Goal: Communication & Community: Answer question/provide support

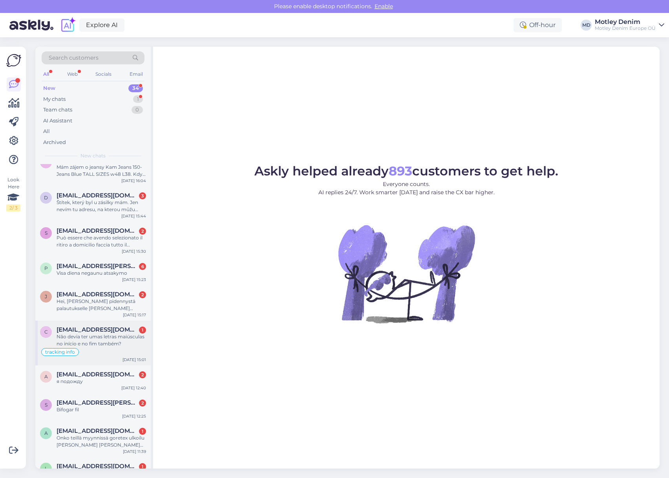
scroll to position [882, 0]
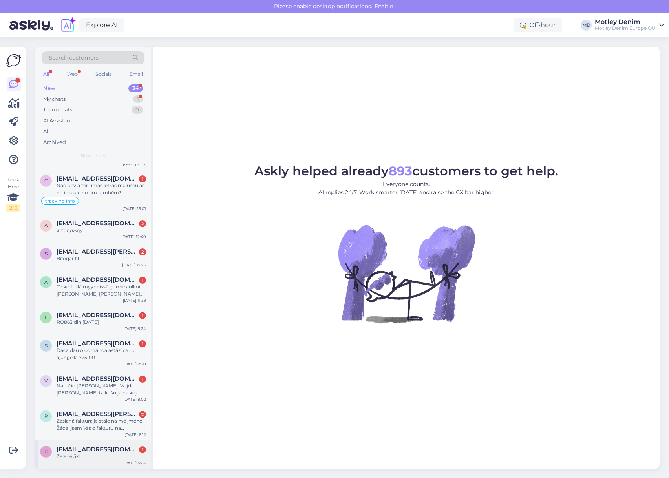
click at [87, 455] on div "Zelené 5xl" at bounding box center [101, 456] width 89 height 7
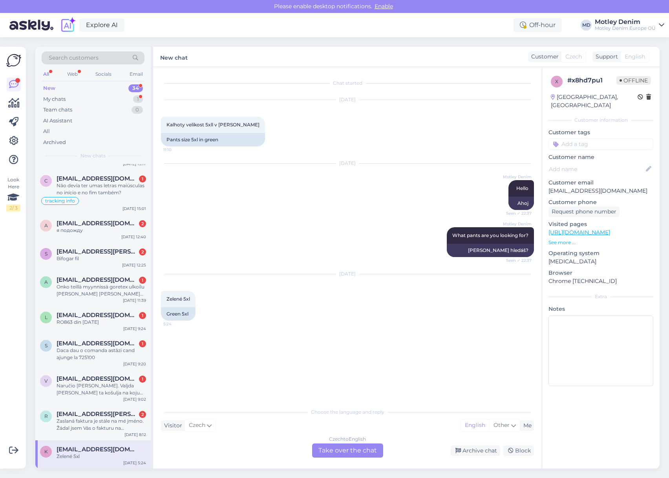
click at [218, 314] on div "[DATE] Zelené 5xl 5:24 Green 5xl" at bounding box center [347, 298] width 373 height 64
click at [558, 187] on p "[EMAIL_ADDRESS][DOMAIN_NAME]" at bounding box center [600, 191] width 105 height 8
drag, startPoint x: 558, startPoint y: 182, endPoint x: 602, endPoint y: 181, distance: 44.0
click at [602, 187] on p "[EMAIL_ADDRESS][DOMAIN_NAME]" at bounding box center [600, 191] width 105 height 8
copy p "[EMAIL_ADDRESS][DOMAIN_NAME]"
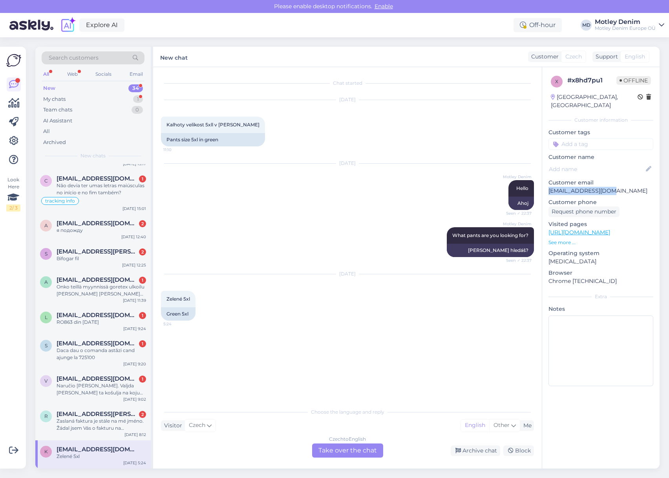
click at [89, 55] on span "Search customers" at bounding box center [74, 58] width 50 height 8
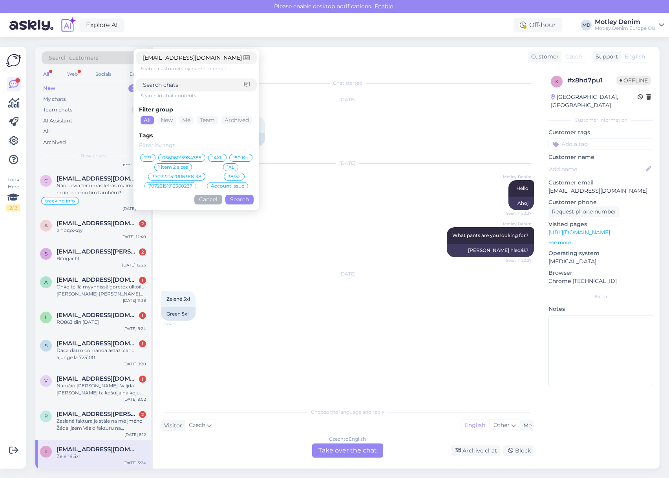
type input "[EMAIL_ADDRESS][DOMAIN_NAME]"
click at [241, 200] on button "Search" at bounding box center [239, 200] width 28 height 10
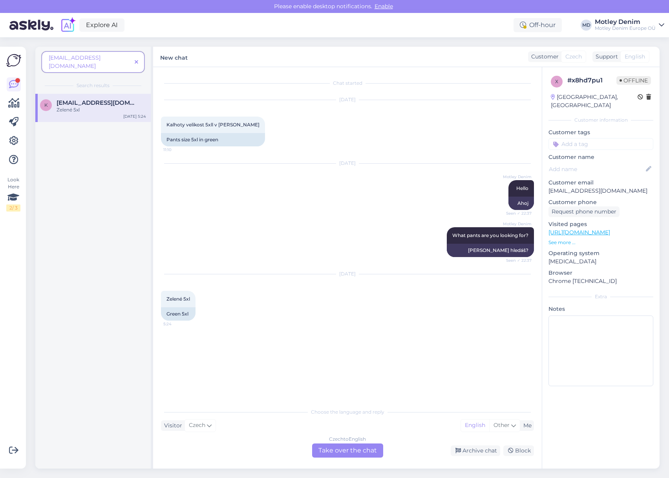
click at [137, 60] on icon at bounding box center [137, 62] width 4 height 5
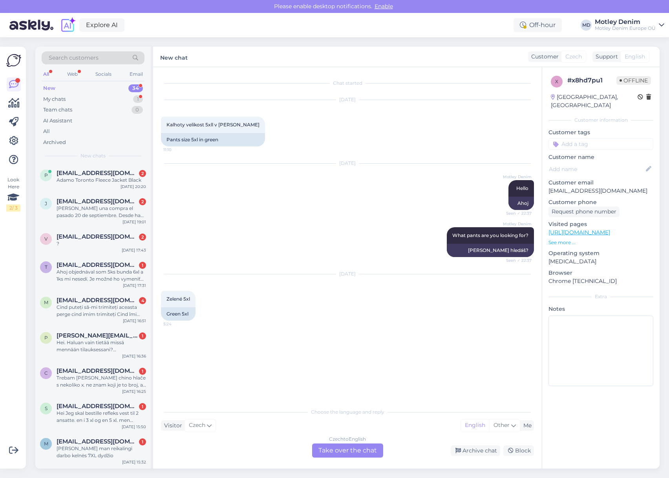
click at [266, 173] on div "[DATE] Motley Denim Hello Seen ✓ 22:37 Ahoj" at bounding box center [347, 187] width 373 height 64
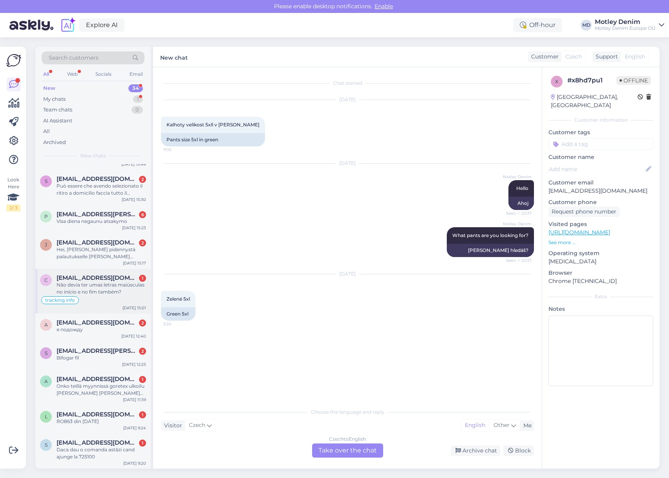
scroll to position [785, 0]
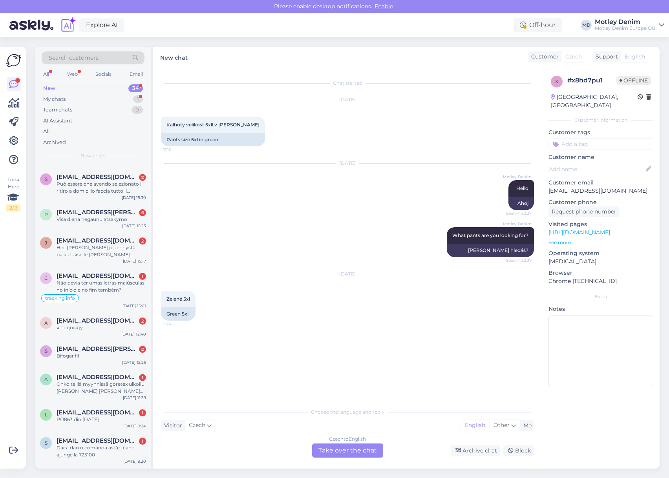
click at [349, 449] on div "Czech to English Take over the chat" at bounding box center [347, 450] width 71 height 14
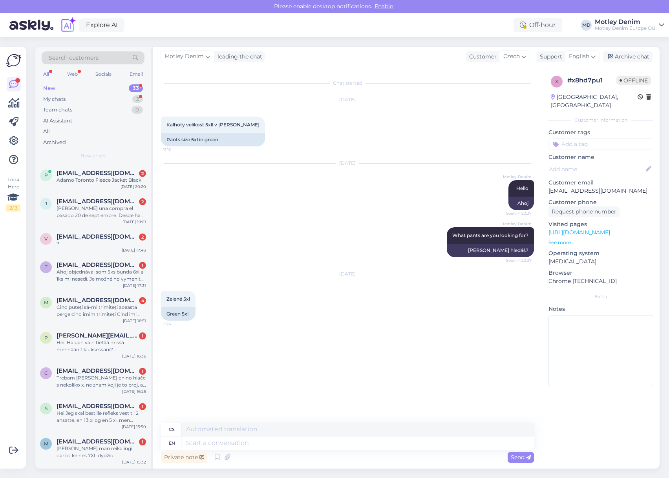
drag, startPoint x: 589, startPoint y: 225, endPoint x: 587, endPoint y: 221, distance: 4.6
click at [642, 58] on div "Archive chat" at bounding box center [627, 56] width 49 height 11
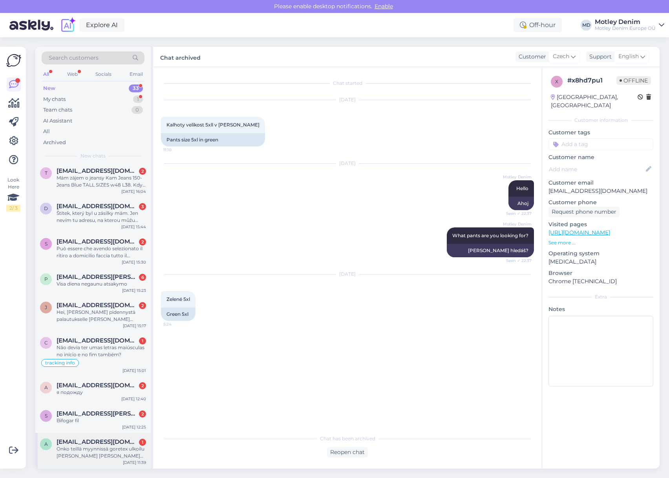
scroll to position [854, 0]
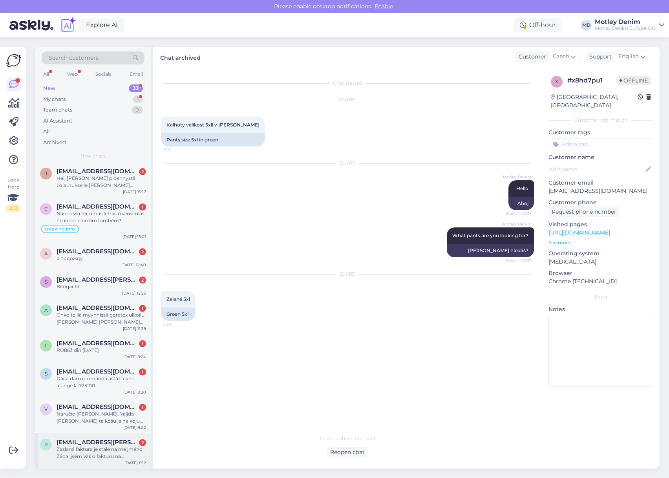
click at [113, 446] on div "Zaslaná faktura je stále na mé jméno. Žádal jsem Vás o fakturu na společnost [P…" at bounding box center [101, 452] width 89 height 14
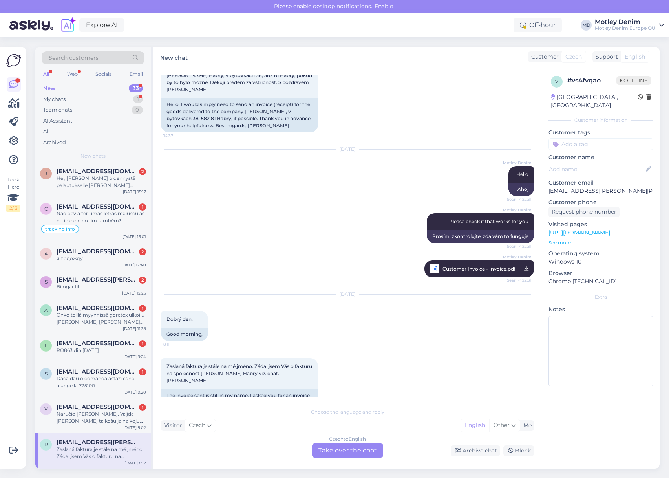
click at [336, 448] on div "Czech to English Take over the chat" at bounding box center [347, 450] width 71 height 14
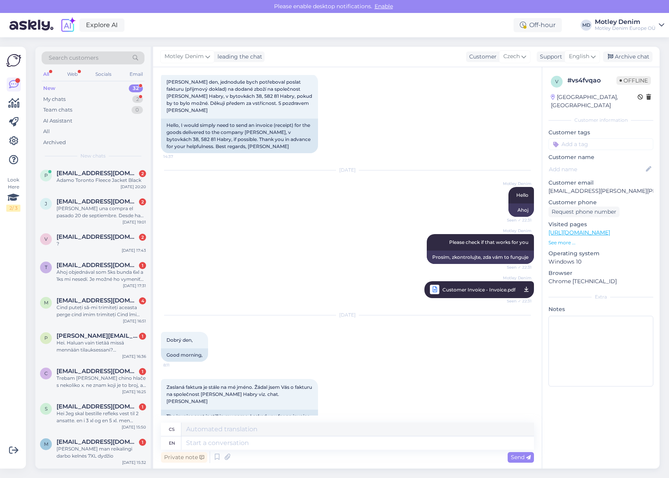
scroll to position [177, 0]
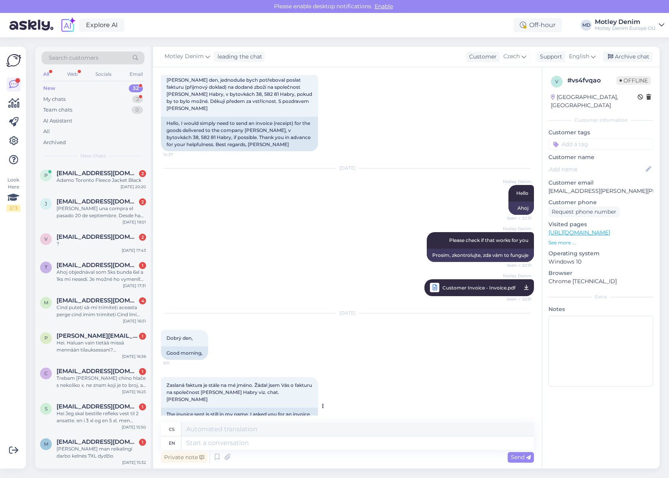
click at [215, 407] on div "The invoice sent is still in my name. I asked you for an invoice for the compan…" at bounding box center [239, 420] width 157 height 27
click at [210, 407] on div "The invoice sent is still in my name. I asked you for an invoice for the compan…" at bounding box center [239, 420] width 157 height 27
drag, startPoint x: 210, startPoint y: 399, endPoint x: 225, endPoint y: 399, distance: 15.7
click at [225, 407] on div "The invoice sent is still in my name. I asked you for an invoice for the compan…" at bounding box center [239, 420] width 157 height 27
copy div "[PERSON_NAME]"
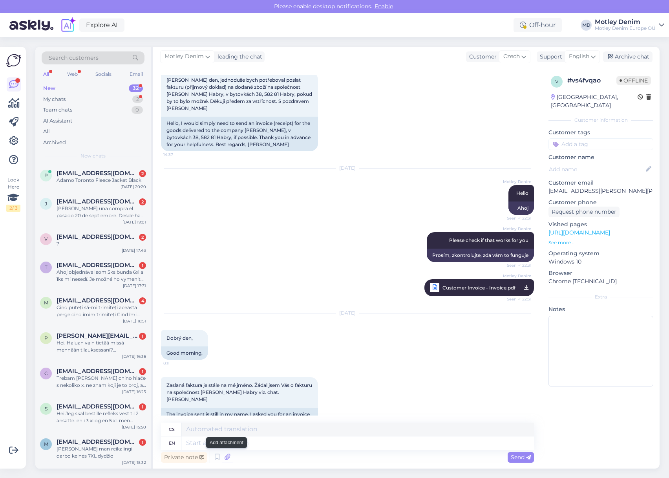
click at [230, 455] on icon at bounding box center [227, 457] width 11 height 12
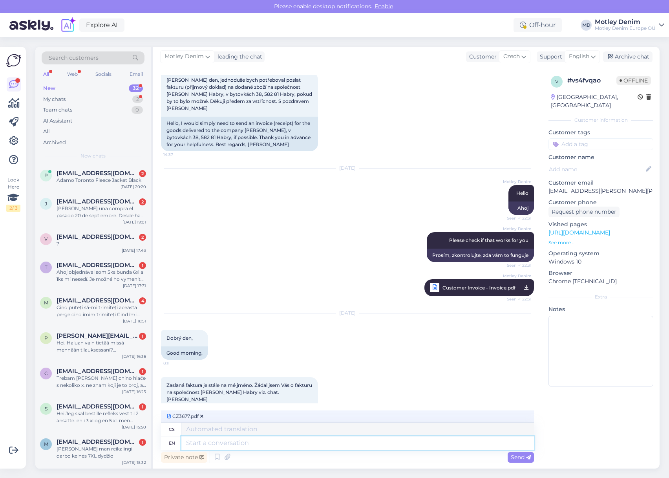
click at [451, 445] on textarea at bounding box center [357, 442] width 352 height 13
type textarea "Hello"
type textarea "Ahoj"
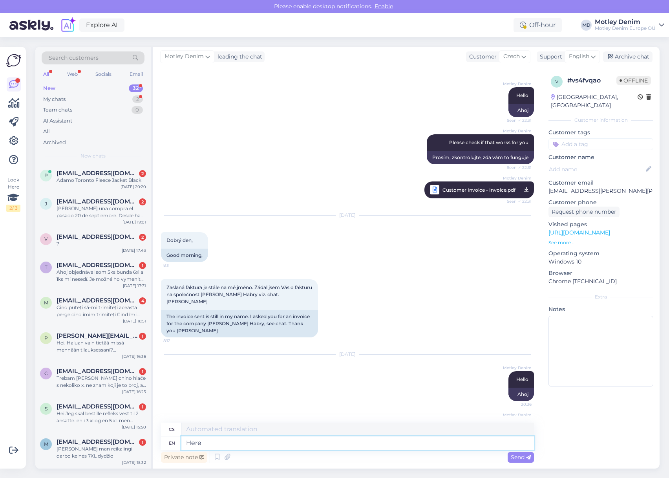
type textarea "Here i"
type textarea "Zde"
type textarea "Here is a"
type textarea "Zde je"
type textarea "Here is a new in"
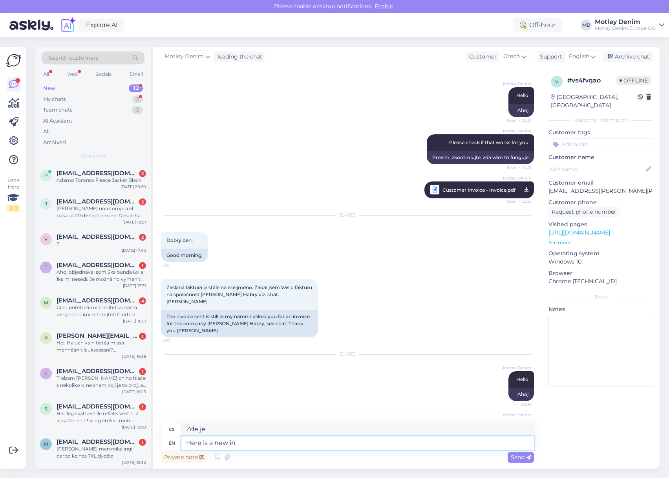
type textarea "Zde [PERSON_NAME]"
type textarea "Here is a new in"
type textarea "Zde je novinka"
type textarea "Here is a new invoice fo"
type textarea "Zde je nová faktura"
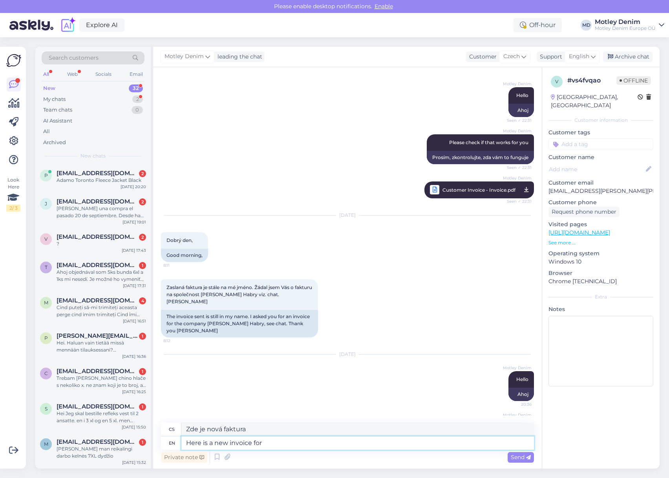
type textarea "Here is a new invoice for y"
type textarea "Zde je nová faktura za"
type textarea "Here is a new invoice for you"
type textarea "Zde je pro vás nová faktura"
type textarea "Here is a new invoice for you."
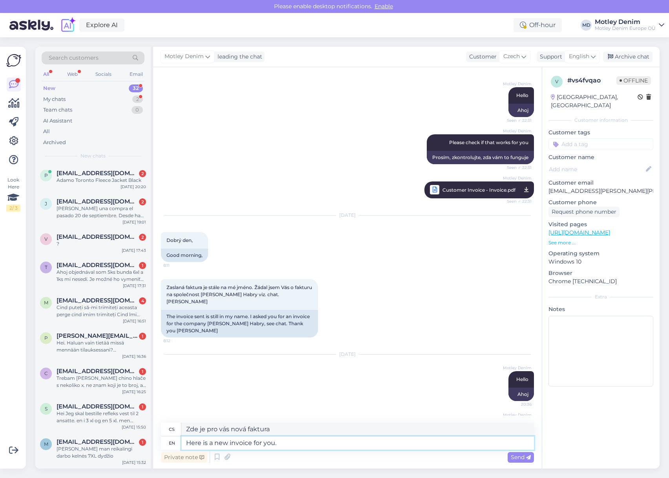
type textarea "Zde je pro vás nová faktura."
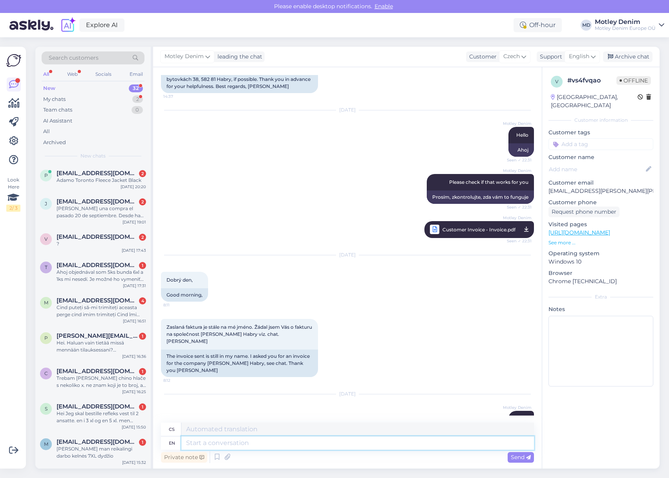
scroll to position [204, 0]
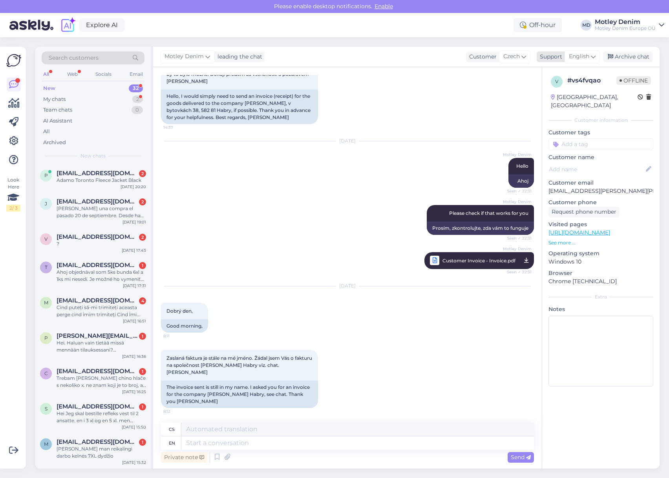
drag, startPoint x: 628, startPoint y: 61, endPoint x: 623, endPoint y: 63, distance: 5.1
click at [628, 61] on div "Archive chat" at bounding box center [627, 56] width 49 height 11
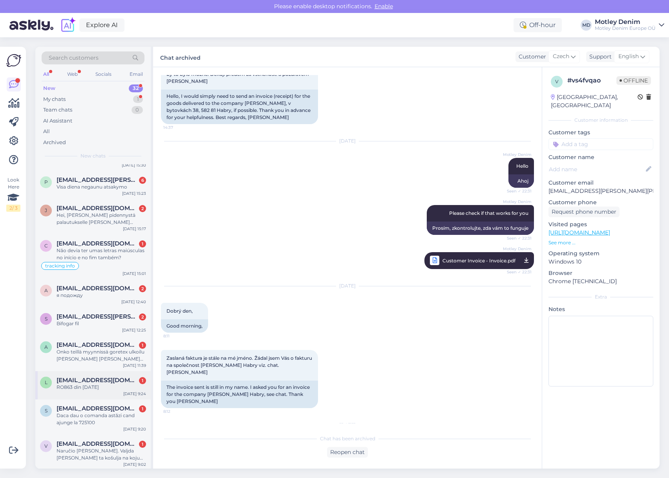
scroll to position [819, 0]
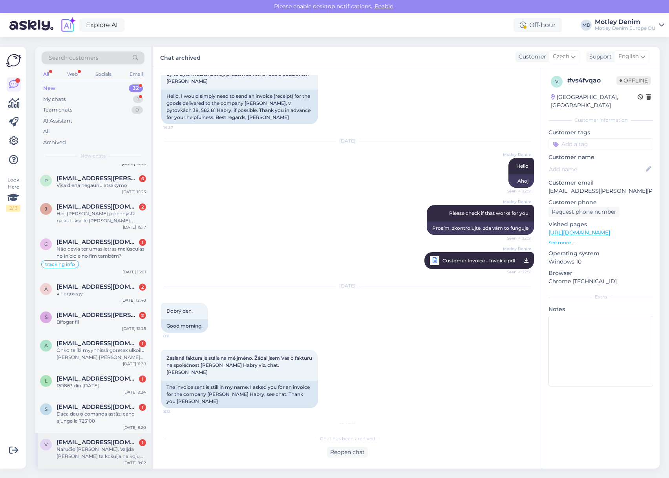
click at [107, 446] on div "Naručio [PERSON_NAME]. Valjda [PERSON_NAME] ta košulja na koju mislim 😁" at bounding box center [101, 452] width 89 height 14
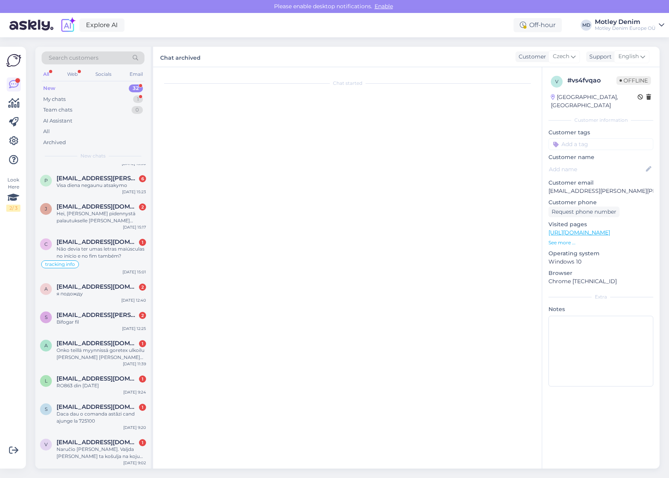
scroll to position [493, 0]
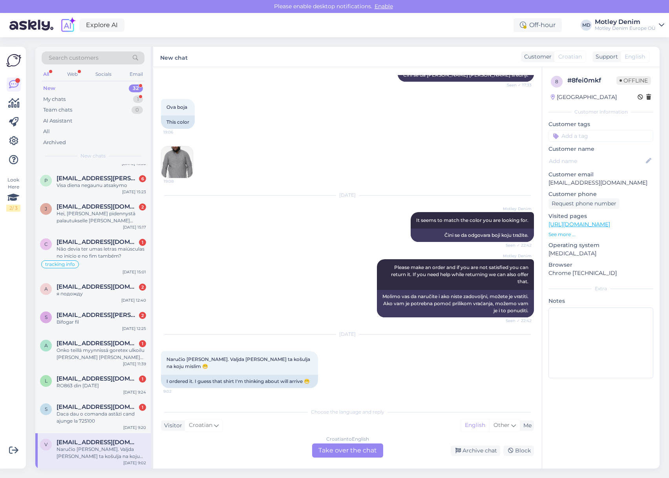
click at [342, 446] on div "Croatian to English Take over the chat" at bounding box center [347, 450] width 71 height 14
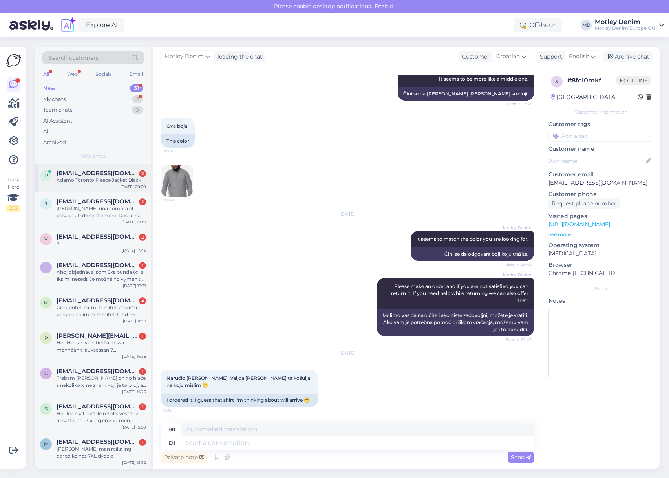
click at [96, 176] on span "[EMAIL_ADDRESS][DOMAIN_NAME]" at bounding box center [98, 173] width 82 height 7
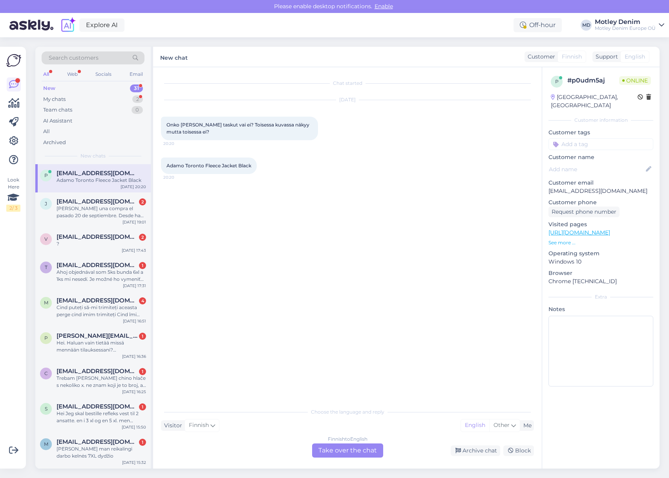
click at [224, 202] on div "Chat started [DATE] Onko [PERSON_NAME] taskut vai ei? Toisessa kuvassa näkyy mu…" at bounding box center [351, 235] width 380 height 321
click at [356, 450] on div "Finnish to English Take over the chat" at bounding box center [347, 450] width 71 height 14
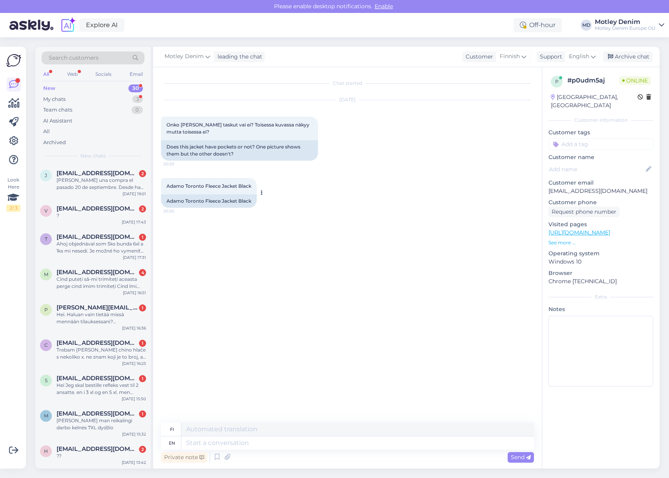
click at [173, 200] on div "Adamo Toronto Fleece Jacket Black" at bounding box center [209, 200] width 96 height 13
drag, startPoint x: 173, startPoint y: 200, endPoint x: 235, endPoint y: 201, distance: 62.8
click at [235, 202] on div "Adamo Toronto Fleece Jacket Black" at bounding box center [209, 200] width 96 height 13
click at [241, 200] on div "Adamo Toronto Fleece Jacket Black" at bounding box center [209, 200] width 96 height 13
click at [175, 197] on div "Adamo Toronto Fleece Jacket Black" at bounding box center [209, 200] width 96 height 13
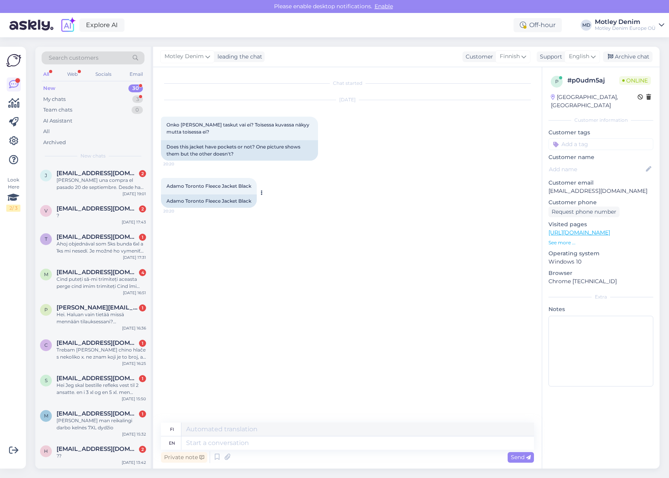
click at [175, 200] on div "Adamo Toronto Fleece Jacket Black" at bounding box center [209, 200] width 96 height 13
drag, startPoint x: 175, startPoint y: 200, endPoint x: 243, endPoint y: 202, distance: 67.6
click at [243, 202] on div "Adamo Toronto Fleece Jacket Black" at bounding box center [209, 200] width 96 height 13
copy div "Adamo Toronto Fleece Jacket Black"
click at [452, 225] on div "Chat started [DATE] Onko [PERSON_NAME] taskut vai ei? Toisessa kuvassa näkyy mu…" at bounding box center [351, 245] width 380 height 340
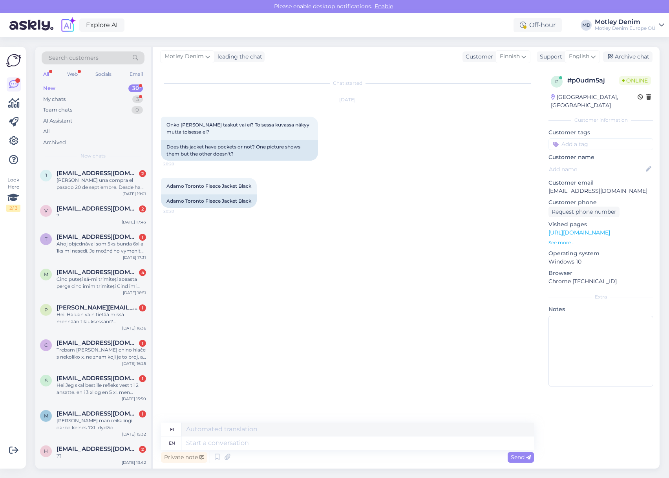
click at [240, 165] on div "[DATE] Onko [PERSON_NAME] taskut vai ei? Toisessa kuvassa näkyy mutta toisessa …" at bounding box center [347, 130] width 373 height 78
click at [173, 148] on div "Does this jacket have pockets or not? One picture shows them but the other does…" at bounding box center [239, 150] width 157 height 20
drag, startPoint x: 173, startPoint y: 148, endPoint x: 237, endPoint y: 155, distance: 64.3
click at [237, 155] on div "Does this jacket have pockets or not? One picture shows them but the other does…" at bounding box center [239, 150] width 157 height 20
copy div "Does this jacket have pockets or not? One picture shows them but the other does…"
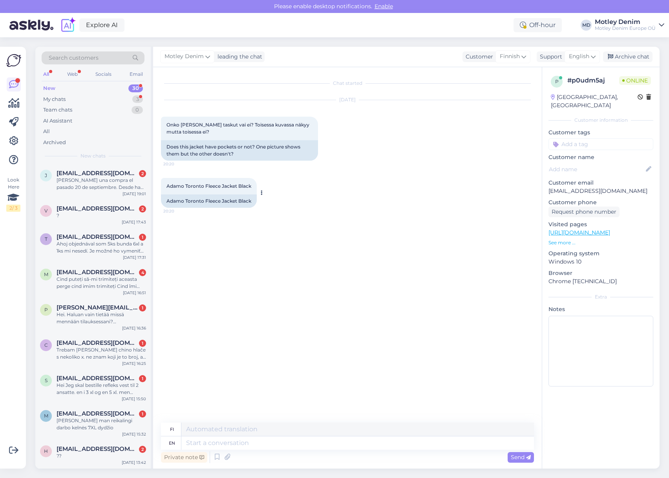
click at [175, 201] on div "Adamo Toronto Fleece Jacket Black" at bounding box center [209, 200] width 96 height 13
drag, startPoint x: 175, startPoint y: 201, endPoint x: 239, endPoint y: 200, distance: 64.4
click at [239, 200] on div "Adamo Toronto Fleece Jacket Black" at bounding box center [209, 200] width 96 height 13
copy div "Adamo Toronto Fleece Jacket Black"
click at [262, 208] on div "Adamo Toronto Fleece Jacket Black 20:20 Adamo Toronto Fleece Jacket Black" at bounding box center [347, 192] width 373 height 47
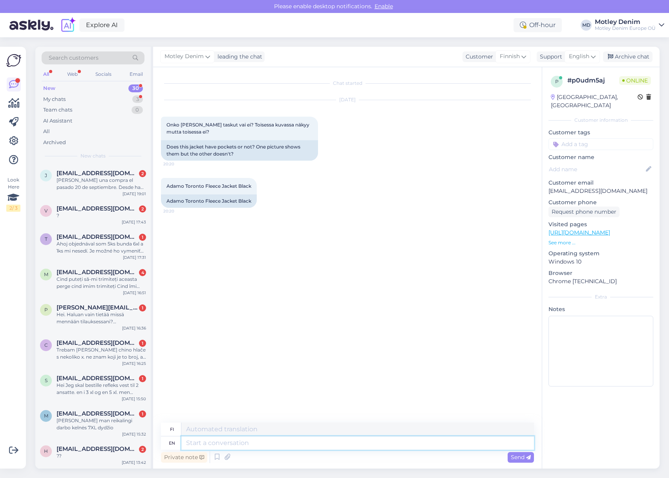
click at [266, 441] on textarea at bounding box center [357, 442] width 352 height 13
type textarea "Hello"
type textarea "Hei"
type textarea "We ca"
type textarea "Me"
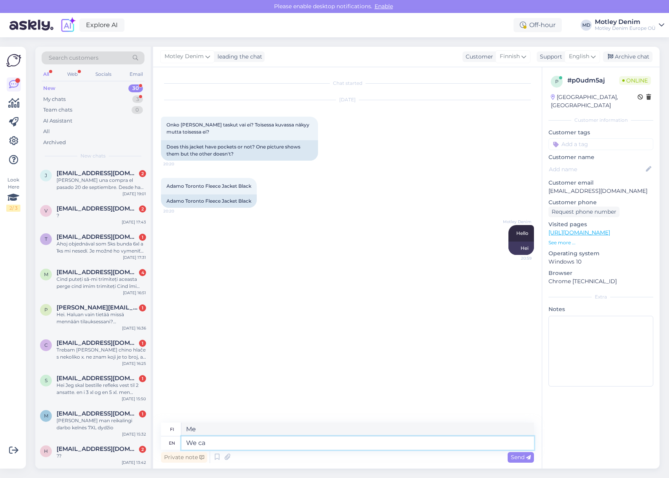
type textarea "We ca"
type textarea "Me voimme"
type textarea "We can confirm"
type textarea "Voimme vahvistaa"
type textarea "We ha"
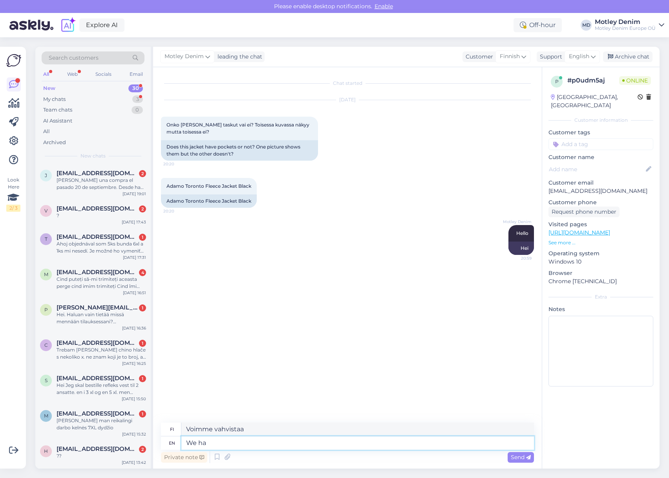
type textarea "Me"
type textarea "We have che"
type textarea "Meillä on"
type textarea "We have checked"
type textarea "Olemme tarkistaneet"
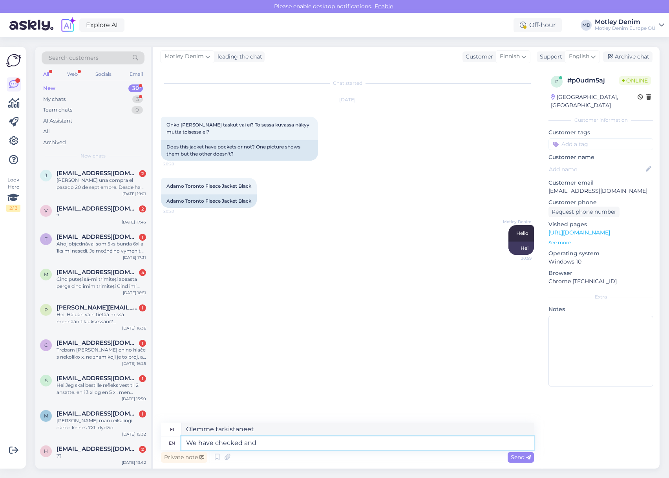
type textarea "We have checked and"
type textarea "Olemme tarkistaneet ja"
type textarea "We have checked and this jac"
type textarea "Olemme tarkistaneet ja tämä"
type textarea "We have checked and this jacket does"
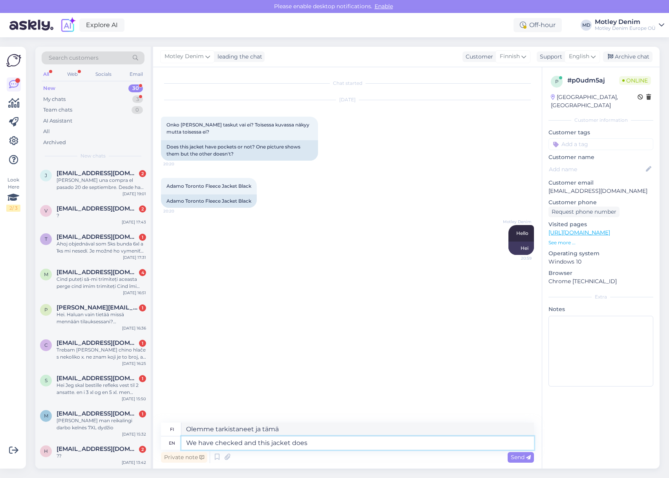
type textarea "Olemme tarkistaneet ja tämä takki"
type textarea "We have checked and this jacket does h"
type textarea "Olemme tarkistaneet ja tämä takki tekee niin"
type textarea "We have checked and this jacket does have"
type textarea "Olemme tarkistaneet, [PERSON_NAME] takissa on"
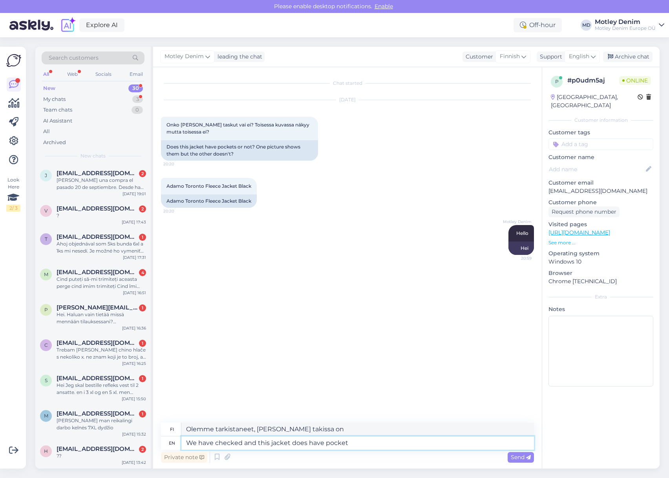
type textarea "We have checked and this jacket does have pockets"
type textarea "Olemme tarkistaneet, [PERSON_NAME] takissa on taskut"
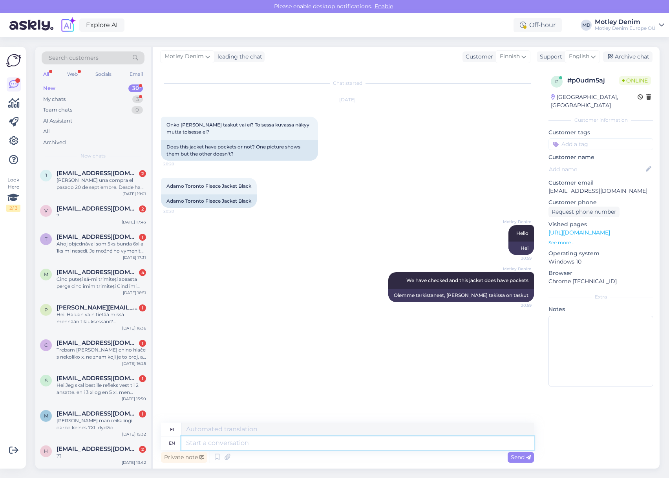
click at [332, 438] on textarea at bounding box center [357, 442] width 352 height 13
click at [268, 445] on textarea at bounding box center [357, 442] width 352 height 13
click at [352, 445] on textarea at bounding box center [357, 442] width 352 height 13
type textarea "What s"
type textarea "Mitä"
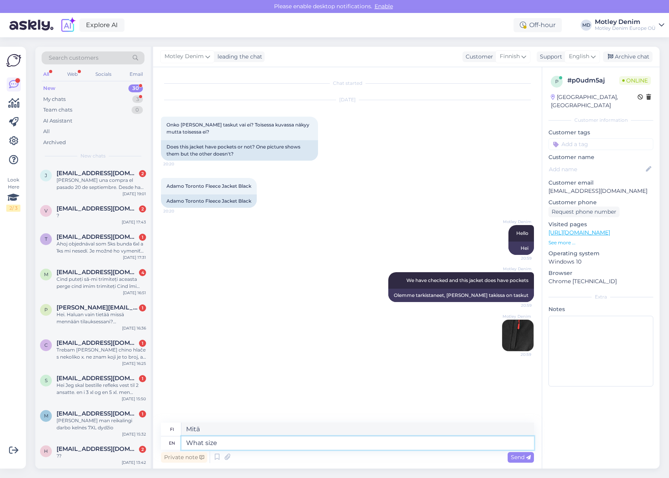
type textarea "What size a"
type textarea "Minkä kokoinen"
type textarea "What size are"
type textarea "Minkä kokoisia ovat"
type textarea "What size are you"
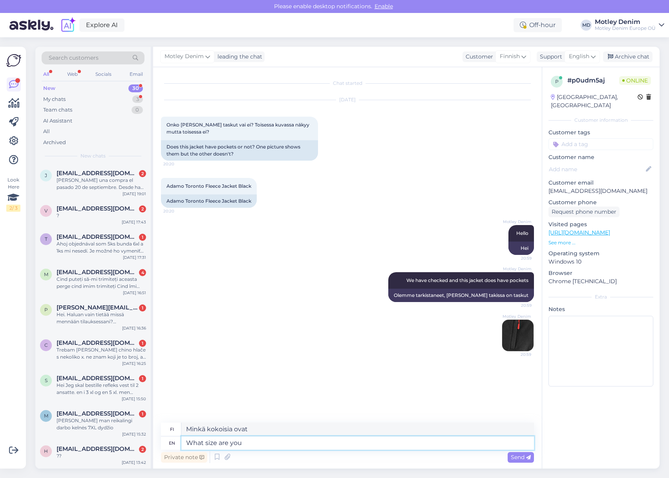
type textarea "Minkä kokoinen olet"
type textarea "What size are you looking to"
type textarea "Mitä kokoa etsit"
type textarea "What size are you looking to bu"
type textarea "Minkä kokoista etsit"
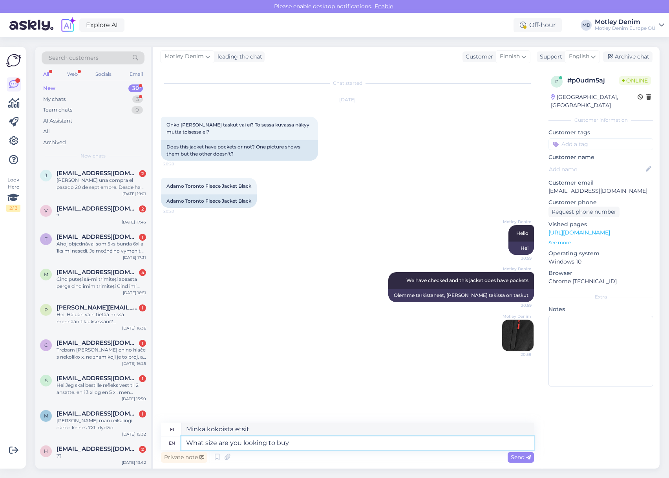
type textarea "What size are you looking to buy?"
type textarea "Minkä kokoisen haluat ostaa?"
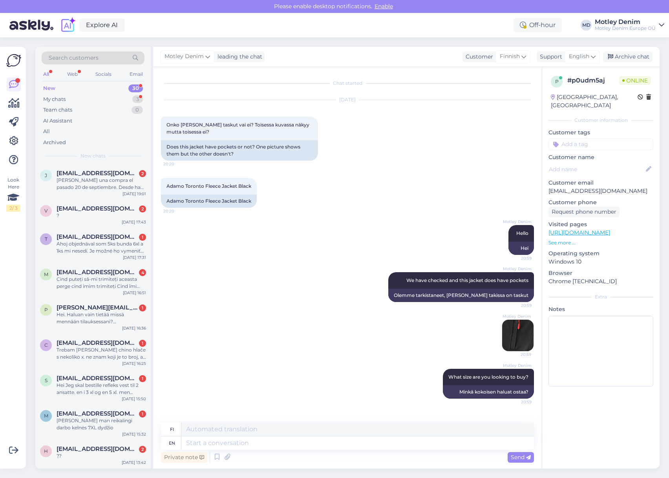
click at [610, 138] on input at bounding box center [600, 144] width 105 height 12
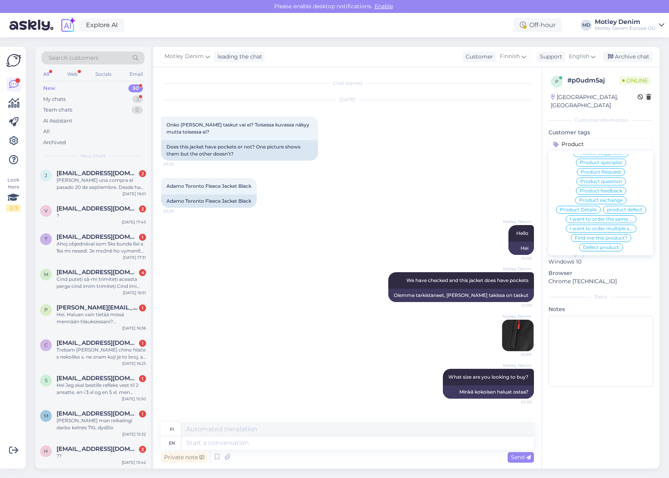
scroll to position [37, 0]
type input "Product"
click at [585, 201] on span "Product Details" at bounding box center [578, 203] width 37 height 5
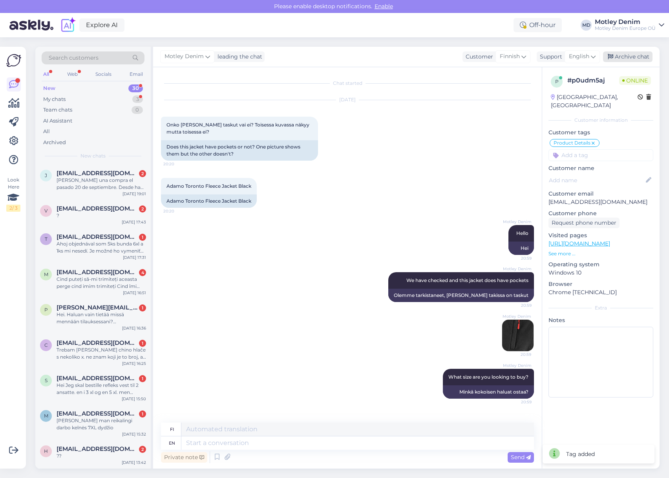
click at [638, 58] on div "Archive chat" at bounding box center [627, 56] width 49 height 11
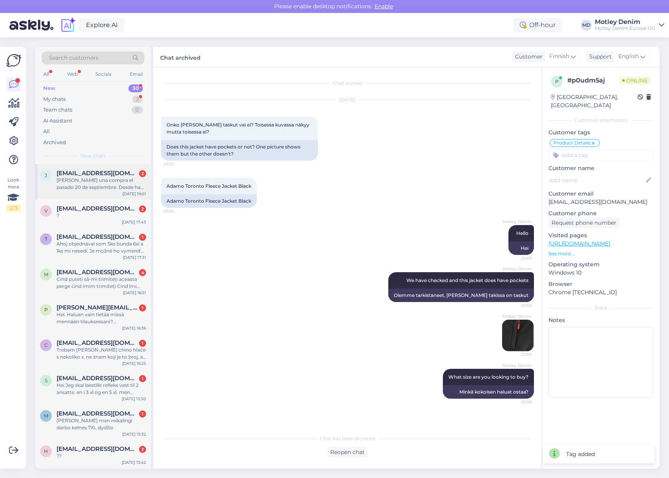
click at [111, 186] on div "[PERSON_NAME] una compra el pasado 20 de septiembre. Desde hace más de [PERSON_…" at bounding box center [101, 184] width 89 height 14
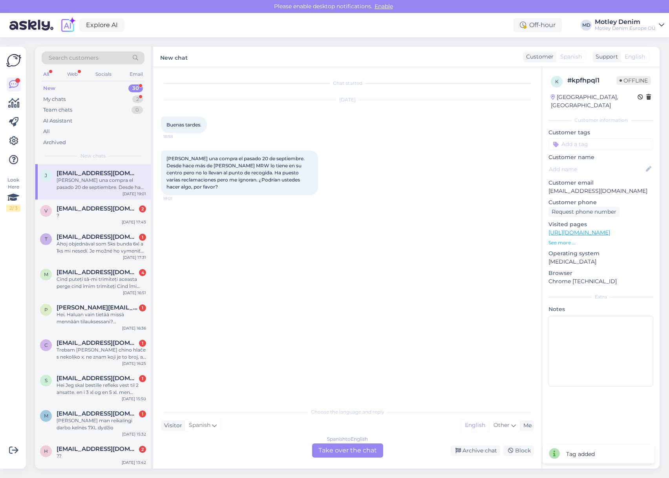
click at [344, 443] on div "Spanish to English Take over the chat" at bounding box center [347, 450] width 71 height 14
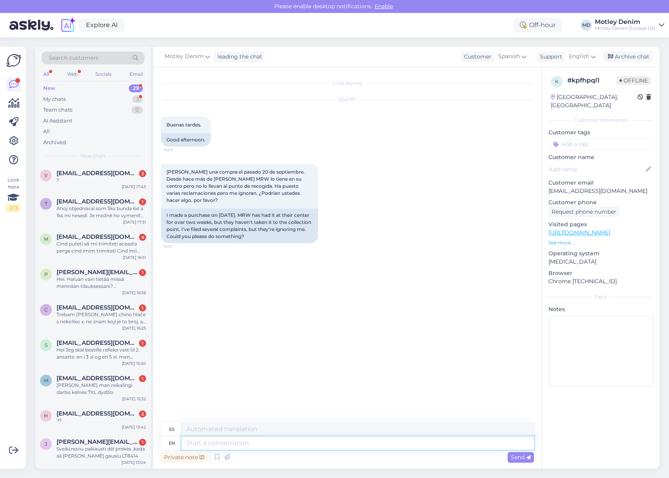
click at [299, 442] on textarea at bounding box center [357, 442] width 352 height 13
type textarea "Hello"
type textarea "Hola"
type textarea "Thank y"
type textarea "Agradecer"
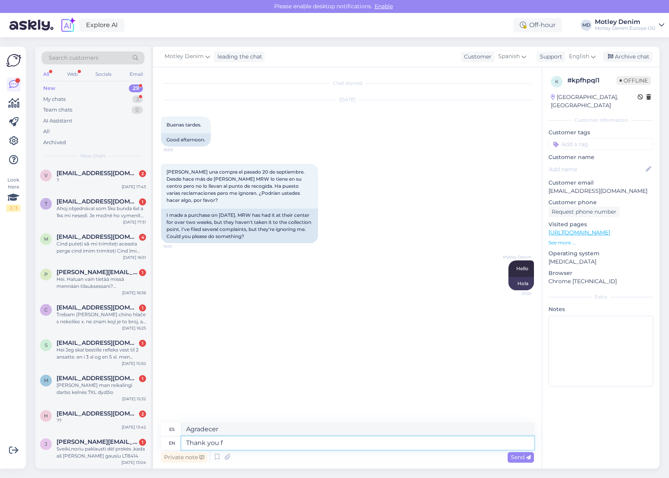
type textarea "Thank you fo"
type textarea "Gracias"
type textarea "Thank you for c"
type textarea "Gracias por"
type textarea "Thank you for contacint u"
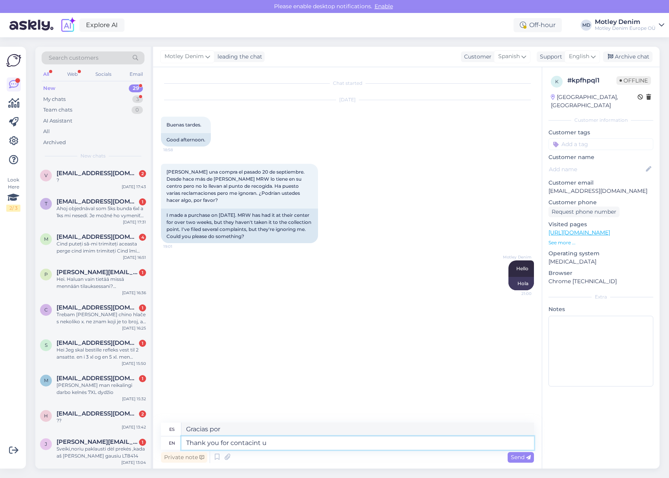
type textarea "Gracias por contactarnos"
type textarea "Thank you for contacint us regardin"
type textarea "Gracias por contactarnos con respecto a"
type textarea "Thank you for contacint us regarding this m"
type textarea "Gracias por contactarnos con respecto a esto."
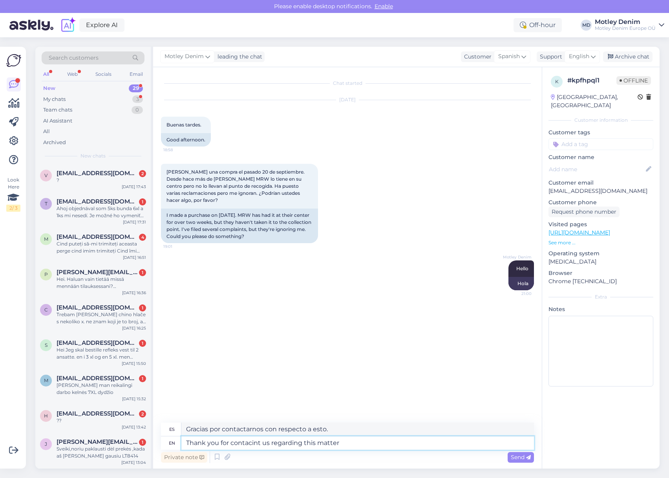
type textarea "Thank you for contacint us regarding this matter."
type textarea "Gracias por contactarnos respecto a este asunto."
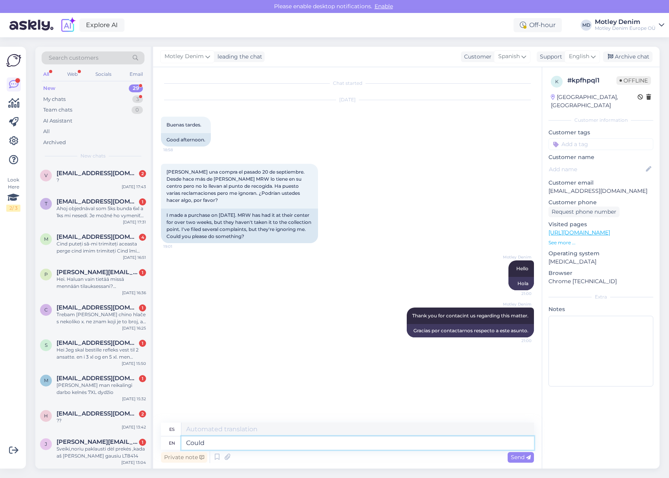
type textarea "Could"
type textarea "Podría"
type textarea "Could you pl"
type textarea "Podrías"
type textarea "Could you please"
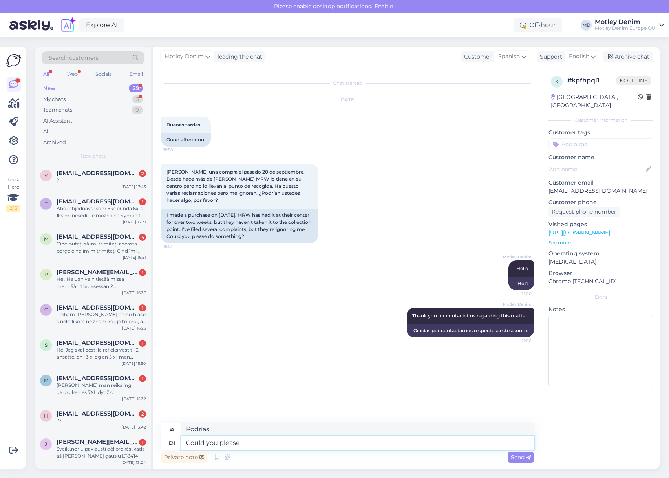
type textarea "Podría usted"
type textarea "Could you please provide"
type textarea "¿Podrías proporcionarme por favor?"
type textarea "Could you please provide your or"
type textarea "¿Podrías proporcionarme tu"
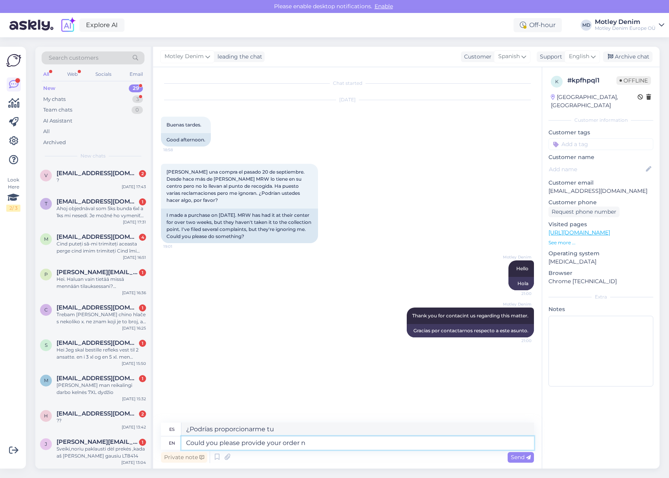
type textarea "Could you please provide your order nu"
type textarea "¿Podrías proporcionarme tu pedido?"
type textarea "Could you please provide your order number?"
type textarea "¿Podrías proporcionarme tu número de pedido?"
type textarea "Could you please provide your order number? Order n"
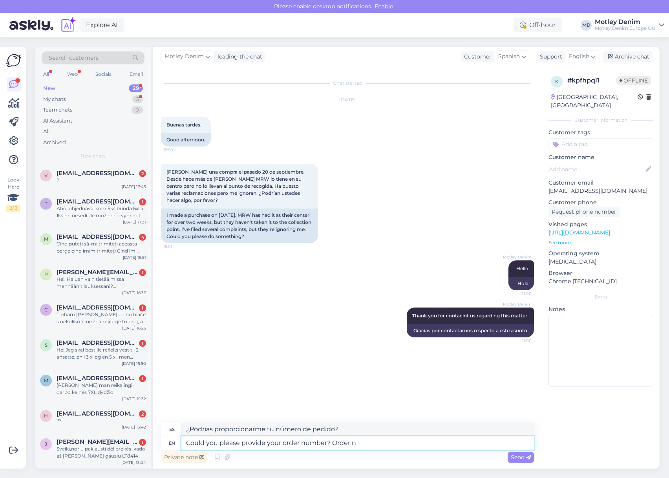
type textarea "¿Podrías proporcionarme tu número de pedido? [GEOGRAPHIC_DATA]"
type textarea "Could you please provide your order number? Order number sta"
type textarea "¿Podría proporcionarme su número de pedido? Número de pedido"
type textarea "Could you please provide your order number? Order number starts wi"
type textarea "¿Podría proporcionarme su número de pedido? El número de pedido empieza por"
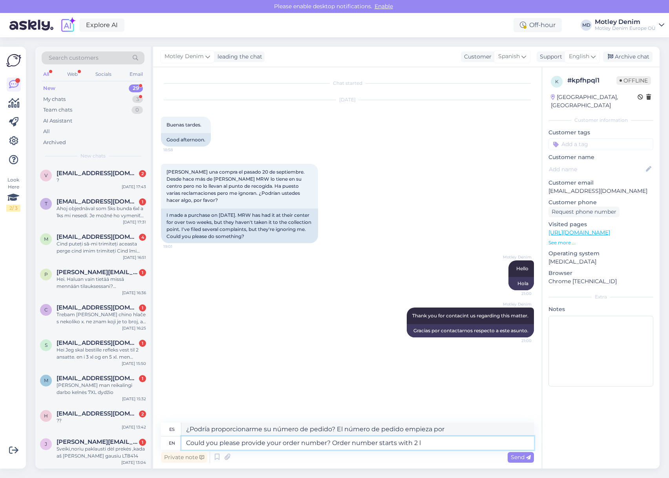
type textarea "Could you please provide your order number? Order number starts with 2 le"
type textarea "¿Podría proporcionarme su número de pedido? El número de pedido empieza por 2."
type textarea "Could you please provide your order number? Order number starts with 2 letters …"
type textarea "¿Podría proporcionarme su número de pedido? El número de pedido empieza con dos…"
type textarea "Could you please provide your order number? Order number starts with 2 letters …"
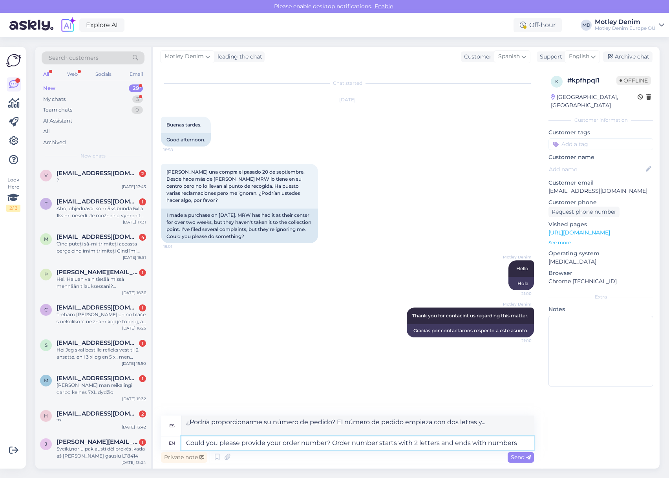
type textarea "¿Podría proporcionarme su número de pedido? El número de pedido empieza con dos…"
type textarea "Could you please provide your order number? Order number starts with 2 letters(…"
type textarea "¿Podría proporcionarme su número de pedido? El número de pedido empieza con dos…"
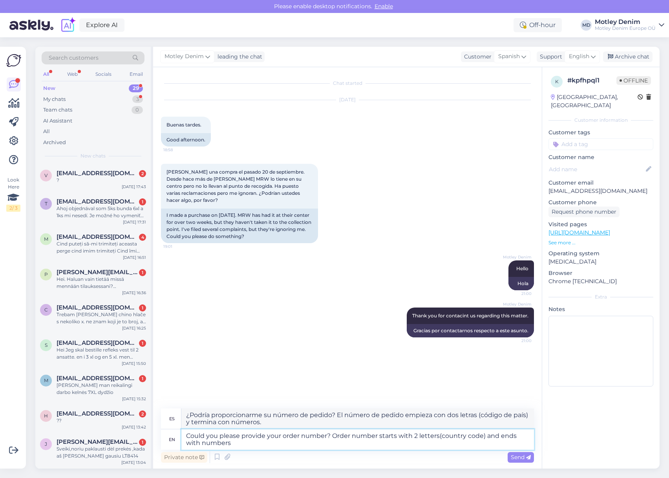
type textarea "Could you please provide your order number? Order number starts with 2 letters(…"
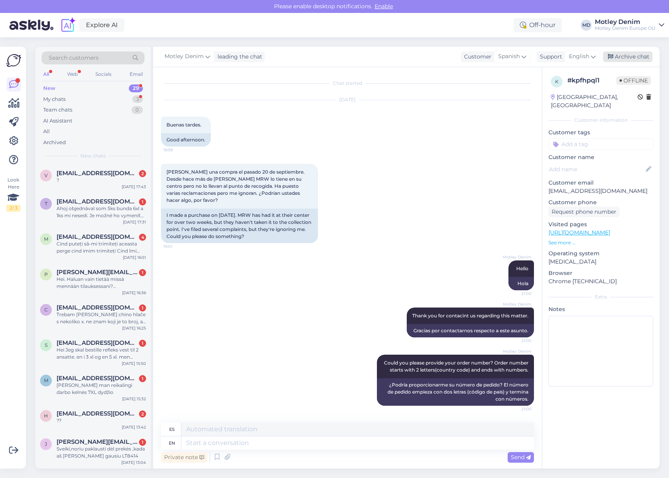
click at [630, 55] on div "Archive chat" at bounding box center [627, 56] width 49 height 11
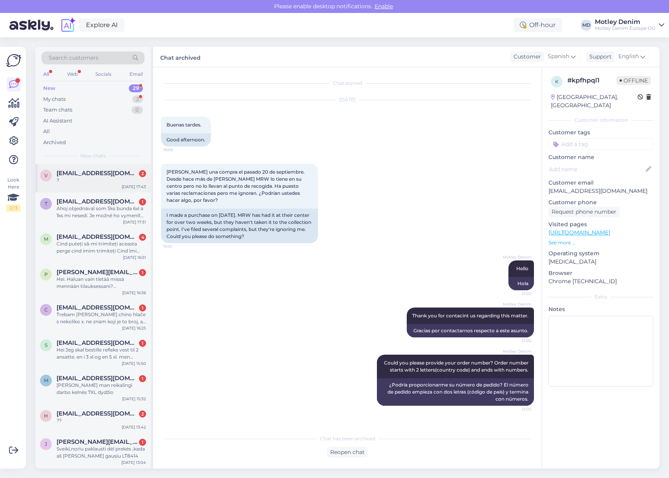
click at [138, 173] on div "[EMAIL_ADDRESS][DOMAIN_NAME] 2" at bounding box center [101, 173] width 89 height 7
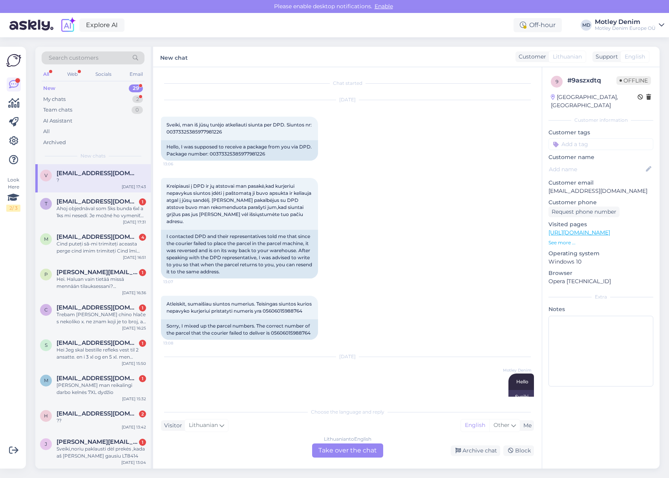
scroll to position [293, 0]
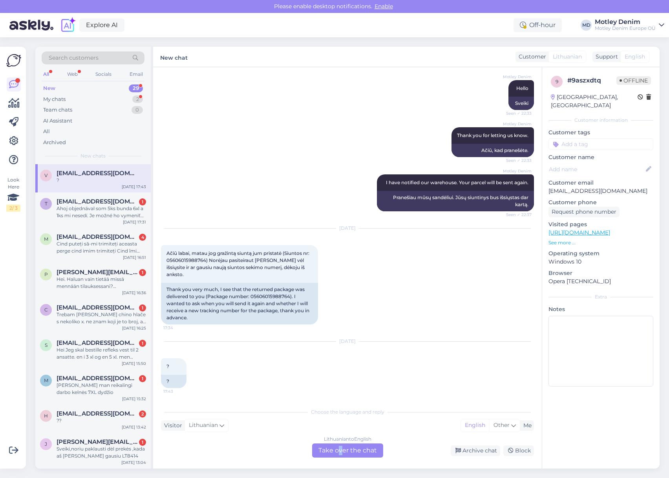
click at [340, 449] on div "Lithuanian to English Take over the chat" at bounding box center [347, 450] width 71 height 14
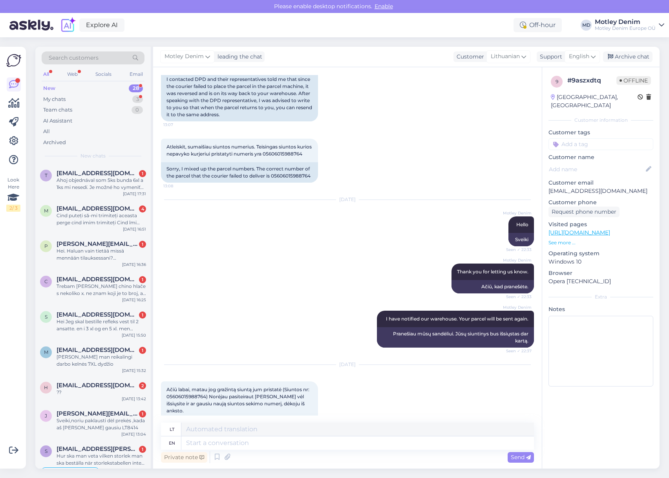
scroll to position [0, 0]
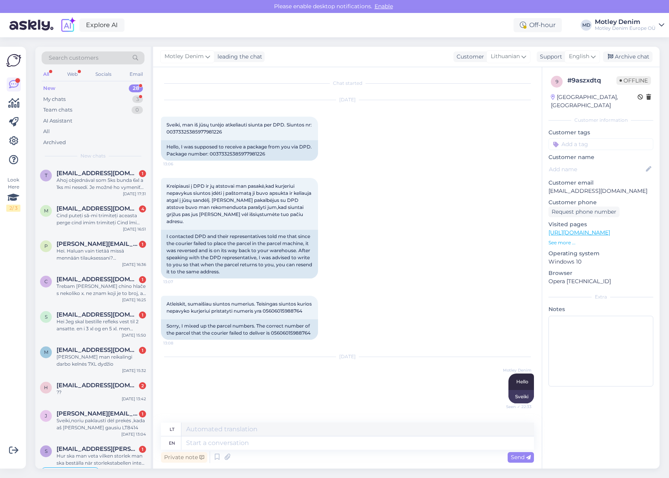
click at [567, 187] on p "[EMAIL_ADDRESS][DOMAIN_NAME]" at bounding box center [600, 191] width 105 height 8
drag, startPoint x: 567, startPoint y: 182, endPoint x: 604, endPoint y: 182, distance: 36.9
click at [604, 187] on p "[EMAIL_ADDRESS][DOMAIN_NAME]" at bounding box center [600, 191] width 105 height 8
copy p "[EMAIL_ADDRESS][DOMAIN_NAME]"
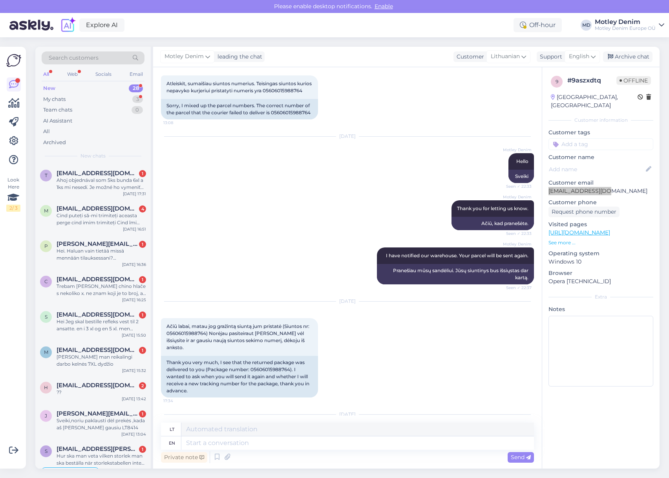
scroll to position [274, 0]
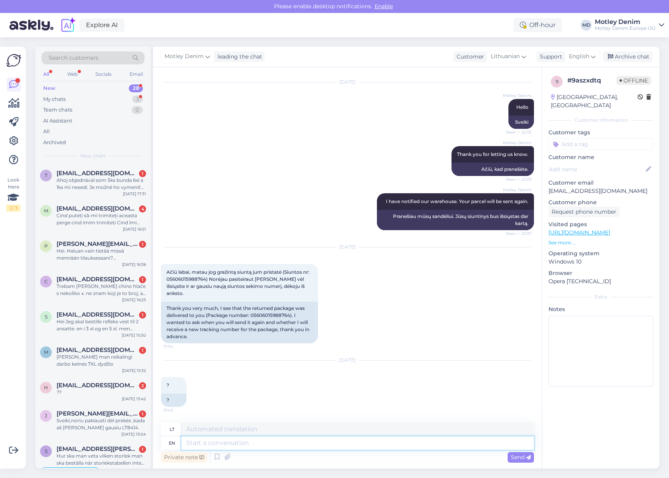
click at [277, 440] on textarea at bounding box center [357, 442] width 352 height 13
type textarea "Hello!"
type textarea "Sveiki!"
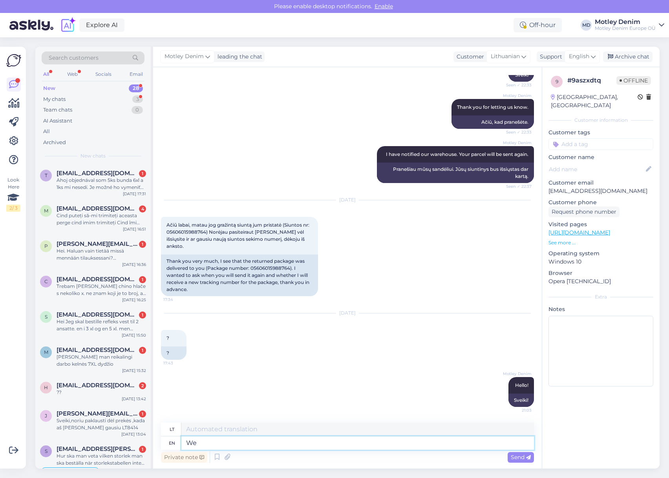
type textarea "We a"
type textarea "Mes"
type textarea "We apologize for"
type textarea "Atsiprašome"
type textarea "We apologize for la"
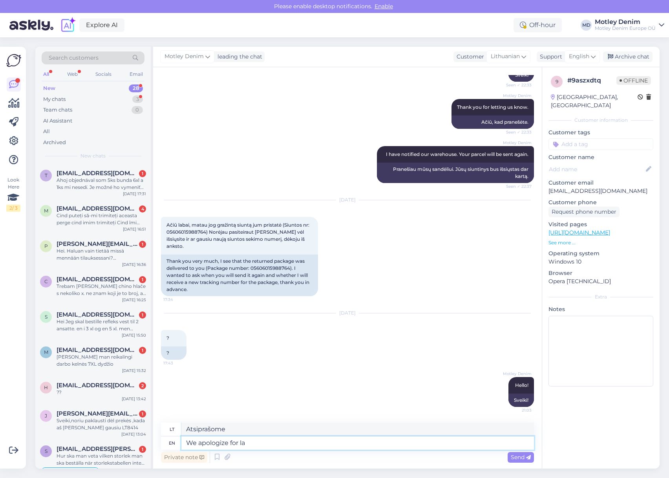
type textarea "Atsiprašome už"
type textarea "We apologize for late r"
type textarea "Atsiprašome už vėlavimą"
type textarea "We apologize for late reply"
type textarea "Atsiprašome už pavėluotą atsakymą"
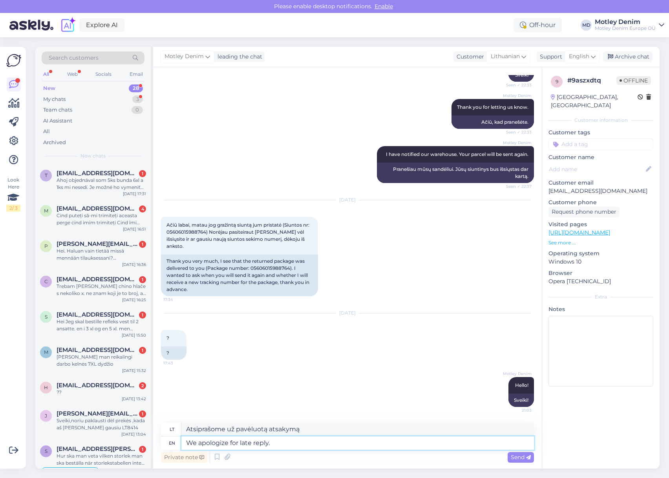
type textarea "We apologize for late reply. W"
type textarea "Atsiprašome už pavėluotą atsakymą."
type textarea "We apologize for late reply. We are"
type textarea "Atsiprašome už pavėluotą atsakymą. Mes"
type textarea "We apologize for late reply. We are l"
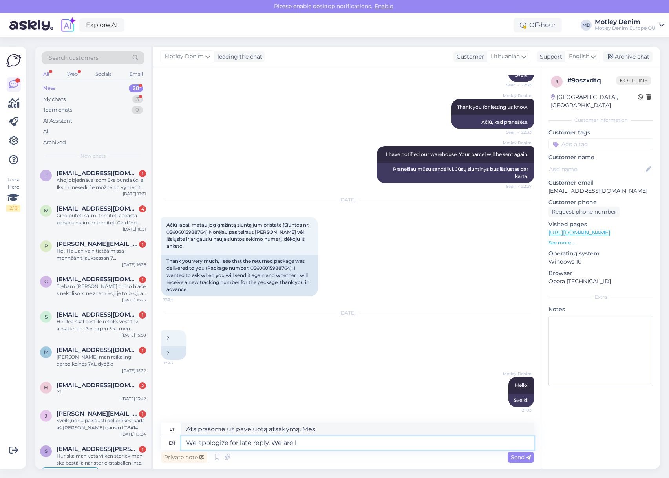
type textarea "Atsiprašome už pavėluotą atsakymą. Mes esame"
type textarea "We apologize for late reply. We are looking f"
type textarea "Atsiprašome už pavėluotą atsakymą. Ieškome"
type textarea "We apologize for late reply. We are looking for a new"
type textarea "Atsiprašome už pavėluotą atsakymą. Ieškome naujo"
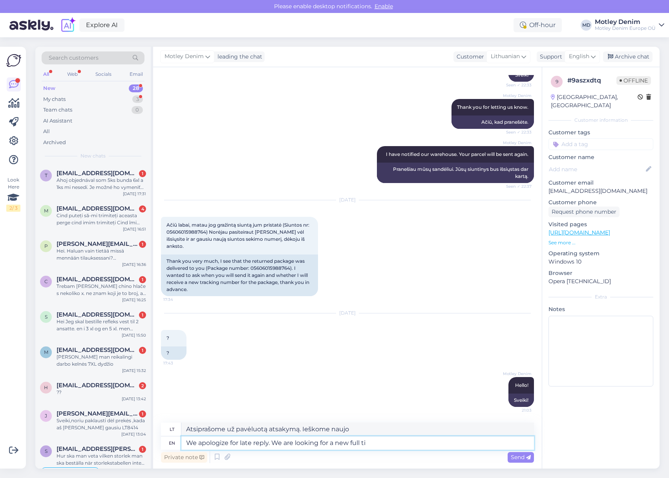
type textarea "We apologize for late reply. We are looking for a new full [PERSON_NAME]"
type textarea "Atsiprašome už pavėluotą atsakymą. Ieškome naujo pilno"
type textarea "We apologize for late reply. We are looking for a new full time s"
type textarea "Atsiprašome už pavėluotą atsakymą. Ieškome naujo darbuotojo visai darbo dienai."
type textarea "We apologize for late reply. We are looking for a new full time support s"
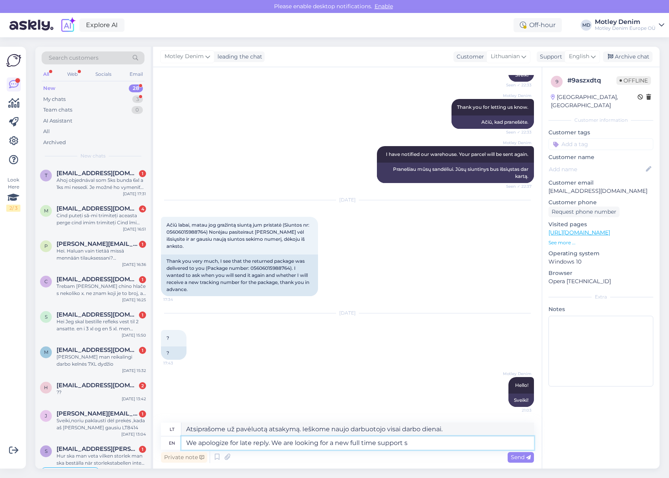
type textarea "Atsiprašome už pavėluotą atsakymą. Ieškome naujo palaikymo darbuotojo visai dar…"
type textarea "We apologize for late reply. We are looking for a new full time support special…"
type textarea "Atsiprašome už pavėluotą atsakymą. Ieškome naujo palaikymo specialisto visai da…"
type textarea "We apologize for late reply. We are looking for a new full time support special…"
type textarea "Atsiprašome už pavėluotą atsakymą. Ieškome naujo palaikymo specialisto visai da…"
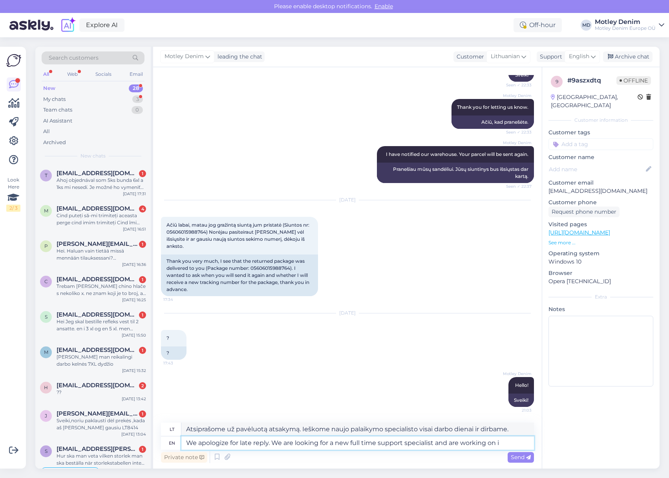
type textarea "We apologize for late reply. We are looking for a new full time support special…"
type textarea "Atsiprašome už pavėluotą atsakymą. Ieškome naujo palaikymo specialisto visai da…"
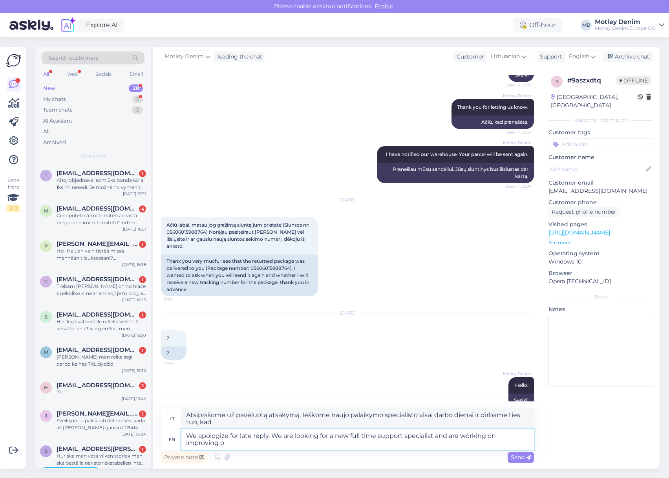
type textarea "We apologize for late reply. We are looking for a new full time support special…"
type textarea "Atsiprašome už pavėluotą atsakymą. Ieškome naujo palaikymo specialisto visai da…"
type textarea "We apologize for late reply. We are looking for a new full time support special…"
type textarea "Atsiprašome už pavėluotą atsakymą. Ieškome naujo palaikymo specialisto darbui v…"
type textarea "We apologize for late reply. We are looking for a new full time support special…"
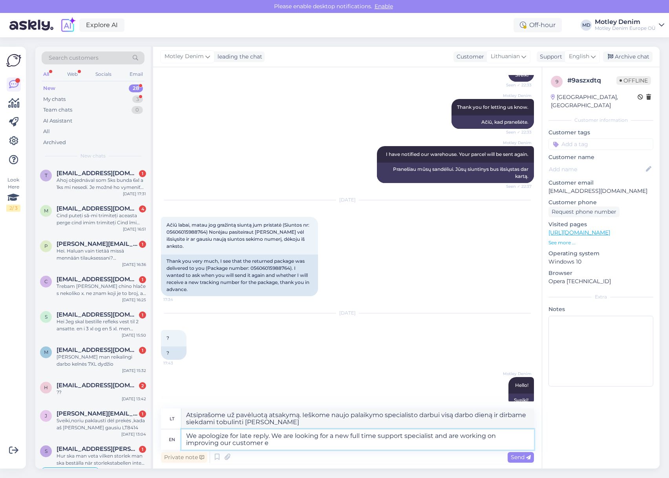
type textarea "Atsiprašome už pavėluotą atsakymą. Ieškome naujo palaikymo specialisto darbui v…"
type textarea "We apologize for late reply. We are looking for a new full time support special…"
type textarea "Atsiprašome už pavėluotą atsakymą. Ieškome naujo palaikymo specialisto visai da…"
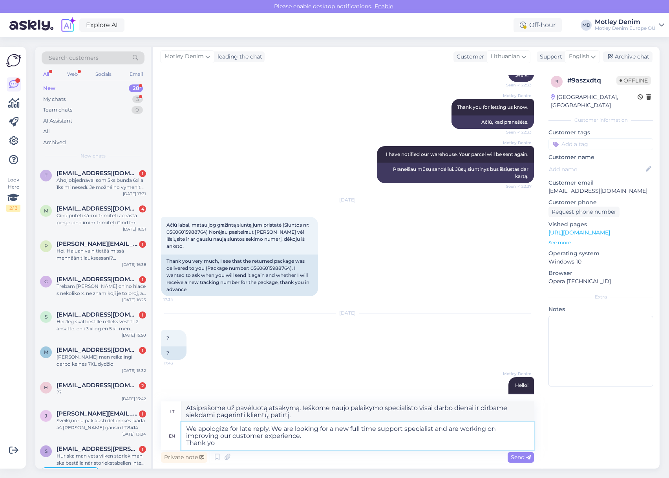
type textarea "We apologize for late reply. We are looking for a new full time support special…"
type textarea "Atsiprašome už pavėluotą atsakymą. Ieškome naujo palaikymo specialisto visai da…"
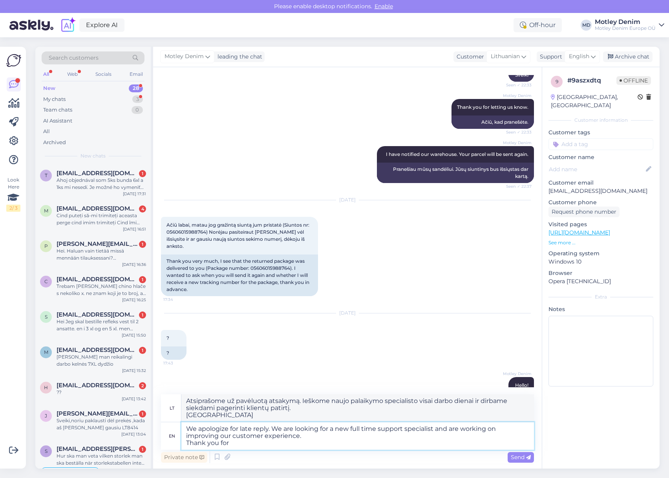
type textarea "We apologize for late reply. We are looking for a new full time support special…"
type textarea "Atsiprašome už pavėluotą atsakymą. Ieškome naujo palaikymo specialisto visai da…"
type textarea "We apologize for late reply. We are looking for a new full time support special…"
type textarea "Atsiprašome už pavėluotą atsakymą. Ieškome naujo palaikymo specialisto visai da…"
type textarea "We apologize for late reply. We are looking for a new full time support special…"
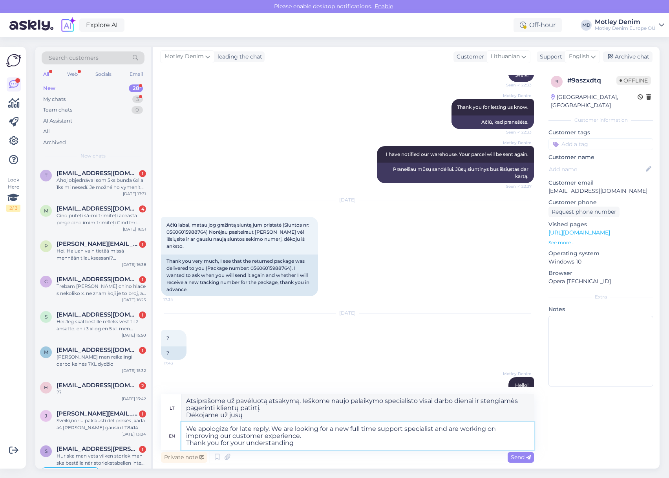
type textarea "Atsiprašome už pavėluotą atsakymą. Ieškome naujo palaikymo specialisto visai da…"
type textarea "We apologize for late reply. We are looking for a new full time support special…"
type textarea "Atsiprašome už pavėluotą atsakymą. Ieškome naujo palaikymo specialisto visai da…"
type textarea "We apologize for late reply. We are looking for a new full time support special…"
type textarea "Atsiprašome už pavėluotą atsakymą. Ieškome naujo palaikymo specialisto visai da…"
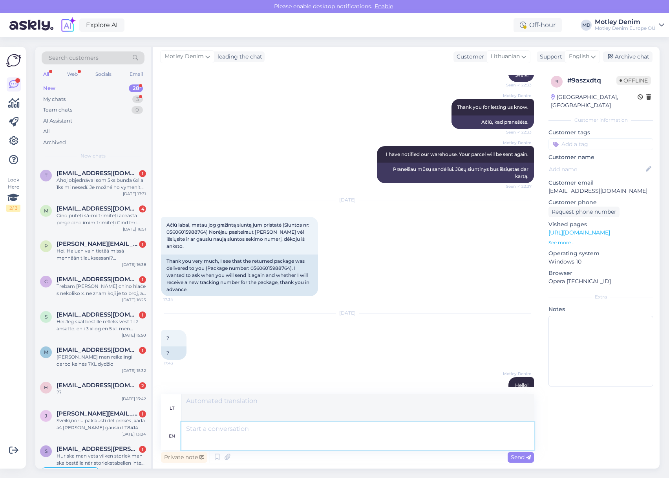
scroll to position [411, 0]
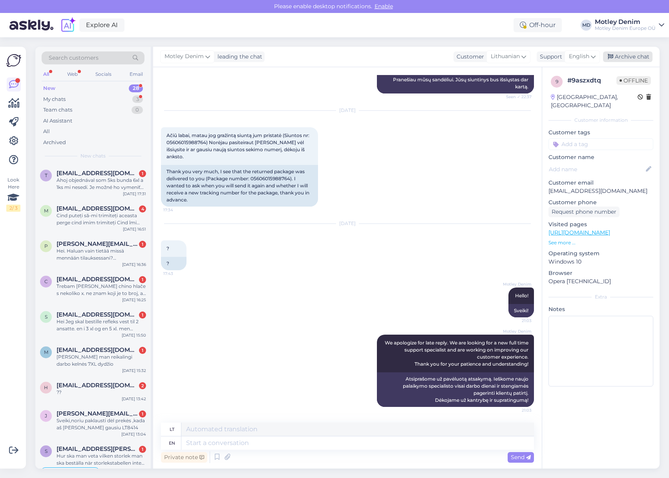
click at [628, 59] on div "Archive chat" at bounding box center [627, 56] width 49 height 11
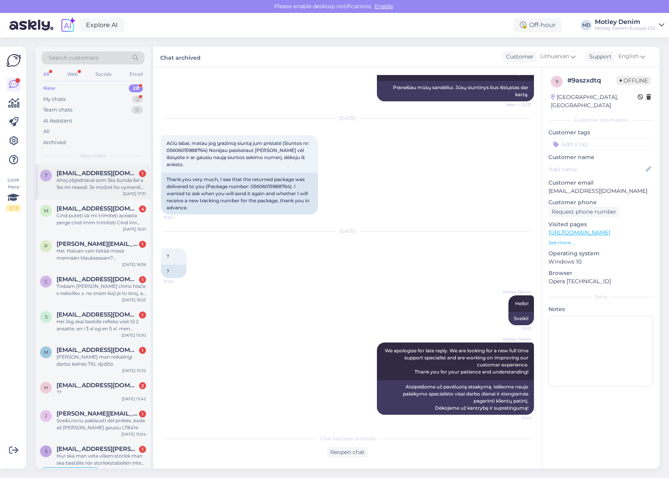
click at [82, 184] on div "Ahoj objednával som 5ks bunda 6xl a 1ks mi nesedí. Je možné ho vymeniť za 7xl ?…" at bounding box center [101, 184] width 89 height 14
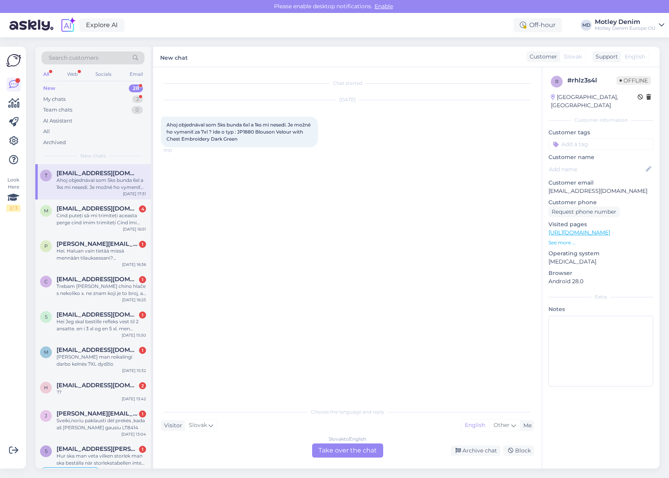
click at [346, 451] on div "Slovak to English Take over the chat" at bounding box center [347, 450] width 71 height 14
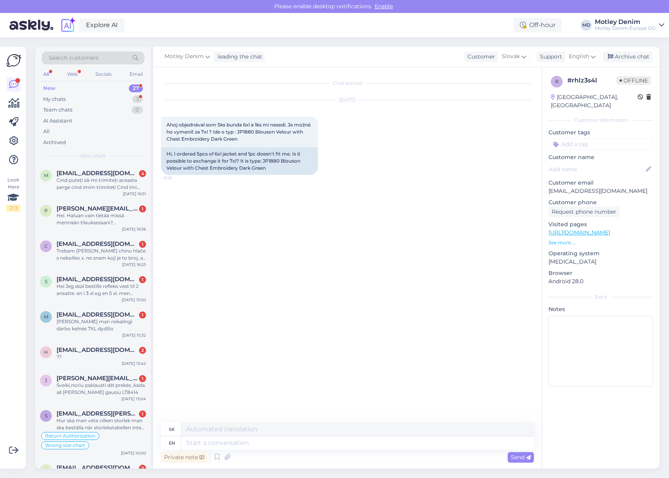
click at [559, 187] on p "[EMAIL_ADDRESS][DOMAIN_NAME]" at bounding box center [600, 191] width 105 height 8
drag, startPoint x: 559, startPoint y: 183, endPoint x: 605, endPoint y: 182, distance: 45.9
click at [605, 187] on p "[EMAIL_ADDRESS][DOMAIN_NAME]" at bounding box center [600, 191] width 105 height 8
copy p "[EMAIL_ADDRESS][DOMAIN_NAME]"
click at [301, 447] on textarea at bounding box center [357, 442] width 352 height 13
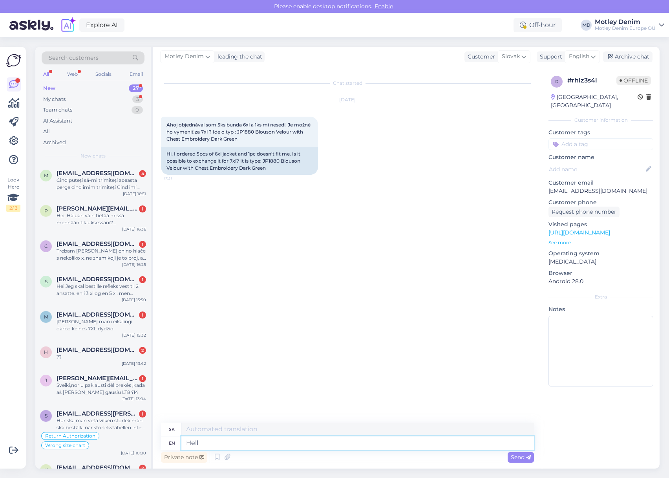
type textarea "Hello"
type textarea "Ahoj"
type textarea "Yes. i"
type textarea "Áno."
type textarea "Yes. It i"
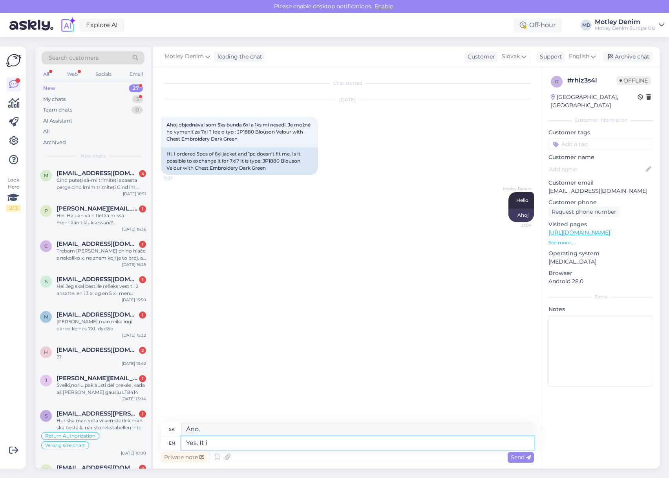
type textarea "Áno. To"
type textarea "Yes. It is po"
type textarea "Áno. Je to tak."
type textarea "Yes. It is possible."
type textarea "Áno. Je to možné."
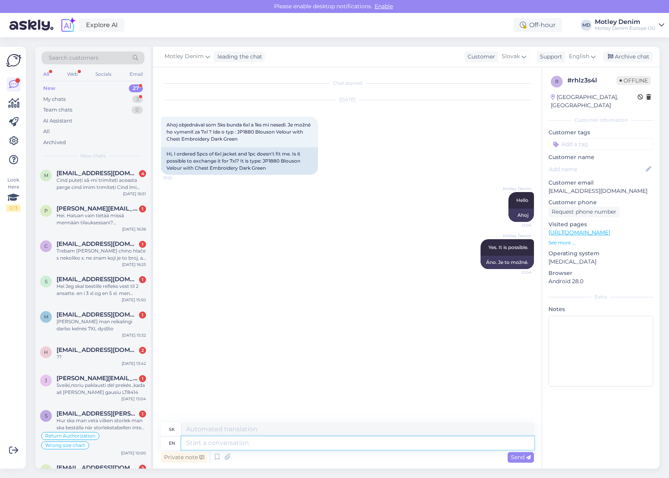
click at [332, 448] on textarea at bounding box center [357, 442] width 352 height 13
type textarea "We d"
type textarea "My"
type textarea "We don't h"
type textarea "My nie"
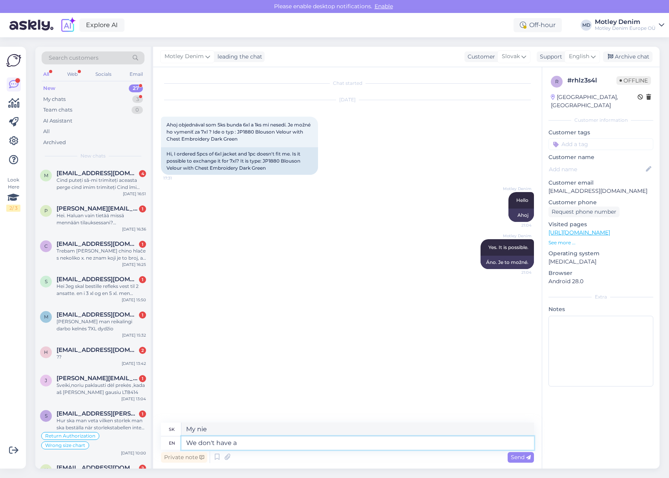
type textarea "We don't have a"
type textarea "Nemáme"
type textarea "We don't have a dedicated su"
type textarea "Nemáme vyhradeného"
type textarea "We don't have a dedicated support ye"
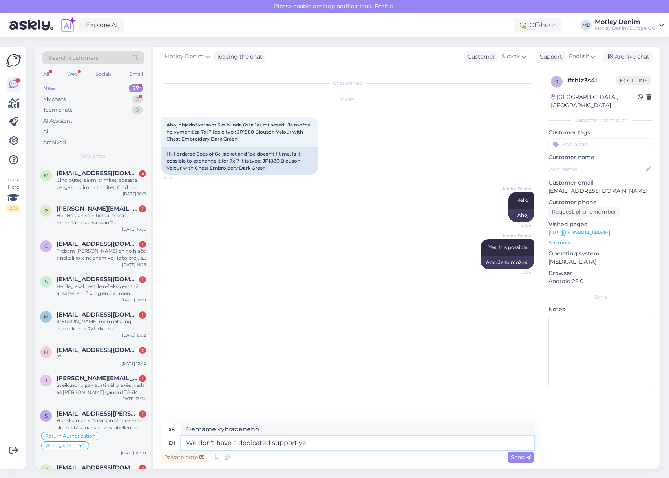
type textarea "Nemáme špecializovanú podporu"
type textarea "We don't have a dedicated support yet fo"
type textarea "Zatiaľ nemáme vyhradenú podporu"
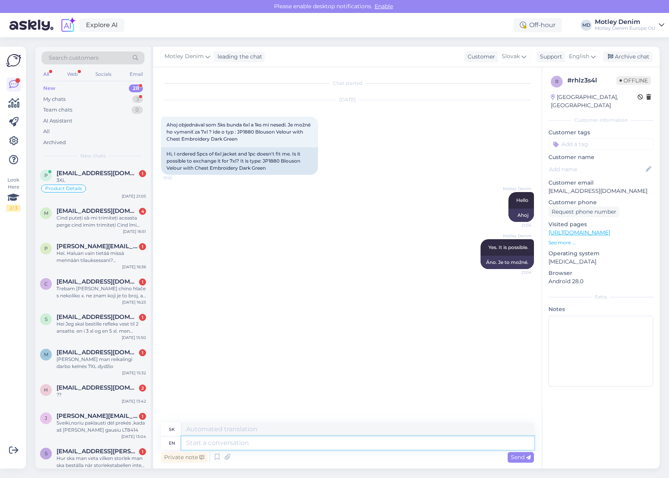
drag, startPoint x: 353, startPoint y: 441, endPoint x: 380, endPoint y: 430, distance: 28.9
click at [354, 441] on textarea at bounding box center [357, 442] width 352 height 13
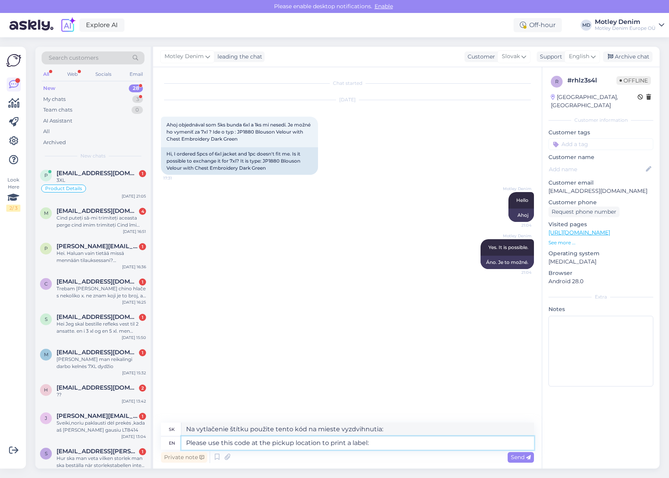
click at [399, 449] on textarea "Please use this code at the pickup location to print a label:" at bounding box center [357, 442] width 352 height 13
paste textarea "95886026"
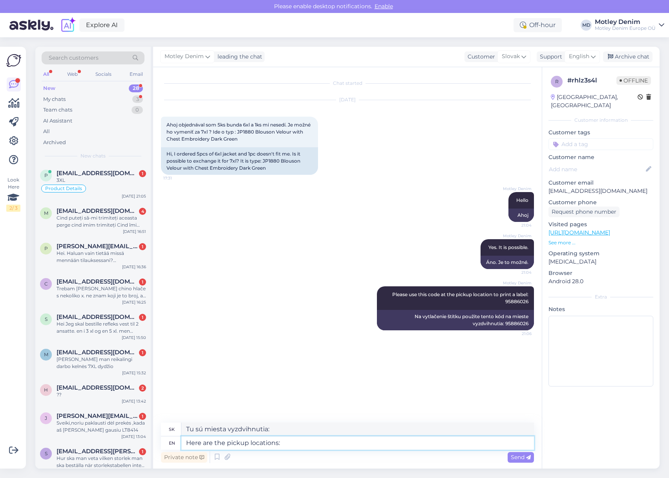
click at [303, 443] on textarea "Here are the pickup locations:" at bounding box center [357, 442] width 352 height 13
paste textarea "[URL][DOMAIN_NAME]"
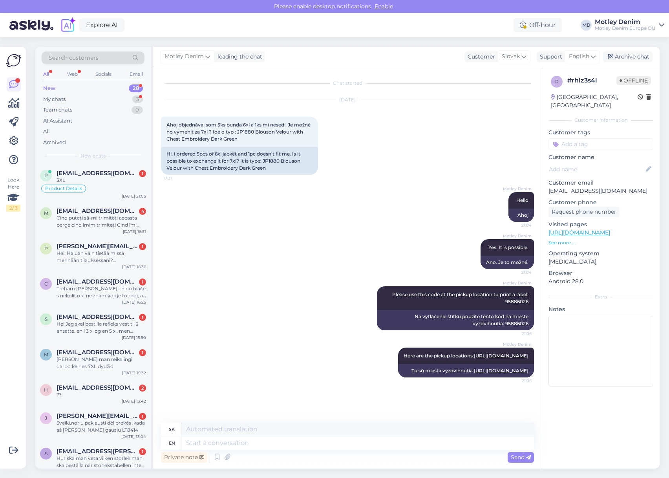
click at [404, 178] on div "[DATE] Ahoj objednával som 5ks bunda 6xl a 1ks mi nesedí. Je možné ho vymeniť z…" at bounding box center [347, 137] width 373 height 92
click at [268, 161] on div "Hi, I ordered 5pcs of 6xl jacket and 1pc doesn't fit me. Is it possible to exch…" at bounding box center [239, 160] width 157 height 27
drag, startPoint x: 268, startPoint y: 161, endPoint x: 288, endPoint y: 161, distance: 19.6
click at [288, 161] on div "Hi, I ordered 5pcs of 6xl jacket and 1pc doesn't fit me. Is it possible to exch…" at bounding box center [239, 160] width 157 height 27
click at [457, 157] on div "[DATE] Ahoj objednával som 5ks bunda 6xl a 1ks mi nesedí. Je možné ho vymeniť z…" at bounding box center [347, 137] width 373 height 92
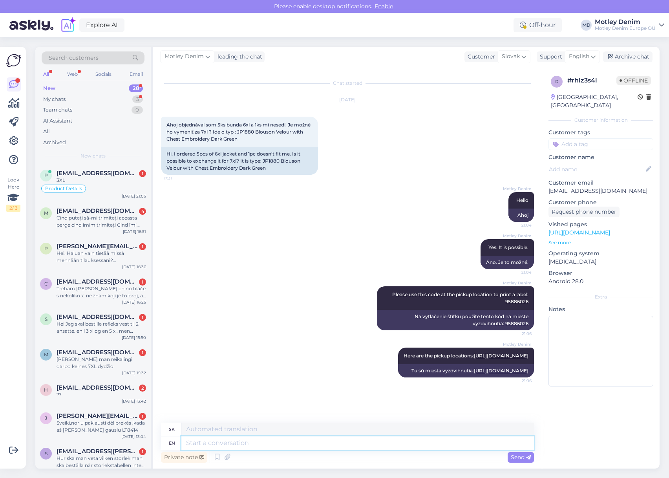
click at [288, 445] on textarea at bounding box center [357, 442] width 352 height 13
click at [629, 58] on div "Archive chat" at bounding box center [627, 56] width 49 height 11
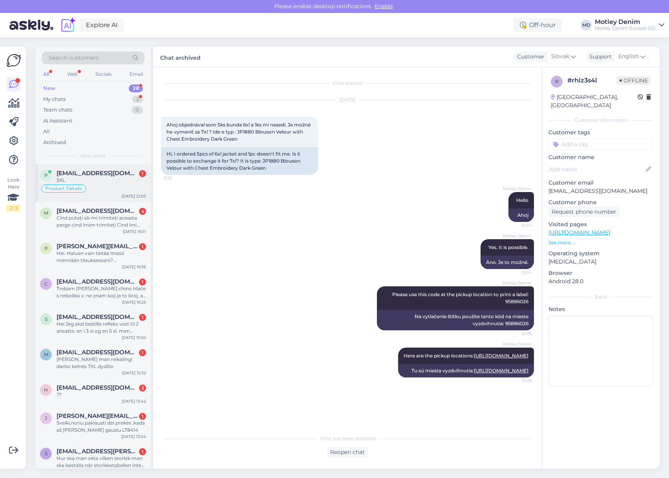
click at [112, 186] on div "Product Details" at bounding box center [93, 188] width 106 height 9
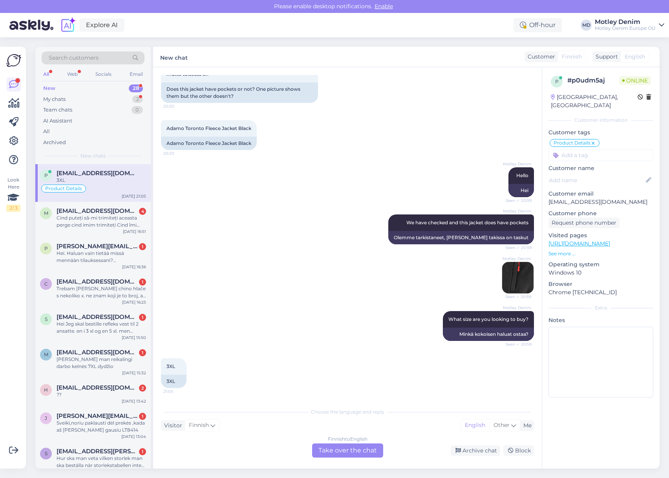
click at [359, 451] on div "Finnish to English Take over the chat" at bounding box center [347, 450] width 71 height 14
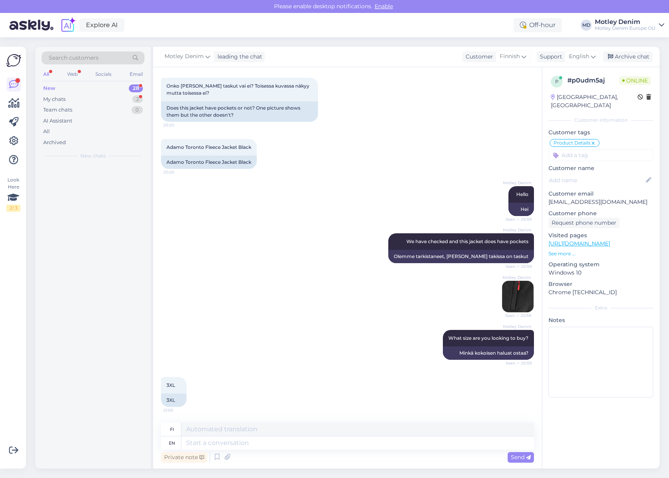
scroll to position [39, 0]
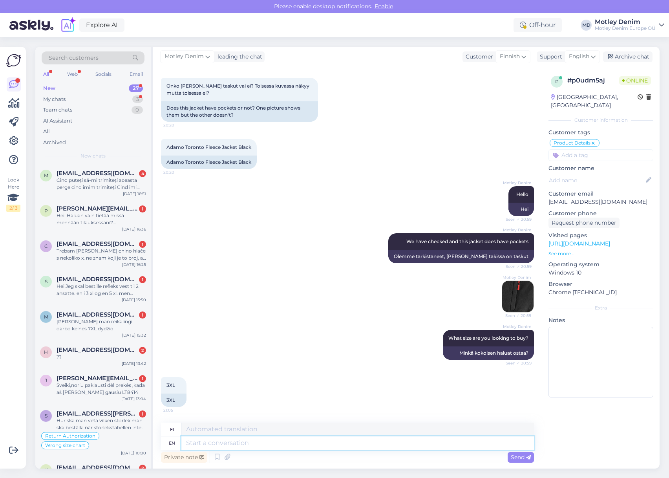
click at [262, 446] on textarea at bounding box center [357, 442] width 352 height 13
click at [310, 442] on textarea "We have it in our warehouse so" at bounding box center [357, 442] width 352 height 13
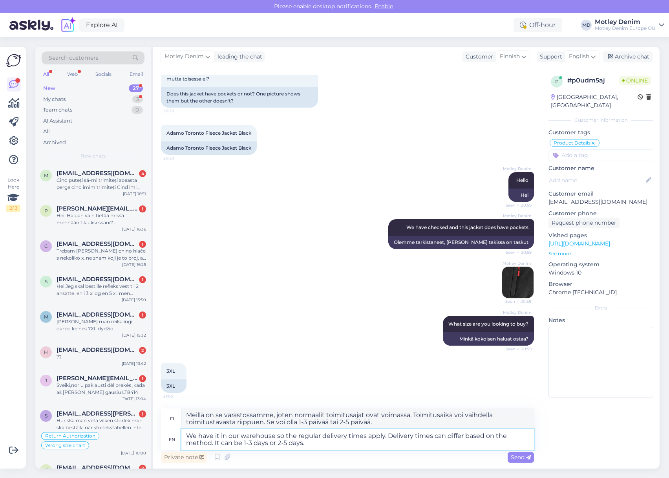
scroll to position [58, 0]
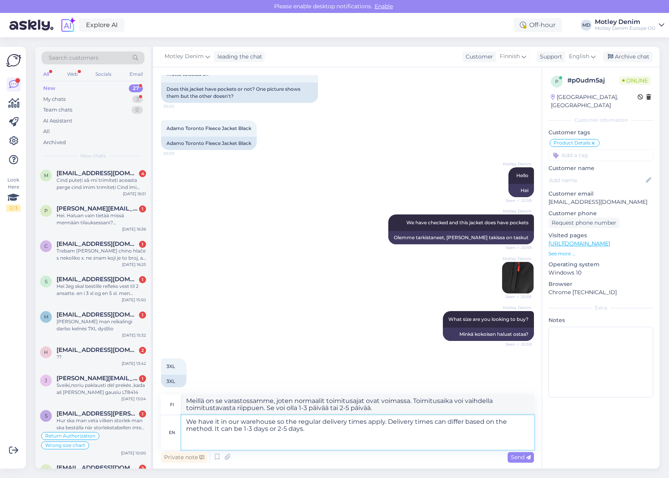
paste textarea "[URL][DOMAIN_NAME]"
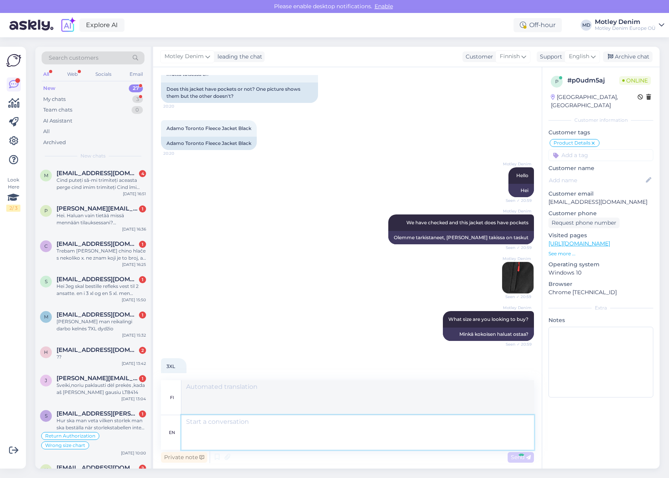
scroll to position [142, 0]
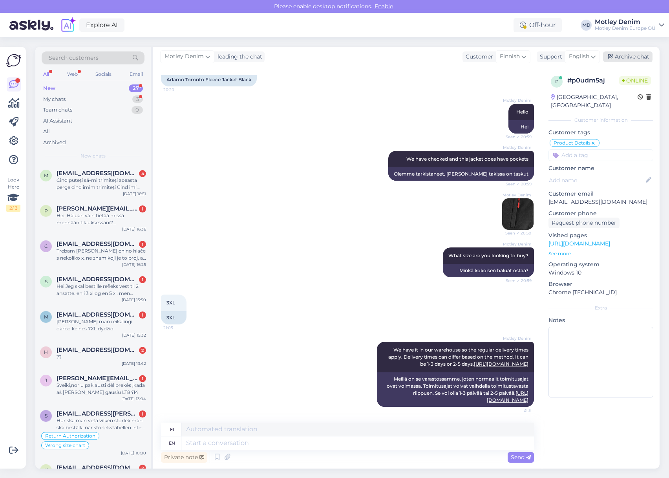
click at [626, 55] on div "Archive chat" at bounding box center [627, 56] width 49 height 11
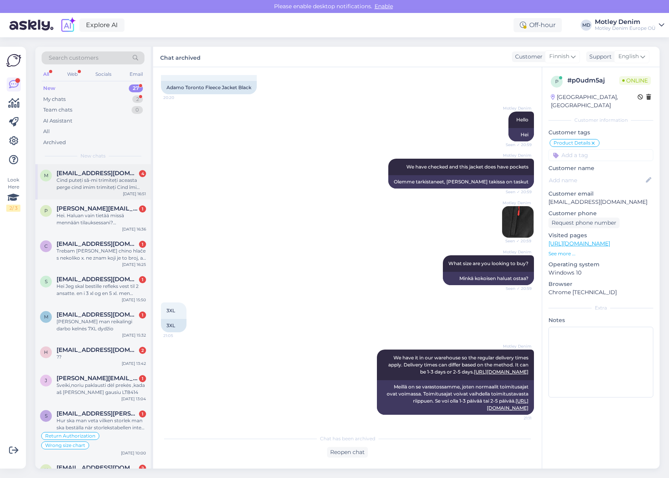
click at [81, 186] on div "Cind puteți să-mi trimiteți aceasta perge cind imim trimiteți Cind îmi trimiteț…" at bounding box center [101, 184] width 89 height 14
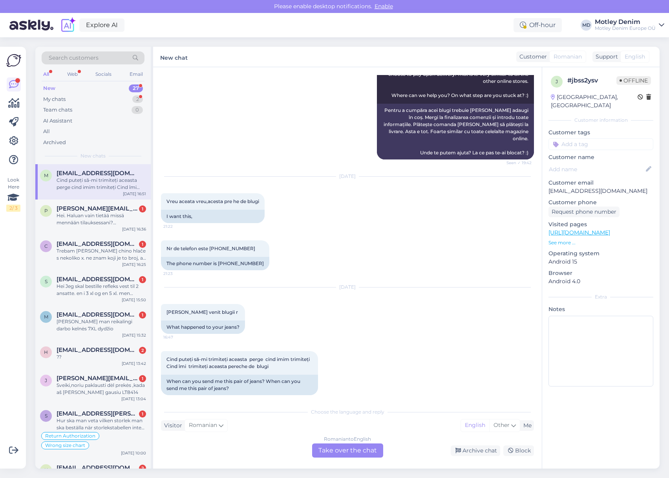
click at [347, 447] on div "Romanian to English Take over the chat" at bounding box center [347, 450] width 71 height 14
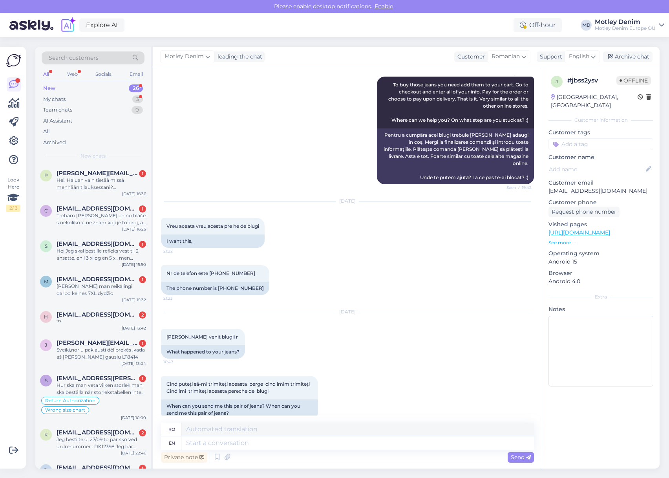
scroll to position [543, 0]
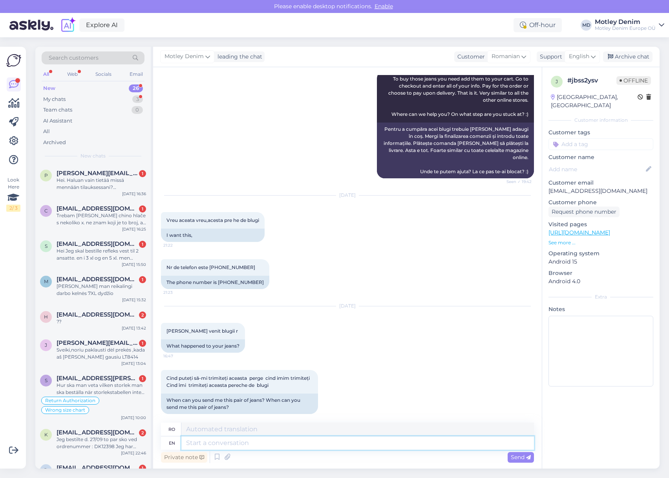
click at [254, 443] on textarea at bounding box center [357, 442] width 352 height 13
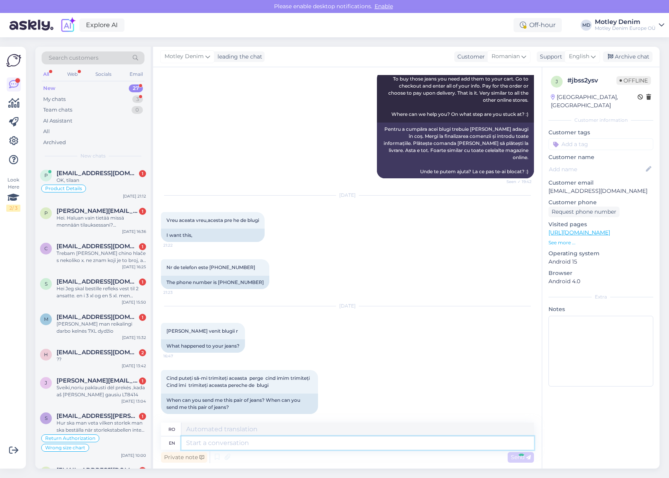
scroll to position [590, 0]
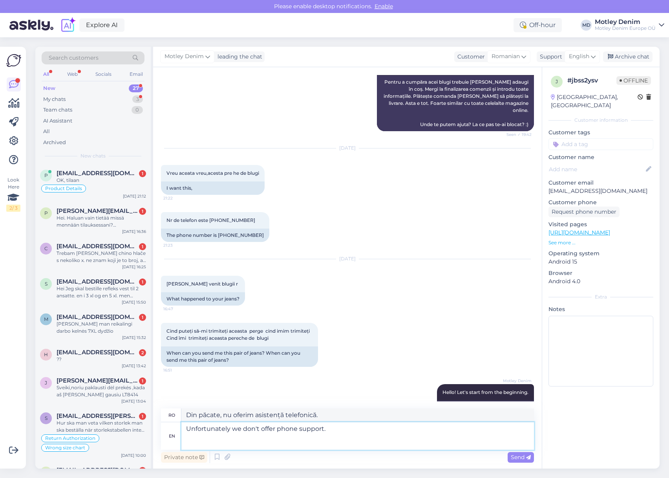
click at [273, 445] on textarea "Unfortunately we don't offer phone support." at bounding box center [357, 435] width 352 height 27
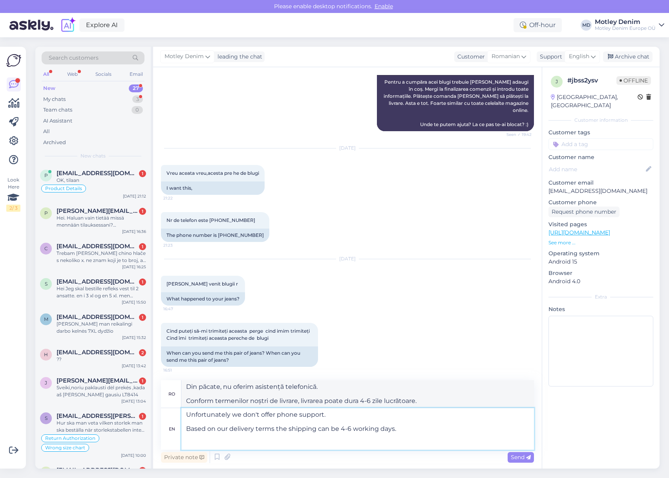
paste textarea "[URL][DOMAIN_NAME]"
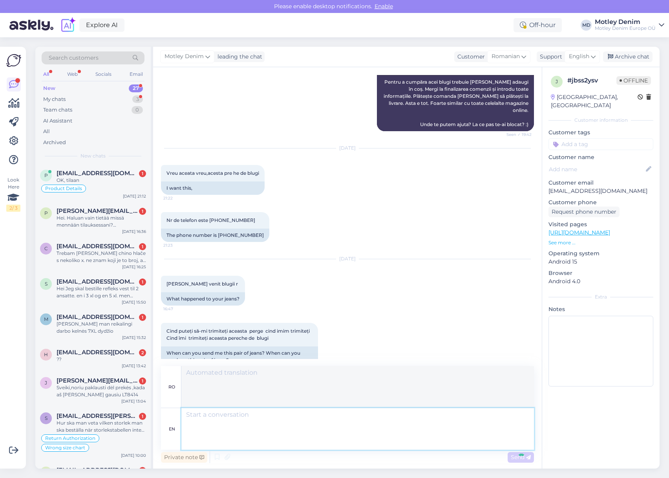
scroll to position [708, 0]
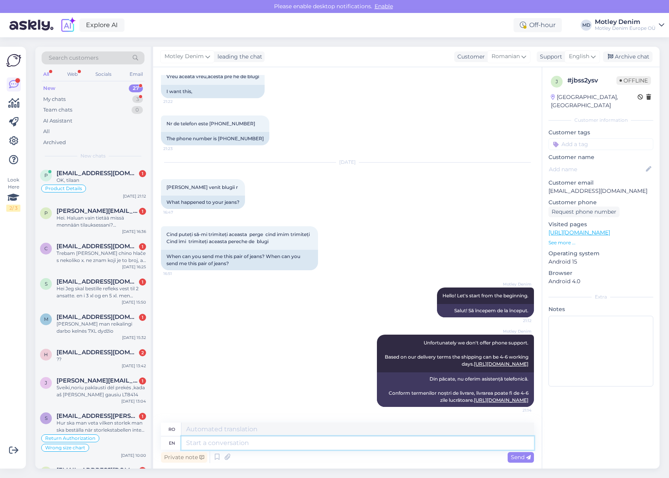
click at [370, 444] on textarea at bounding box center [357, 442] width 352 height 13
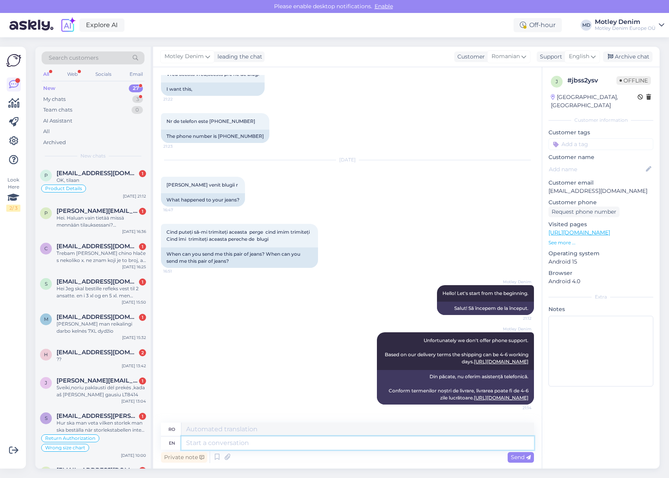
scroll to position [676, 0]
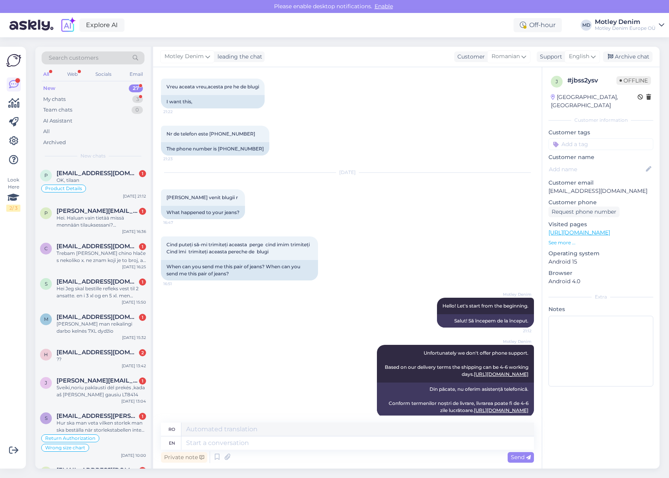
click at [631, 57] on div "Archive chat" at bounding box center [627, 56] width 49 height 11
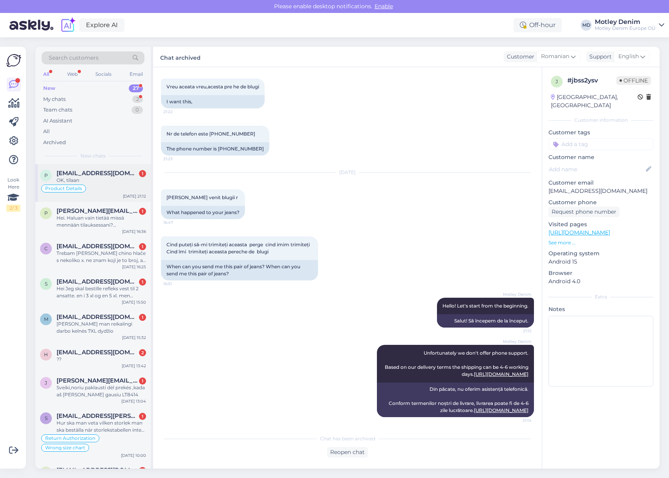
click at [81, 177] on div "OK, tilaan" at bounding box center [101, 180] width 89 height 7
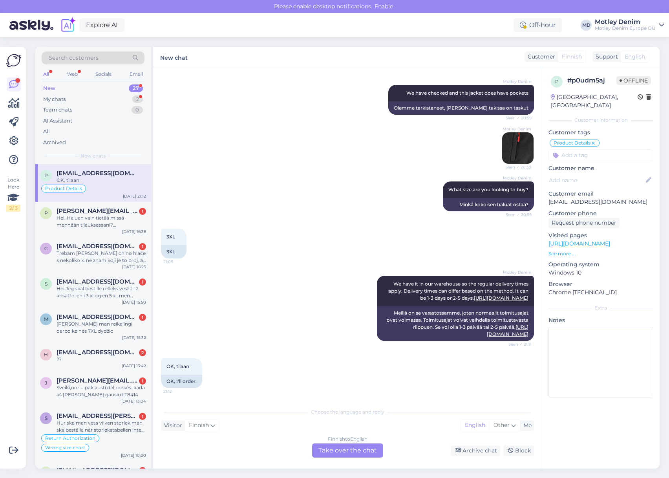
click at [359, 449] on div "Finnish to English Take over the chat" at bounding box center [347, 450] width 71 height 14
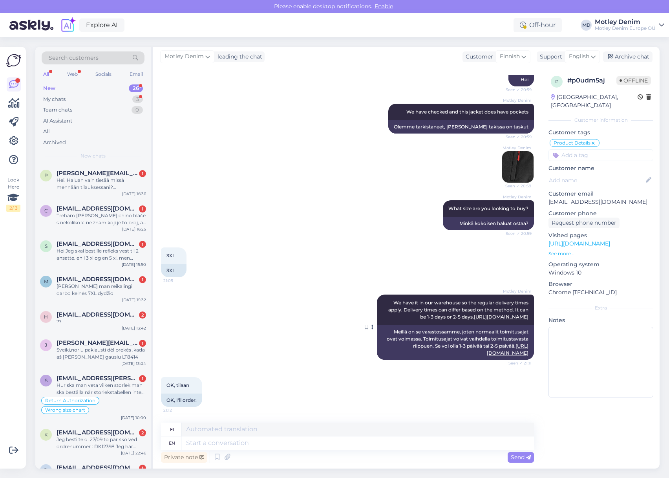
scroll to position [190, 0]
click at [268, 446] on textarea at bounding box center [357, 442] width 352 height 13
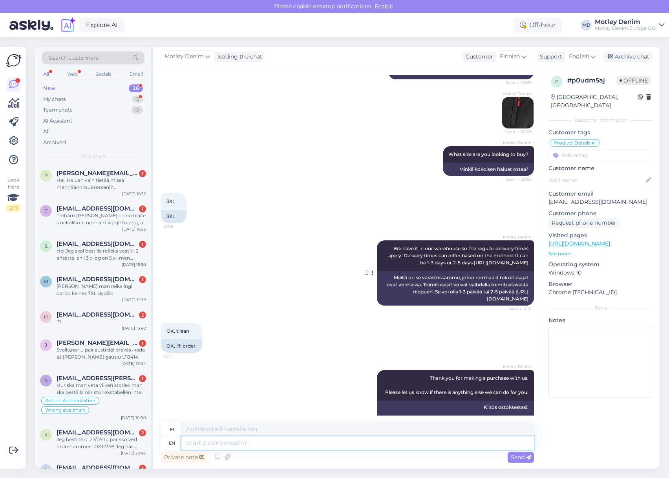
scroll to position [196, 0]
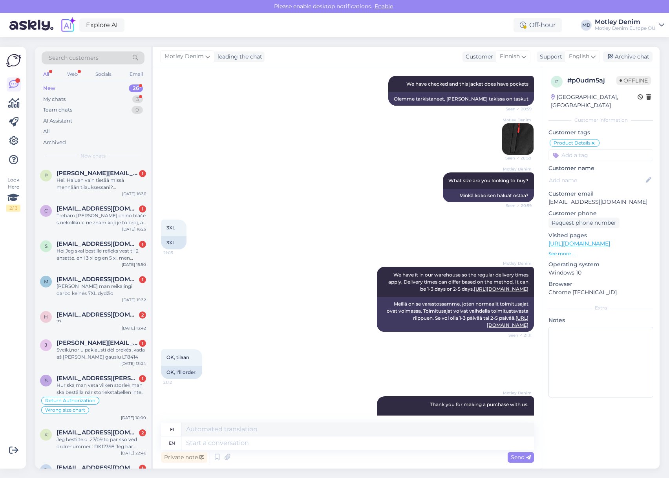
click at [553, 198] on p "[EMAIL_ADDRESS][DOMAIN_NAME]" at bounding box center [600, 202] width 105 height 8
drag, startPoint x: 553, startPoint y: 197, endPoint x: 605, endPoint y: 193, distance: 52.3
click at [605, 198] on p "[EMAIL_ADDRESS][DOMAIN_NAME]" at bounding box center [600, 202] width 105 height 8
copy p "[EMAIL_ADDRESS][DOMAIN_NAME]"
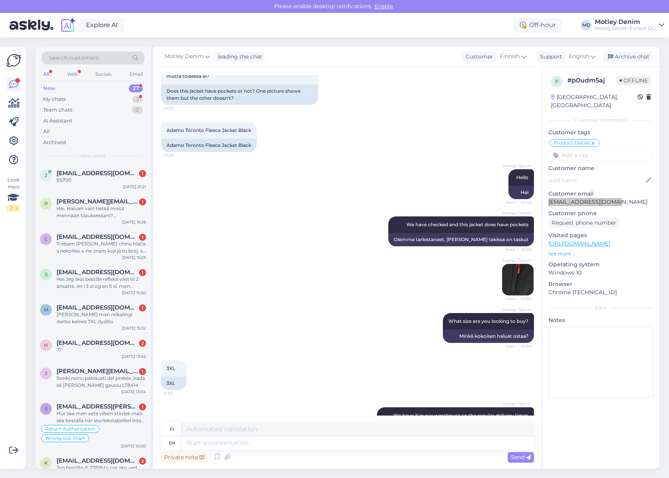
scroll to position [235, 0]
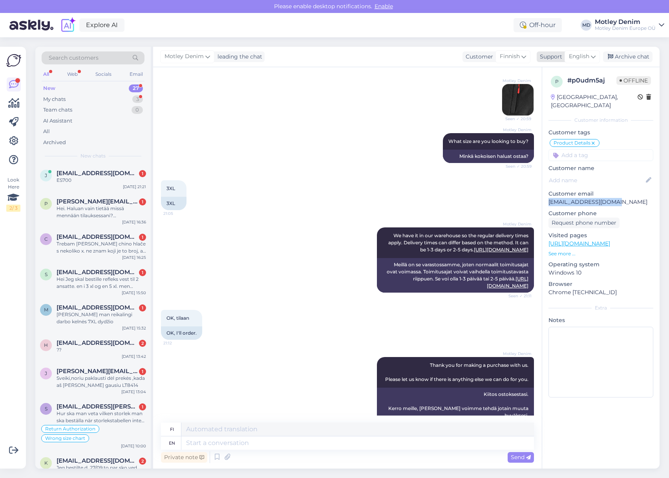
drag, startPoint x: 638, startPoint y: 53, endPoint x: 633, endPoint y: 55, distance: 5.6
click at [638, 53] on div "Archive chat" at bounding box center [627, 56] width 49 height 11
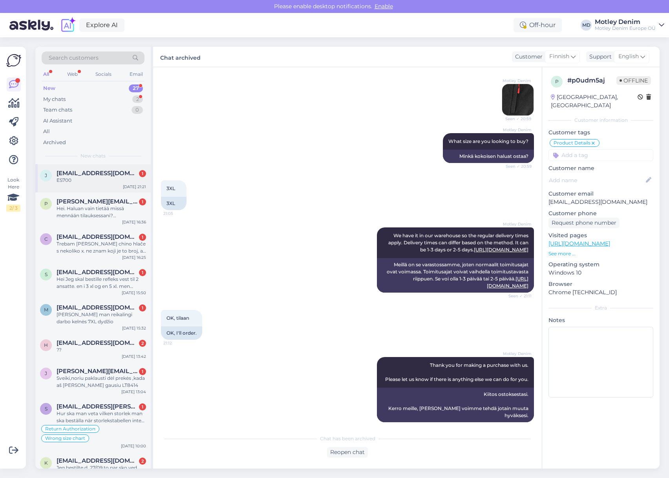
click at [104, 175] on span "[EMAIL_ADDRESS][DOMAIN_NAME]" at bounding box center [98, 173] width 82 height 7
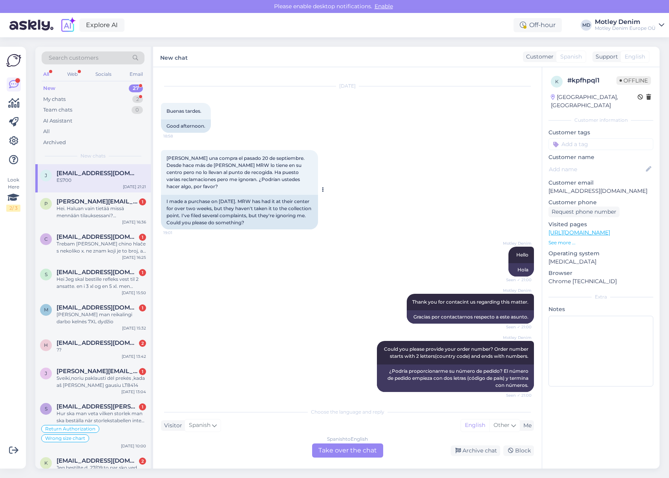
scroll to position [58, 0]
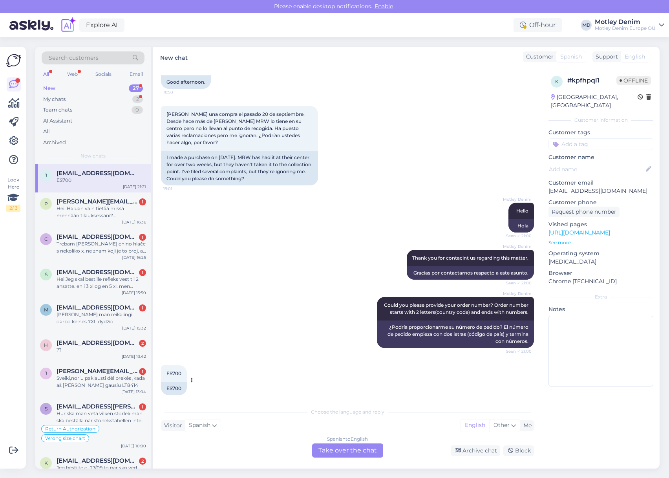
click at [177, 381] on div "ES700" at bounding box center [174, 387] width 26 height 13
copy div "ES700"
click at [365, 450] on div "Spanish to English Take over the chat" at bounding box center [347, 450] width 71 height 14
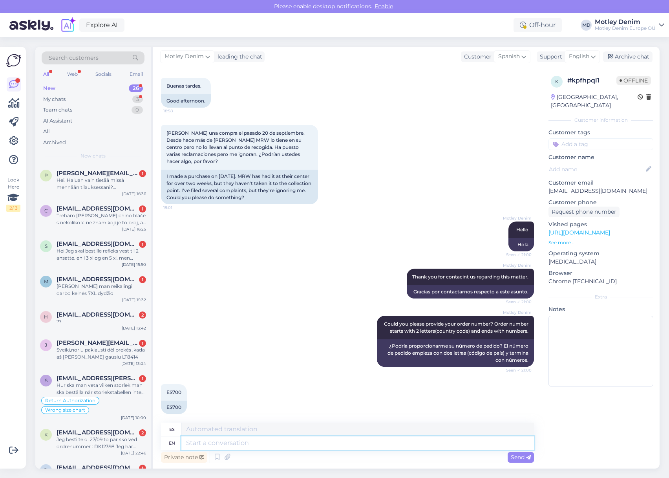
click at [407, 447] on textarea at bounding box center [357, 442] width 352 height 13
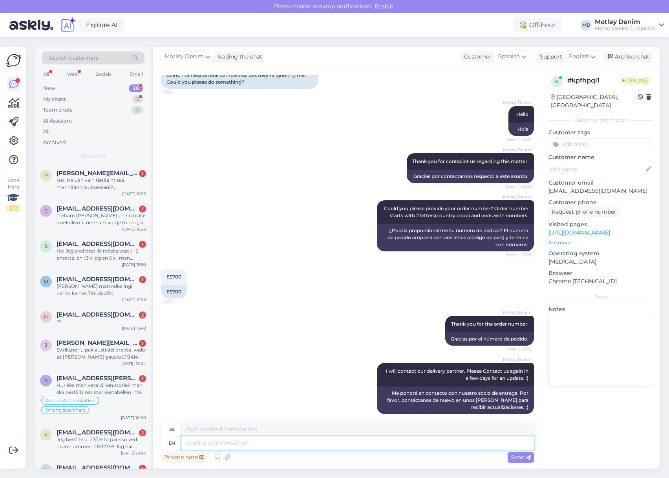
scroll to position [201, 0]
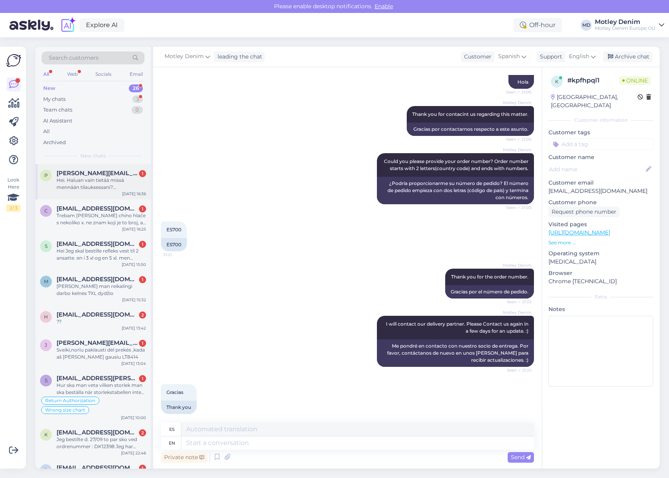
click at [90, 185] on div "Hei. Haluan vain tietää missä mennään tilauksessani? Tilausnumeroni on FI42642.…" at bounding box center [101, 184] width 89 height 14
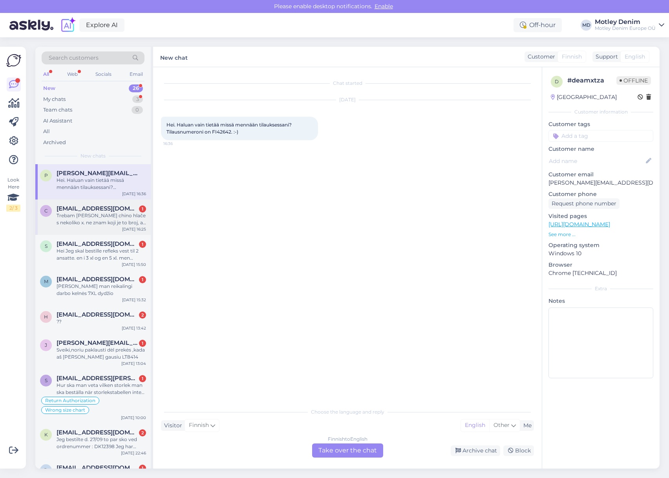
click at [108, 209] on span "[EMAIL_ADDRESS][DOMAIN_NAME]" at bounding box center [98, 208] width 82 height 7
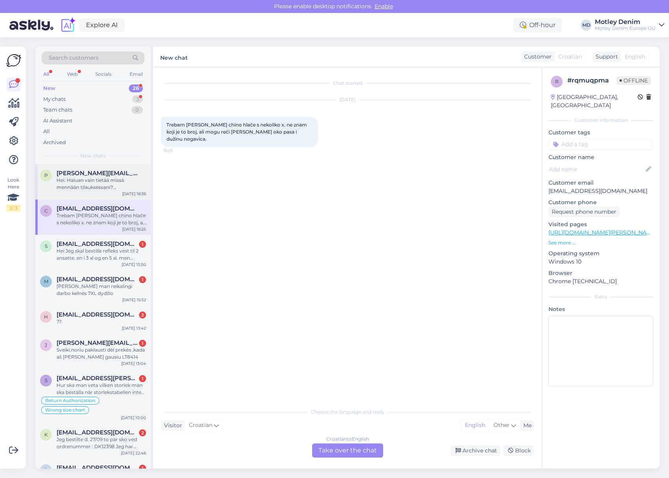
click at [110, 190] on div "Hei. Haluan vain tietää missä mennään tilauksessani? Tilausnumeroni on FI42642.…" at bounding box center [101, 184] width 89 height 14
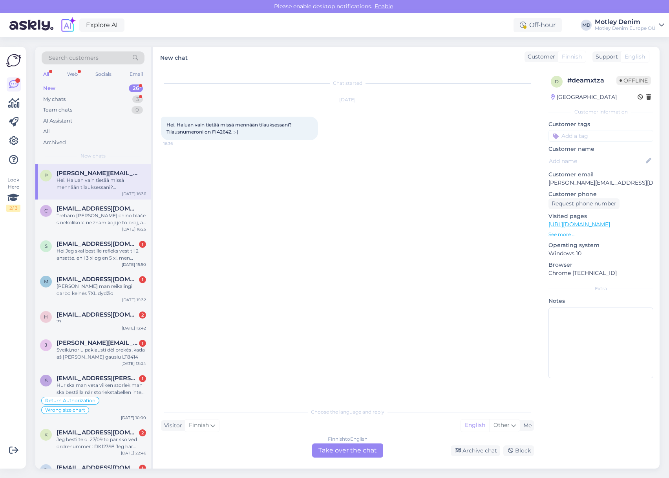
click at [348, 449] on div "Finnish to English Take over the chat" at bounding box center [347, 450] width 71 height 14
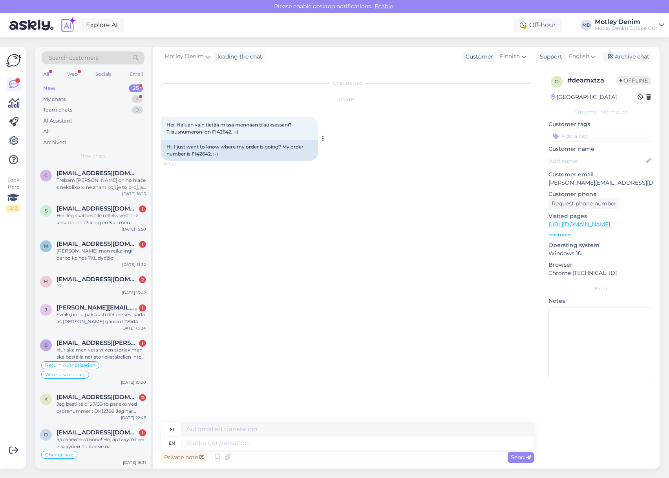
click at [206, 154] on div "Hi. I just want to know where my order is going? My order number is FI42642. :-)" at bounding box center [239, 150] width 157 height 20
copy div "FI42642"
click at [282, 447] on textarea at bounding box center [357, 442] width 352 height 13
click at [285, 442] on textarea at bounding box center [357, 442] width 352 height 13
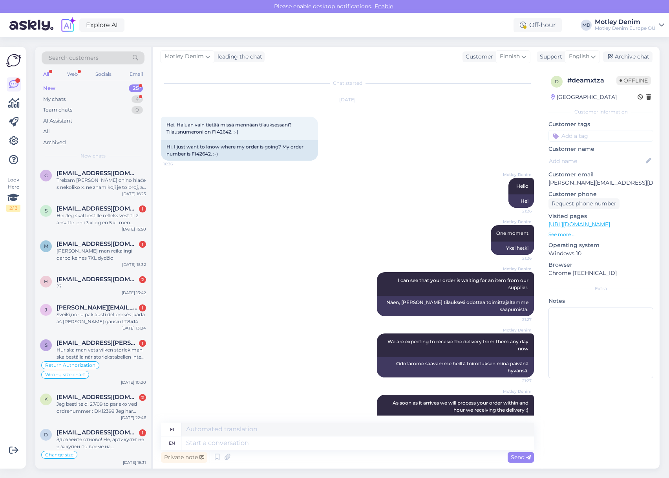
click at [613, 133] on input at bounding box center [600, 136] width 105 height 12
click at [611, 160] on div "Waiting for NOS" at bounding box center [601, 157] width 46 height 8
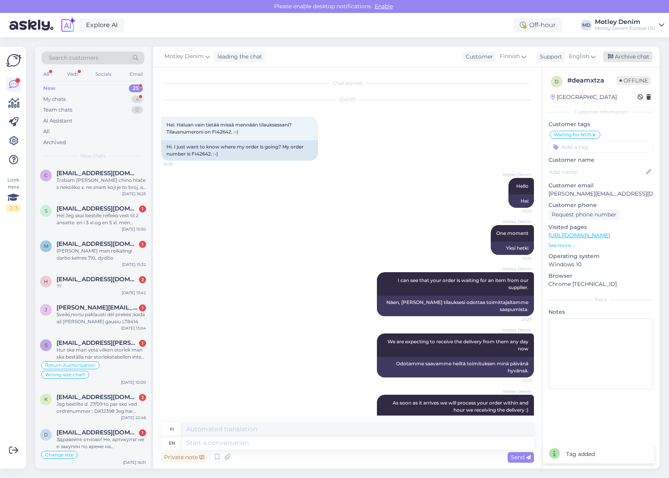
click at [633, 54] on div "Archive chat" at bounding box center [627, 56] width 49 height 11
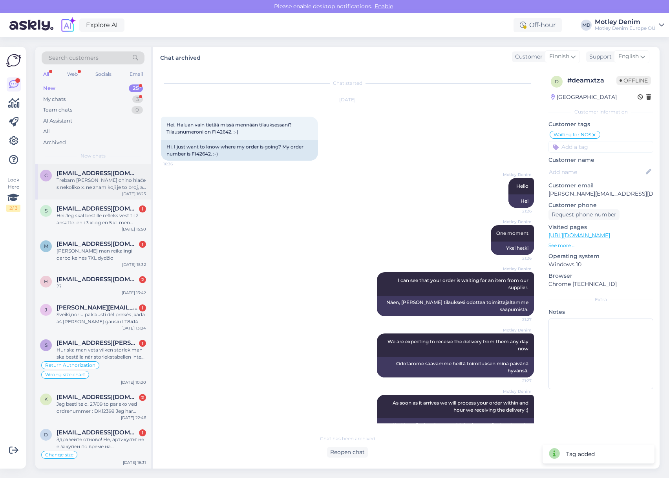
click at [105, 179] on div "Trebam [PERSON_NAME] chino hlače s nekoliko x. ne znam koji je to broj, ali mog…" at bounding box center [101, 184] width 89 height 14
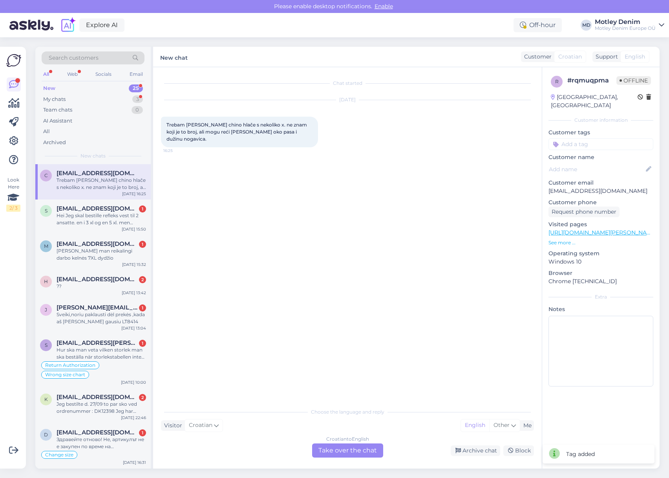
click at [341, 451] on div "Croatian to English Take over the chat" at bounding box center [347, 450] width 71 height 14
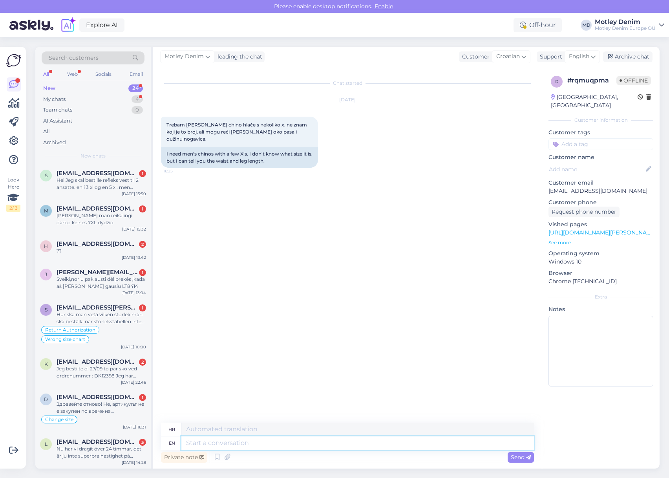
click at [290, 445] on textarea at bounding box center [357, 442] width 352 height 13
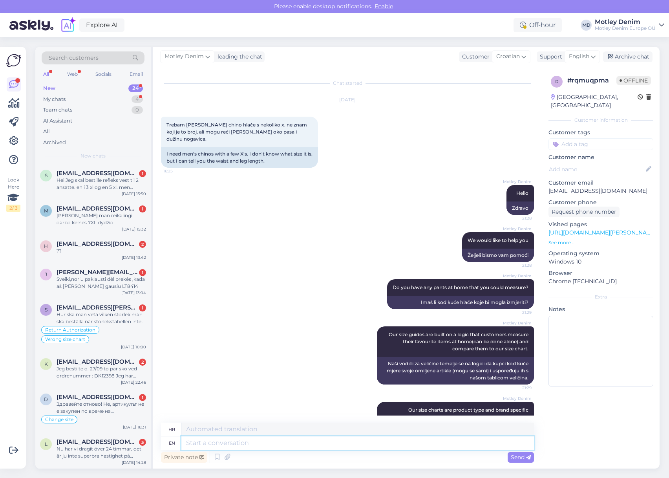
scroll to position [18, 0]
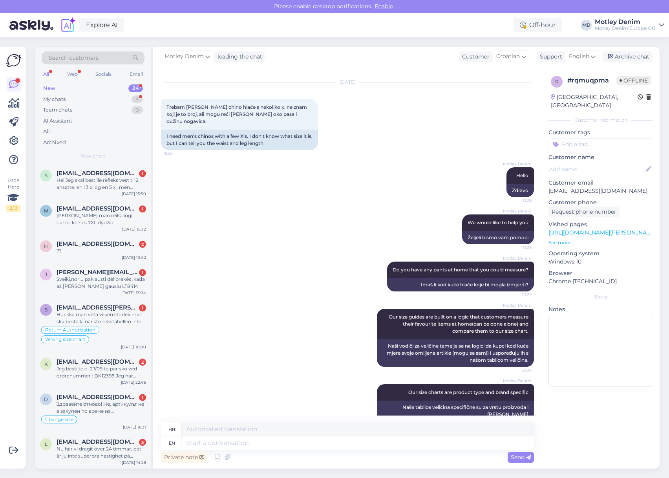
click at [600, 138] on input at bounding box center [600, 144] width 105 height 12
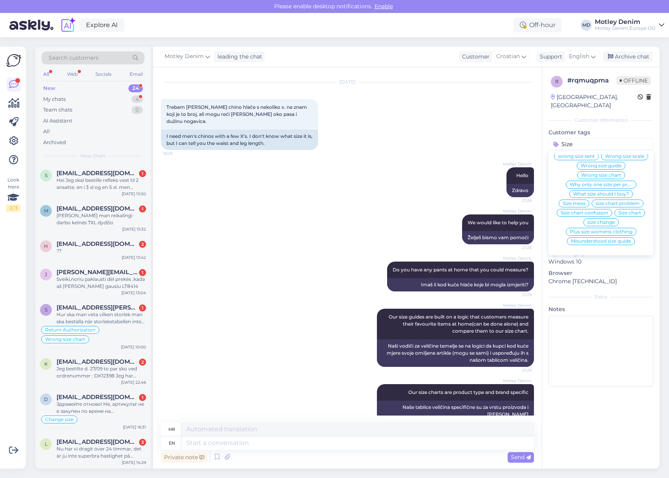
scroll to position [18, 0]
click at [591, 191] on span "What size should I buy?" at bounding box center [601, 193] width 56 height 5
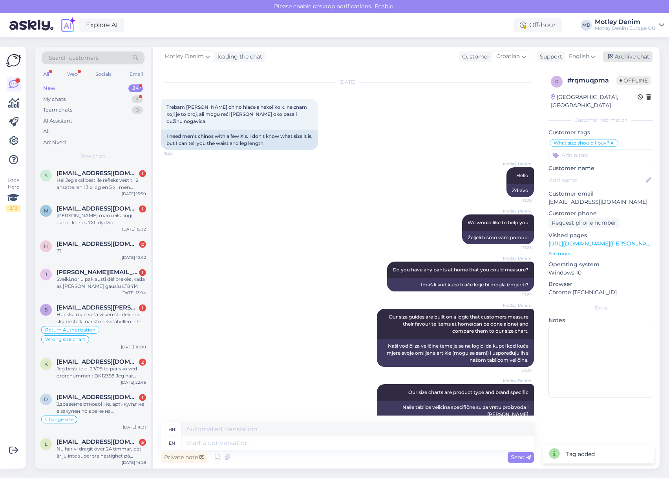
click at [632, 60] on div "Archive chat" at bounding box center [627, 56] width 49 height 11
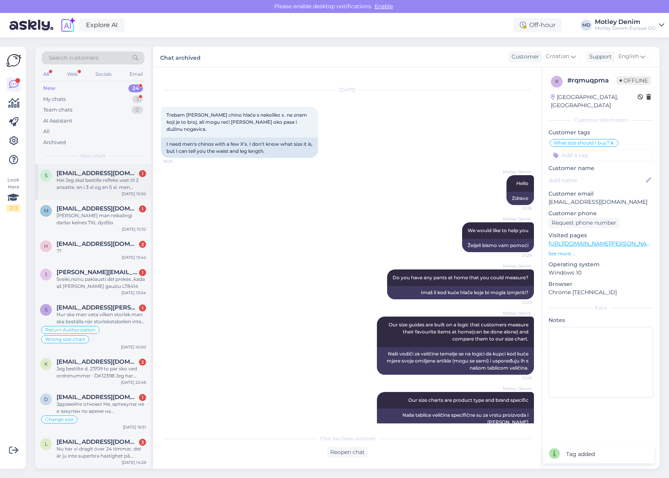
click at [112, 173] on span "[EMAIL_ADDRESS][DOMAIN_NAME]" at bounding box center [98, 173] width 82 height 7
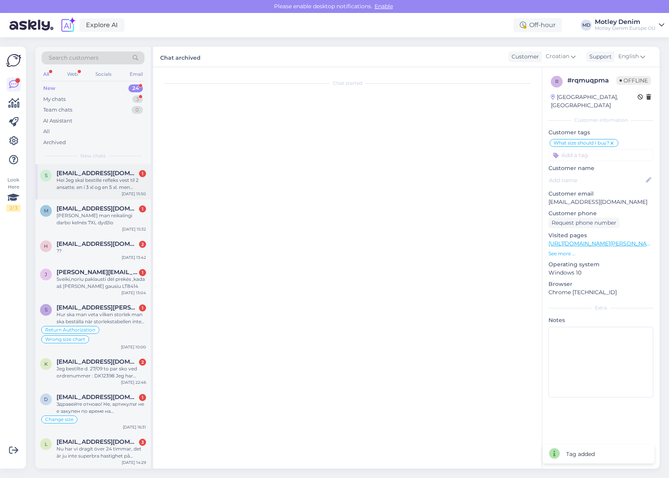
scroll to position [0, 0]
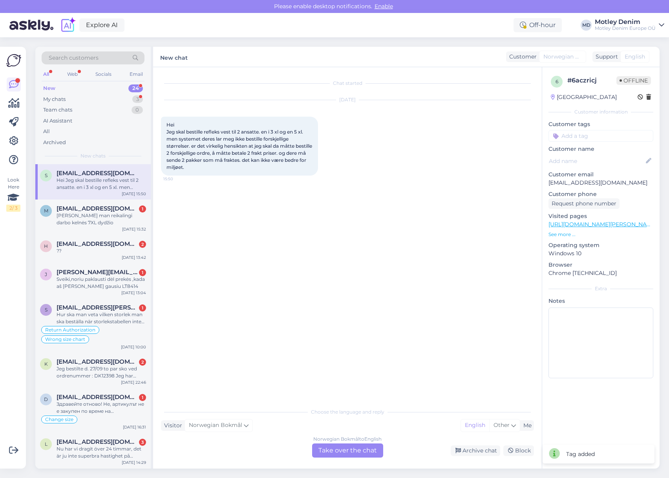
click at [345, 450] on div "Norwegian Bokmål to English Take over the chat" at bounding box center [347, 450] width 71 height 14
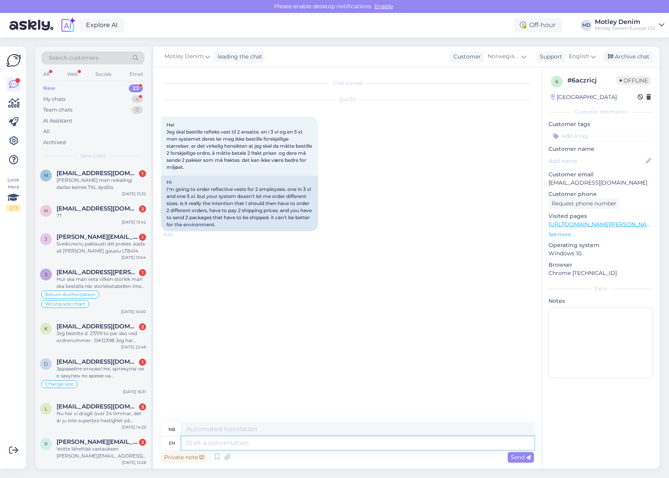
click at [257, 443] on textarea at bounding box center [357, 442] width 352 height 13
click at [266, 446] on textarea at bounding box center [357, 442] width 352 height 13
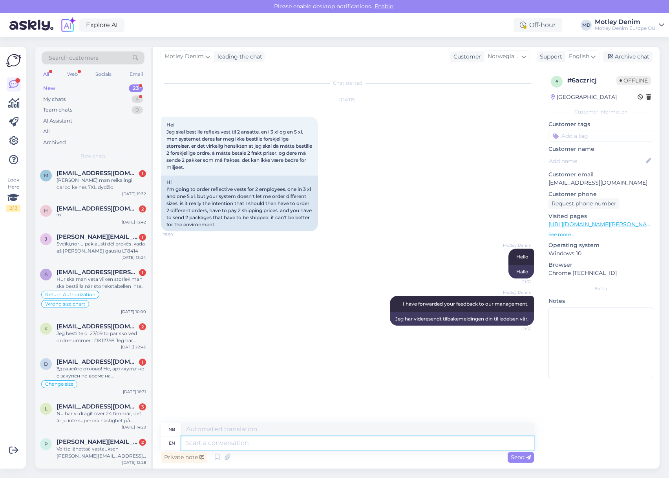
click at [354, 440] on textarea at bounding box center [357, 442] width 352 height 13
click at [312, 443] on textarea at bounding box center [357, 442] width 352 height 13
click at [428, 444] on textarea at bounding box center [357, 442] width 352 height 13
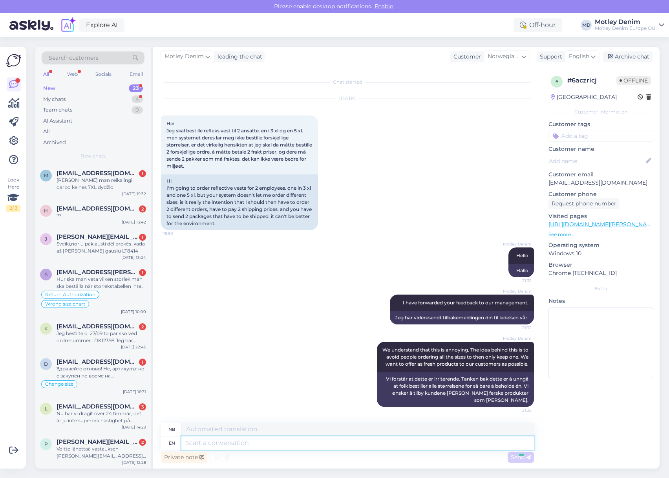
scroll to position [55, 0]
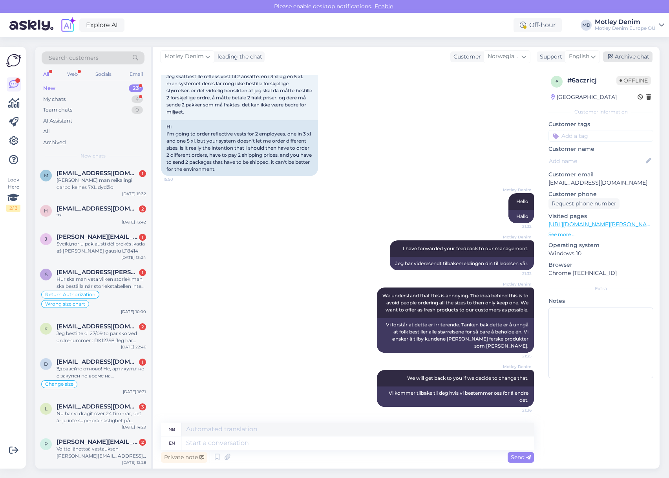
click at [632, 59] on div "Archive chat" at bounding box center [627, 56] width 49 height 11
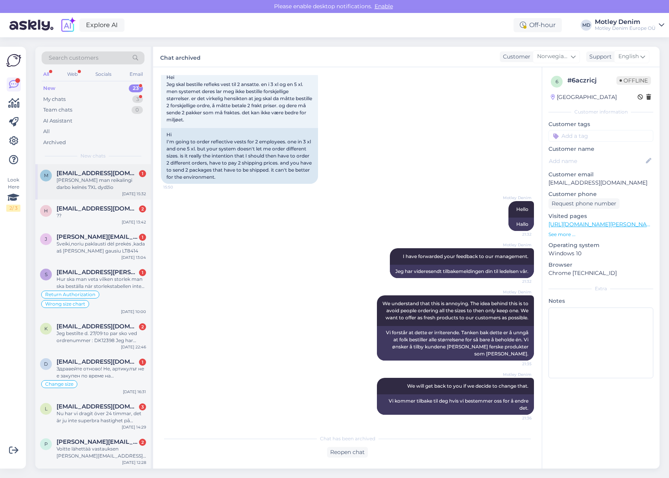
click at [103, 185] on div "[PERSON_NAME] man reikalingi darbo kelnės 7XL dydžio" at bounding box center [101, 184] width 89 height 14
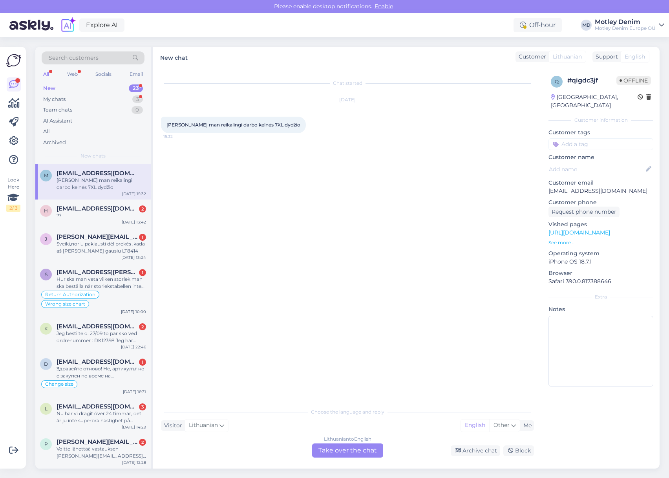
click at [359, 456] on div "Lithuanian to English Take over the chat" at bounding box center [347, 450] width 71 height 14
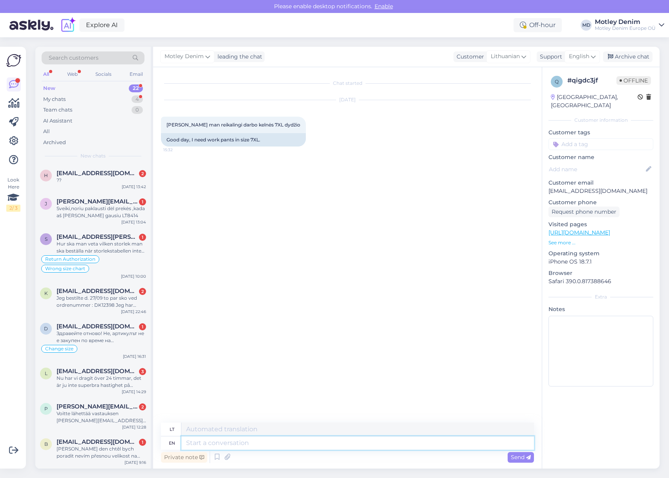
click at [434, 441] on textarea at bounding box center [357, 442] width 352 height 13
click at [286, 438] on textarea at bounding box center [357, 442] width 352 height 13
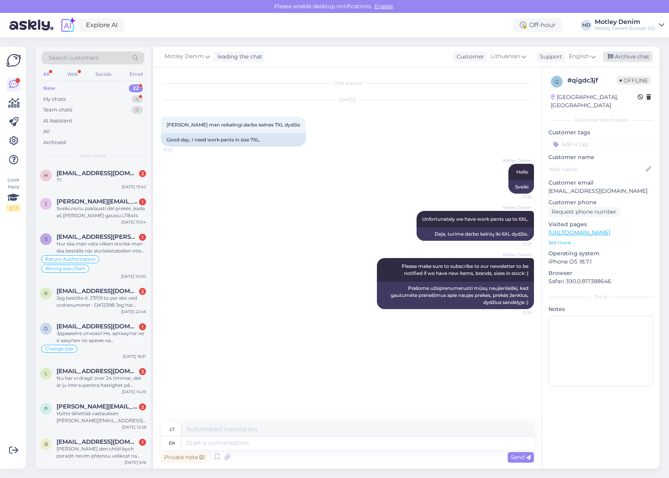
click at [632, 59] on div "Archive chat" at bounding box center [627, 56] width 49 height 11
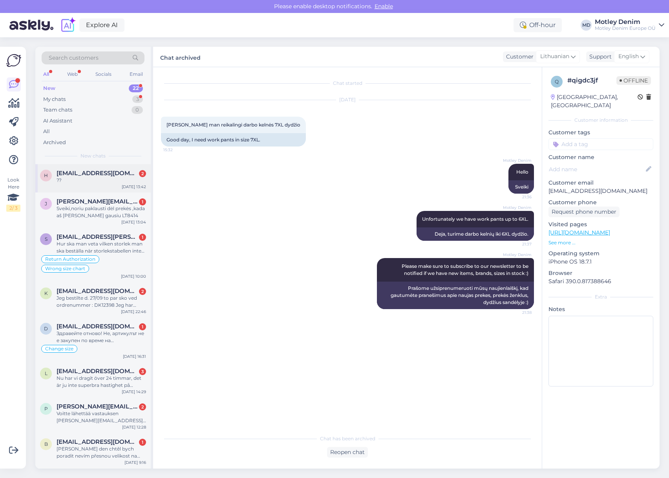
click at [122, 179] on div "??" at bounding box center [101, 180] width 89 height 7
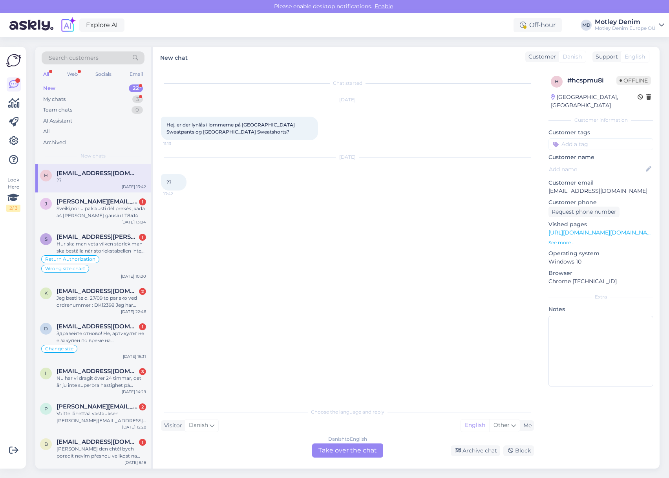
click at [350, 445] on div "Danish to English Take over the chat" at bounding box center [347, 450] width 71 height 14
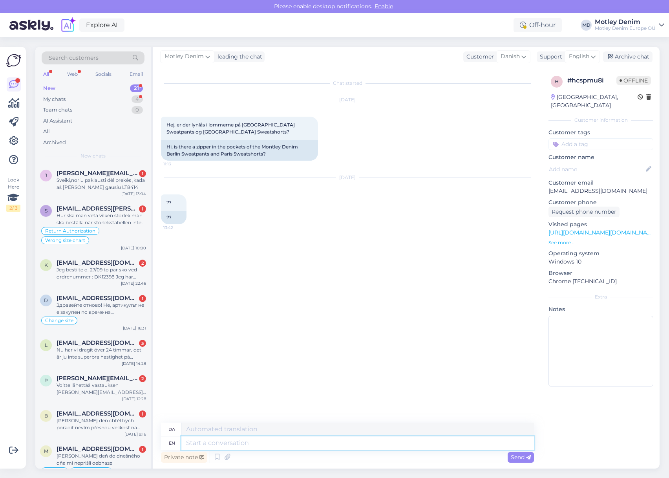
click at [330, 440] on textarea at bounding box center [357, 442] width 352 height 13
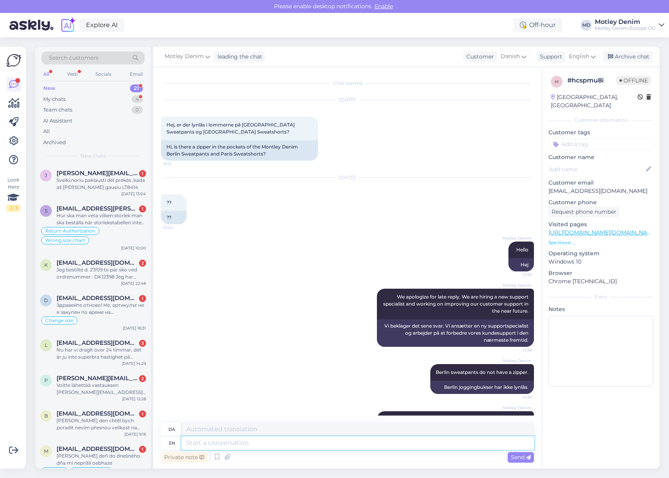
scroll to position [34, 0]
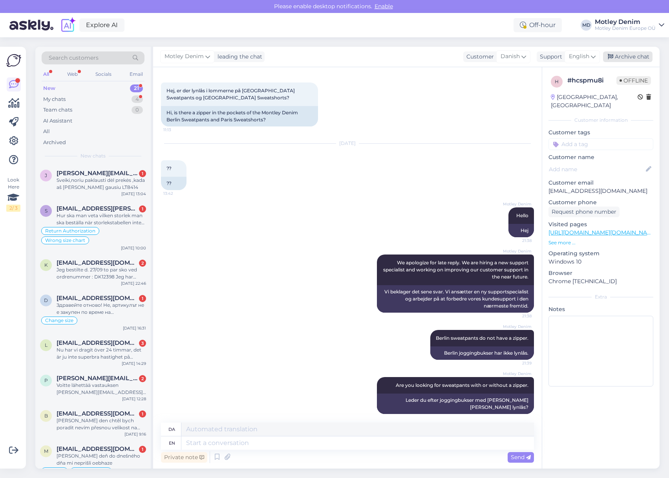
click at [619, 58] on div "Archive chat" at bounding box center [627, 56] width 49 height 11
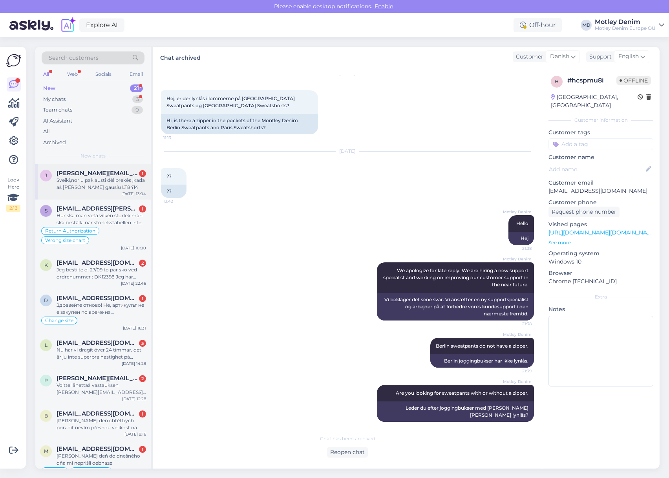
click at [97, 180] on div "Sveiki,noriu paklausti dėl prekės ,kada aš [PERSON_NAME] gausiu LT8414" at bounding box center [101, 184] width 89 height 14
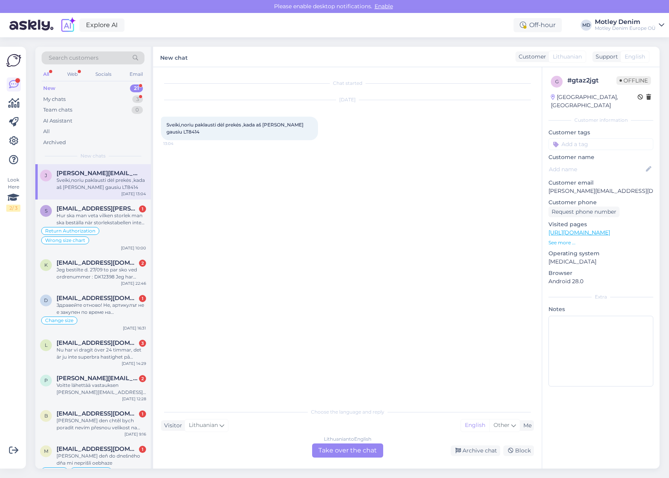
click at [336, 452] on div "Lithuanian to English Take over the chat" at bounding box center [347, 450] width 71 height 14
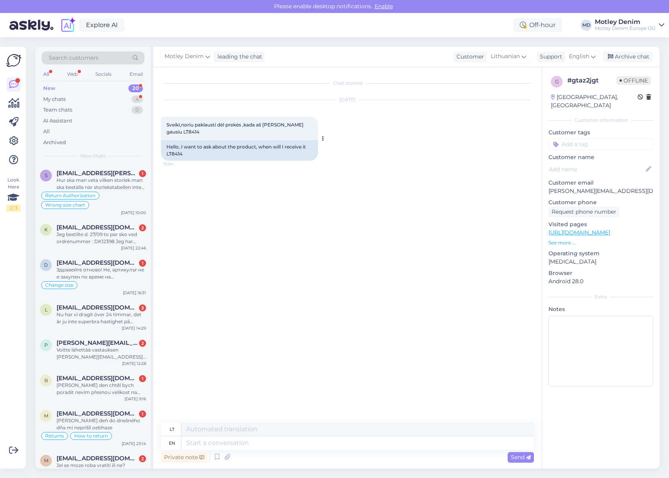
click at [178, 149] on div "Hello, I want to ask about the product, when will I receive it LT8414" at bounding box center [239, 150] width 157 height 20
click at [325, 146] on div "[DATE] Sveiki,noriu paklausti dėl prekės ,kada aš [PERSON_NAME] gausiu LT8414 1…" at bounding box center [347, 130] width 373 height 78
click at [323, 446] on textarea at bounding box center [357, 442] width 352 height 13
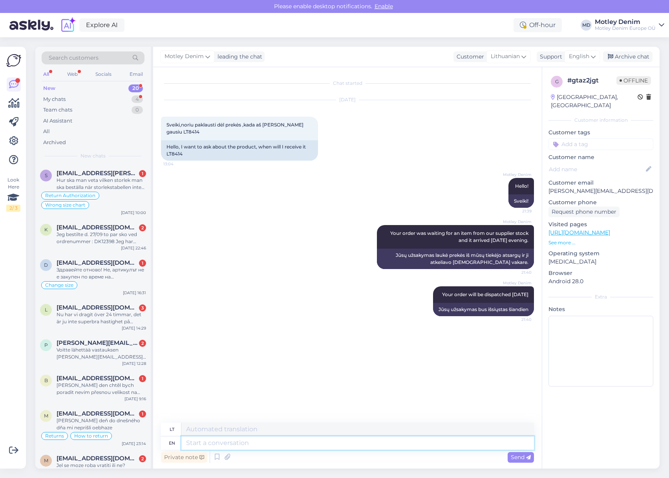
click at [344, 443] on textarea at bounding box center [357, 442] width 352 height 13
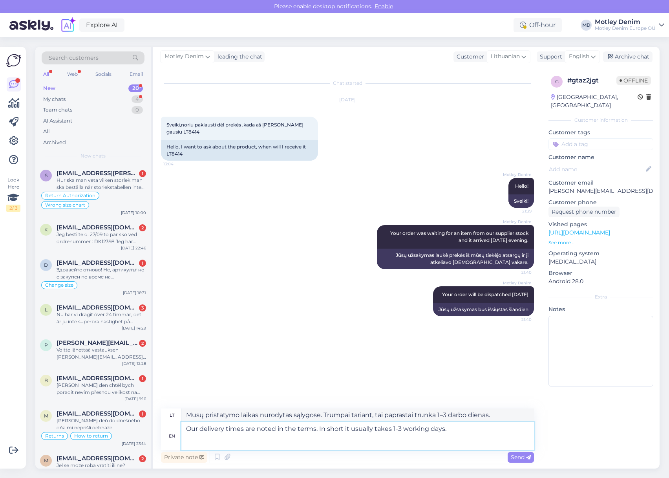
paste textarea "[URL][DOMAIN_NAME]"
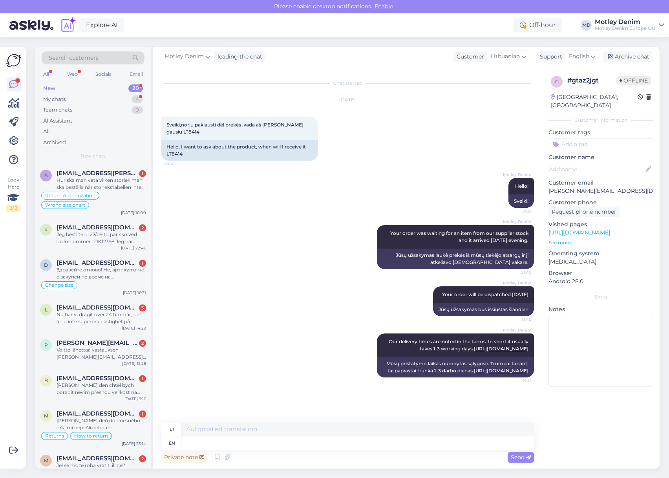
click at [598, 138] on input at bounding box center [600, 144] width 105 height 12
click at [603, 161] on div "Waiting for NOS" at bounding box center [600, 165] width 105 height 22
click at [605, 161] on div "Waiting for NOS" at bounding box center [601, 165] width 46 height 8
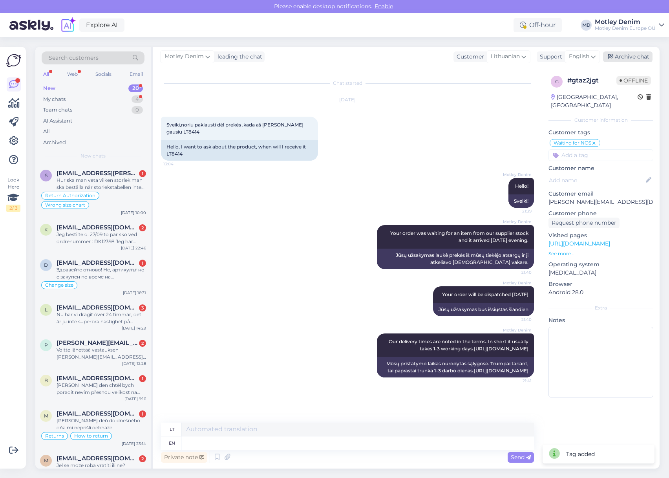
click at [635, 55] on div "Archive chat" at bounding box center [627, 56] width 49 height 11
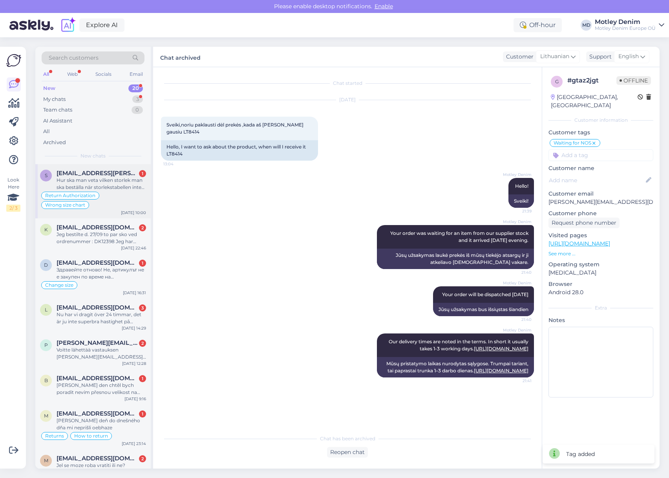
click at [102, 185] on div "Hur ska man veta vilken storlek man ska beställa när storlekstabellen inte stäm…" at bounding box center [101, 184] width 89 height 14
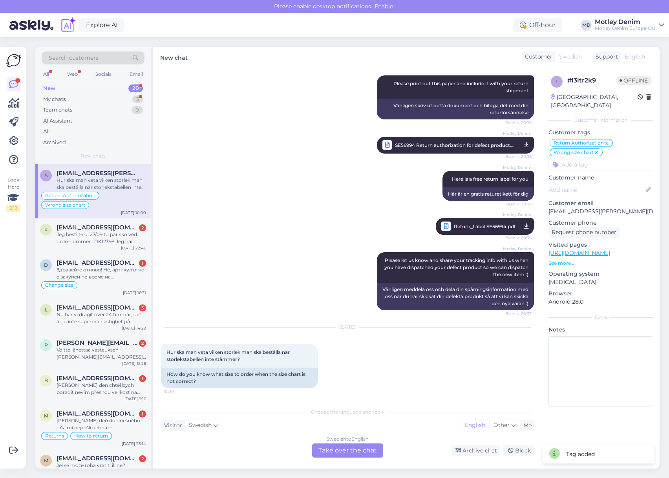
click at [354, 456] on div "Swedish to English Take over the chat" at bounding box center [347, 450] width 71 height 14
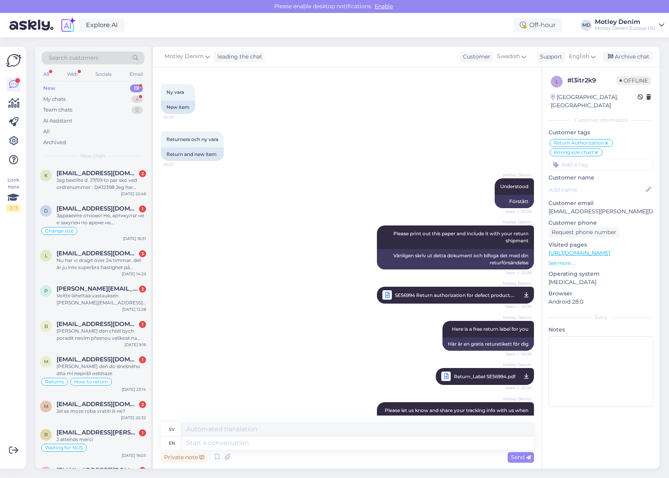
scroll to position [846, 0]
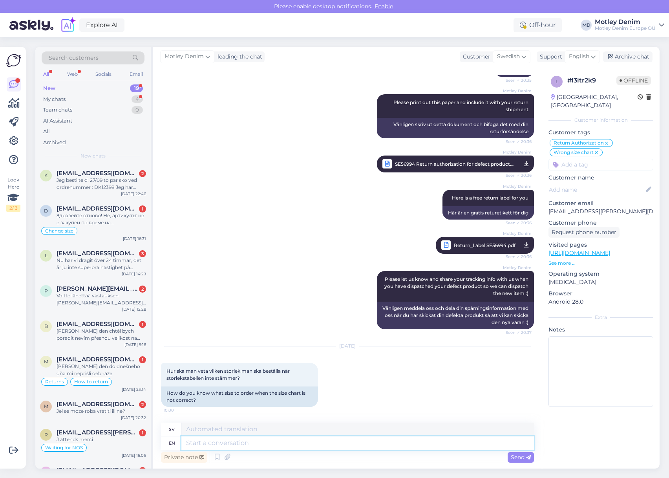
click at [267, 442] on textarea at bounding box center [357, 442] width 352 height 13
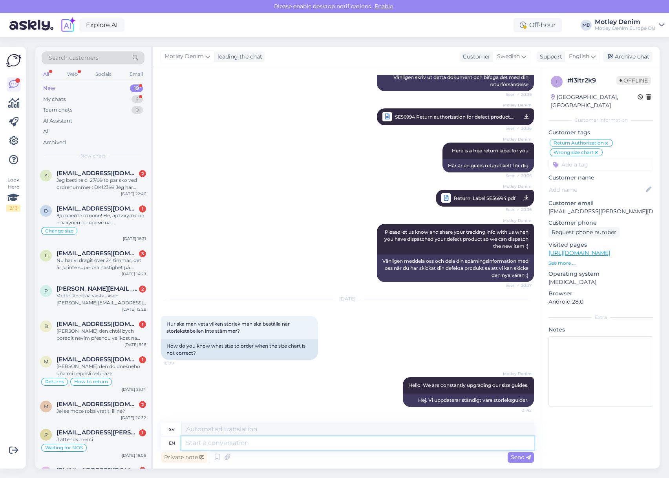
scroll to position [955, 0]
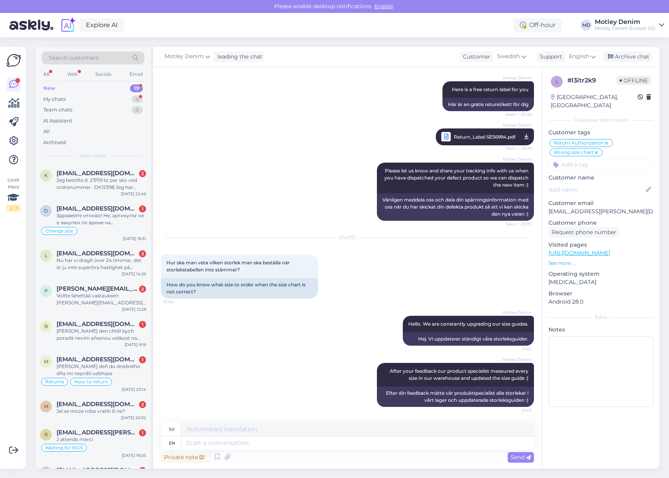
click at [472, 138] on span "Return_Label SE56994.pdf" at bounding box center [485, 137] width 62 height 10
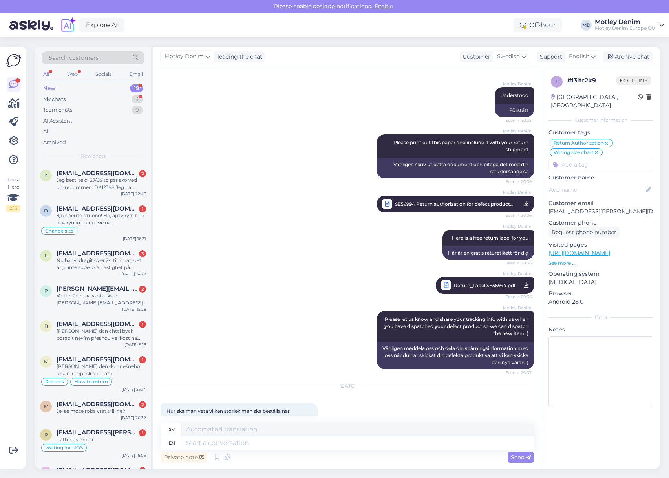
scroll to position [759, 0]
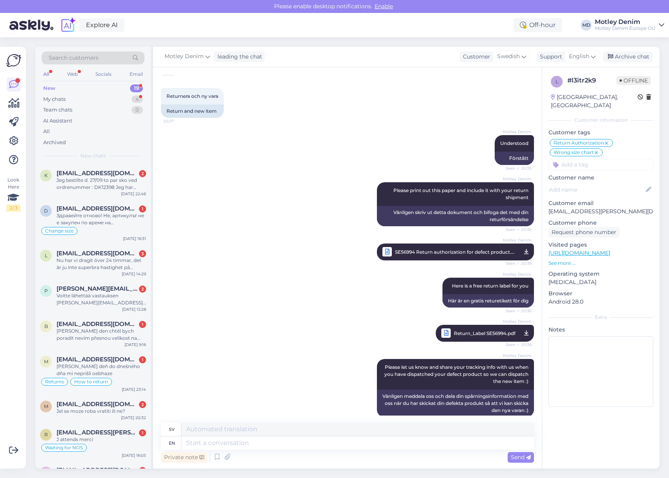
click at [430, 253] on span "SE56994 Return authorization for defect product.pdf" at bounding box center [455, 252] width 120 height 10
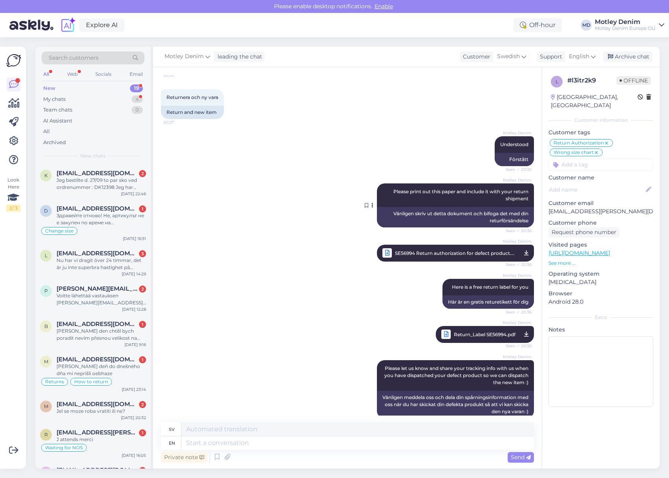
scroll to position [719, 0]
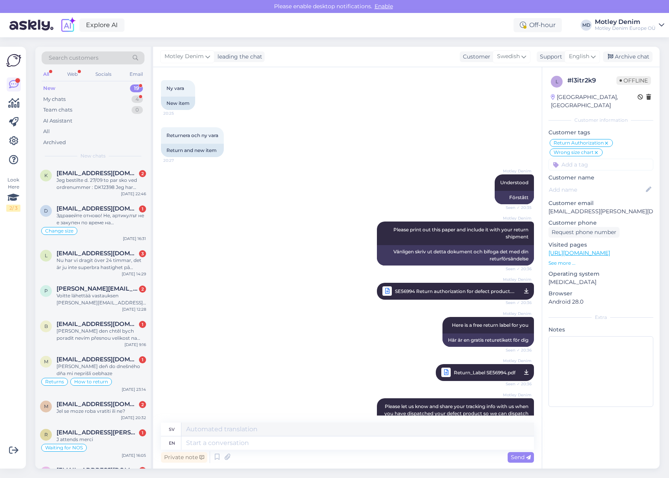
click at [430, 292] on span "SE56994 Return authorization for defect product.pdf" at bounding box center [455, 291] width 120 height 10
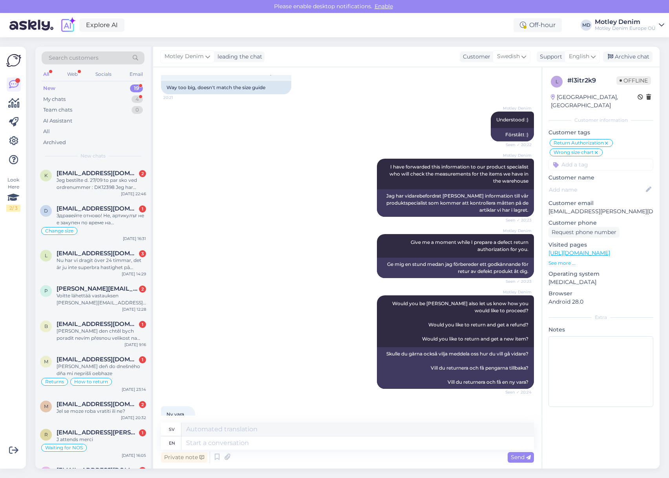
scroll to position [209, 0]
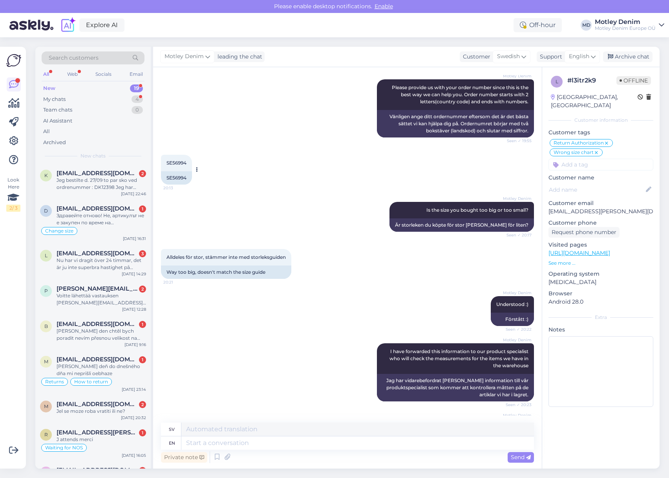
click at [177, 177] on div "SE56994" at bounding box center [176, 177] width 31 height 13
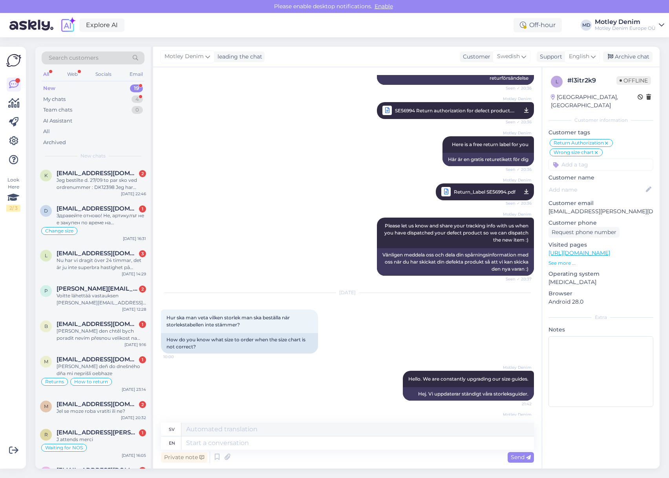
scroll to position [955, 0]
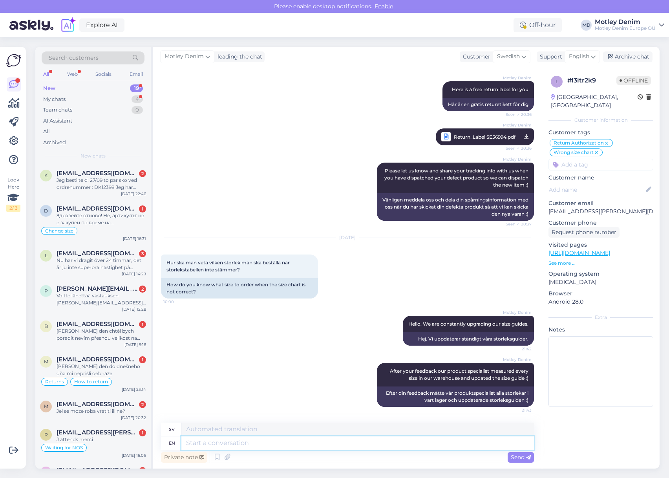
click at [347, 443] on textarea at bounding box center [357, 442] width 352 height 13
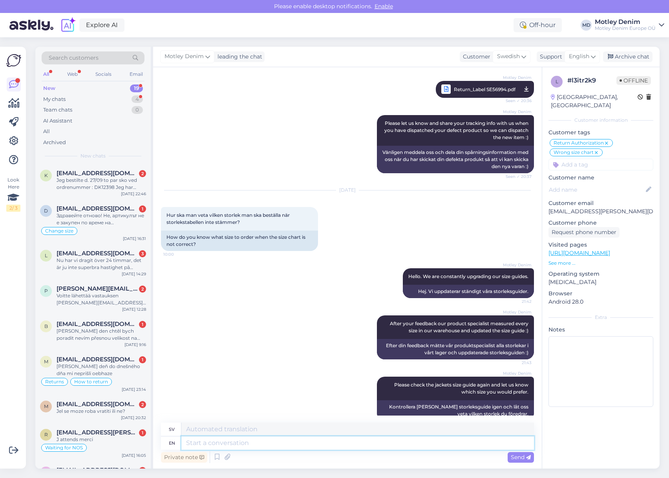
scroll to position [1016, 0]
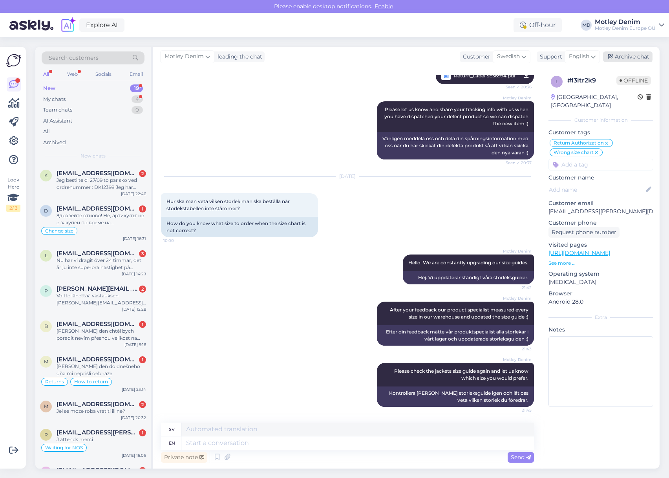
click at [624, 56] on div "Archive chat" at bounding box center [627, 56] width 49 height 11
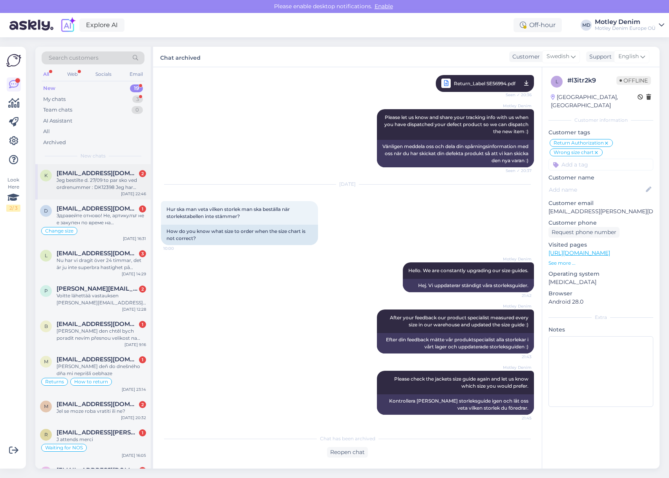
click at [105, 174] on span "[EMAIL_ADDRESS][DOMAIN_NAME]" at bounding box center [98, 173] width 82 height 7
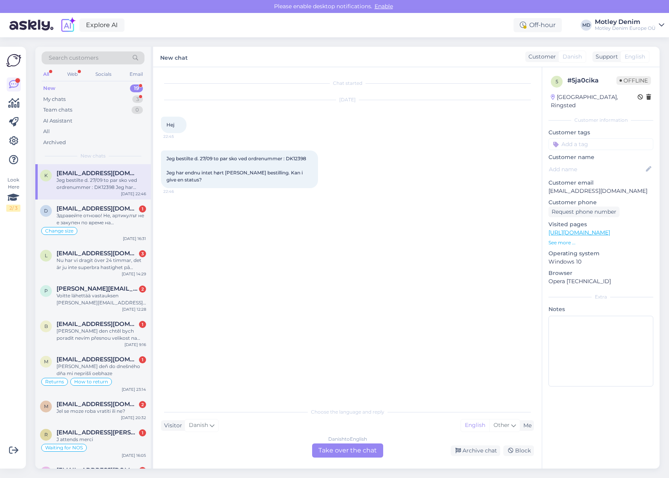
click at [365, 449] on div "Danish to English Take over the chat" at bounding box center [347, 450] width 71 height 14
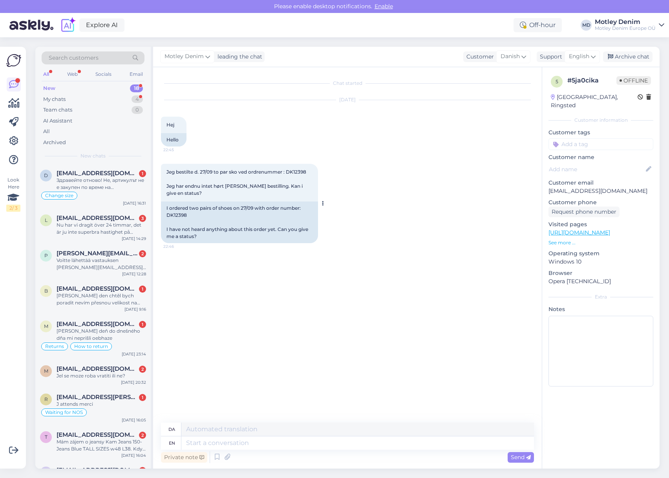
click at [178, 214] on div "I ordered two pairs of shoes on 27/09 with order number: DK12398 I have not hea…" at bounding box center [239, 222] width 157 height 42
click at [366, 440] on textarea at bounding box center [357, 442] width 352 height 13
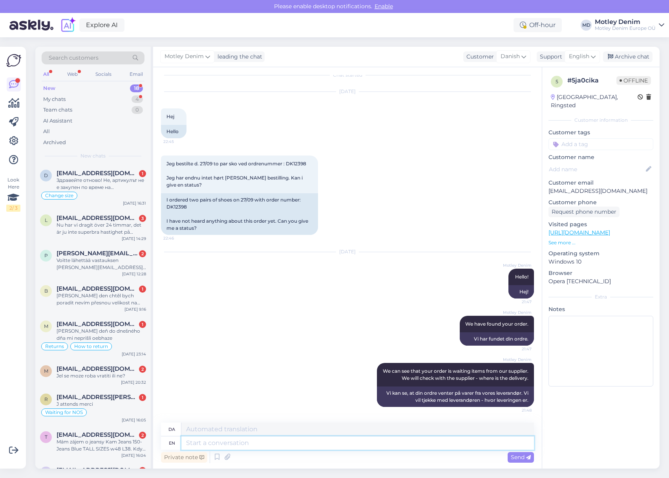
scroll to position [62, 0]
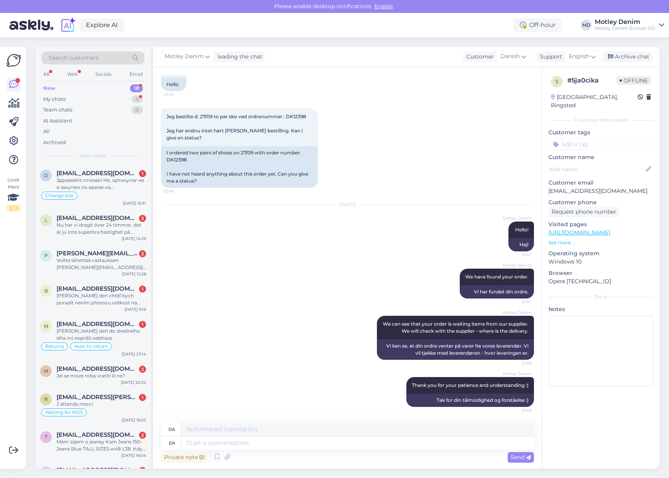
click at [602, 139] on input at bounding box center [600, 144] width 105 height 12
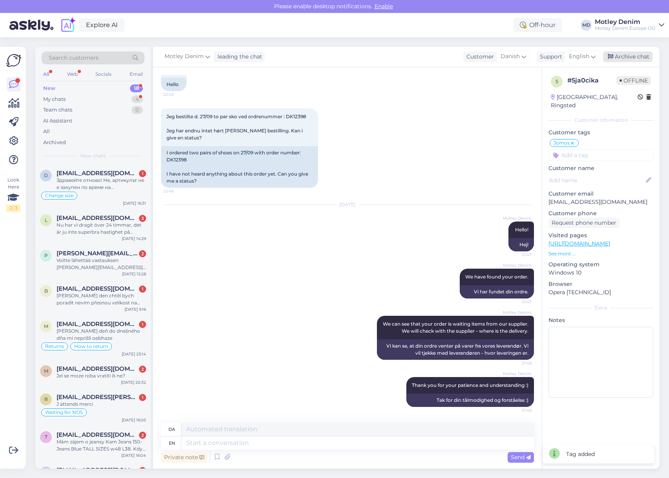
click at [624, 59] on div "Archive chat" at bounding box center [627, 56] width 49 height 11
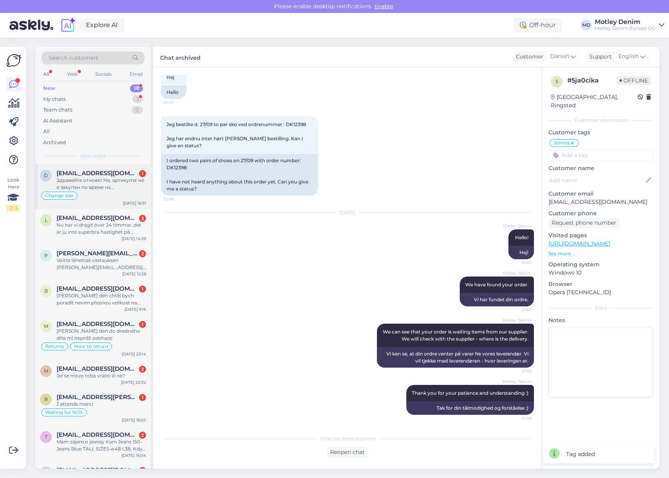
click at [108, 186] on div "Здравейте отново! Не, артикулът не е закупен по време на разпродажба. На какъв …" at bounding box center [101, 184] width 89 height 14
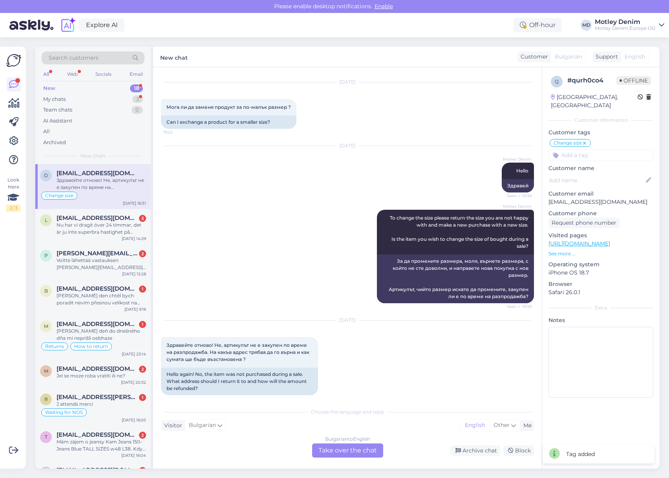
click at [355, 449] on div "Bulgarian to English Take over the chat" at bounding box center [347, 450] width 71 height 14
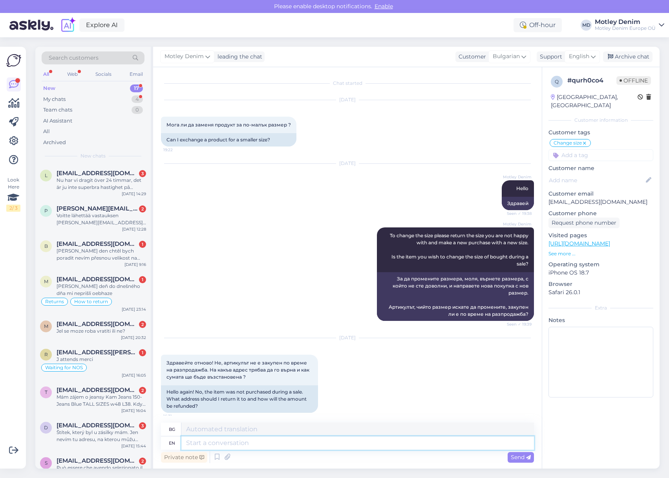
click at [281, 443] on textarea at bounding box center [357, 442] width 352 height 13
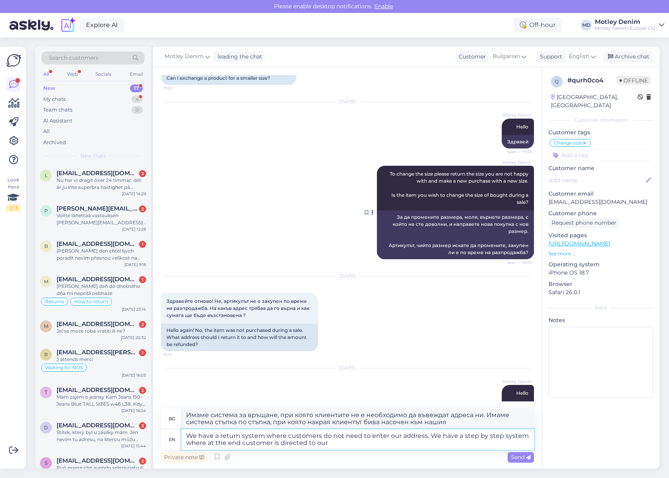
scroll to position [77, 0]
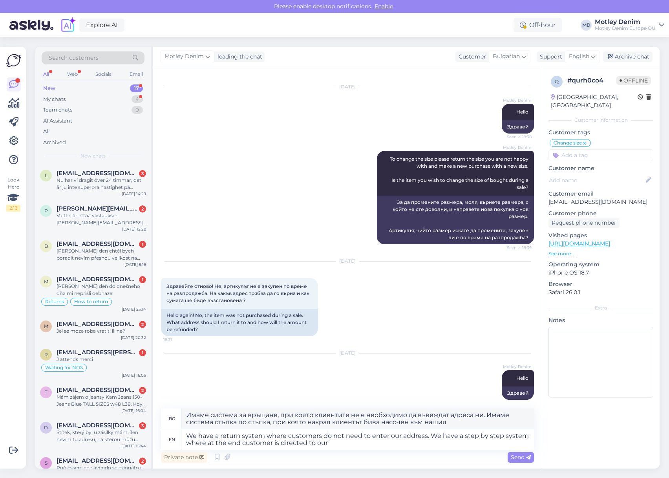
click at [555, 198] on p "[EMAIL_ADDRESS][DOMAIN_NAME]" at bounding box center [600, 202] width 105 height 8
click at [559, 198] on p "[EMAIL_ADDRESS][DOMAIN_NAME]" at bounding box center [600, 202] width 105 height 8
drag, startPoint x: 559, startPoint y: 193, endPoint x: 605, endPoint y: 194, distance: 45.9
click at [602, 198] on p "[EMAIL_ADDRESS][DOMAIN_NAME]" at bounding box center [600, 202] width 105 height 8
click at [350, 445] on textarea "We have a return system where customers do not need to enter our address. We ha…" at bounding box center [357, 439] width 352 height 20
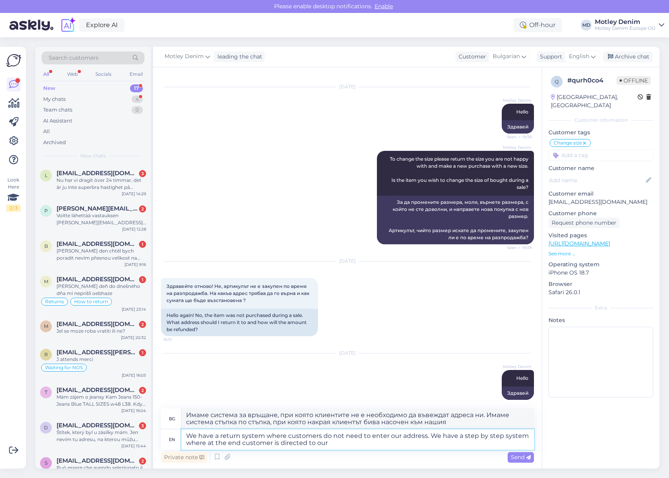
click at [345, 443] on textarea "We have a return system where customers do not need to enter our address. We ha…" at bounding box center [357, 439] width 352 height 20
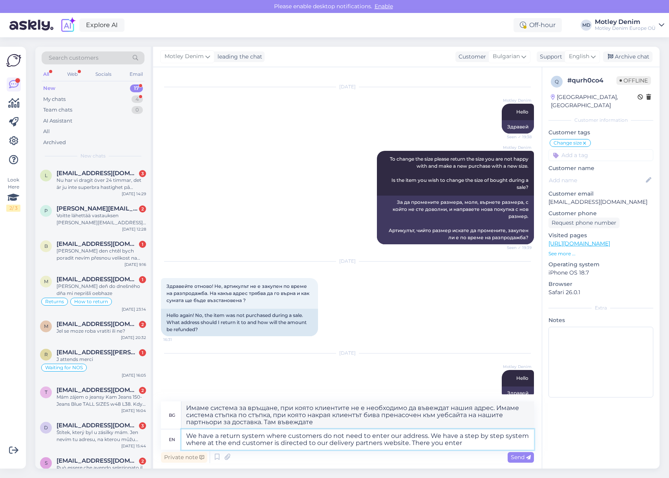
click at [219, 434] on textarea "We have a return system where customers do not need to enter our address. We ha…" at bounding box center [357, 439] width 352 height 20
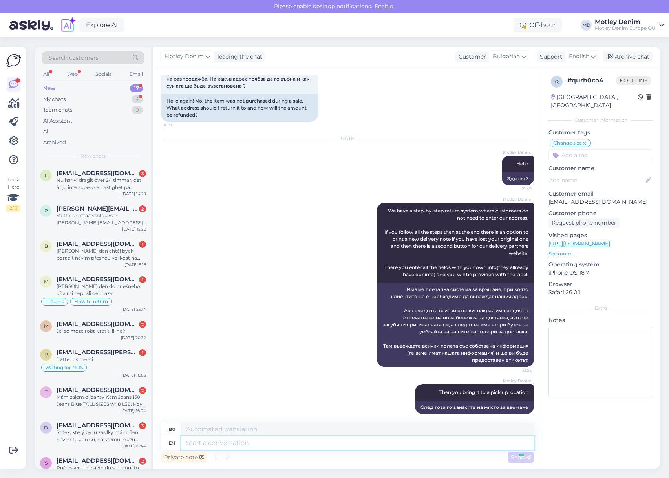
scroll to position [352, 0]
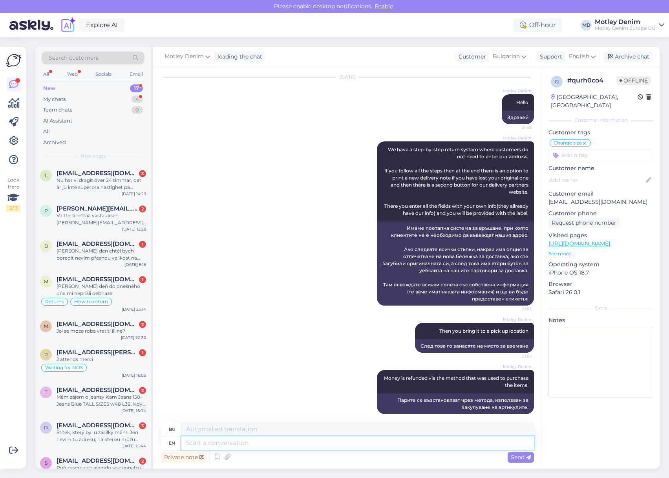
click at [316, 441] on textarea at bounding box center [357, 442] width 352 height 13
click at [307, 446] on textarea at bounding box center [357, 442] width 352 height 13
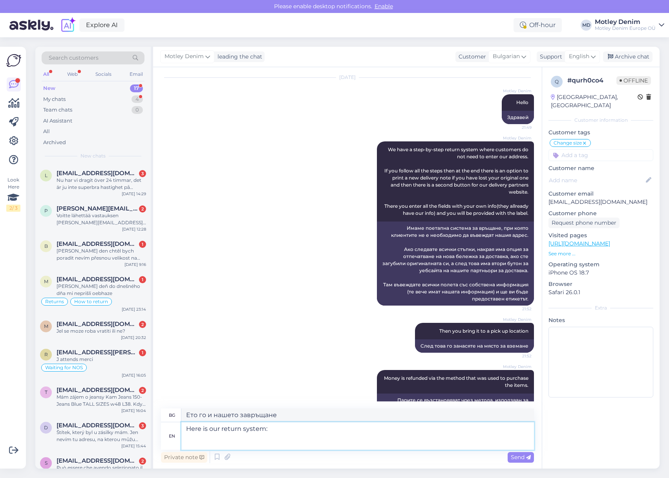
paste textarea "[URL][DOMAIN_NAME]"
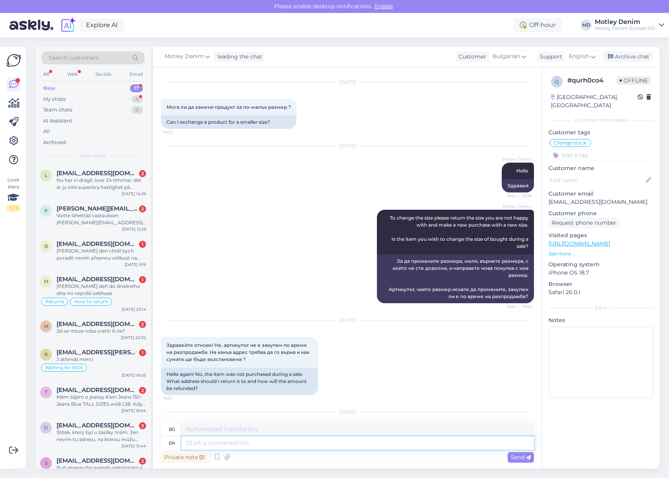
scroll to position [0, 0]
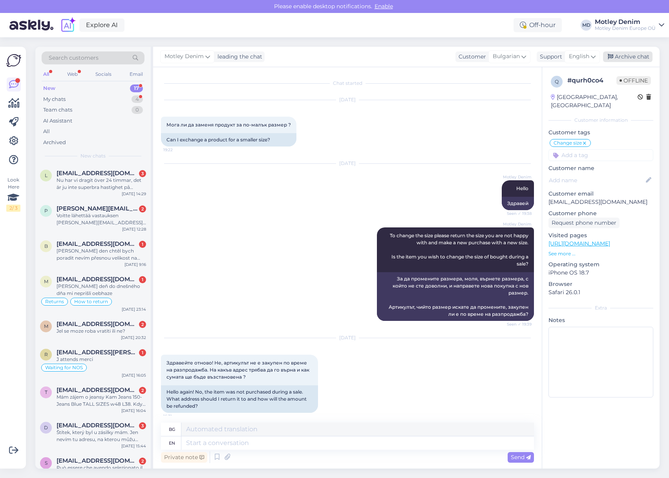
click at [625, 53] on div "Archive chat" at bounding box center [627, 56] width 49 height 11
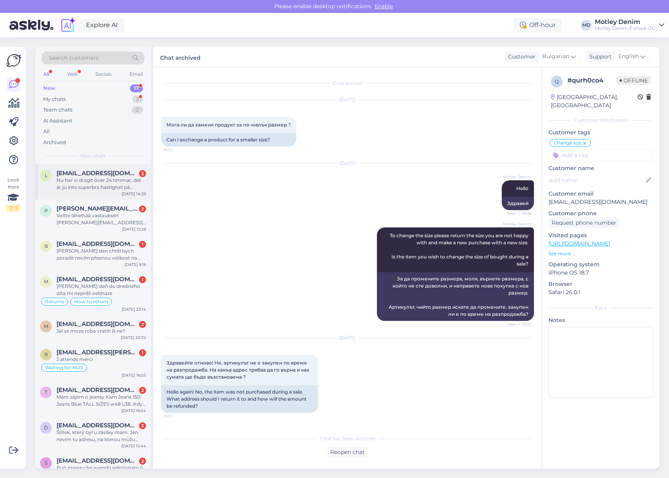
click at [99, 175] on span "[EMAIL_ADDRESS][DOMAIN_NAME]" at bounding box center [98, 173] width 82 height 7
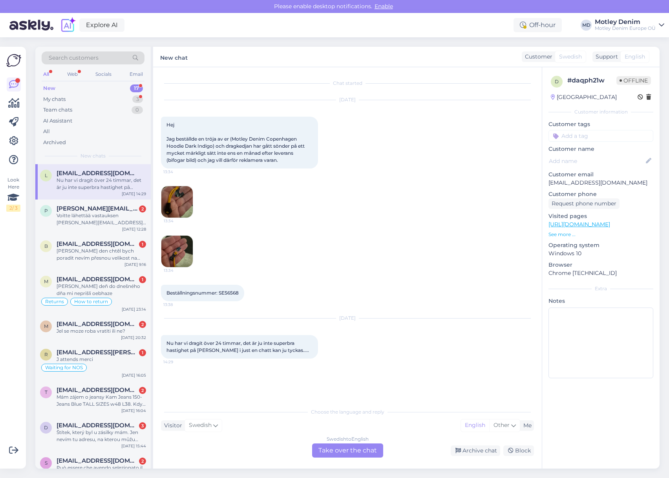
click at [358, 454] on div "Swedish to English Take over the chat" at bounding box center [347, 450] width 71 height 14
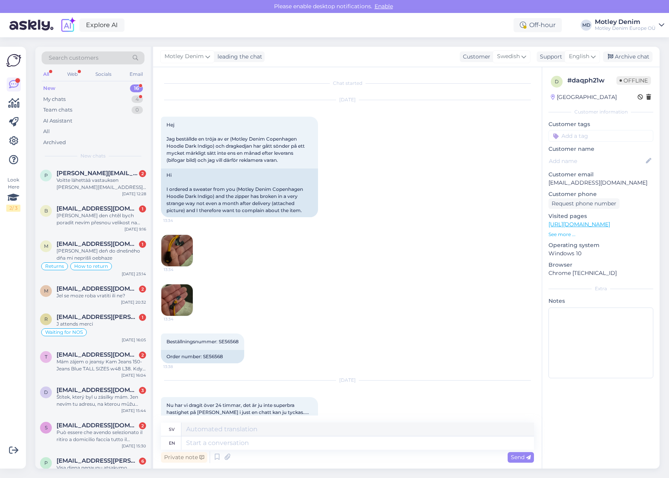
click at [175, 257] on img at bounding box center [176, 250] width 31 height 31
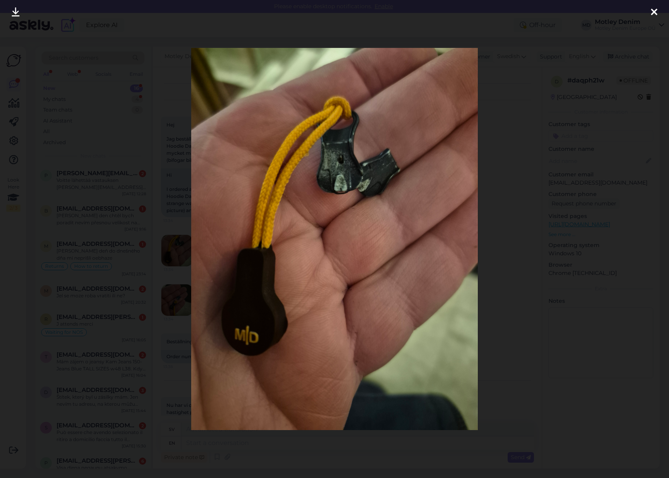
click at [173, 240] on div at bounding box center [334, 239] width 669 height 478
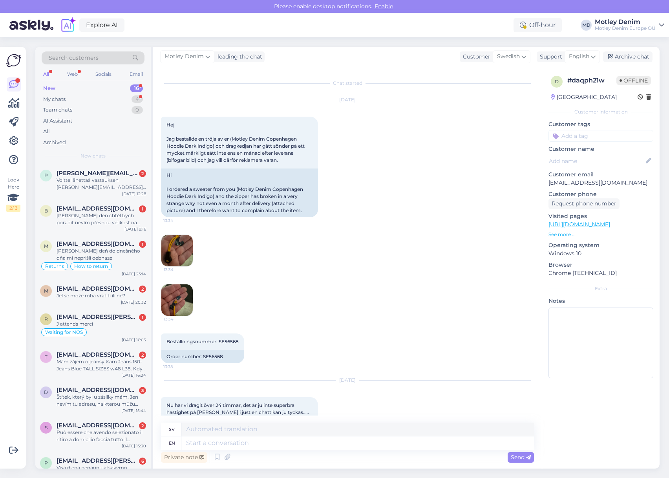
click at [177, 300] on img at bounding box center [176, 299] width 31 height 31
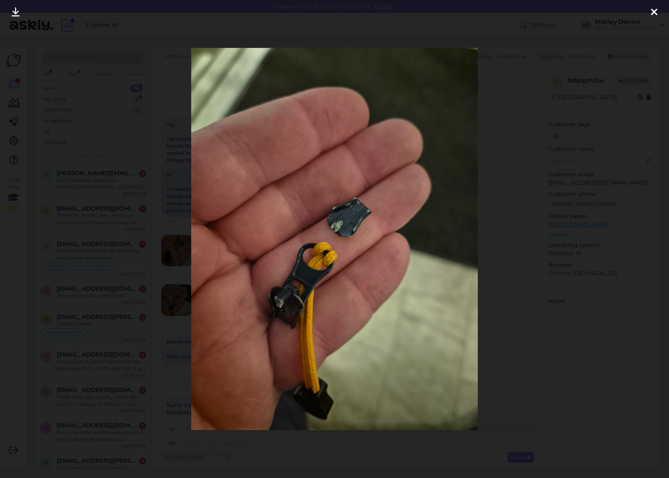
click at [155, 220] on div at bounding box center [334, 239] width 669 height 478
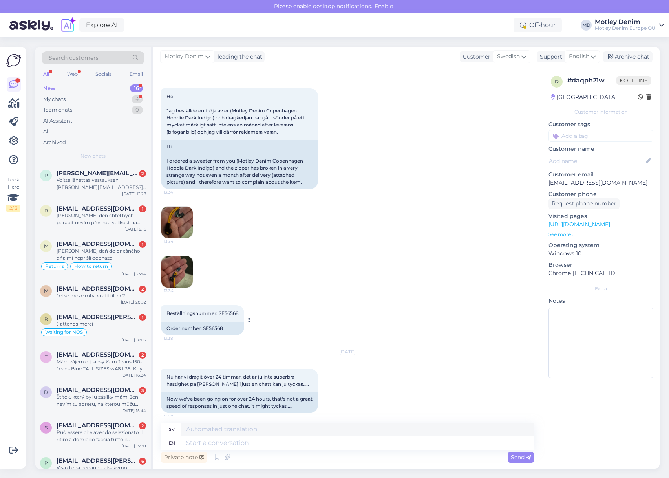
scroll to position [34, 0]
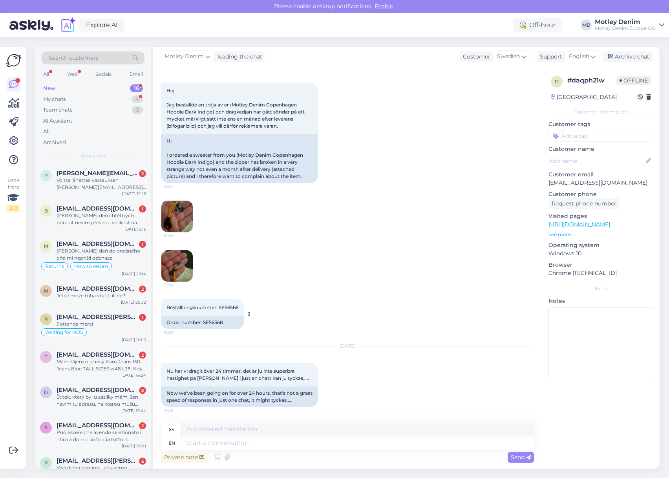
click at [217, 321] on div "Order number: SE56568" at bounding box center [202, 322] width 83 height 13
click at [305, 442] on textarea at bounding box center [357, 442] width 352 height 13
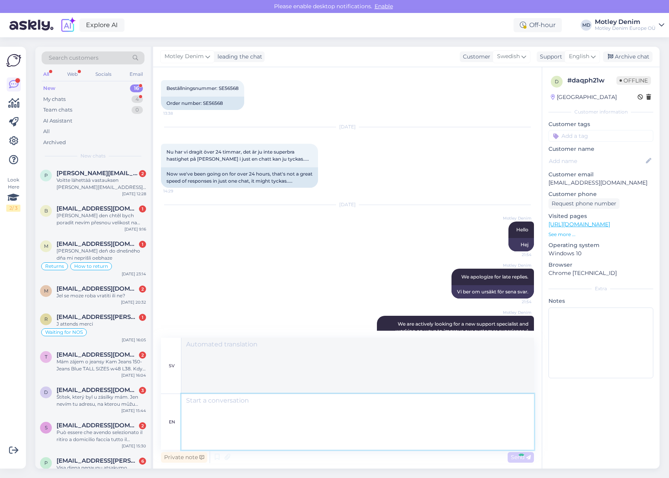
scroll to position [385, 0]
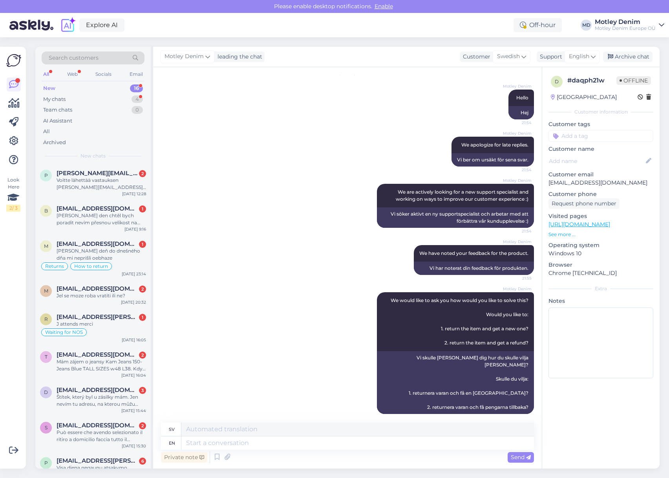
click at [610, 135] on input at bounding box center [600, 136] width 105 height 12
click at [593, 157] on span "Return Authorization" at bounding box center [601, 156] width 50 height 5
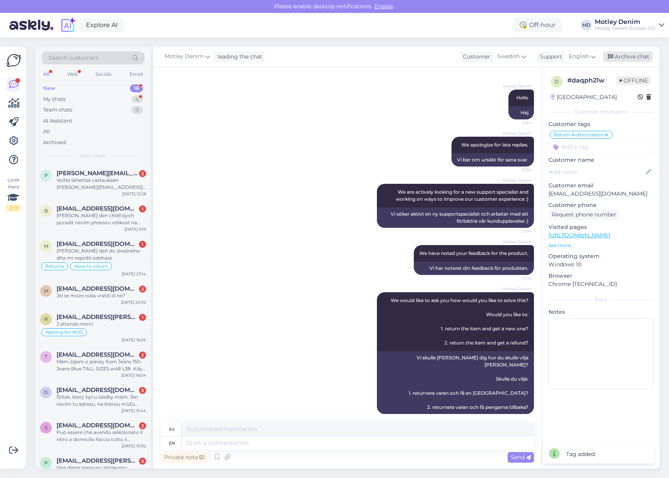
click at [632, 61] on div "Archive chat" at bounding box center [627, 56] width 49 height 11
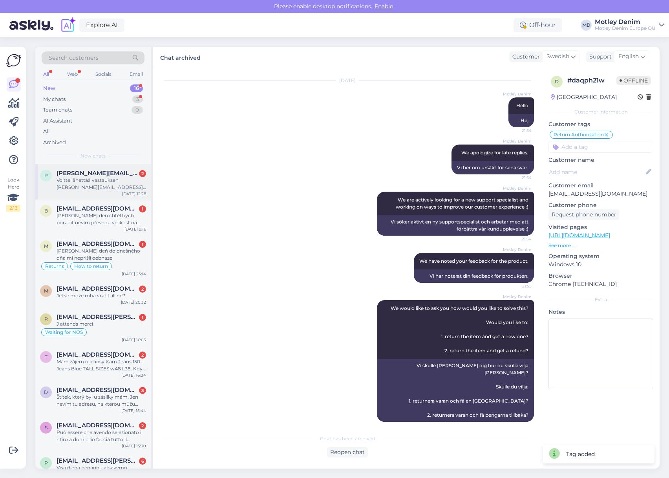
click at [119, 176] on span "[PERSON_NAME][EMAIL_ADDRESS][DOMAIN_NAME]" at bounding box center [98, 173] width 82 height 7
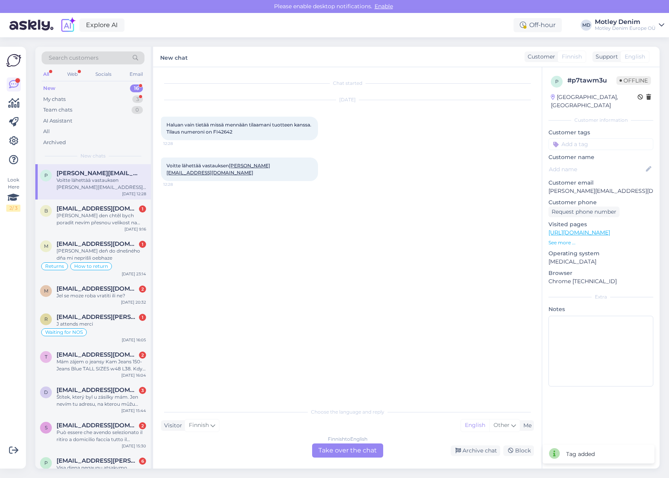
click at [350, 448] on div "Finnish to English Take over the chat" at bounding box center [347, 450] width 71 height 14
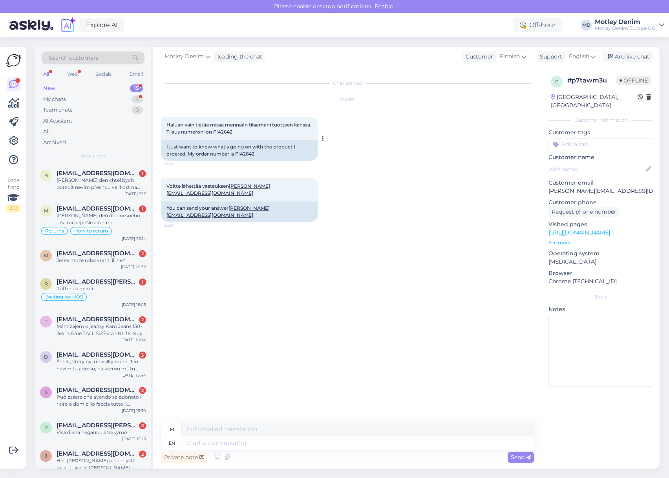
click at [244, 155] on div "I just want to know what's going on with the product I ordered. My order number…" at bounding box center [239, 150] width 157 height 20
click at [554, 187] on p "[PERSON_NAME][EMAIL_ADDRESS][DOMAIN_NAME]" at bounding box center [600, 191] width 105 height 8
drag, startPoint x: 554, startPoint y: 181, endPoint x: 638, endPoint y: 182, distance: 83.6
click at [638, 187] on p "[PERSON_NAME][EMAIL_ADDRESS][DOMAIN_NAME]" at bounding box center [600, 191] width 105 height 8
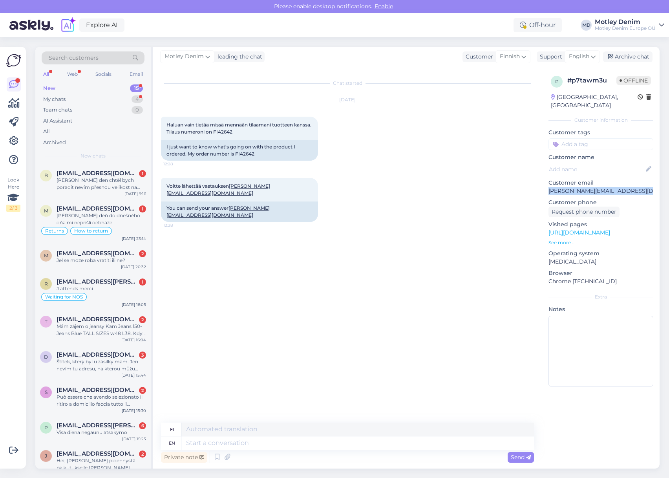
click at [93, 59] on span "Search customers" at bounding box center [74, 58] width 50 height 8
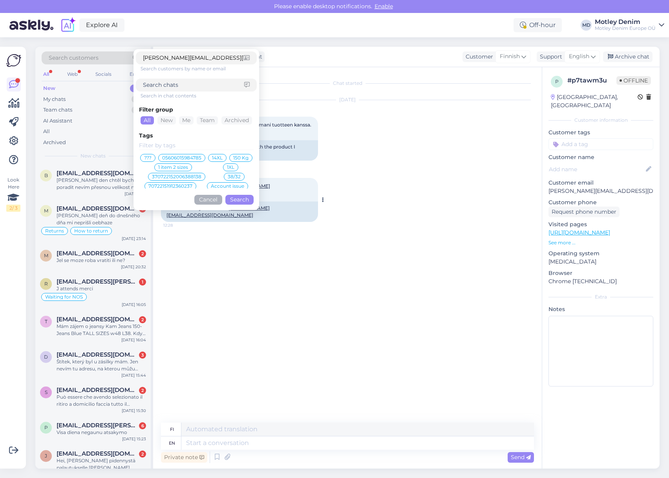
click at [236, 201] on button "Search" at bounding box center [239, 200] width 28 height 10
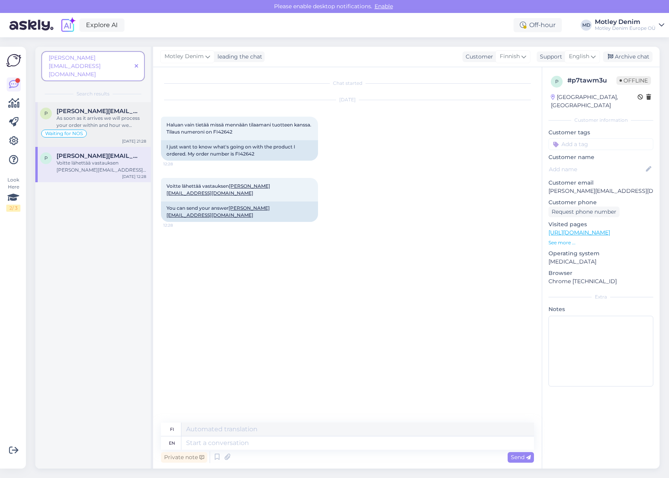
click at [102, 115] on div "As soon as it arrives we will process your order within and hour we receiving t…" at bounding box center [101, 122] width 89 height 14
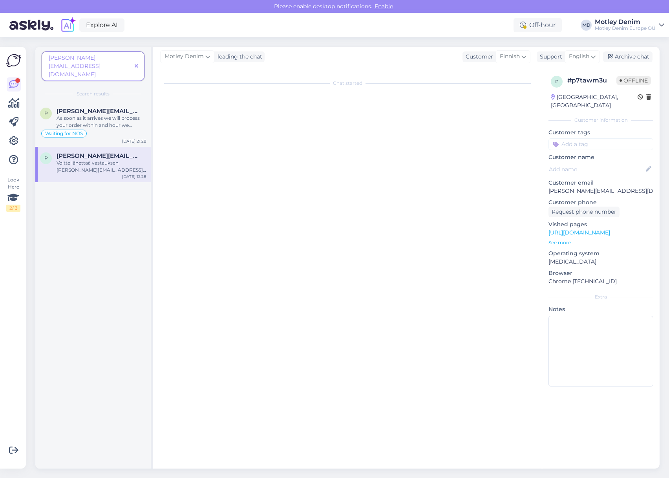
scroll to position [17, 0]
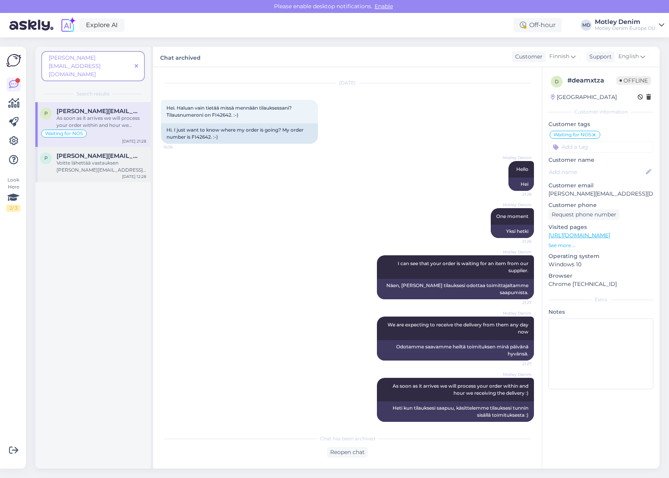
click at [119, 159] on div "Voitte lähettää vastauksen [PERSON_NAME][EMAIL_ADDRESS][DOMAIN_NAME]" at bounding box center [101, 166] width 89 height 14
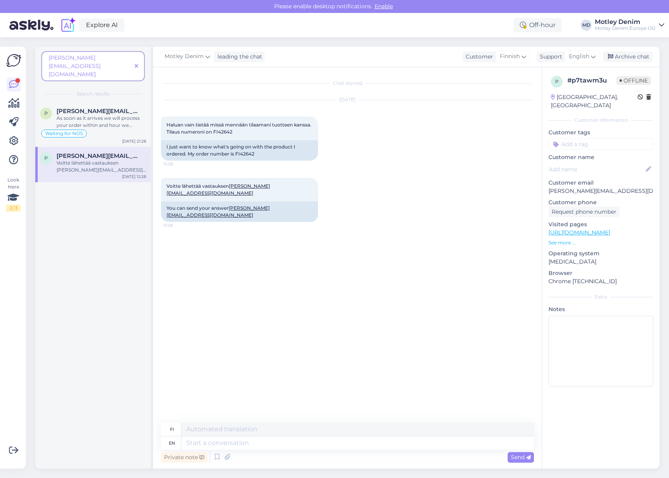
click at [138, 62] on span at bounding box center [136, 66] width 10 height 8
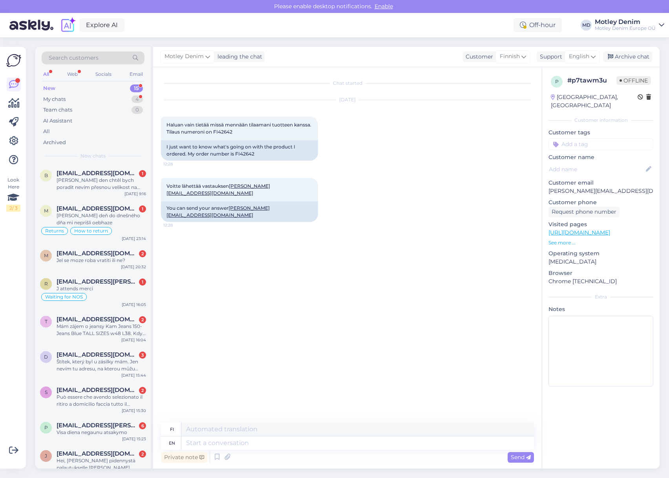
click at [363, 177] on div "Voitte lähettää vastauksen [PERSON_NAME][EMAIL_ADDRESS][DOMAIN_NAME] 12:28 You …" at bounding box center [347, 199] width 373 height 61
click at [632, 57] on div "Archive chat" at bounding box center [627, 56] width 49 height 11
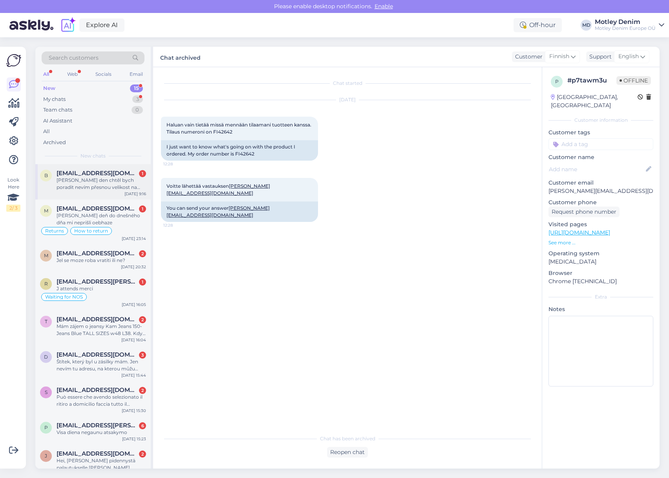
click at [89, 184] on div "[PERSON_NAME] den chtěl bych poradit nevím přesnou velikost na člověka nad vaho…" at bounding box center [101, 184] width 89 height 14
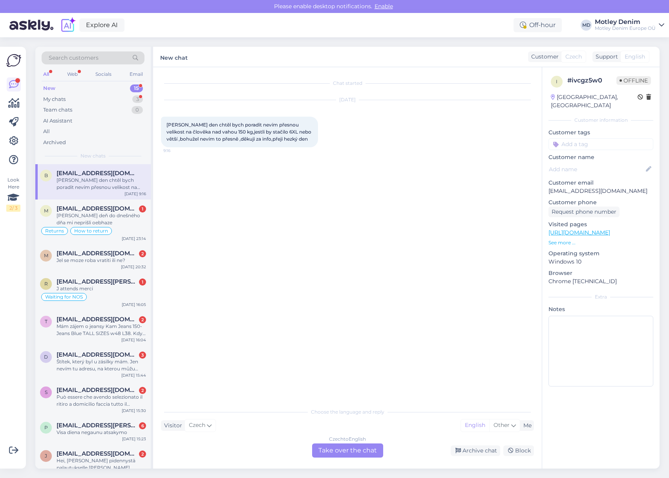
click at [366, 450] on div "Czech to English Take over the chat" at bounding box center [347, 450] width 71 height 14
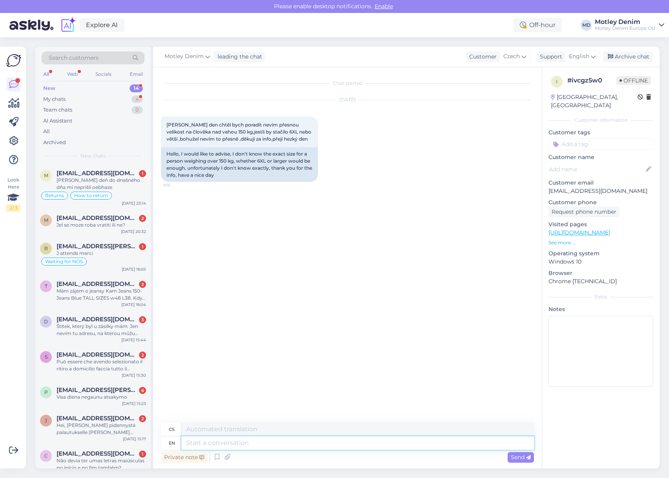
click at [272, 443] on textarea at bounding box center [357, 442] width 352 height 13
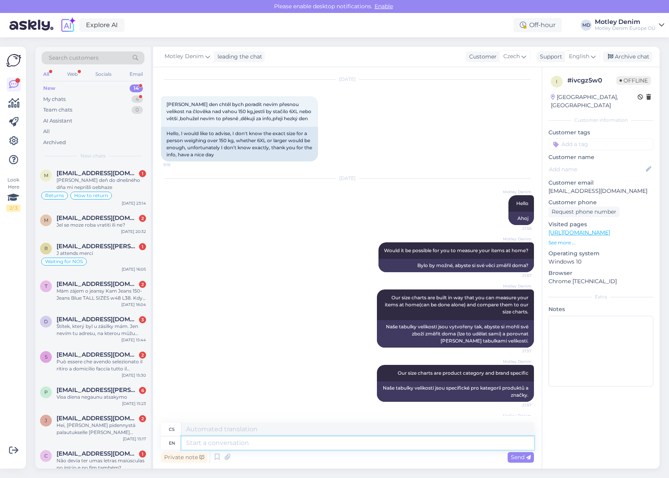
scroll to position [77, 0]
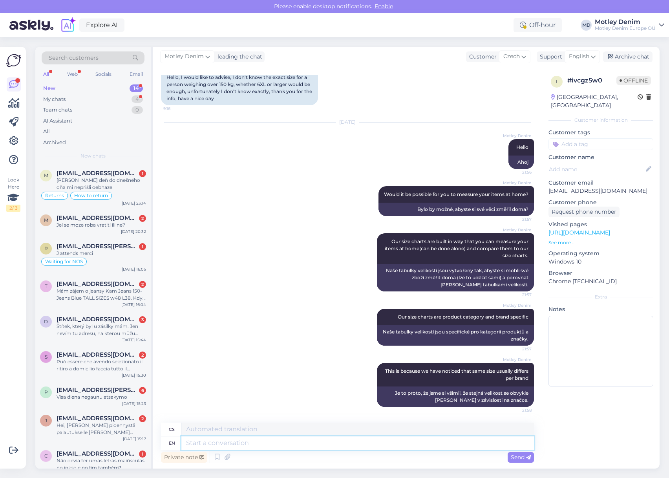
click at [390, 445] on textarea at bounding box center [357, 442] width 352 height 13
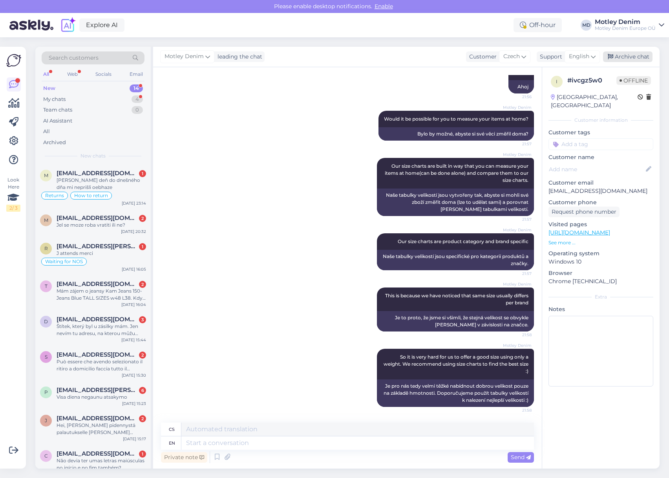
click at [626, 61] on div "Archive chat" at bounding box center [627, 56] width 49 height 11
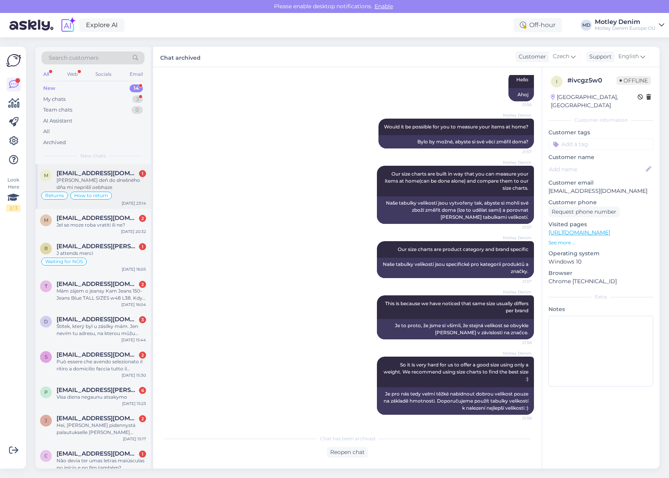
click at [129, 171] on span "[EMAIL_ADDRESS][DOMAIN_NAME]" at bounding box center [98, 173] width 82 height 7
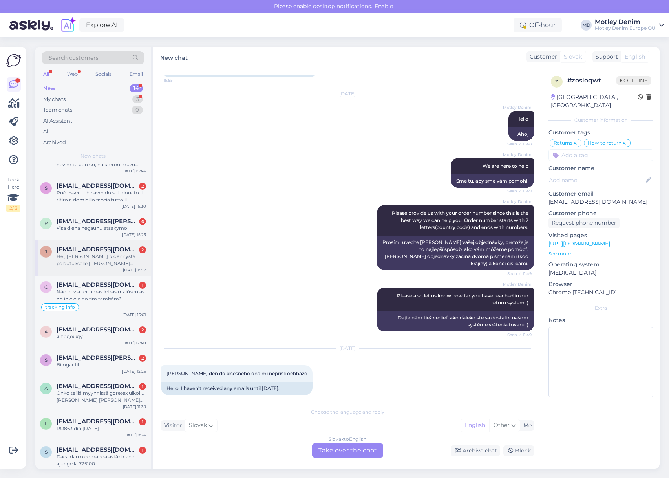
scroll to position [176, 0]
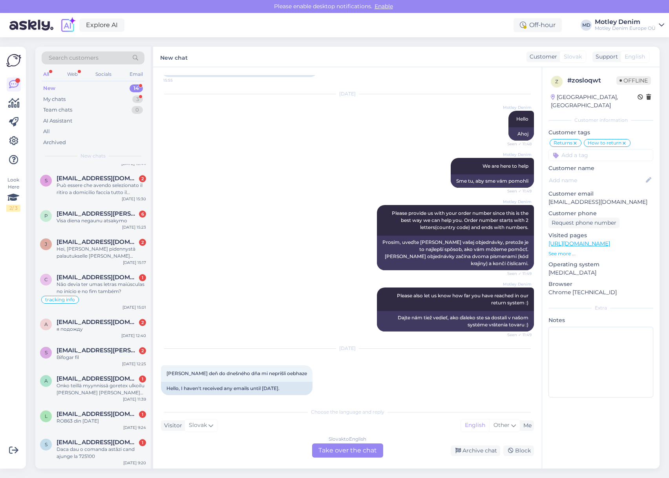
click at [344, 450] on div "Slovak to English Take over the chat" at bounding box center [347, 450] width 71 height 14
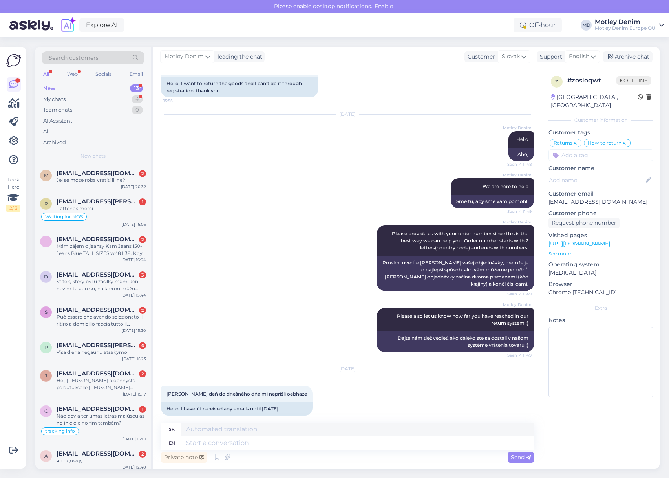
scroll to position [65, 0]
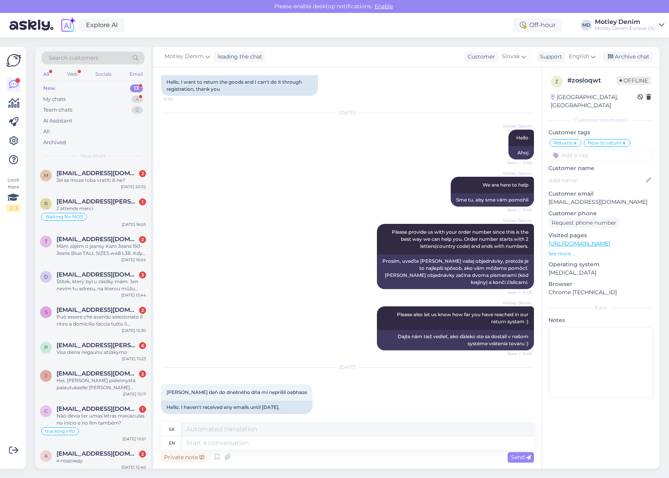
click at [561, 198] on p "[EMAIL_ADDRESS][DOMAIN_NAME]" at bounding box center [600, 202] width 105 height 8
drag, startPoint x: 561, startPoint y: 195, endPoint x: 606, endPoint y: 195, distance: 45.5
click at [606, 198] on p "[EMAIL_ADDRESS][DOMAIN_NAME]" at bounding box center [600, 202] width 105 height 8
drag, startPoint x: 618, startPoint y: 189, endPoint x: 577, endPoint y: 193, distance: 40.6
click at [617, 190] on p "Customer email" at bounding box center [600, 194] width 105 height 8
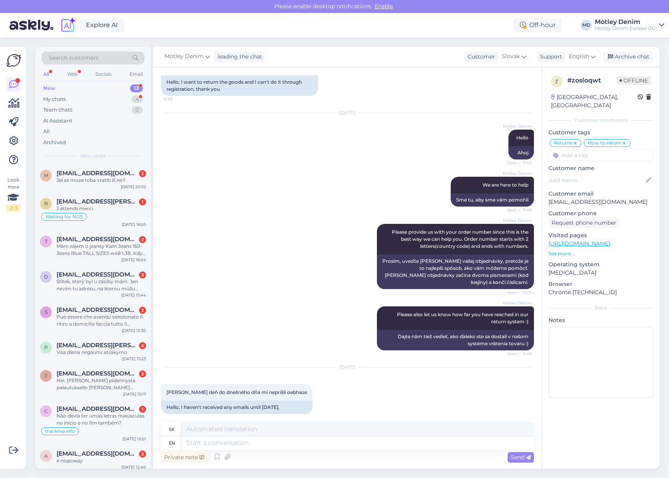
click at [562, 198] on p "[EMAIL_ADDRESS][DOMAIN_NAME]" at bounding box center [600, 202] width 105 height 8
drag, startPoint x: 578, startPoint y: 194, endPoint x: 611, endPoint y: 193, distance: 33.0
click at [611, 198] on p "[EMAIL_ADDRESS][DOMAIN_NAME]" at bounding box center [600, 202] width 105 height 8
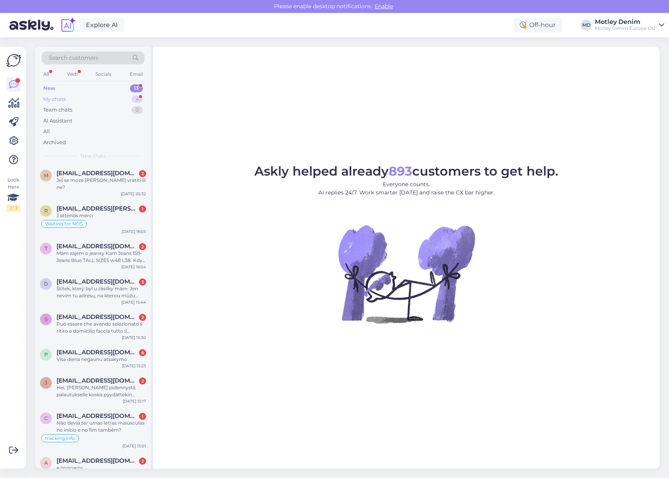
click at [111, 102] on div "My chats 4" at bounding box center [93, 99] width 103 height 11
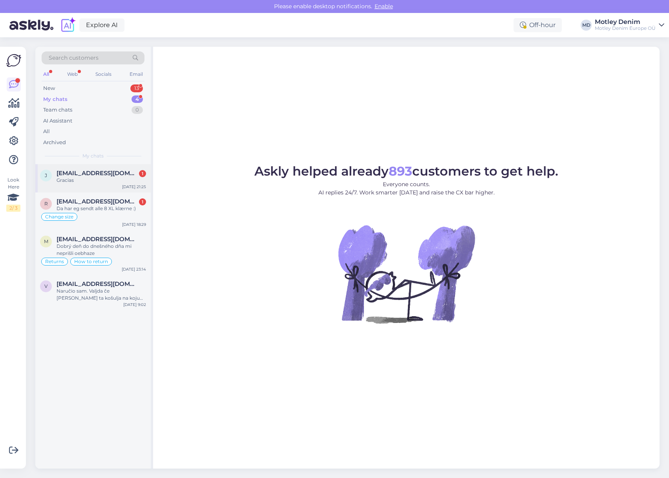
click at [109, 174] on span "[EMAIL_ADDRESS][DOMAIN_NAME]" at bounding box center [98, 173] width 82 height 7
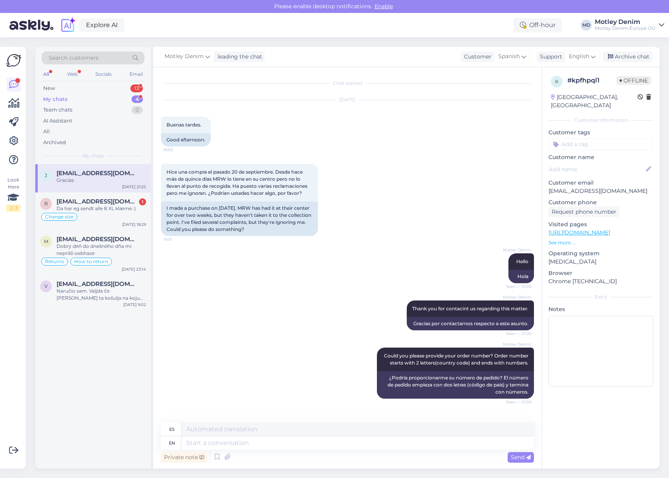
scroll to position [201, 0]
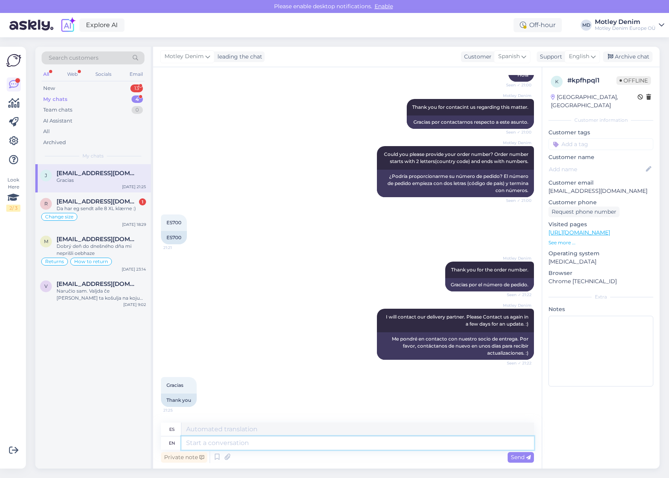
click at [269, 438] on textarea at bounding box center [357, 442] width 352 height 13
type textarea "You're"
type textarea "Tú"
type textarea "You're w"
type textarea "Estás"
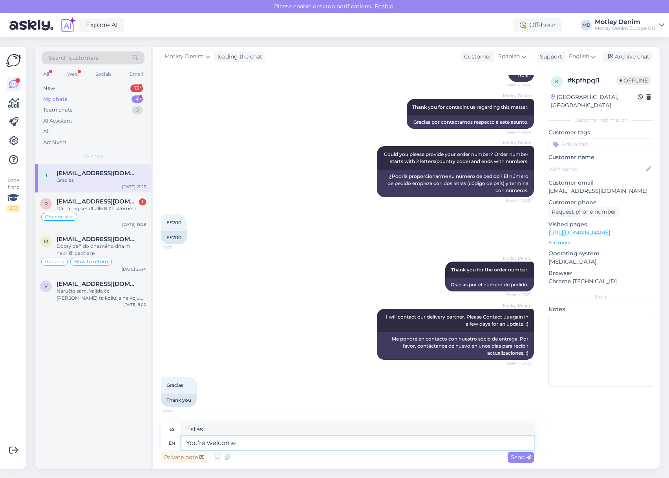
type textarea "You're welcome!"
type textarea "¡De nada!"
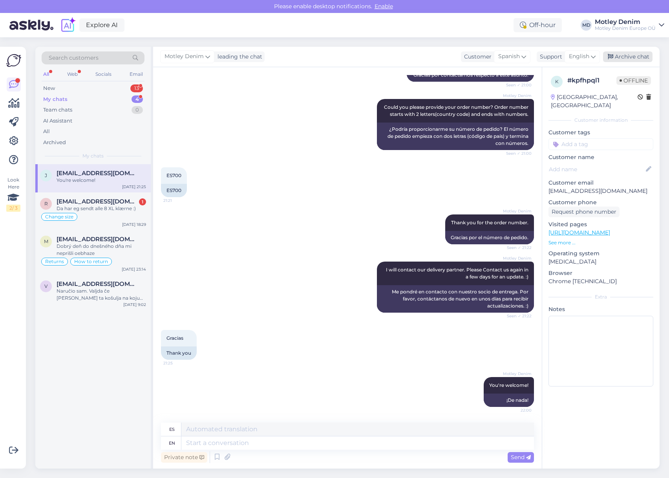
click at [630, 57] on div "Archive chat" at bounding box center [627, 56] width 49 height 11
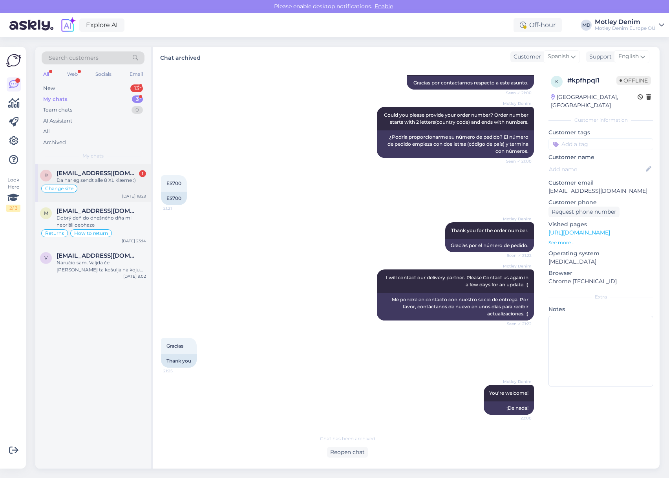
click at [108, 184] on div "Change size" at bounding box center [93, 188] width 106 height 9
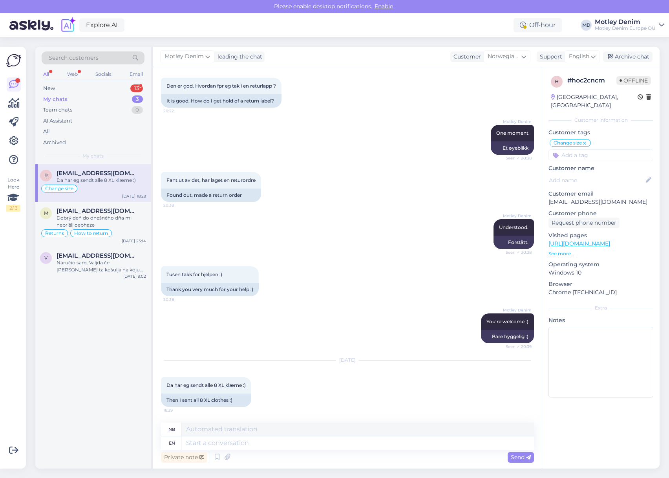
scroll to position [1981, 0]
click at [556, 198] on p "remi@kvingedal.com" at bounding box center [600, 202] width 105 height 8
drag, startPoint x: 556, startPoint y: 194, endPoint x: 600, endPoint y: 196, distance: 44.0
click at [600, 198] on p "remi@kvingedal.com" at bounding box center [600, 202] width 105 height 8
copy p "remi@kvingedal.com"
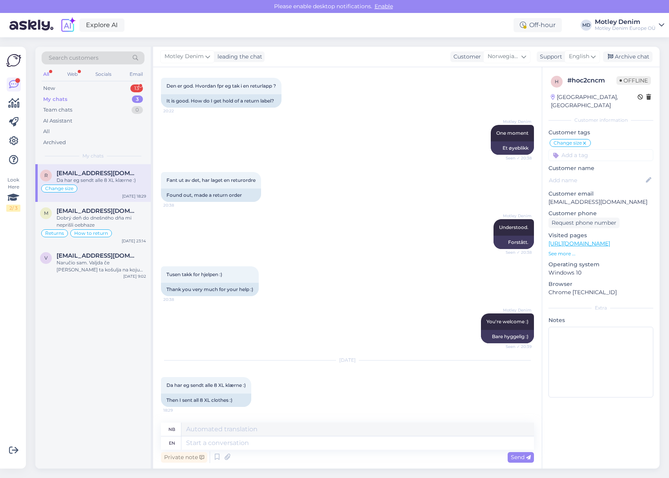
click at [349, 286] on div "Tusen takk for hjelpen :) 20:38 Thank you very much for your help :)" at bounding box center [347, 280] width 373 height 47
click at [629, 58] on div "Archive chat" at bounding box center [627, 56] width 49 height 11
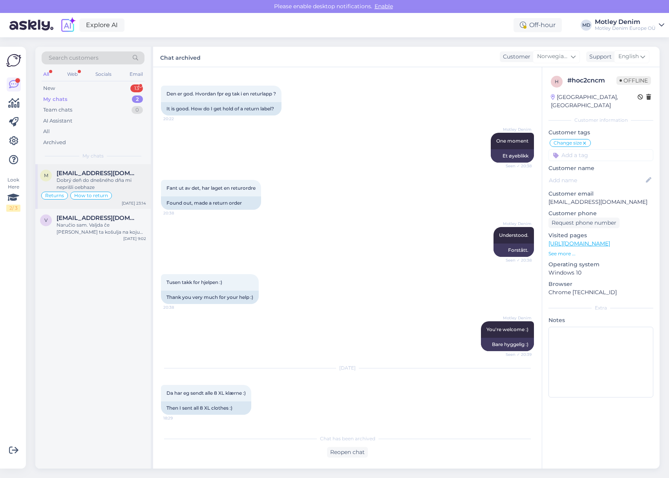
click at [130, 186] on div "[PERSON_NAME] deň do dnešného dňa mi neprišli oebhaze" at bounding box center [101, 184] width 89 height 14
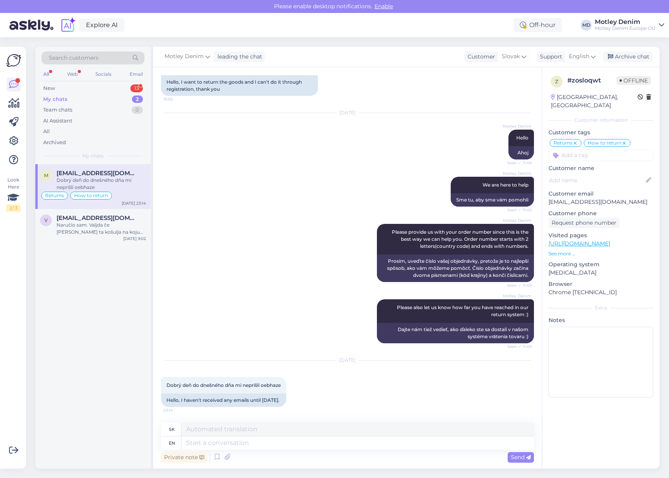
scroll to position [65, 0]
click at [565, 198] on p "[EMAIL_ADDRESS][DOMAIN_NAME]" at bounding box center [600, 202] width 105 height 8
drag, startPoint x: 565, startPoint y: 193, endPoint x: 613, endPoint y: 194, distance: 48.7
click at [613, 198] on p "[EMAIL_ADDRESS][DOMAIN_NAME]" at bounding box center [600, 202] width 105 height 8
copy p "[EMAIL_ADDRESS][DOMAIN_NAME]"
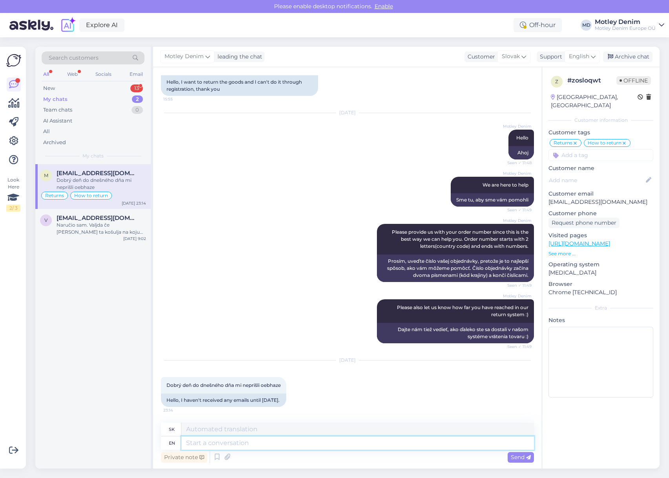
click at [441, 446] on textarea at bounding box center [357, 442] width 352 height 13
type textarea "Hello"
type textarea "Ahoj"
click at [319, 440] on textarea "Hello" at bounding box center [357, 442] width 352 height 13
type textarea "Hello!Have y"
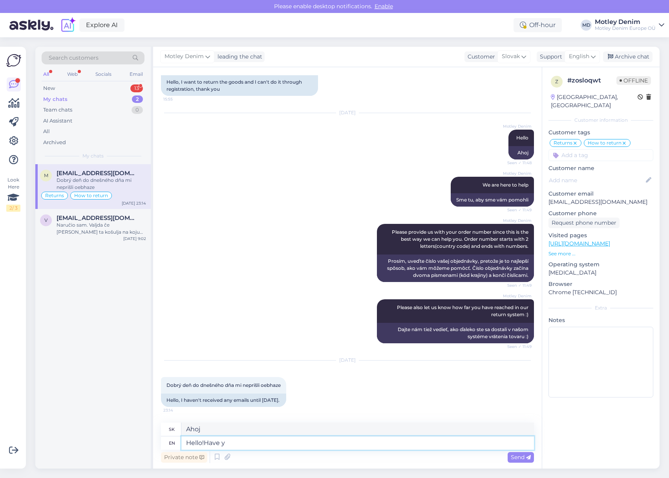
type textarea "Ahoj!Mám"
type textarea "Hello!"
type textarea "Ahoj!"
type textarea "Hello! We c"
type textarea "Ahoj! My"
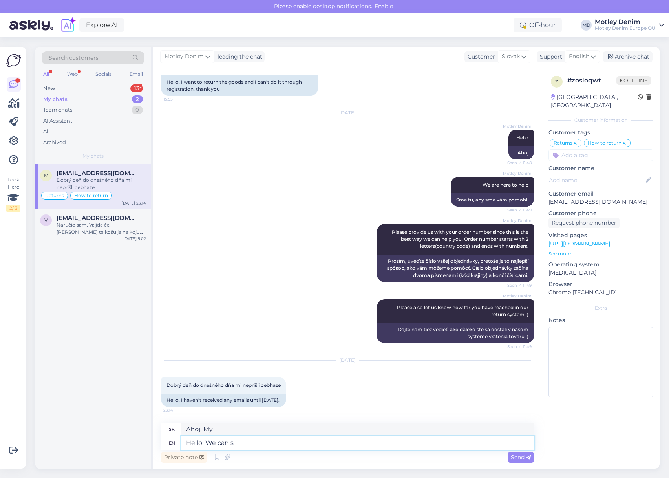
type textarea "Hello! We can se"
type textarea "Ahoj! Môžeme"
type textarea "Hello! We can see t"
type textarea "Ahoj! Vidíme"
type textarea "Hello! We can see that with"
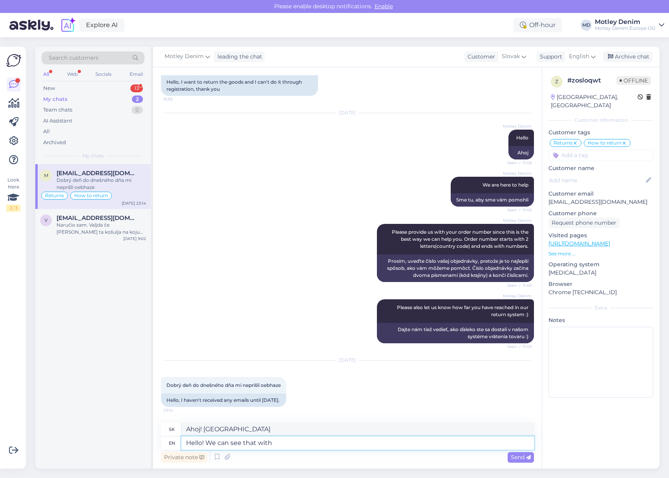
type textarea "Ahoj! Vidíme to"
type textarea "Hello! We can see that with"
type textarea "Ahoj! Vidíme to s"
paste textarea "[EMAIL_ADDRESS][DOMAIN_NAME]"
type textarea "Hello! We can see that with the email malahelena@zoznam.sk"
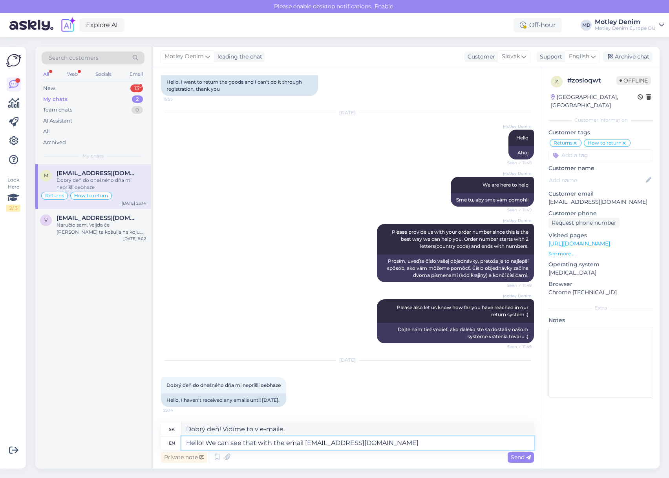
type textarea "Dobrý deň! To vidíme na e-mailovej adrese malahelena@zoznam.sk"
type textarea "Hello! We can see that with the email malahelena@zoznam.sk many or"
type textarea "Ahoj! Vidíme, že s e-mailom malahelena@zoznam.sk mnohí"
type textarea "Hello! We can see that with the email malahelena@zoznam.sk many orders"
type textarea "Dobrý deň! Vidíme, že z e-mailu malahelena@zoznam.sk je veľa objednávok."
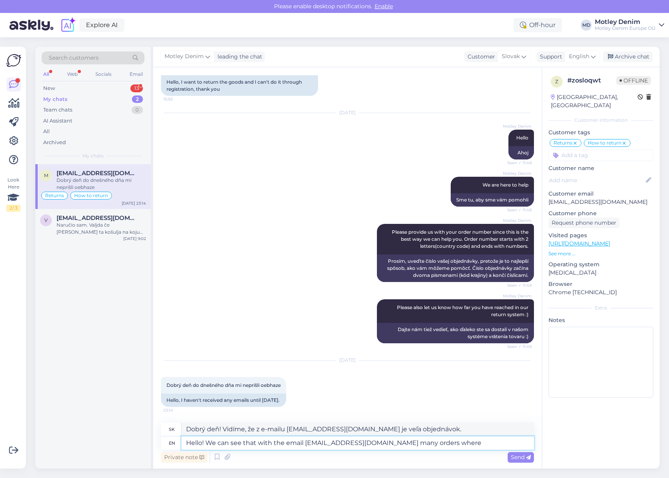
type textarea "Hello! We can see that with the email malahelena@zoznam.sk many orders where"
type textarea "Dobrý deň! Vidíme, že na e-mailovej adrese malahelena@zoznam.sk je veľa objedná…"
type textarea "Hello! We can see that with the email malahelena@zoznam.sk many orders where un…"
type textarea "Dobrý deň! Z emailu malahelena@zoznam.sk vidíme, že veľa objednávok zostalo ned…"
type textarea "Hello! We can see that with the email malahelena@zoznam.sk many orders where un…"
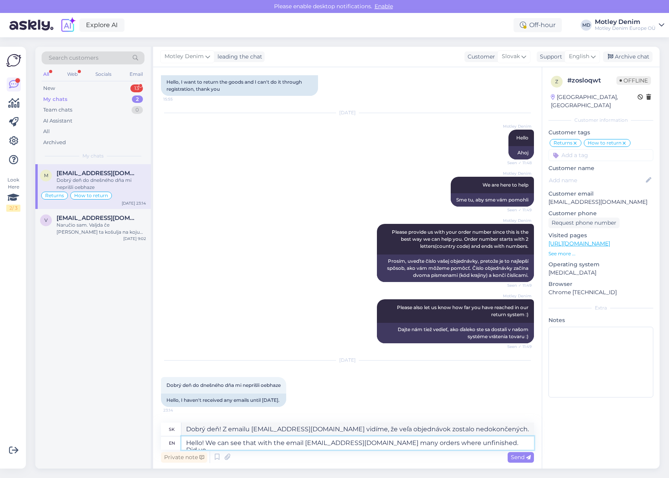
type textarea "Dobrý deň! Z emailu malahelena@zoznam.sk vidíme, že veľa objednávok bolo nedoko…"
type textarea "Hello! We can see that with the email malahelena@zoznam.sk many orders where un…"
type textarea "Dobrý deň! Z emailu malahelena@zoznam.sk vidíme, že veľa objednávok zostalo ned…"
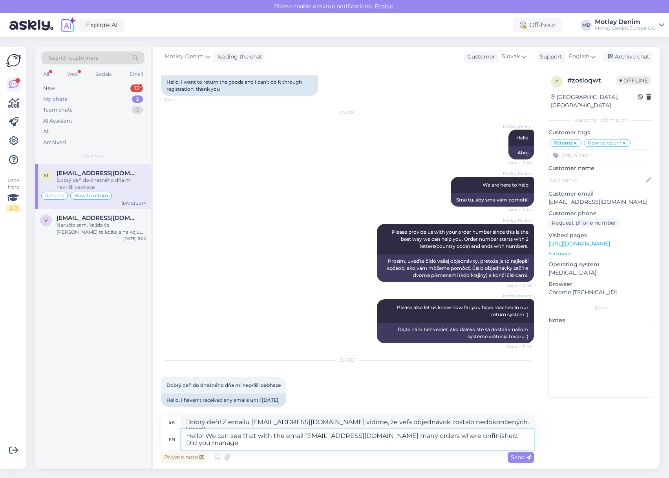
type textarea "Hello! We can see that with the email malahelena@zoznam.sk many orders where un…"
type textarea "Dobrý deň! Z emailu malahelena@zoznam.sk vidíme, že veľa objednávok zostalo ned…"
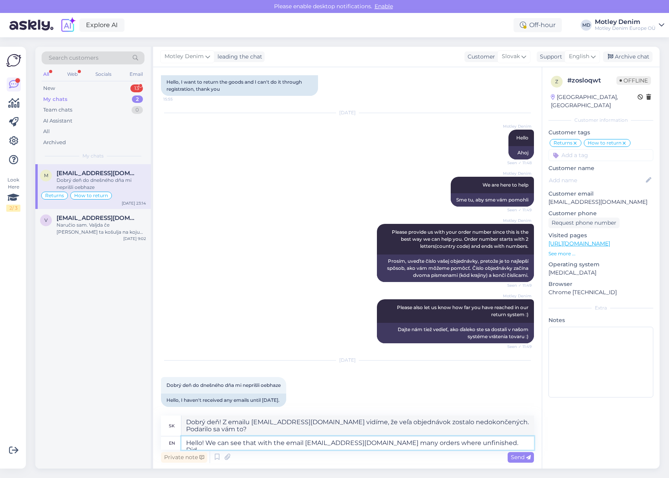
type textarea "Hello! We can see that with the email malahelena@zoznam.sk many orders where un…"
type textarea "Dobrý deň! Z emailu malahelena@zoznam.sk vidíme, že veľa objednávok zostalo ned…"
type textarea "Hello! We can see that with the email malahelena@zoznam.sk many orders where un…"
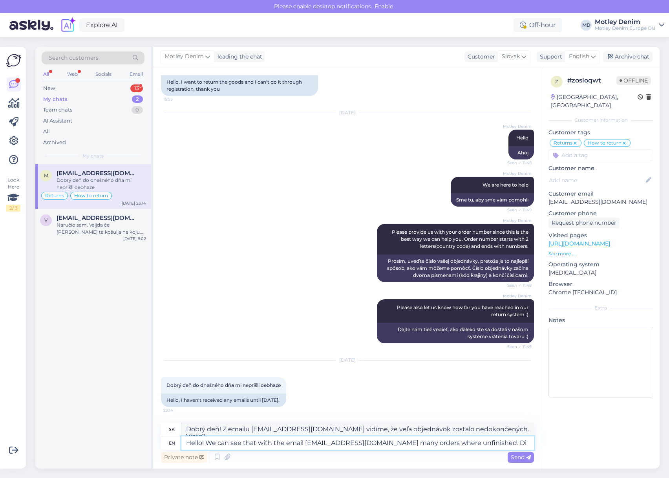
type textarea "Dobrý deň! Z emailu malahelena@zoznam.sk vidíme, že veľa objednávok bolo nedoko…"
type textarea "Hello! We can see that with the email malahelena@zoznam.sk many orders where un…"
type textarea "Dobrý deň! Z emailu malahelena@zoznam.sk vidíme, že veľa objednávok zostalo ned…"
type textarea "Hello! We can see that with the email malahelena@zoznam.sk many orders where un…"
type textarea "Dobrý deň! Z emailu malahelena@zoznam.sk vidíme, že veľa objednávok zostalo ned…"
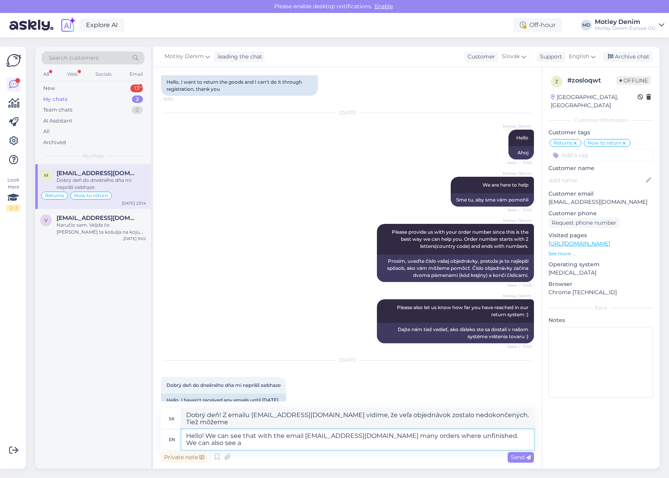
type textarea "Hello! We can see that with the email malahelena@zoznam.sk many orders where un…"
type textarea "Dobrý deň! Z emailu malahelena@zoznam.sk vidíme, že veľa objednávok zostalo ned…"
type textarea "Hello! We can see that with the email malahelena@zoznam.sk many orders where un…"
type textarea "Dobrý deň! Z e-mailu malahelena@zoznam.sk vidíme, že veľa objednávok zostalo ne…"
type textarea "Hello! We can see that with the email malahelena@zoznam.sk many orders where un…"
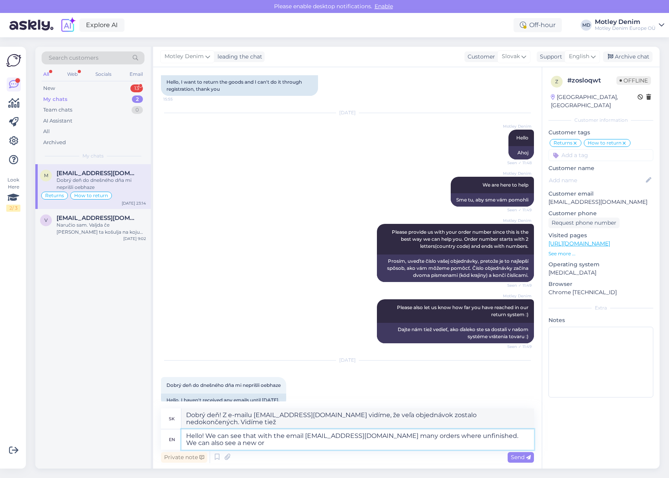
type textarea "Dobrý deň! Z e-mailu malahelena@zoznam.sk vidíme, že veľa objednávok zostalo ne…"
type textarea "Hello! We can see that with the email malahelena@zoznam.sk many orders where un…"
type textarea "Dobrý deň! Na emailovej adrese malahelena@zoznam.sk vidíme, že veľa objednávok …"
click at [251, 443] on textarea "Hello! We can see that with the email malahelena@zoznam.sk many orders where un…" at bounding box center [357, 439] width 352 height 20
type textarea "Hello! We can see that with the email malahelena@zoznam.sk many orders where un…"
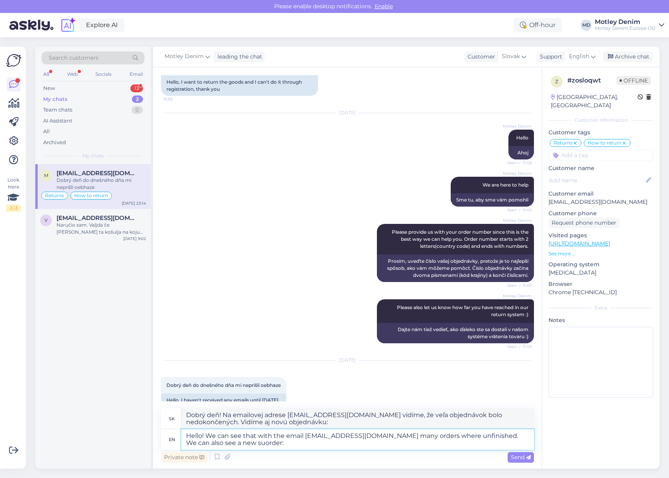
type textarea "Dobrý deň! Na emailovej adrese malahelena@zoznam.sk vidíme, že veľa objednávok …"
type textarea "Hello! We can see that with the email malahelena@zoznam.sk many orders where un…"
type textarea "Ahoj! Vidíme, že na emailovej adrese malahelena@zoznam.sk bolo veľa objednávok …"
type textarea "Hello! We can see that with the email malahelena@zoznam.sk many orders where un…"
type textarea "Dobrý deň! Na emailovej adrese malahelena@zoznam.sk vidíme, že veľa objednávok …"
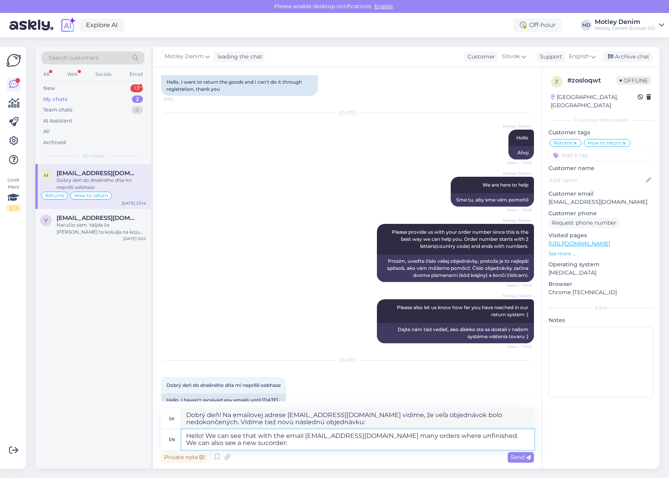
type textarea "Hello! We can see that with the email malahelena@zoznam.sk many orders where un…"
type textarea "Ahoj! Na emailovej adrese malahelena@zoznam.sk vidíme, že veľa objednávok zosta…"
type textarea "Hello! We can see that with the email malahelena@zoznam.sk many orders where un…"
type textarea "Ahoj! Na základe e-mailu malahelena@zoznam.sk vidíme, že veľa objednávok zostal…"
type textarea "Hello! We can see that with the email malahelena@zoznam.sk many orders where un…"
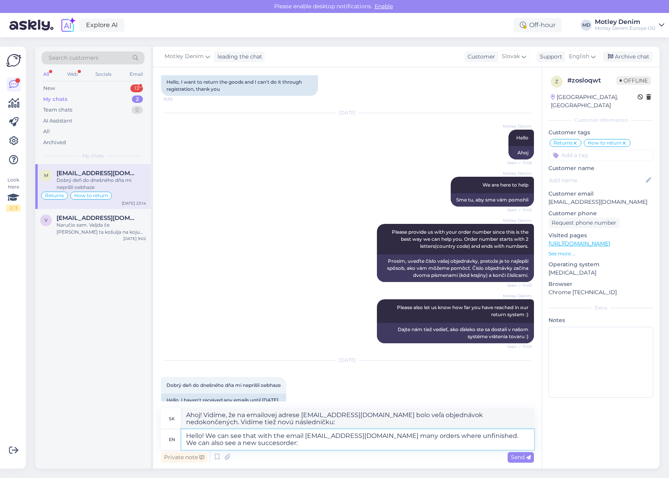
type textarea "Ahoj! Na emailovej adrese malahelena@zoznam.sk vidíme, že veľa objednávok bolo …"
type textarea "Hello! We can see that with the email malahelena@zoznam.sk many orders where un…"
type textarea "Dobrý deň! Na emailovej adrese malahelena@zoznam.sk vidíme, že veľa objednávok …"
type textarea "Hello! We can see that with the email malahelena@zoznam.sk many orders where un…"
type textarea "Dobrý deň! Vidíme, že na e-mailovej adrese malahelena@zoznam.sk bolo veľa objed…"
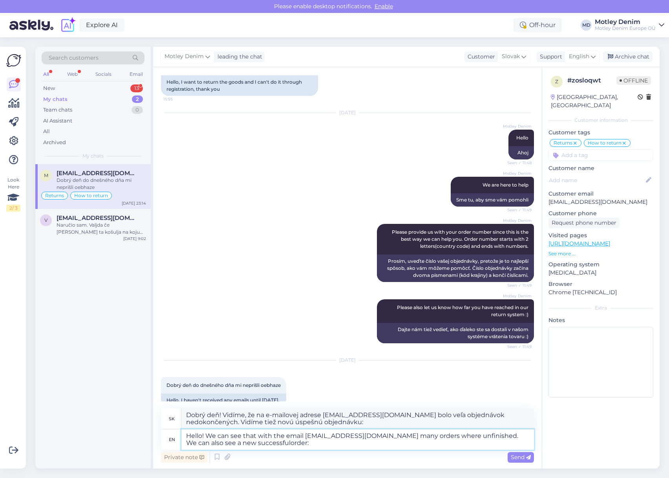
type textarea "Hello! We can see that with the email malahelena@zoznam.sk many orders where un…"
type textarea "Dobrý deň! Na emailovej adrese malahelena@zoznam.sk vidíme, že veľa objednávok …"
paste textarea "SK2742"
type textarea "Hello! We can see that with the email malahelena@zoznam.sk many orders where un…"
type textarea "Dobrý deň! Na emailovej adrese malahelena@zoznam.sk vidíme, že veľa objednávok …"
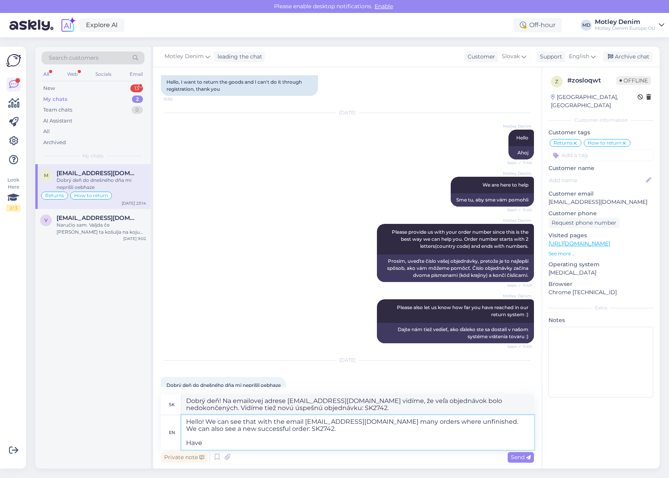
type textarea "Hello! We can see that with the email malahelena@zoznam.sk many orders where un…"
type textarea "Dobrý deň! Na emailovej adrese malahelena@zoznam.sk vidíme, že veľa objednávok …"
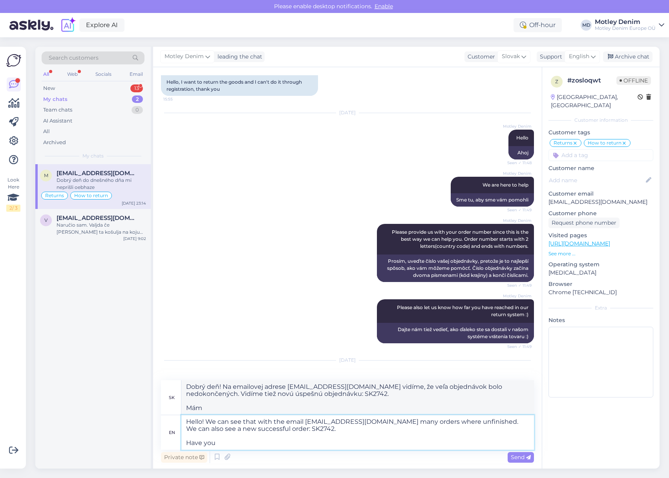
type textarea "Hello! We can see that with the email malahelena@zoznam.sk many orders where un…"
type textarea "Dobrý deň! Na emailovej adrese malahelena@zoznam.sk vidíme, že veľa objednávok …"
type textarea "Hello! We can see that with the email malahelena@zoznam.sk many orders where un…"
type textarea "Dobrý deň! Na emailovej adrese malahelena@zoznam.sk vidíme, že veľa objednávok …"
type textarea "Hello! We can see that with the email malahelena@zoznam.sk many orders where un…"
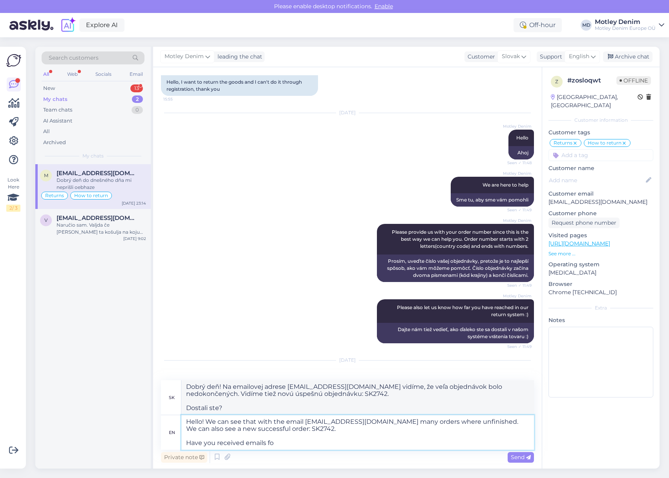
type textarea "Dobrý deň! Vidíme, že na e-mailovej adrese malahelena@zoznam.sk bolo veľa objed…"
type textarea "Hello! We can see that with the email malahelena@zoznam.sk many orders where un…"
type textarea "Dobrý deň! Vidíme, že na e-mailovej adrese malahelena@zoznam.sk bolo veľa objed…"
type textarea "Hello! We can see that with the email malahelena@zoznam.sk many orders where un…"
type textarea "Dobrý deň! Na emailovej adrese malahelena@zoznam.sk vidíme, že veľa objednávok …"
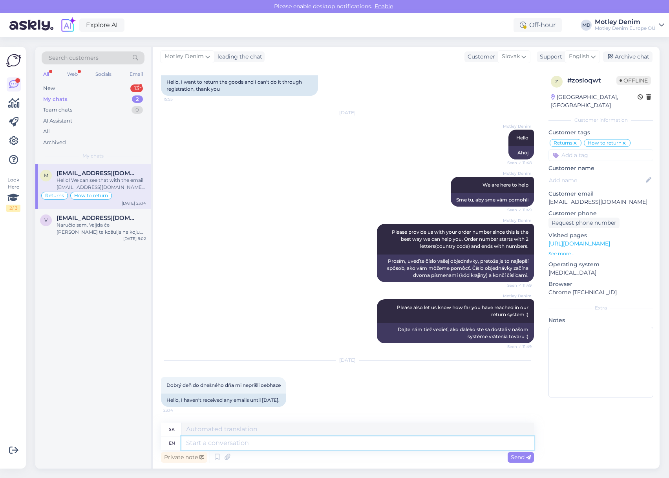
scroll to position [185, 0]
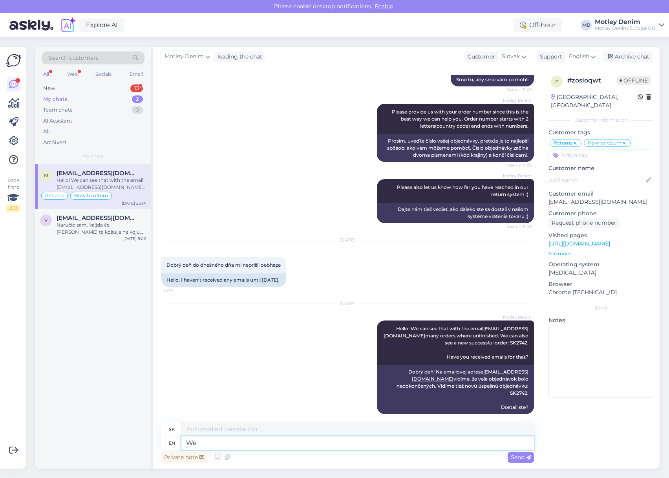
type textarea "We a"
type textarea "My"
type textarea "We also wa"
type textarea "My tiež"
type textarea "We also want t"
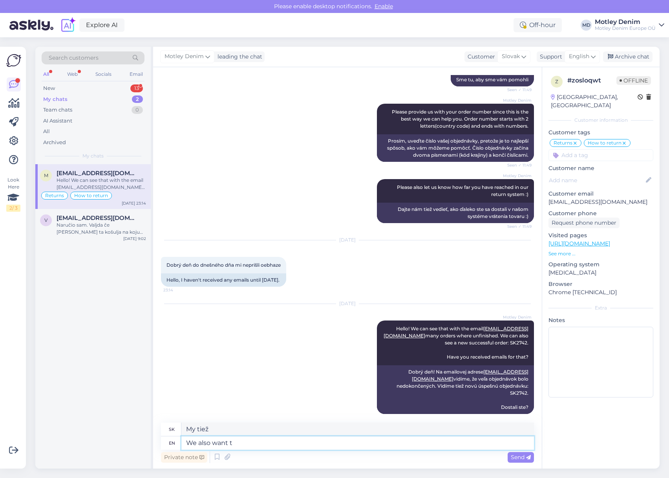
type textarea "Tiež chceme"
type textarea "We also want to thank"
type textarea "Chceme tiež poďakovať"
type textarea "We also want to thank you"
type textarea "Tiež sa vám chceme poďakovať"
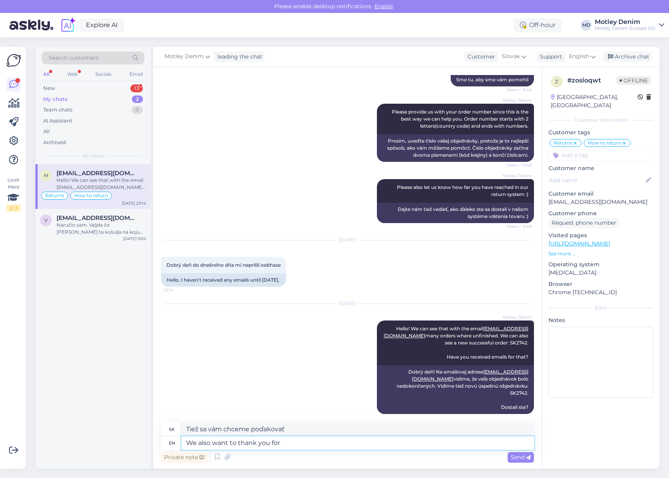
type textarea "We also want to thank you for y"
type textarea "Chceme sa vám tiež poďakovať za"
type textarea "We also want to thank you for your o"
type textarea "Chceme sa vám tiež poďakovať za vašu"
type textarea "We also want to thank you for your order:"
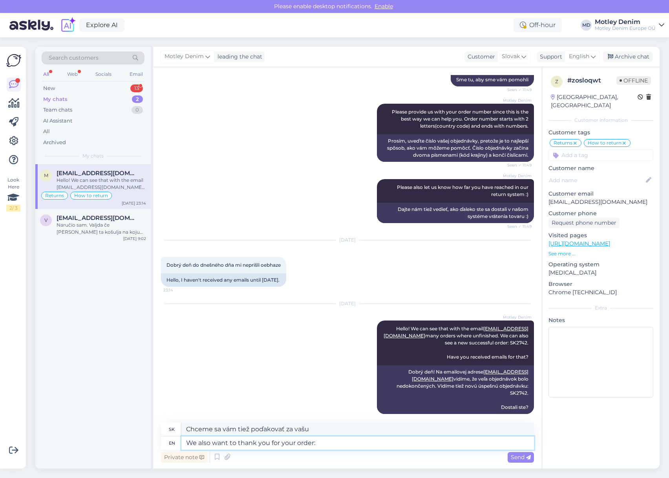
type textarea "Tiež sa vám chceme poďakovať za vašu objednávku:"
type textarea "We also want to thank you for your order"
type textarea "Tiež sa vám chceme poďakovať za vašu objednávku"
type textarea "We also want to thank you for your order :)"
type textarea "Aj my sa vám chceme poďakovať za vašu objednávku :)"
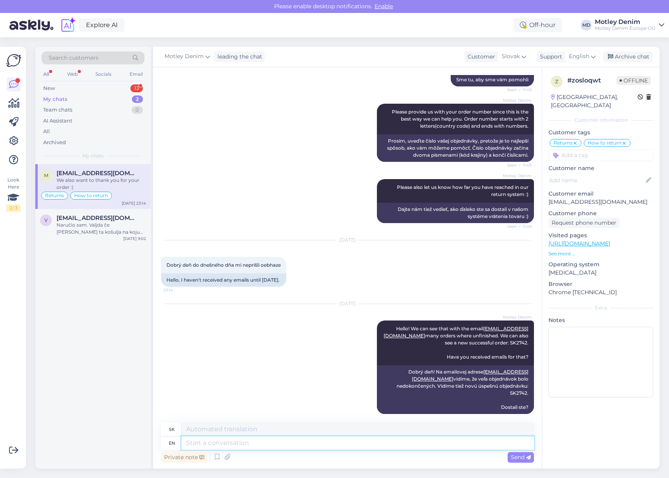
scroll to position [232, 0]
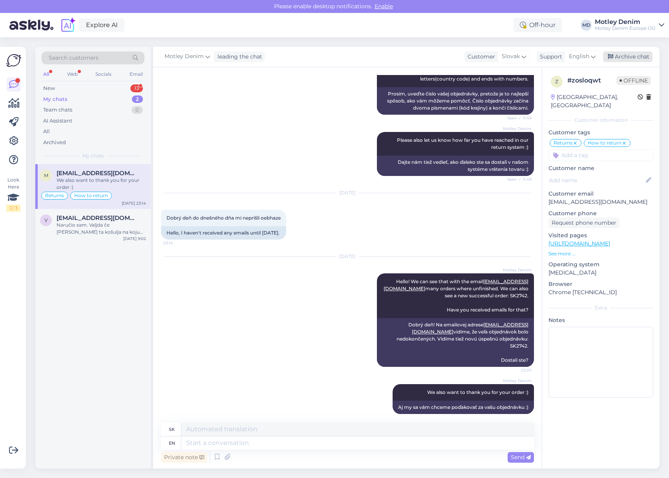
click at [629, 58] on div "Archive chat" at bounding box center [627, 56] width 49 height 11
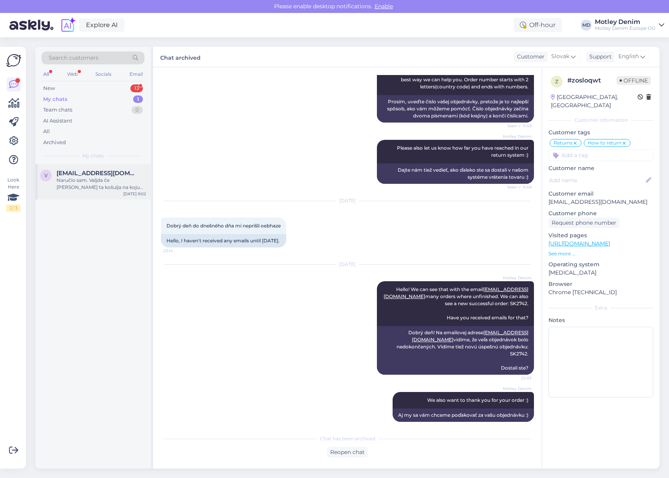
click at [99, 179] on div "Naručio [PERSON_NAME]. Valjda [PERSON_NAME] ta košulja na koju mislim 😁" at bounding box center [101, 184] width 89 height 14
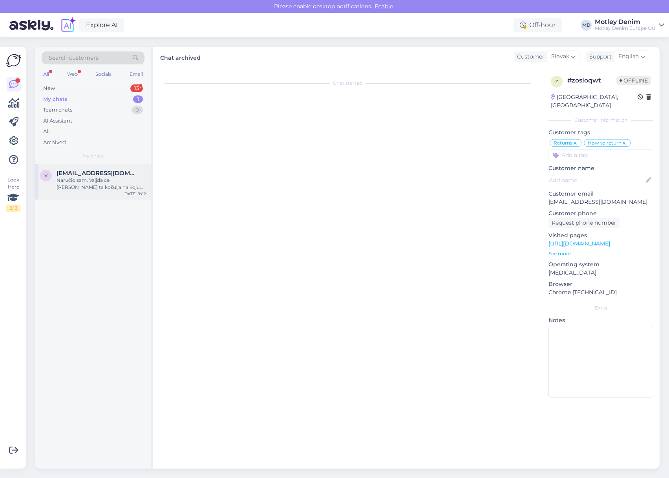
scroll to position [474, 0]
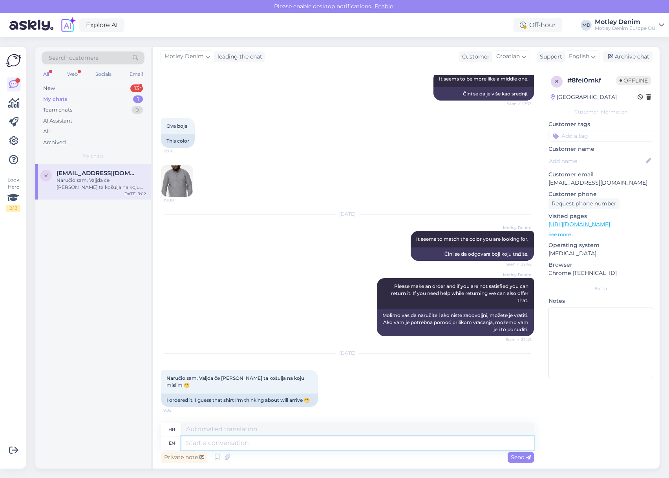
click at [264, 444] on textarea at bounding box center [357, 442] width 352 height 13
type textarea "Let's"
type textarea "Idemo"
type textarea "We"
type textarea "Mi"
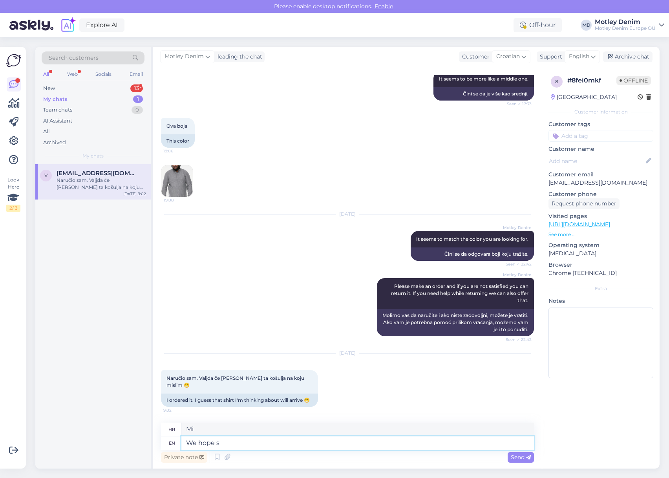
type textarea "We hope so"
type textarea "Nadamo se"
type textarea "We hope so :D"
type textarea "Nadamo se :D"
type textarea "We hope so :D let"
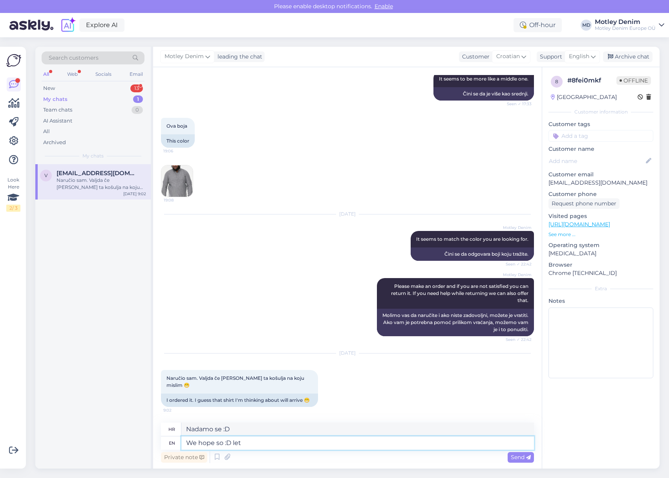
type textarea "Nadamo se :D neka"
type textarea "We hope so :D let us"
type textarea "Nadamo se :D pustimo nas"
type textarea "We hope so :D let us know i"
type textarea "Nadamo se :D javi nam"
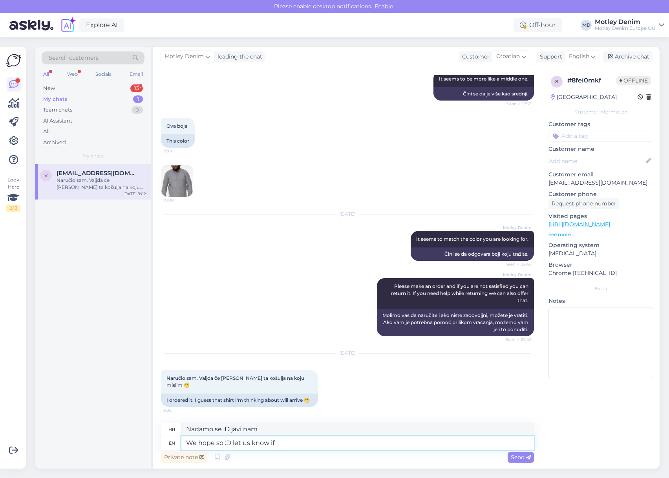
type textarea "We hope so :D let us know if y"
type textarea "Nadamo se :D javi nam ako"
type textarea "We hope so :D let us know if you are"
type textarea "Nadamo se :D javite nam ako vi"
type textarea "We hope so :D let us know if you are s"
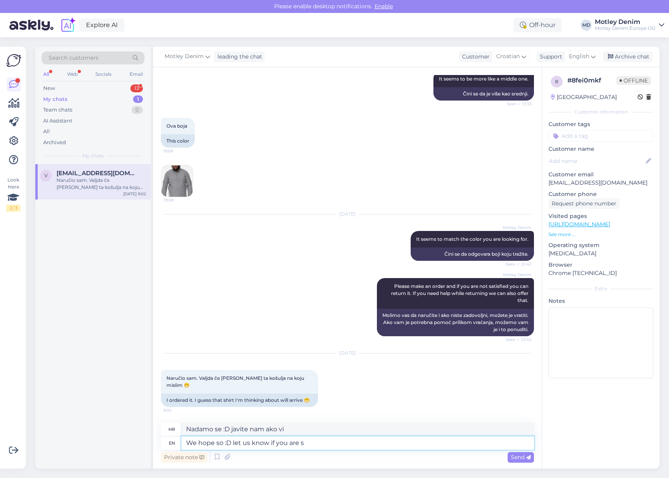
type textarea "Nadamo se :D javite nam ako jeste"
type textarea "We hope so :D let us know if you are satisfyed w"
type textarea "Nadamo se :D javi nam jesi li zadovoljan/zadovoljna"
type textarea "We hope so :D let us know if you are satisfyed with t"
type textarea "Nadamo se :D Javite nam ako ste zadovoljni"
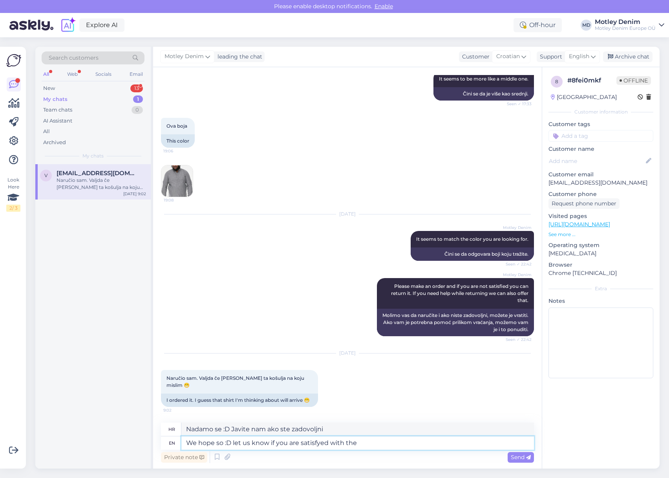
type textarea "We hope so :D let us know if you are satisfyed with the c"
type textarea "Nadamo se :D javite nam ako ste zadovoljni"
type textarea "We hope so :D let us know if you are satisfyed with the color"
type textarea "Nadamo se :D javite nam jeste li zadovoljni bojom"
type textarea "We hope so :D let us know if you are satisfyed with the color of"
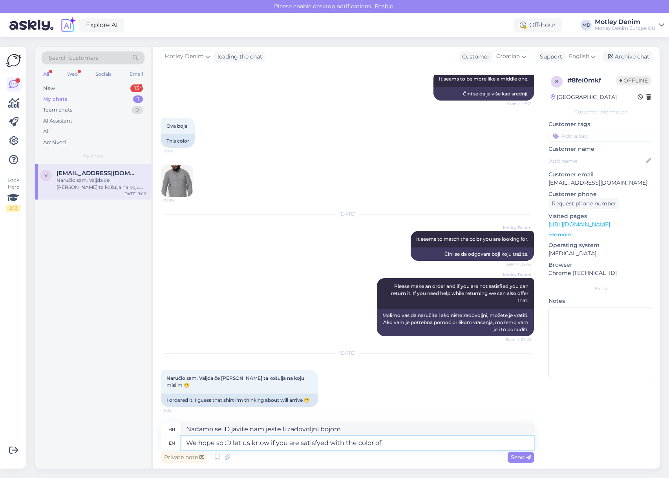
type textarea "Nadamo se :D javite nam ako ste zadovoljni bojom"
type textarea "We hope so :D let us know if you are satisfyed with the color of this s"
type textarea "Nadamo se :D javite nam jeste li zadovoljni bojom ovoga"
type textarea "We hope so :D let us know if you are satisfyed with the color of this shirt"
type textarea "Nadamo se :D javite nam jeste li zadovoljni bojom ove majice"
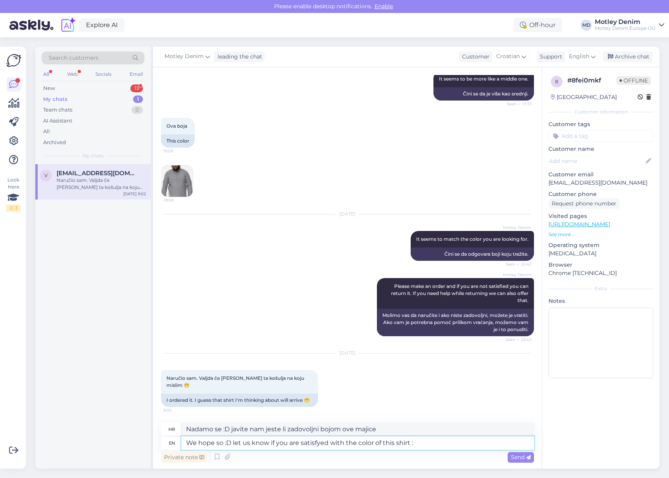
type textarea "We hope so :D let us know if you are satisfyed with the color of this shirt :)"
type textarea "Nadamo se :D javite nam jeste li zadovoljni bojom ove majice :)"
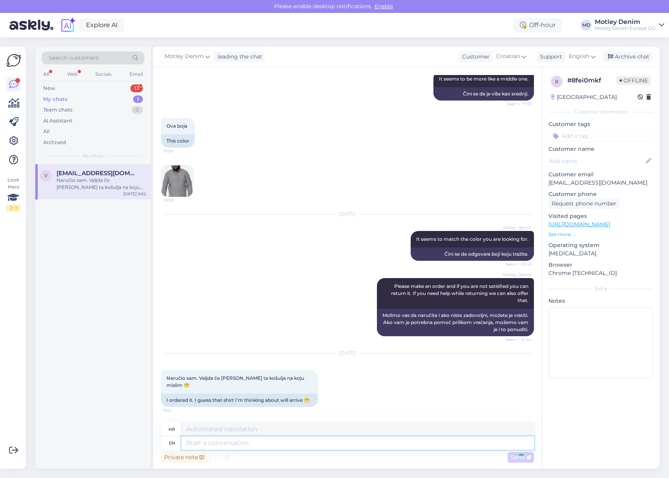
scroll to position [552, 0]
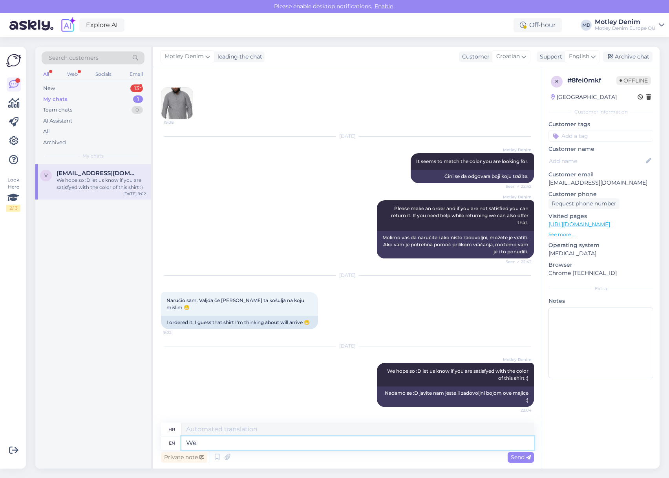
type textarea "We"
type textarea "Mi"
type textarea "We hope i"
type textarea "Nadamo se"
type textarea "We hope it a"
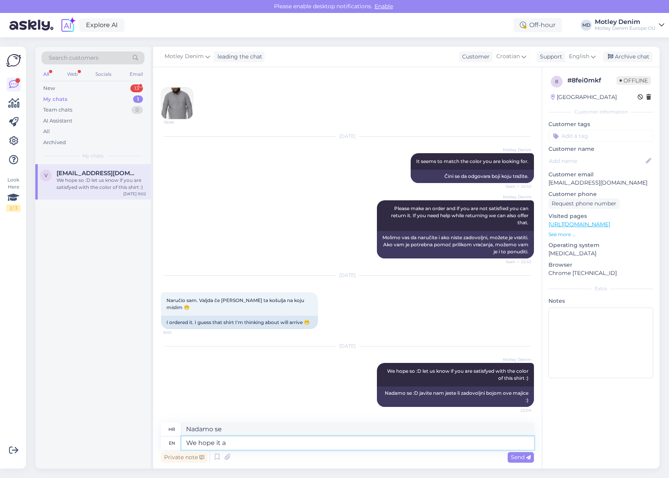
type textarea "Nadamo se da"
type textarea "We hope it arrives soon"
type textarea "Nadamo se da će stići"
type textarea "We hope it arrives soon"
type textarea "Nadamo se da će uskoro stići"
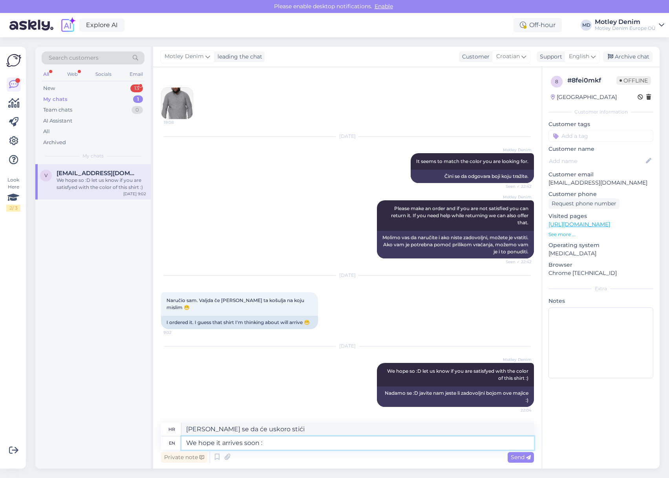
type textarea "We hope it arrives soon :)"
type textarea "Nadamo se da će uskoro stići :)"
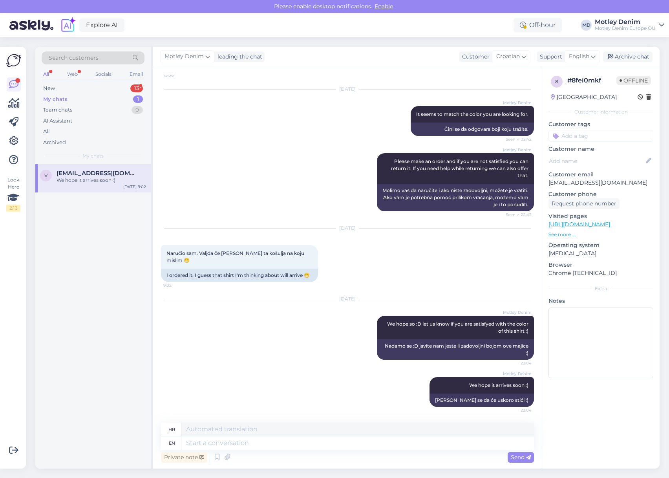
click at [553, 182] on p "[EMAIL_ADDRESS][DOMAIN_NAME]" at bounding box center [600, 183] width 105 height 8
drag, startPoint x: 553, startPoint y: 182, endPoint x: 594, endPoint y: 179, distance: 41.7
click at [594, 179] on p "[EMAIL_ADDRESS][DOMAIN_NAME]" at bounding box center [600, 183] width 105 height 8
copy p "[EMAIL_ADDRESS][DOMAIN_NAME]"
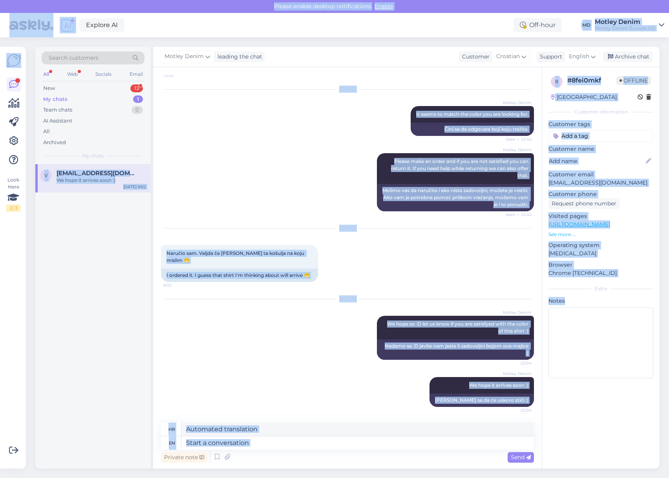
click at [520, 222] on div "Oct 13 2025 Naručio sam. Valjda če doči ta košulja na koju mislim 😁 9:02 I orde…" at bounding box center [347, 255] width 373 height 71
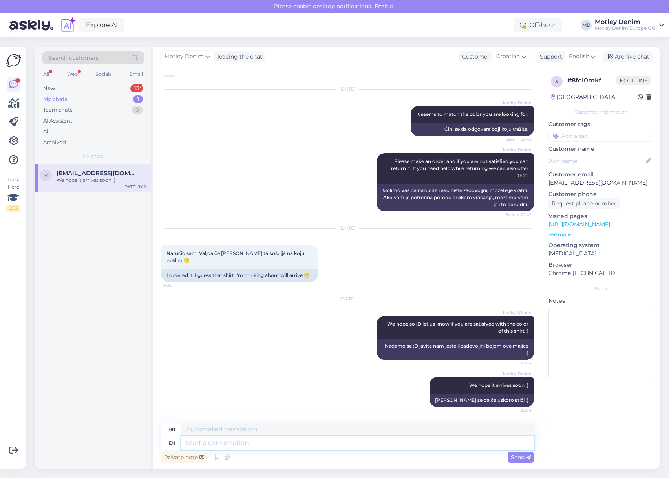
click at [373, 441] on textarea at bounding box center [357, 442] width 352 height 13
type textarea "Here i"
type textarea "Ovdje"
type textarea "Here is y"
type textarea "Evo je"
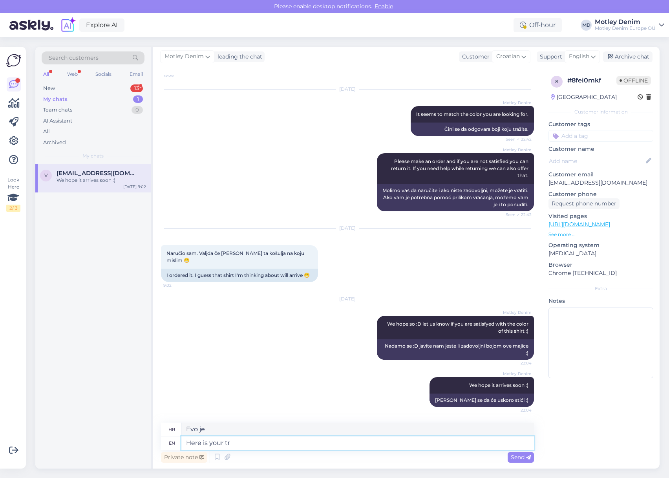
type textarea "Here is your tra"
type textarea "Evo je tvoj"
type textarea "Here is your tracking"
type textarea "Evo vašeg praćenja"
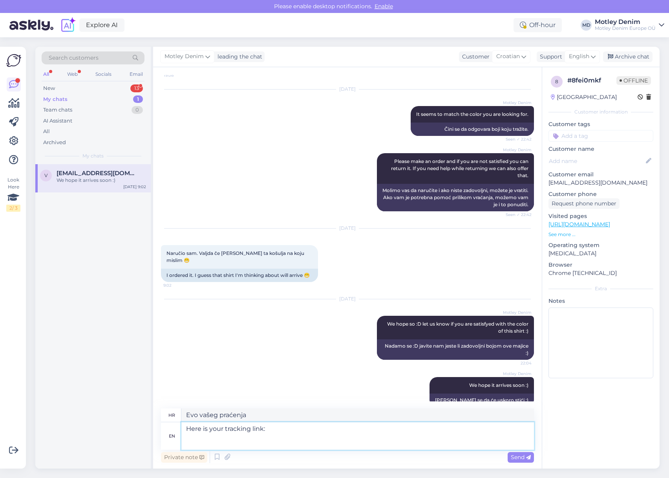
paste textarea "https://tracking.packeta.com/hr/Z2297272031"
type textarea "Here is your tracking link: https://tracking.packeta.com/hr/Z2297272031"
type textarea "Evo vaše poveznice za praćenje: https://tracking.packeta.com/hr/Z2297272031"
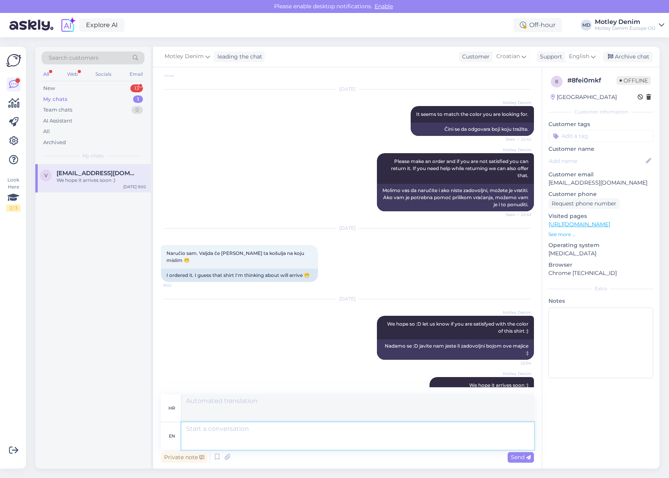
scroll to position [675, 0]
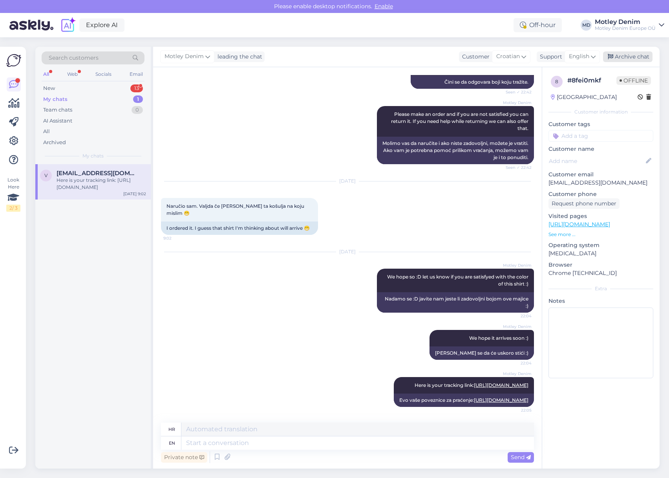
click at [624, 60] on div "Archive chat" at bounding box center [627, 56] width 49 height 11
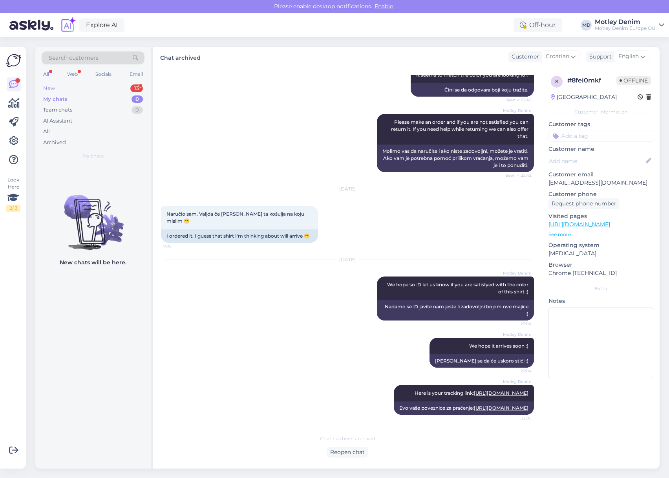
click at [109, 91] on div "New 13" at bounding box center [93, 88] width 103 height 11
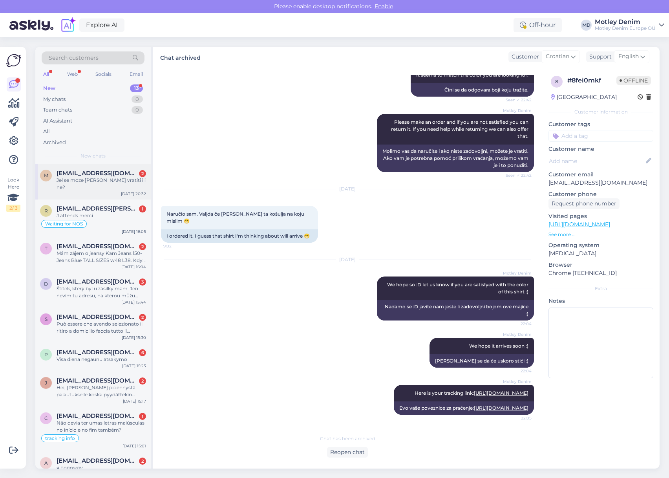
click at [91, 177] on div "Jel se moze roba vratiti ili ne?" at bounding box center [101, 184] width 89 height 14
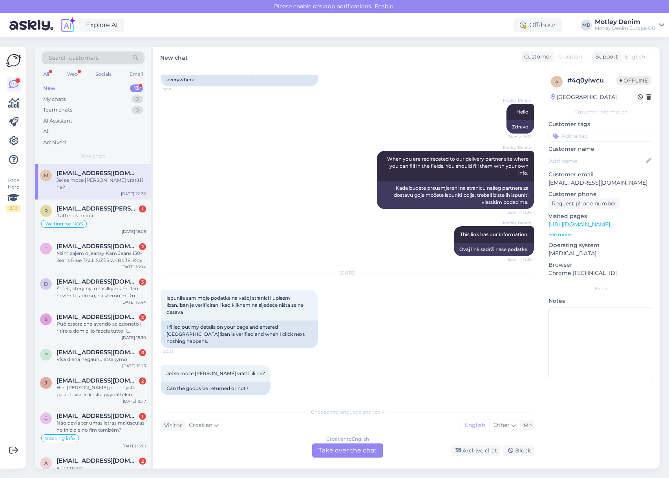
click at [359, 450] on div "Croatian to English Take over the chat" at bounding box center [347, 450] width 71 height 14
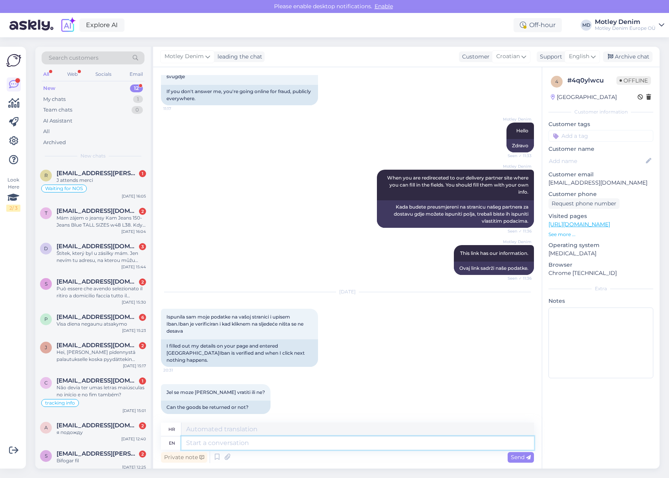
click at [231, 443] on textarea at bounding box center [357, 442] width 352 height 13
type textarea "They can"
type textarea "Oni"
type textarea "They can. I"
type textarea "Oni mogu."
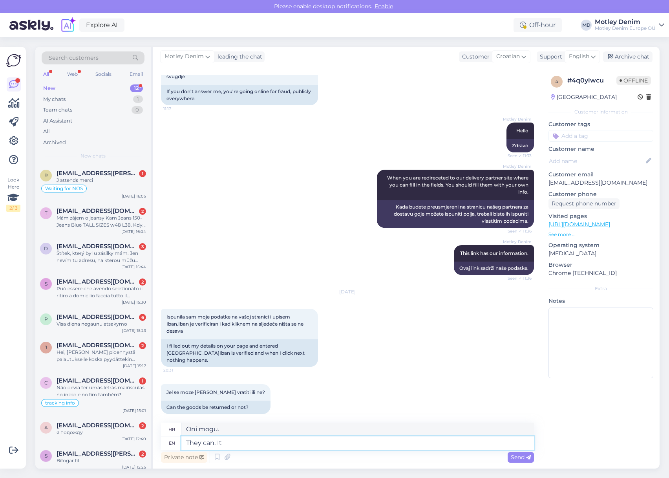
type textarea "They can. It s"
type textarea "Oni mogu. To"
type textarea "They can. It seems t"
type textarea "Mogu. Čini se."
type textarea "They can. It seems that there is"
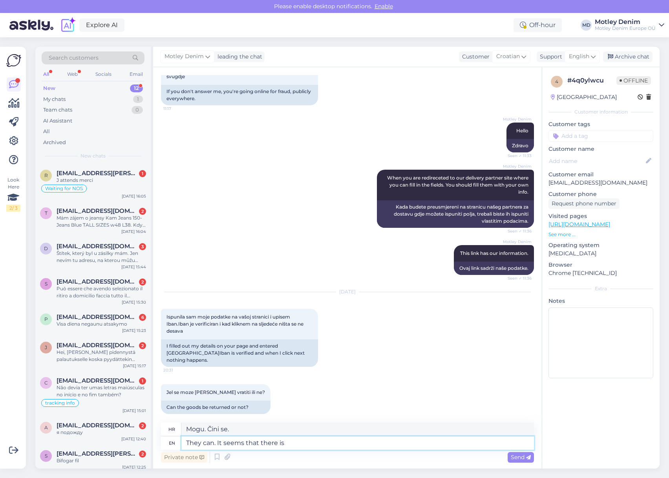
type textarea "Mogu. Čini se da tamo"
type textarea "They can. It seems that there is an"
type textarea "Mogu. Čini se da postoji"
type textarea "They can. It seems that there is an issue."
type textarea "Mogu. Čini se da"
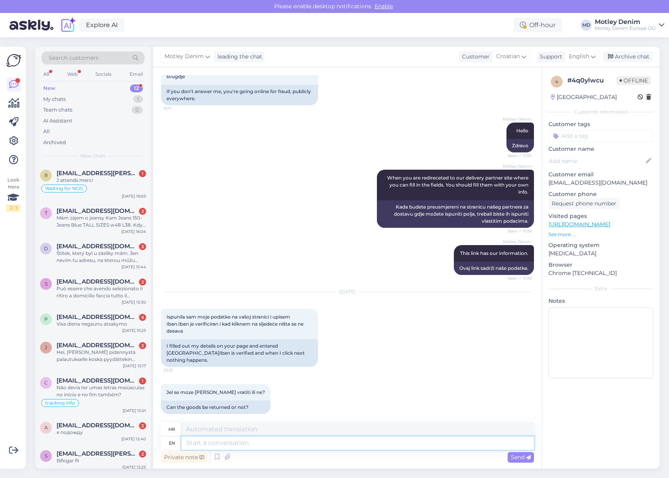
scroll to position [234, 0]
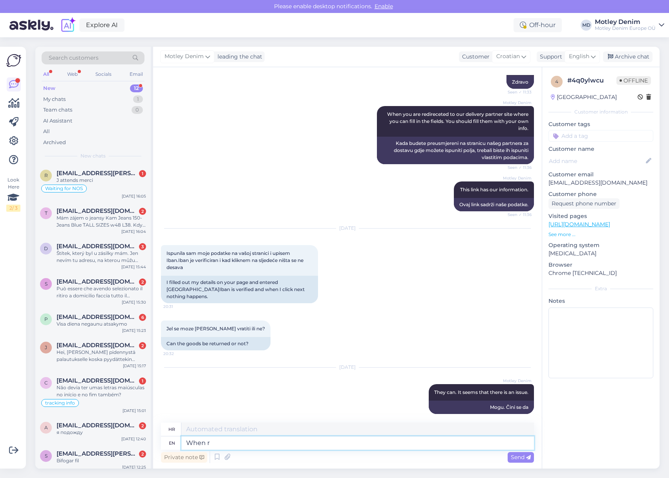
type textarea "When re"
type textarea "Kada"
type textarea "When returning"
type textarea "Prilikom povratka"
type textarea "When returning we al"
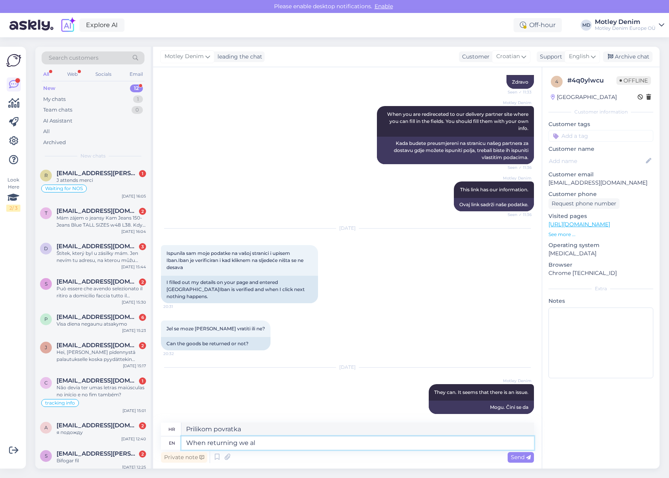
type textarea "Prilikom povratka mi"
type textarea "When returning we also re"
type textarea "Prilikom povratka i mi"
type textarea "When returning we also require"
type textarea "Prilikom povrata također zahtijevamo"
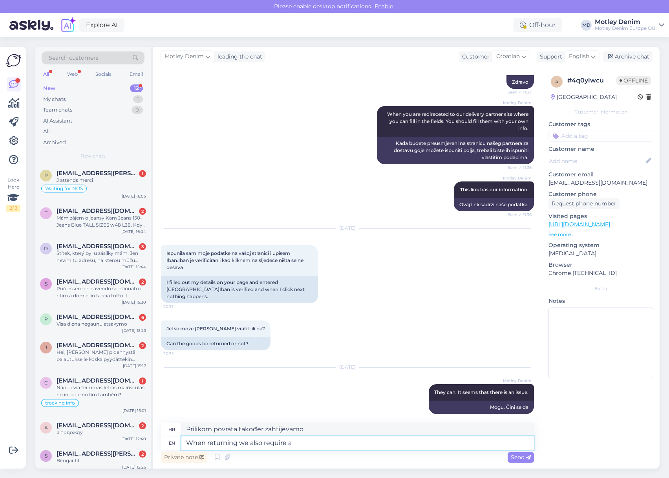
type textarea "When returning we also require a r"
type textarea "Prilikom povratka također nam je potreban"
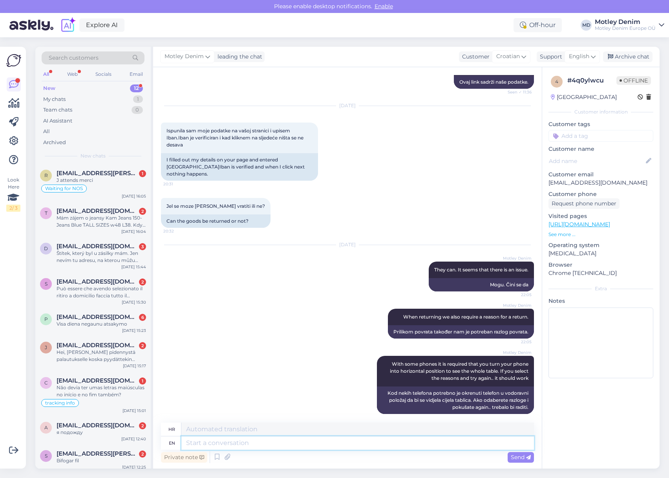
scroll to position [404, 0]
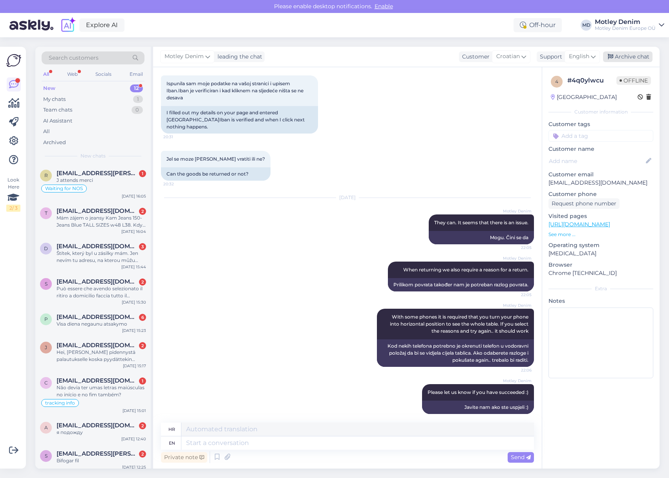
click at [619, 55] on div "Archive chat" at bounding box center [627, 56] width 49 height 11
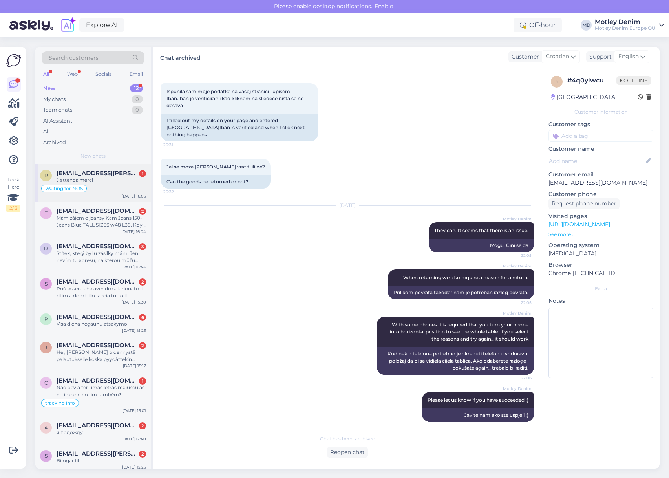
click at [108, 194] on div "R Risi.christophe@neuf.fr 1 J attends merci Waiting for NOS Oct 13 16:05" at bounding box center [92, 183] width 115 height 38
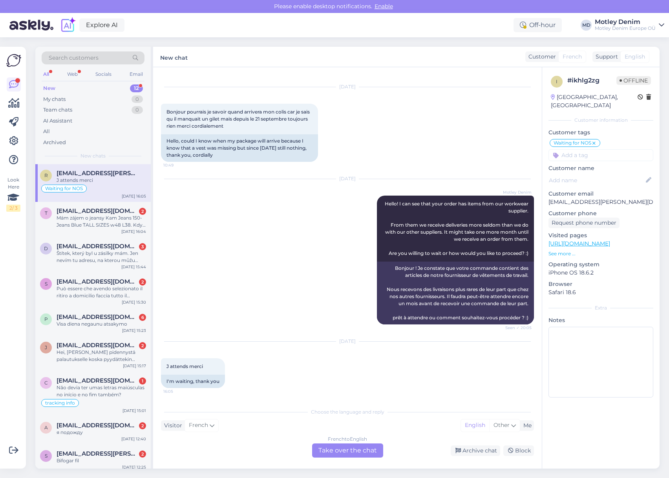
click at [352, 445] on div "French to English Take over the chat" at bounding box center [347, 450] width 71 height 14
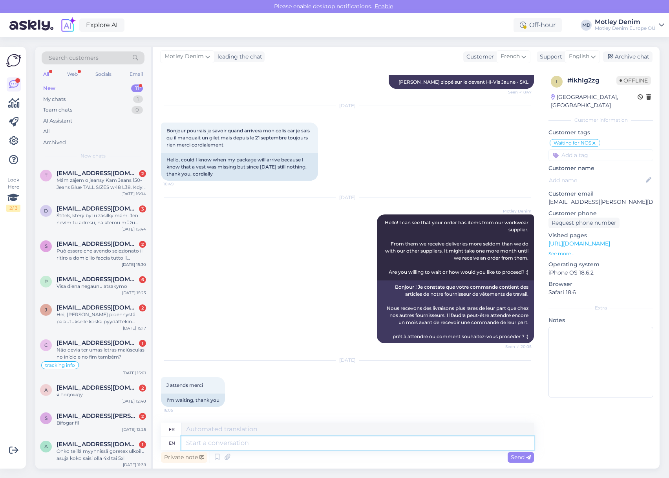
click at [340, 441] on textarea at bounding box center [357, 442] width 352 height 13
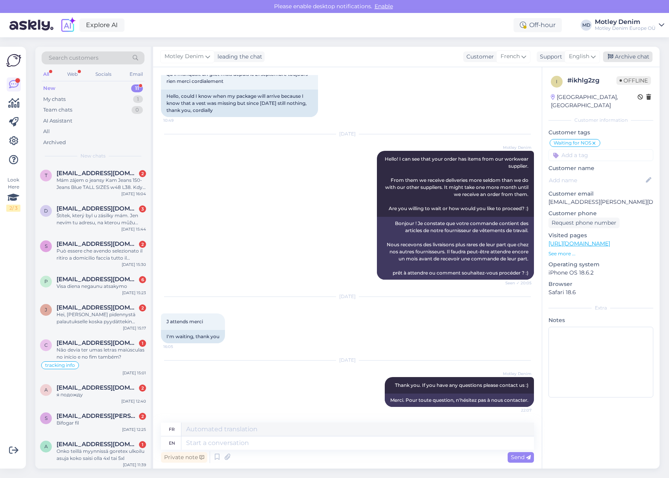
click at [643, 57] on div "Archive chat" at bounding box center [627, 56] width 49 height 11
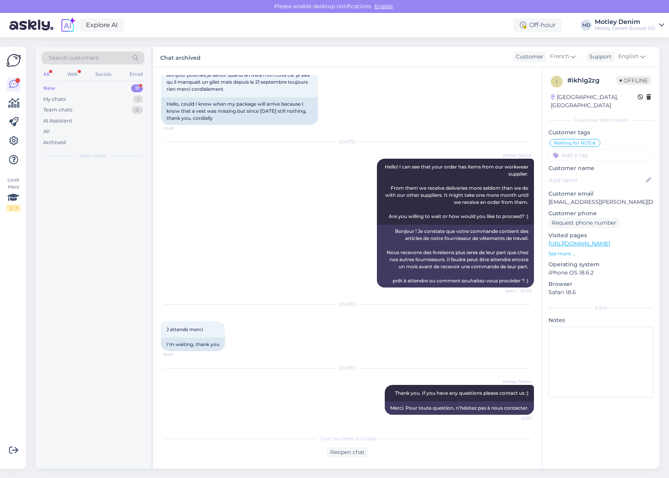
scroll to position [266, 0]
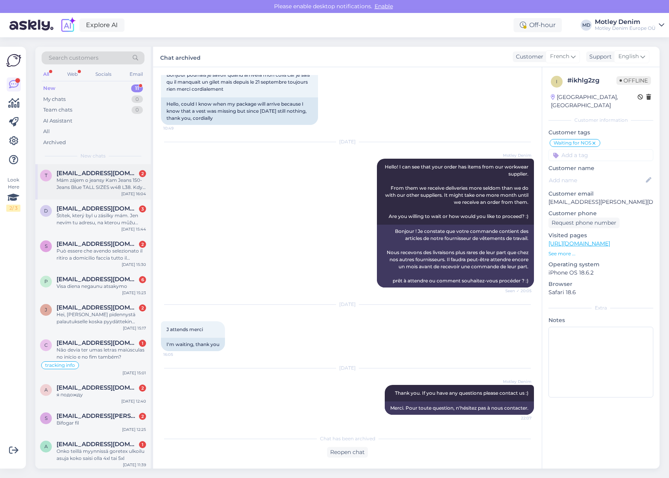
click at [126, 181] on div "Mám zájem o jeansy Kam Jeans 150-Jeans Blue TALL SIZES w48 L38. Kdy budou k dis…" at bounding box center [101, 184] width 89 height 14
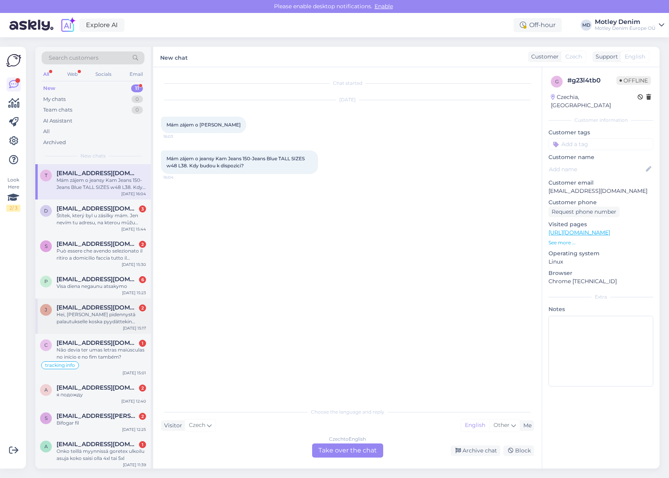
scroll to position [66, 0]
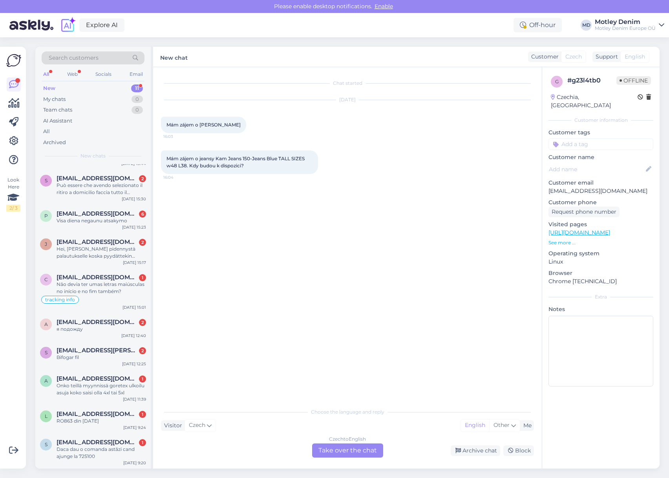
click at [365, 449] on div "Czech to English Take over the chat" at bounding box center [347, 450] width 71 height 14
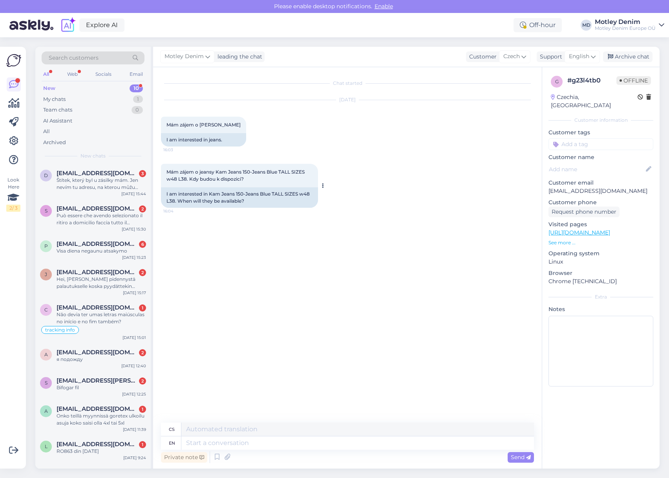
click at [213, 193] on div "I am interested in Kam Jeans 150-Jeans Blue TALL SIZES w48 L38. When will they …" at bounding box center [239, 197] width 157 height 20
drag, startPoint x: 213, startPoint y: 193, endPoint x: 292, endPoint y: 193, distance: 78.9
click at [292, 193] on div "I am interested in Kam Jeans 150-Jeans Blue TALL SIZES w48 L38. When will they …" at bounding box center [239, 197] width 157 height 20
copy div "Kam Jeans 150-Jeans Blue TALL SIZES"
click at [235, 192] on div "I am interested in Kam Jeans 150-Jeans Blue TALL SIZES w48 L38. When will they …" at bounding box center [239, 197] width 157 height 20
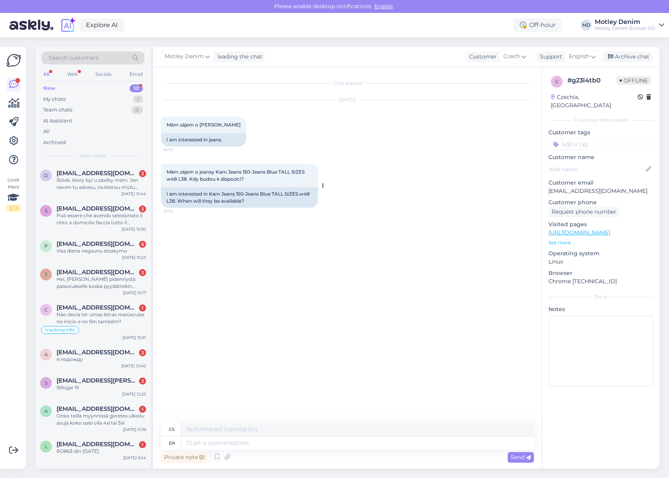
click at [215, 194] on div "I am interested in Kam Jeans 150-Jeans Blue TALL SIZES w48 L38. When will they …" at bounding box center [239, 197] width 157 height 20
drag, startPoint x: 215, startPoint y: 194, endPoint x: 290, endPoint y: 194, distance: 75.0
click at [290, 194] on div "I am interested in Kam Jeans 150-Jeans Blue TALL SIZES w48 L38. When will they …" at bounding box center [239, 197] width 157 height 20
copy div "Kam Jeans 150-Jeans Blue TALL SIZES"
click at [310, 445] on textarea at bounding box center [357, 442] width 352 height 13
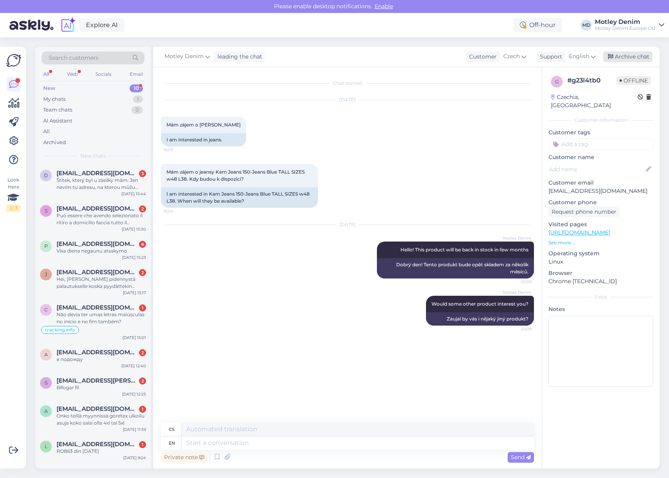
drag, startPoint x: 635, startPoint y: 58, endPoint x: 620, endPoint y: 64, distance: 16.2
click at [635, 58] on div "Archive chat" at bounding box center [627, 56] width 49 height 11
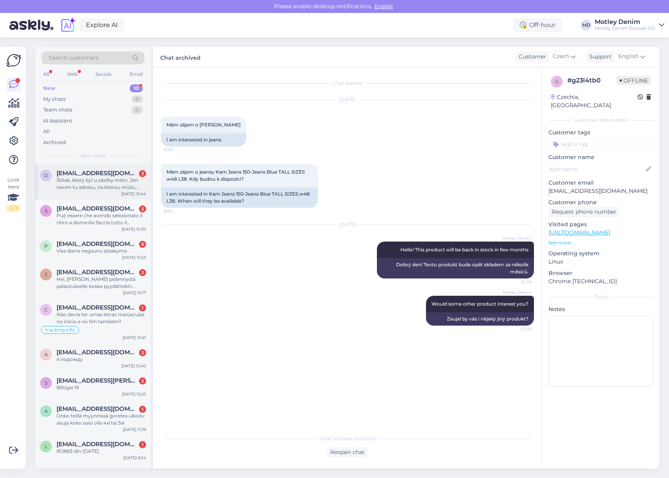
click at [103, 191] on div "d danav2@seznam.cz 3 Štítek, který byl u zásilky mám. Jen nevím tu adresu, na k…" at bounding box center [92, 181] width 115 height 35
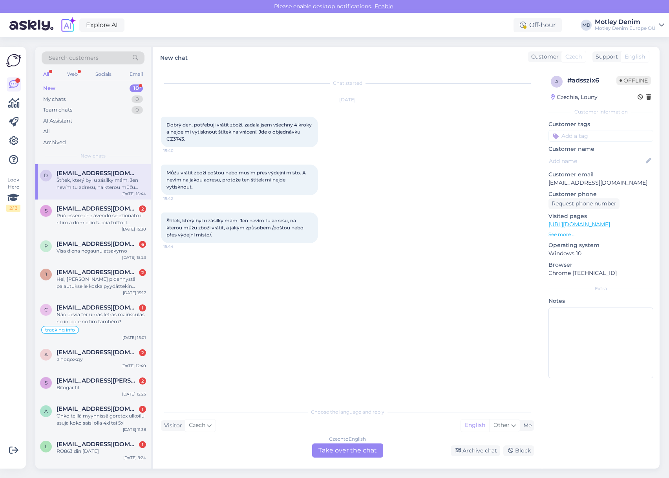
click at [369, 453] on div "Czech to English Take over the chat" at bounding box center [347, 450] width 71 height 14
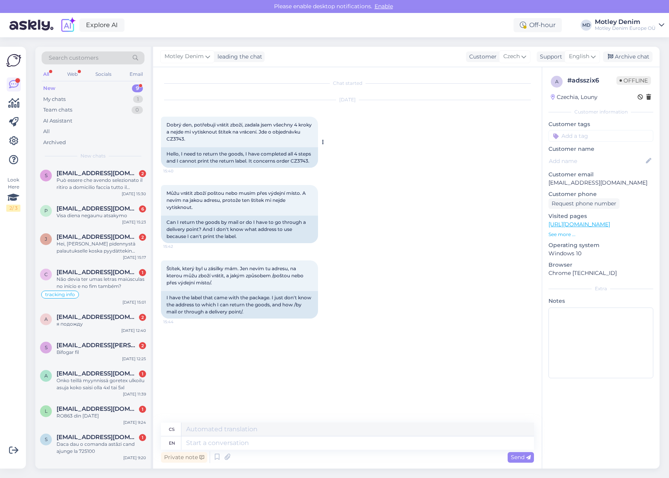
click at [174, 168] on div "Hello, I need to return the goods, I have completed all 4 steps and I cannot pr…" at bounding box center [239, 157] width 157 height 20
copy div "CZ3743"
click at [257, 440] on textarea at bounding box center [357, 442] width 352 height 13
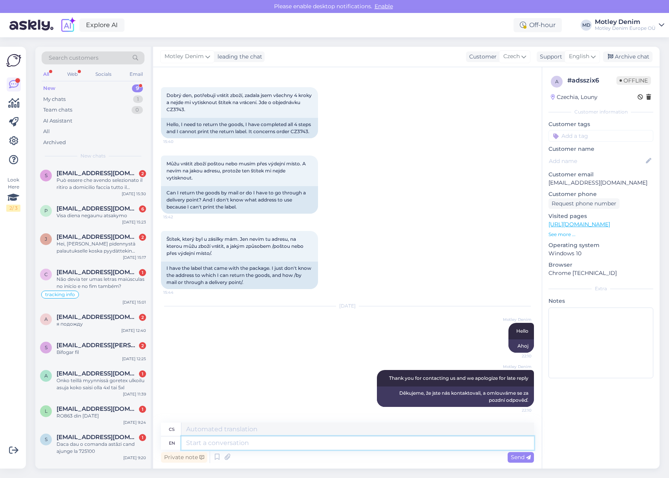
scroll to position [84, 0]
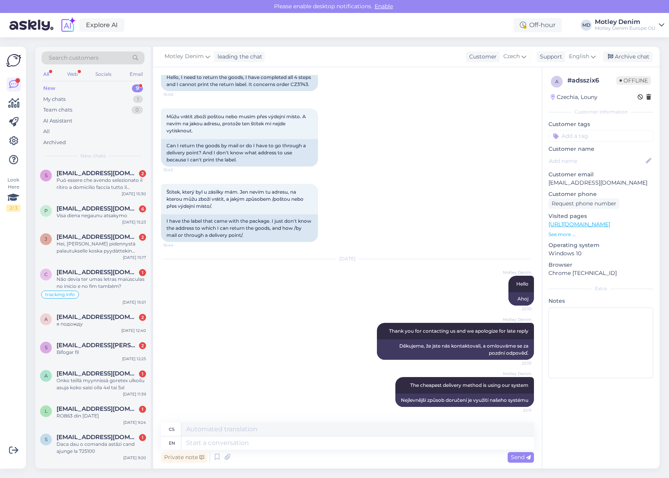
click at [563, 235] on p "See more ..." at bounding box center [600, 234] width 105 height 7
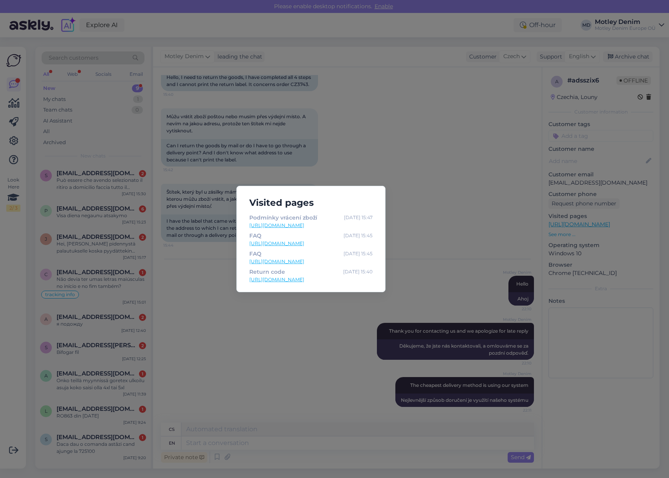
click at [325, 279] on link "https://www.motleydenim.cz/return-code/" at bounding box center [310, 279] width 123 height 7
click at [308, 352] on div "Visited pages Podmínky vrácení zboží Oct 13 15:47 https://www.motleydenim.cz/po…" at bounding box center [334, 239] width 669 height 478
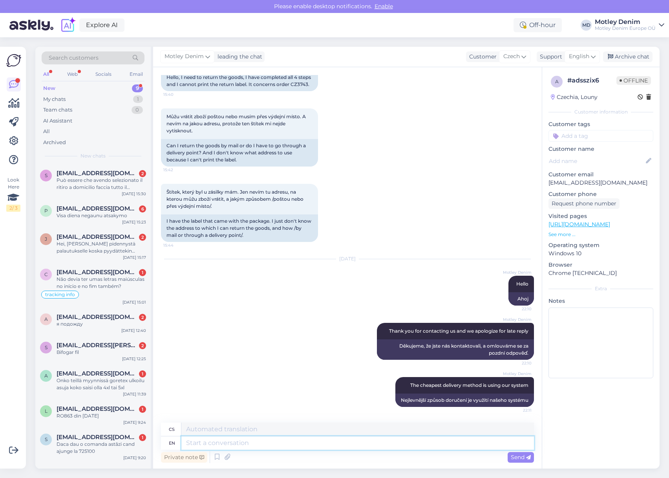
click at [311, 444] on textarea at bounding box center [357, 442] width 352 height 13
paste textarea "https://www.motleydenim.cz/return-code/"
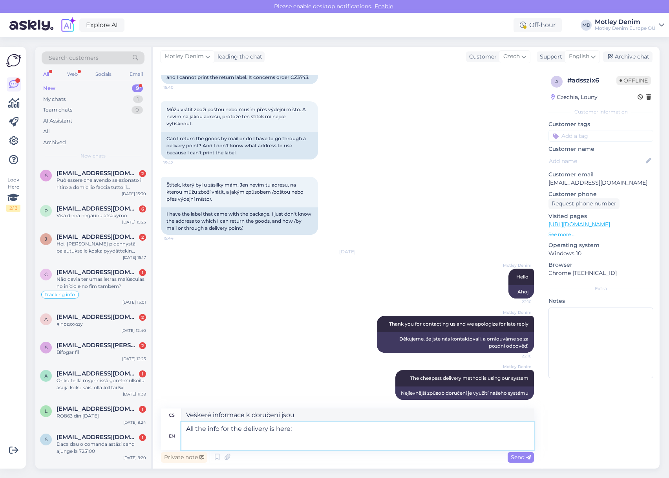
paste textarea "https://www.motleydenim.cz/return-code/"
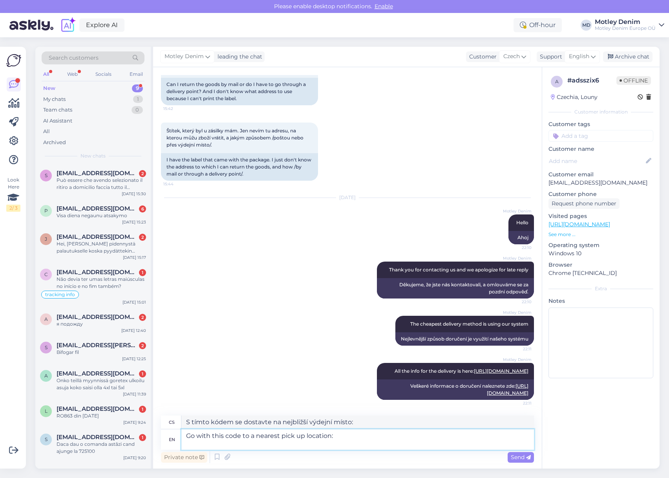
scroll to position [159, 0]
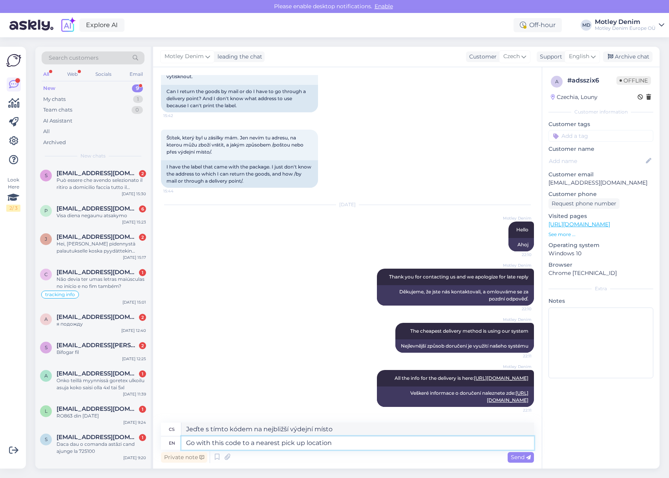
paste textarea "95886026"
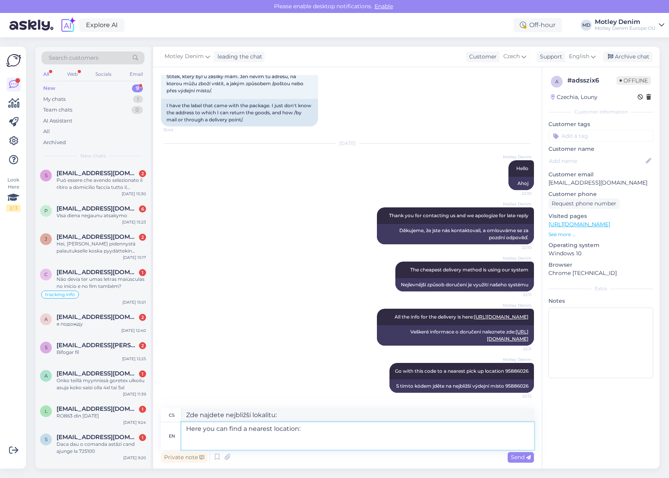
paste textarea "[URL][DOMAIN_NAME]"
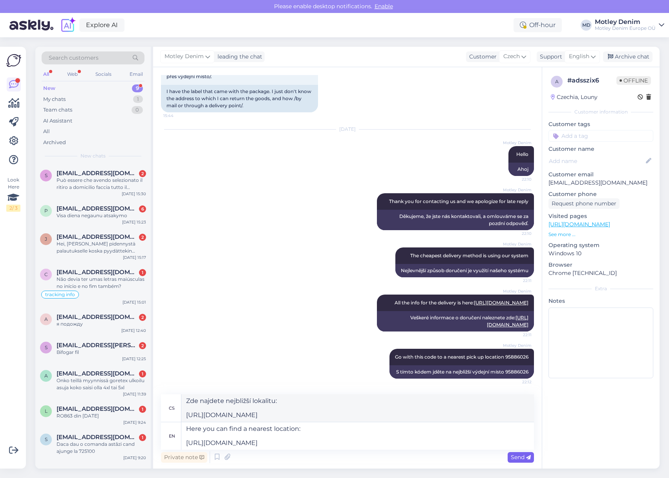
click at [522, 460] on div "Send" at bounding box center [520, 457] width 26 height 11
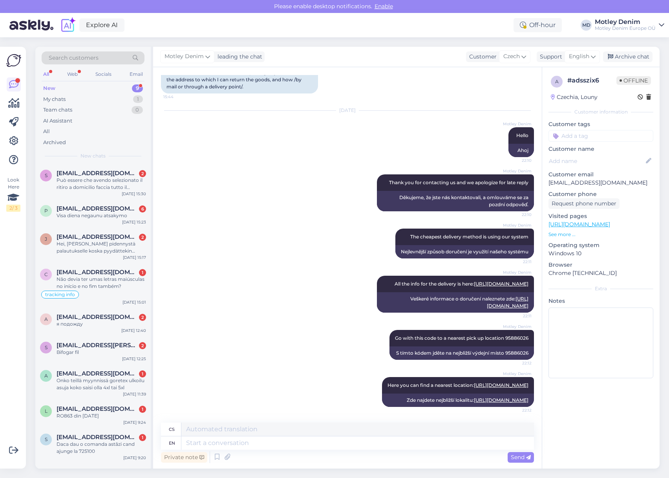
scroll to position [281, 0]
click at [629, 55] on div "Archive chat" at bounding box center [627, 56] width 49 height 11
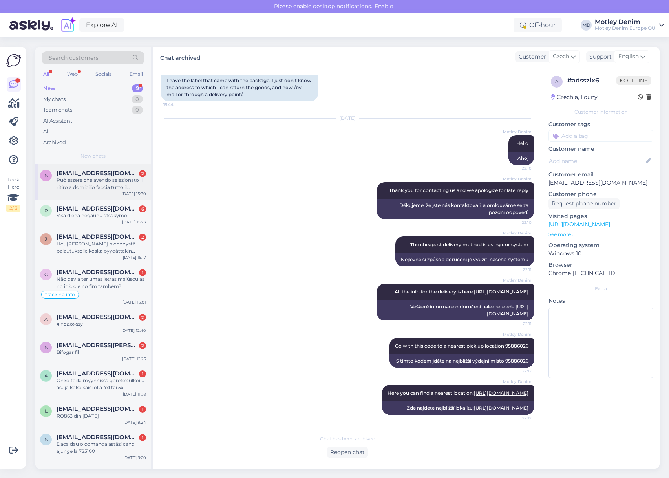
click at [109, 181] on div "Può essere che avendo selezionato il ritiro a domicilio faccia tutto il corrier…" at bounding box center [101, 184] width 89 height 14
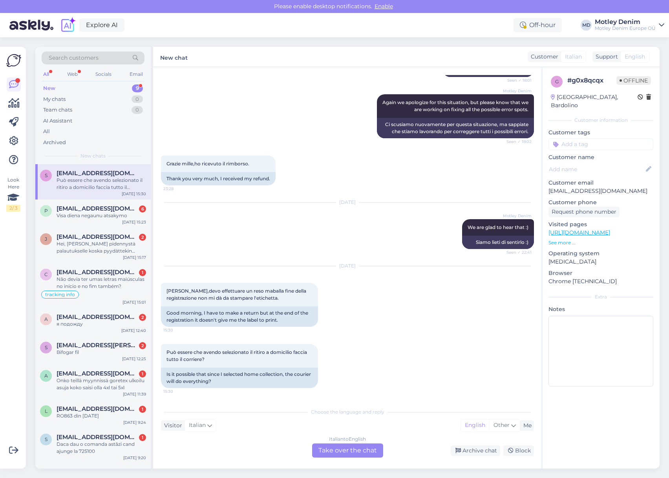
click at [266, 393] on div "Può essere che avendo selezionato il ritiro a domicilio faccia tutto il corrier…" at bounding box center [347, 365] width 373 height 61
click at [341, 447] on div "Italian to English Take over the chat" at bounding box center [347, 450] width 71 height 14
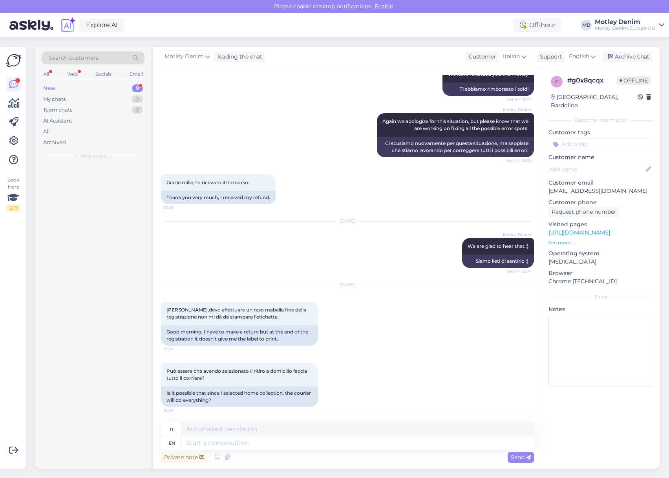
scroll to position [585, 0]
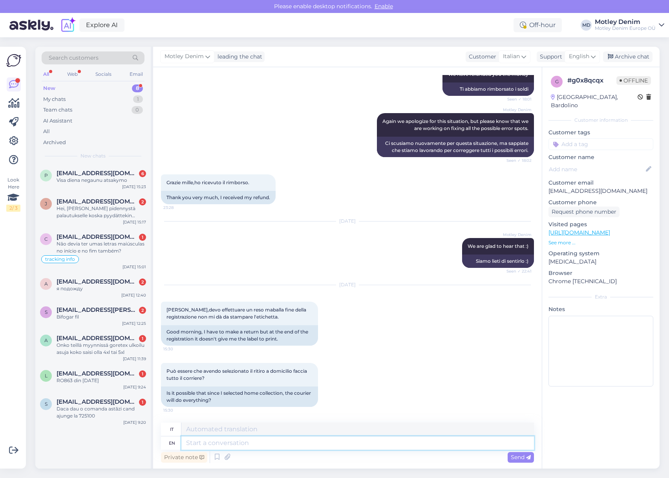
click at [331, 443] on textarea at bounding box center [357, 442] width 352 height 13
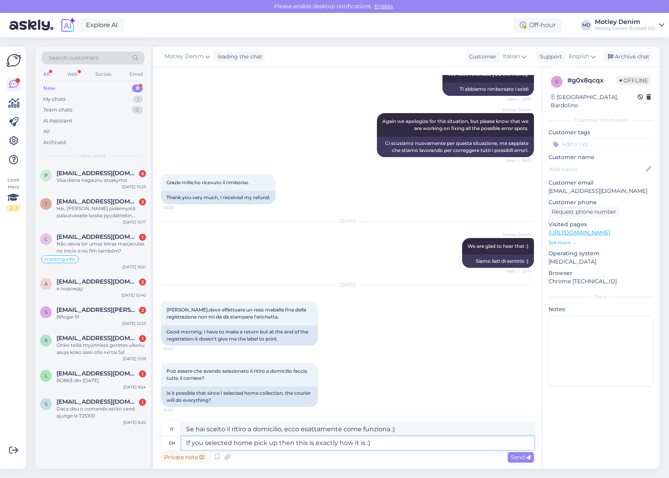
click at [322, 442] on textarea "If you selected home pick up then this is exactly how it is :)" at bounding box center [357, 442] width 352 height 13
click at [394, 445] on textarea "If you selected home pick up then this is exactly how it is :)" at bounding box center [357, 442] width 352 height 13
click at [515, 455] on span "Send" at bounding box center [521, 456] width 20 height 7
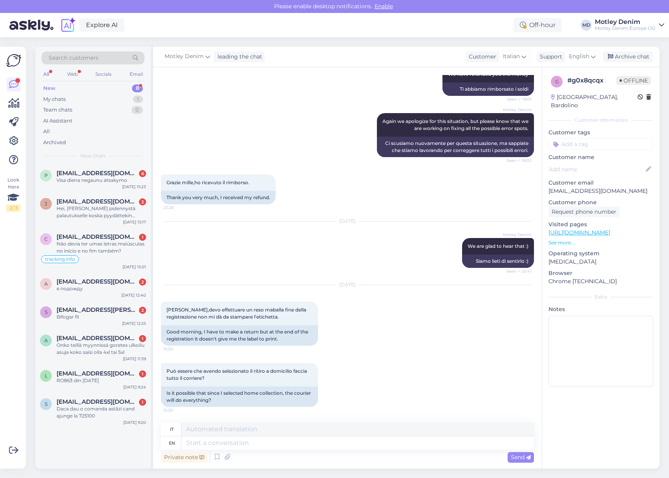
scroll to position [656, 0]
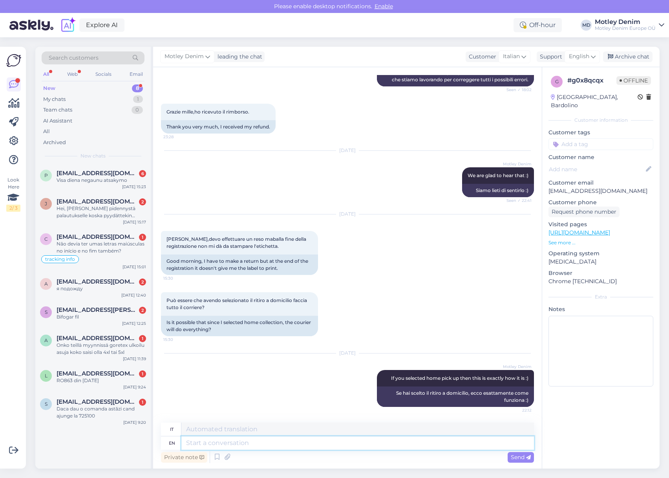
click at [430, 447] on textarea at bounding box center [357, 442] width 352 height 13
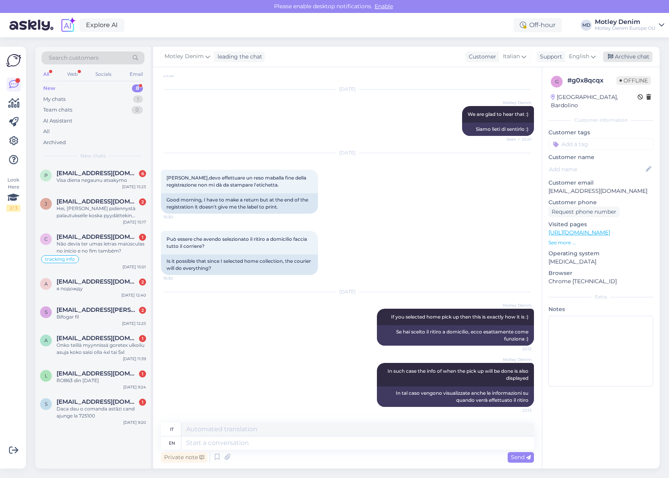
click at [629, 57] on div "Archive chat" at bounding box center [627, 56] width 49 height 11
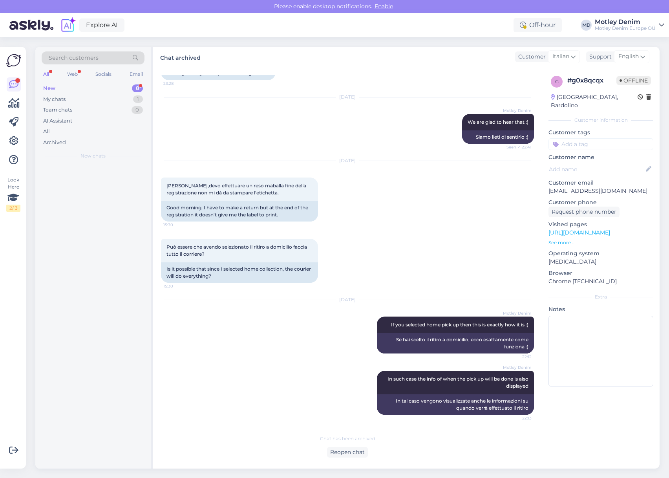
scroll to position [709, 0]
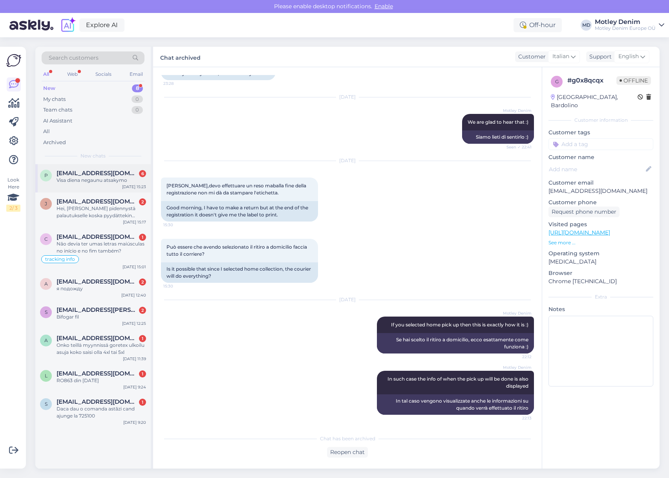
click at [81, 183] on div "Visa diena negaunu atsakymo" at bounding box center [101, 180] width 89 height 7
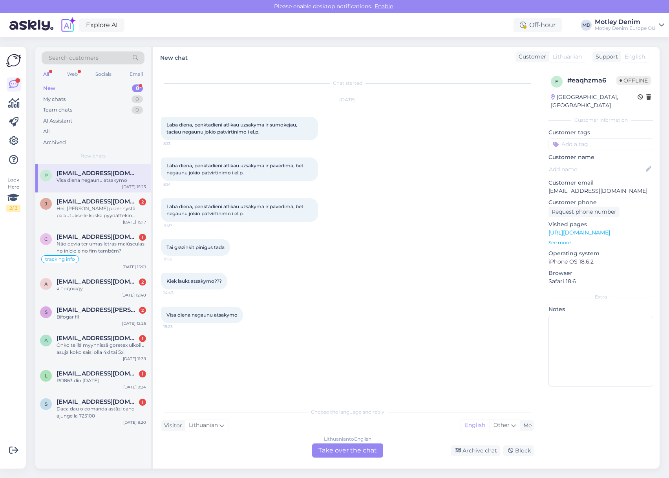
click at [350, 457] on div "Chat started Oct 13 2025 Laba diena, penktadieni atlikau uzsakyma ir sumokejau,…" at bounding box center [347, 267] width 388 height 401
drag, startPoint x: 354, startPoint y: 454, endPoint x: 362, endPoint y: 440, distance: 16.0
click at [354, 454] on div "Lithuanian to English Take over the chat" at bounding box center [347, 450] width 71 height 14
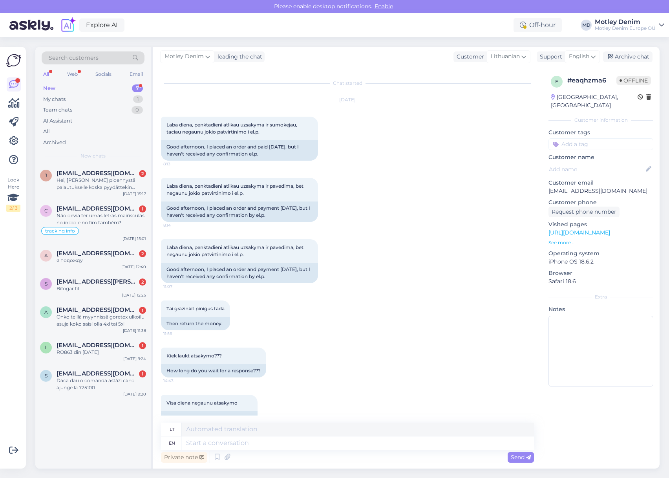
click at [563, 187] on p "[EMAIL_ADDRESS][PERSON_NAME][DOMAIN_NAME]" at bounding box center [600, 191] width 105 height 8
drag, startPoint x: 563, startPoint y: 184, endPoint x: 644, endPoint y: 188, distance: 81.8
click at [637, 187] on p "[EMAIL_ADDRESS][PERSON_NAME][DOMAIN_NAME]" at bounding box center [600, 191] width 105 height 8
copy p "[EMAIL_ADDRESS][PERSON_NAME][DOMAIN_NAME]"
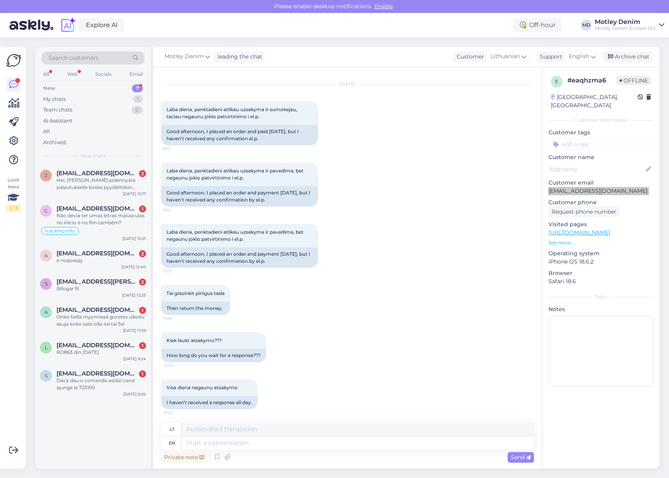
scroll to position [18, 0]
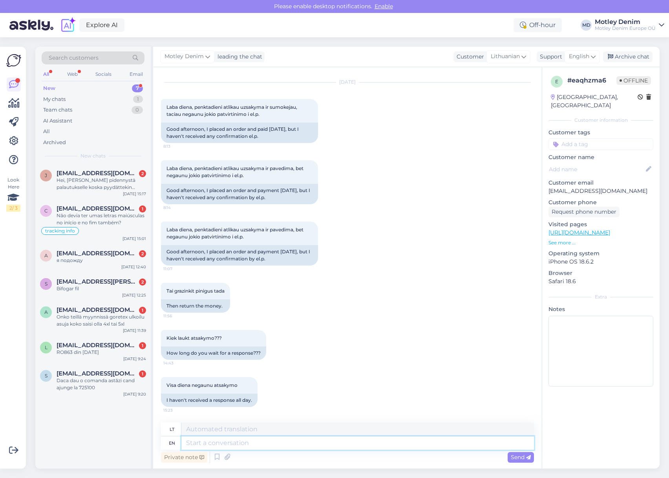
drag, startPoint x: 240, startPoint y: 441, endPoint x: 244, endPoint y: 440, distance: 4.9
click at [240, 441] on textarea at bounding box center [357, 442] width 352 height 13
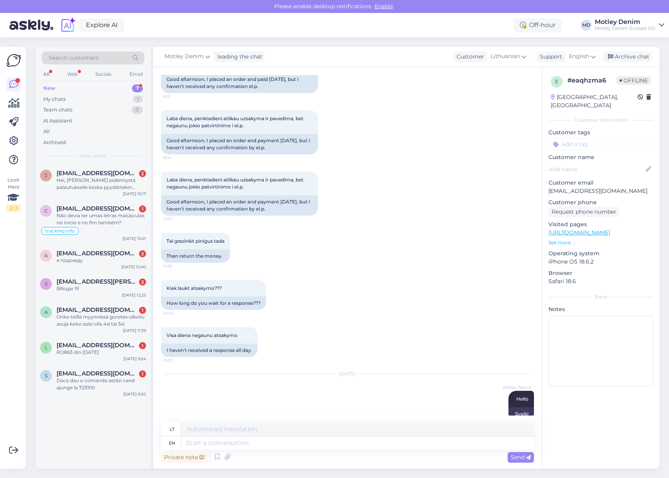
scroll to position [81, 0]
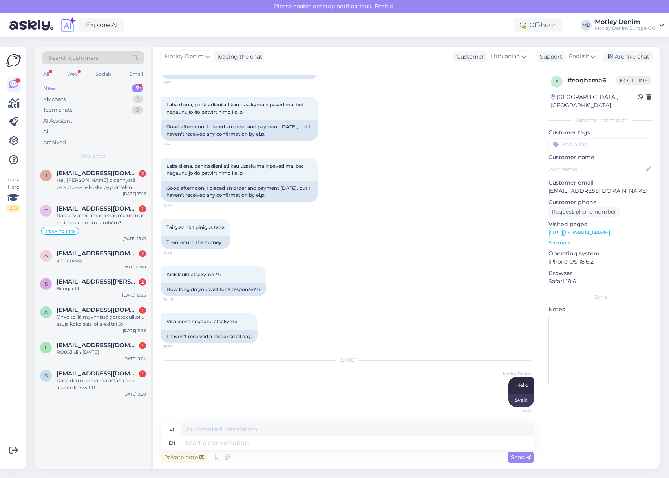
click at [225, 346] on div "Visa diena negaunu atsakymo 15:23 I haven't received a response all day." at bounding box center [347, 328] width 373 height 47
click at [248, 443] on textarea at bounding box center [357, 442] width 352 height 13
click at [565, 187] on p "[EMAIL_ADDRESS][PERSON_NAME][DOMAIN_NAME]" at bounding box center [600, 191] width 105 height 8
drag, startPoint x: 565, startPoint y: 183, endPoint x: 631, endPoint y: 179, distance: 66.8
click at [631, 187] on p "[EMAIL_ADDRESS][PERSON_NAME][DOMAIN_NAME]" at bounding box center [600, 191] width 105 height 8
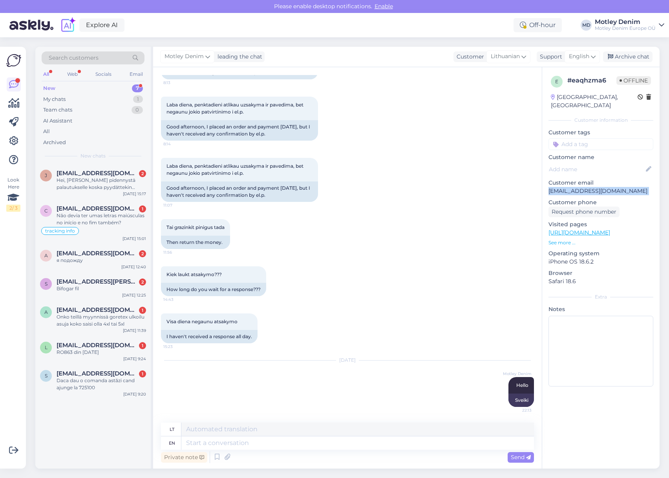
copy p "[EMAIL_ADDRESS][PERSON_NAME][DOMAIN_NAME]"
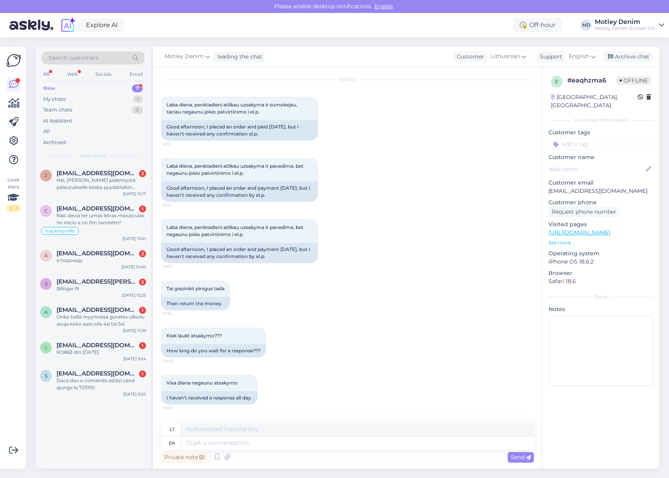
scroll to position [0, 0]
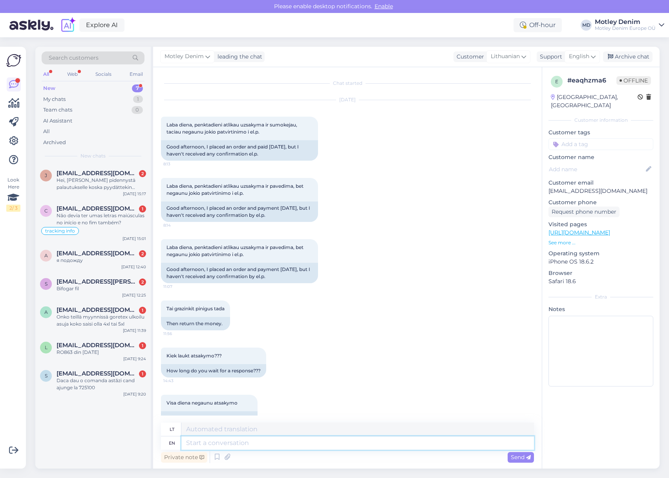
click at [253, 443] on textarea at bounding box center [357, 442] width 352 height 13
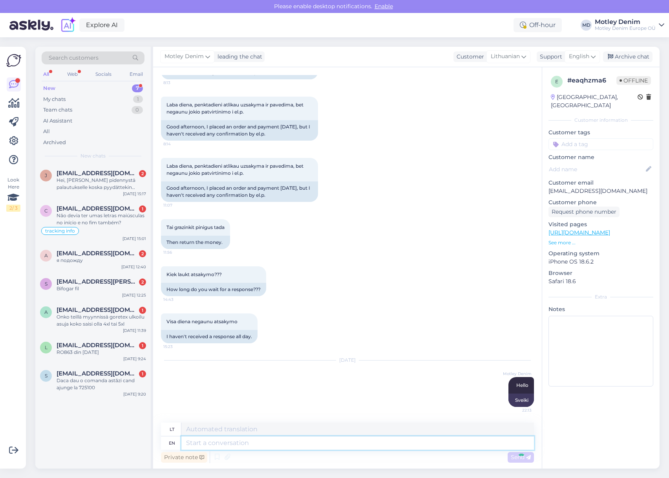
scroll to position [128, 0]
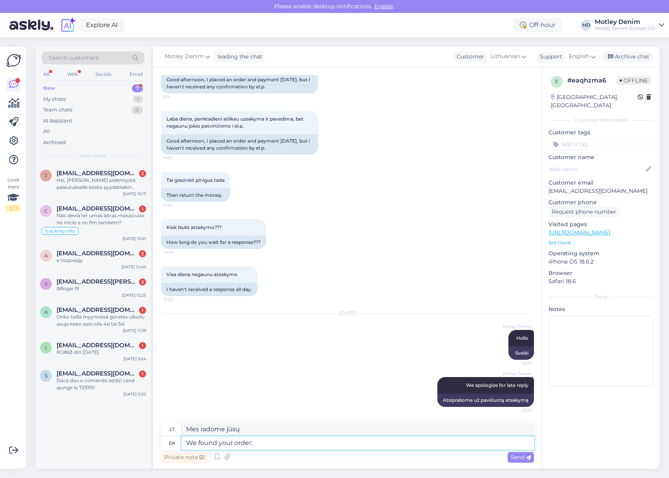
paste textarea "LT8423"
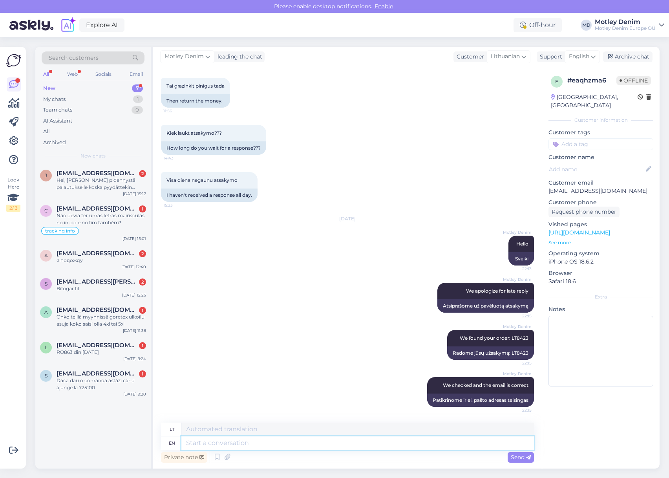
scroll to position [270, 0]
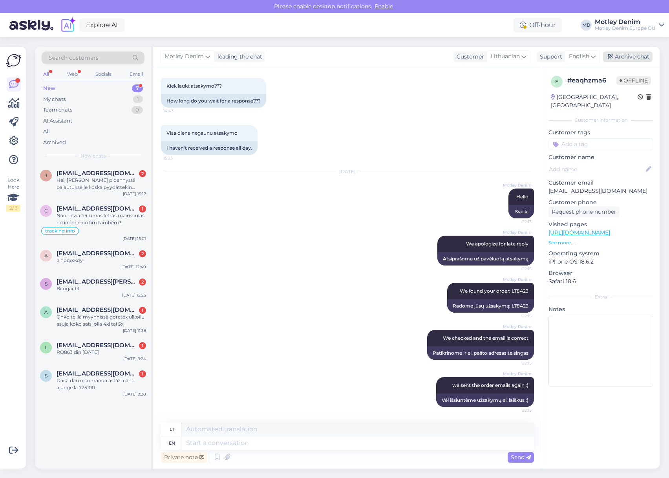
click at [621, 57] on div "Archive chat" at bounding box center [627, 56] width 49 height 11
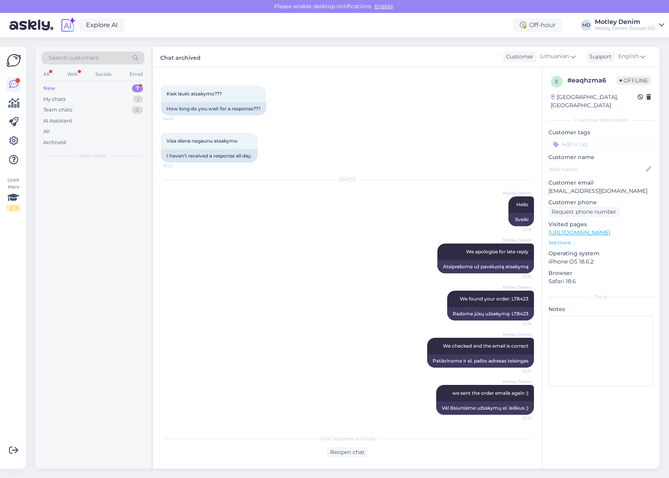
scroll to position [262, 0]
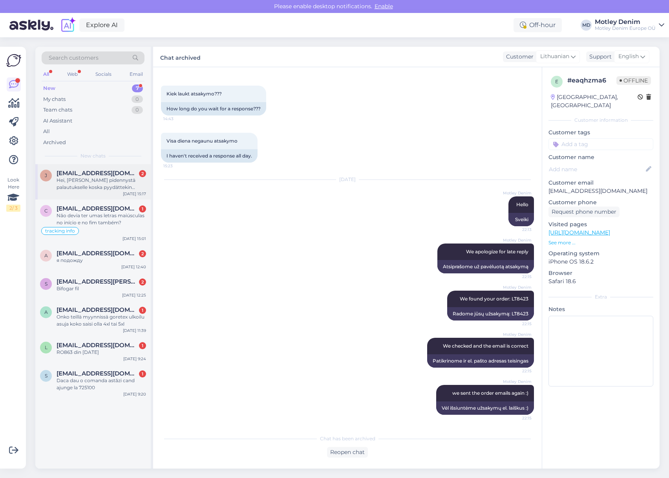
click at [97, 191] on div "j jajeleh@gmail.com 2 Hei, Pyydän pidennystä palautukselle koska pyydättekin tu…" at bounding box center [92, 181] width 115 height 35
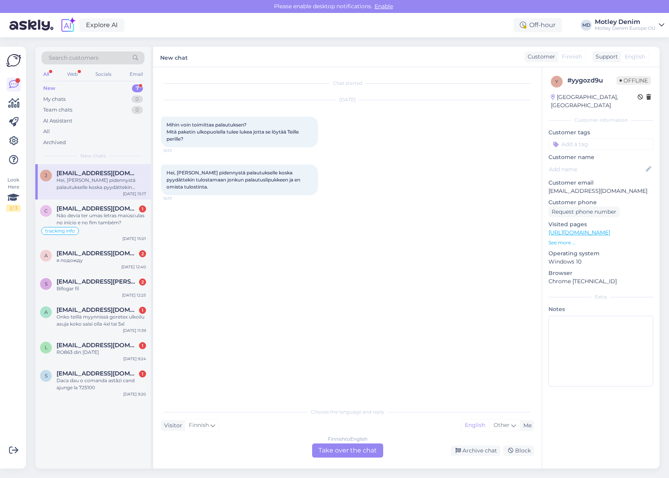
click at [357, 448] on div "Finnish to English Take over the chat" at bounding box center [347, 450] width 71 height 14
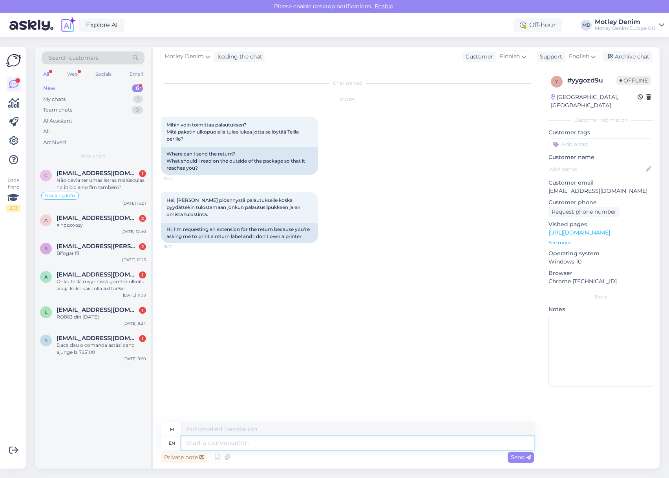
click at [301, 445] on textarea at bounding box center [357, 442] width 352 height 13
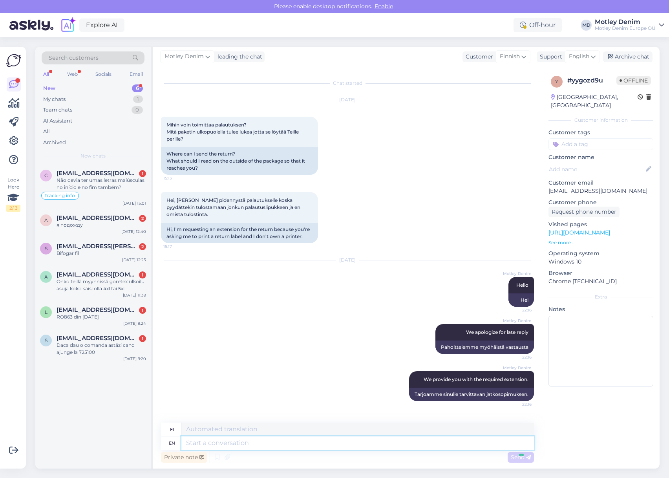
scroll to position [41, 0]
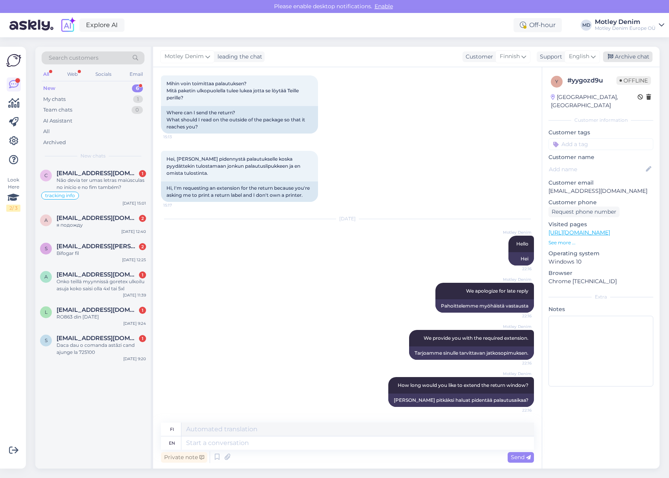
click at [636, 52] on div "Archive chat" at bounding box center [627, 56] width 49 height 11
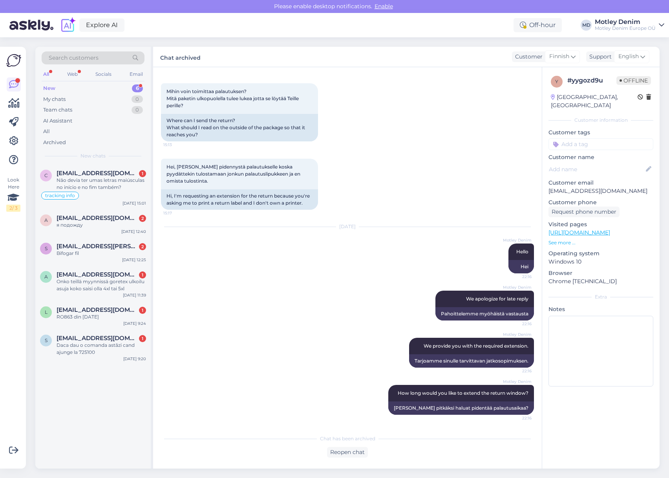
drag, startPoint x: 190, startPoint y: 186, endPoint x: 159, endPoint y: 184, distance: 31.9
click at [190, 185] on div "Hei, Pyydän pidennystä palautukselle koska pyydättekin tulostamaan jonkun palau…" at bounding box center [239, 174] width 157 height 31
click at [139, 183] on div "Não devia ter umas letras maiúsculas no início e no fim também?" at bounding box center [101, 184] width 89 height 14
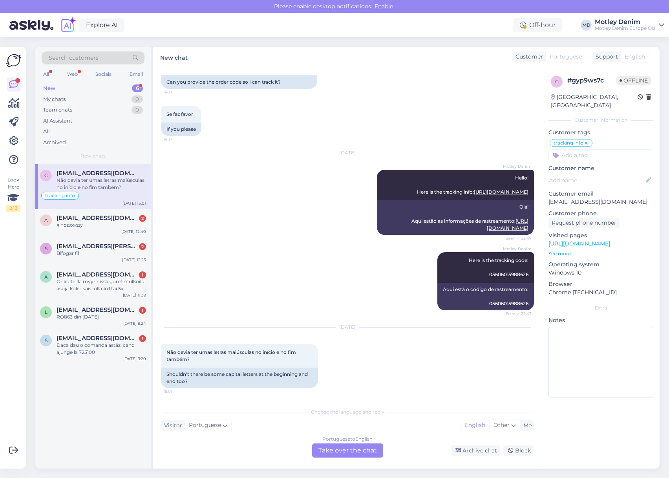
click at [349, 447] on div "Portuguese to English Take over the chat" at bounding box center [347, 450] width 71 height 14
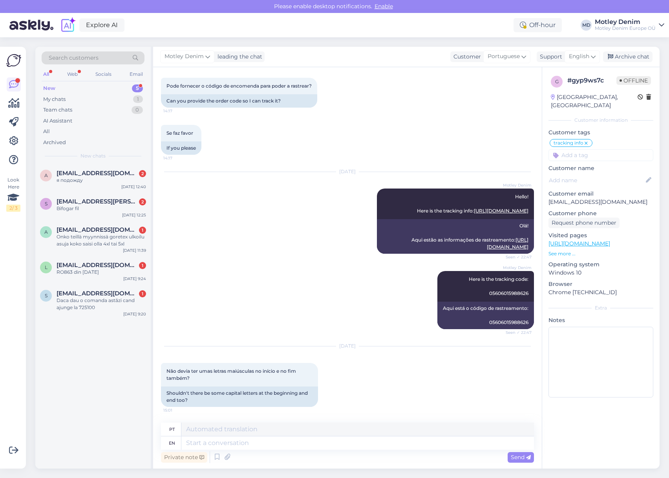
scroll to position [891, 0]
click at [552, 198] on p "[EMAIL_ADDRESS][DOMAIN_NAME]" at bounding box center [600, 202] width 105 height 8
drag, startPoint x: 553, startPoint y: 195, endPoint x: 610, endPoint y: 193, distance: 57.3
click at [610, 198] on p "[EMAIL_ADDRESS][DOMAIN_NAME]" at bounding box center [600, 202] width 105 height 8
copy p "[EMAIL_ADDRESS][DOMAIN_NAME]"
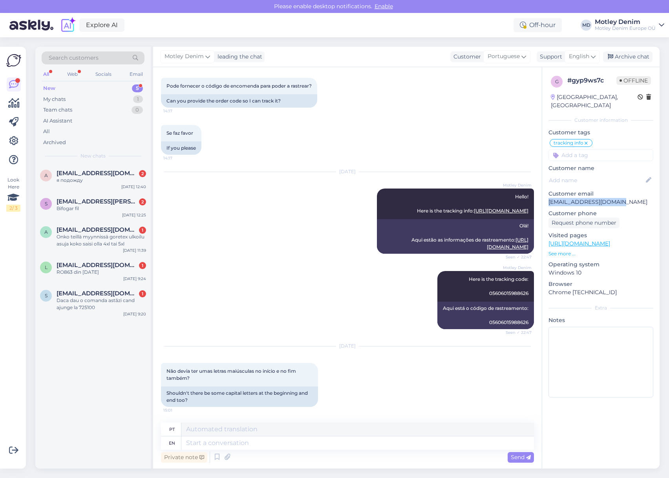
click at [80, 59] on span "Search customers" at bounding box center [74, 58] width 50 height 8
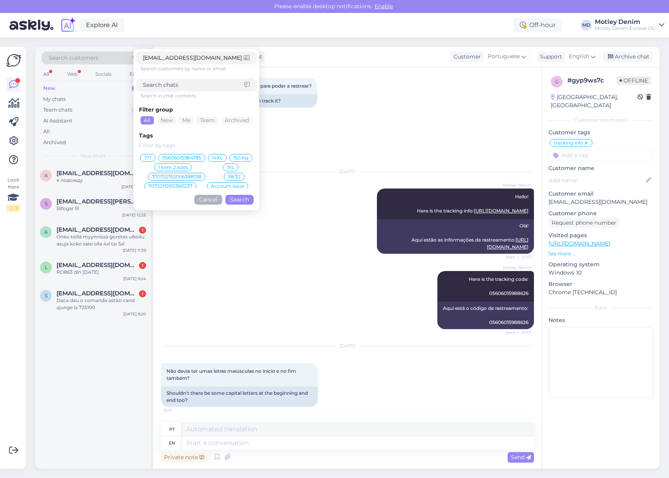
click at [242, 201] on button "Search" at bounding box center [239, 200] width 28 height 10
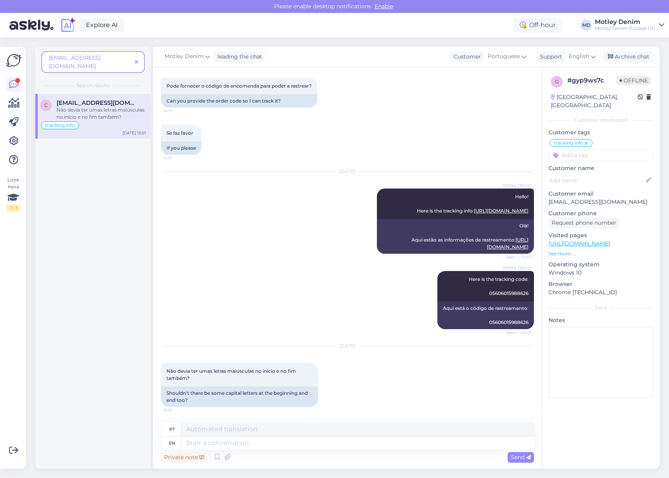
click at [136, 60] on icon at bounding box center [137, 62] width 4 height 5
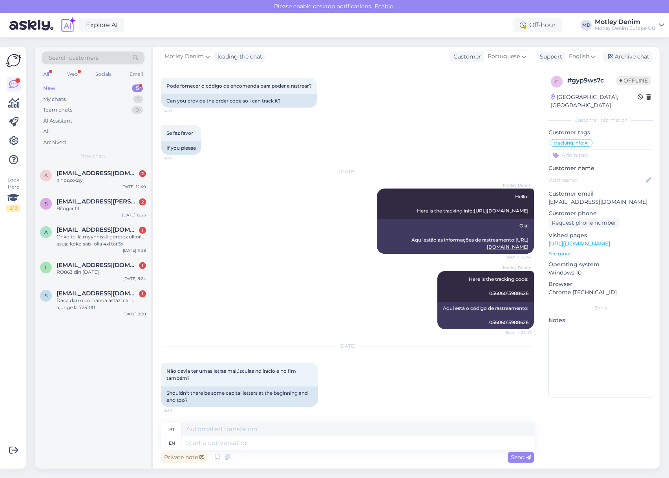
click at [337, 350] on div "Oct 13 2025 Não devia ter umas letras maiúsculas no início e no fim também? 15:…" at bounding box center [347, 376] width 373 height 78
click at [337, 334] on div "Motley Denim Here is the tracking code: 05606015988626 Seen ✓ 22:47 Aqui está o…" at bounding box center [347, 299] width 373 height 75
click at [492, 294] on span "Here is the tracking code: 05606015988626" at bounding box center [499, 286] width 60 height 20
copy div "05606015988626 Seen ✓ 22:47"
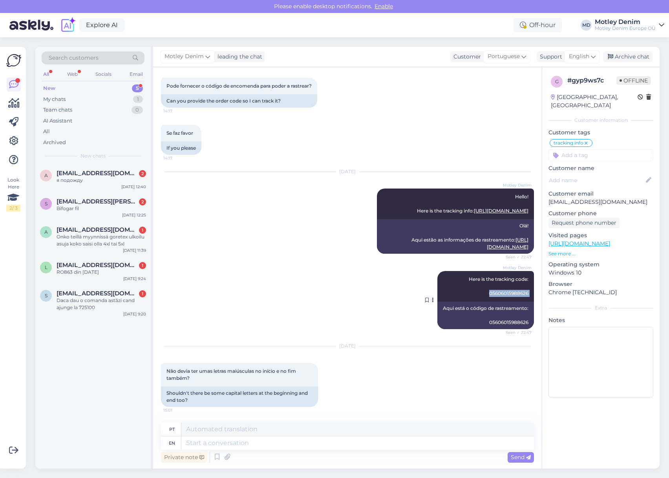
click at [501, 299] on div "Motley Denim Here is the tracking code: 05606015988626 Seen ✓ 22:47" at bounding box center [485, 286] width 97 height 31
click at [504, 294] on span "Here is the tracking code: 05606015988626" at bounding box center [499, 286] width 60 height 20
click at [343, 445] on textarea at bounding box center [357, 442] width 352 height 13
click at [306, 441] on textarea at bounding box center [357, 442] width 352 height 13
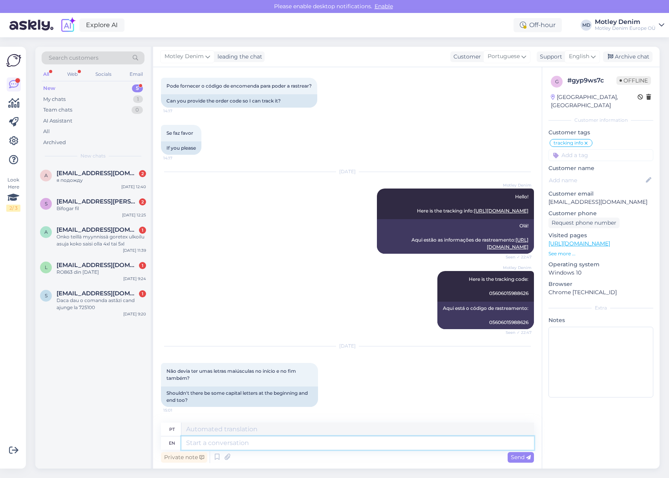
scroll to position [955, 0]
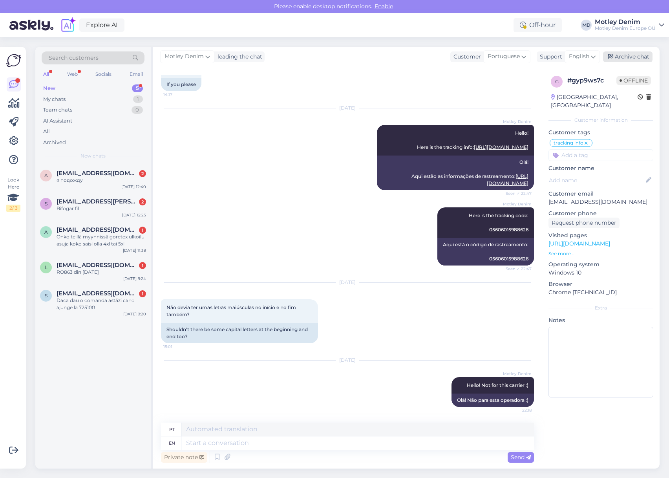
click at [645, 59] on div "Archive chat" at bounding box center [627, 56] width 49 height 11
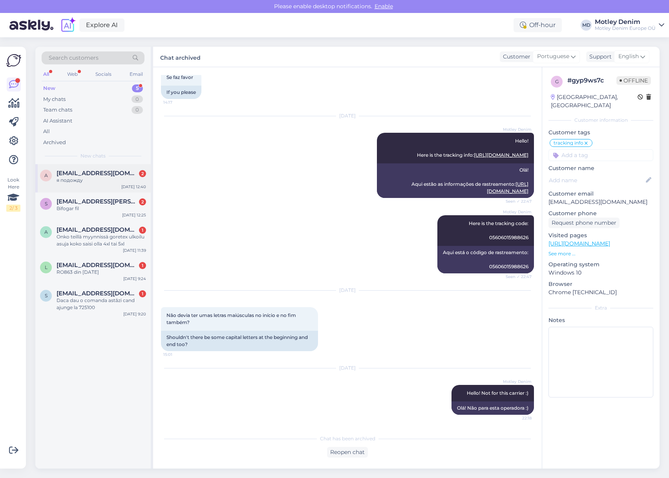
click at [80, 183] on div "я подожду" at bounding box center [101, 180] width 89 height 7
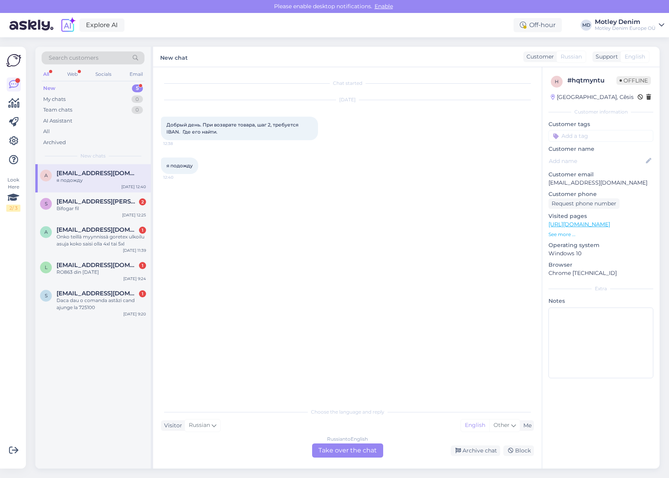
click at [354, 440] on div "Russian to English" at bounding box center [347, 438] width 41 height 7
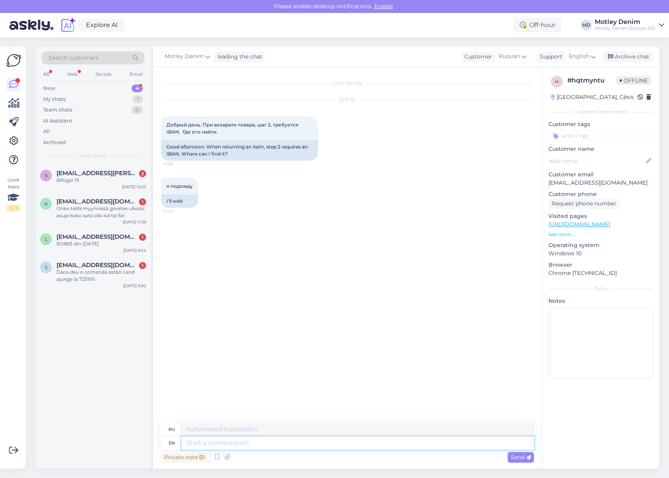
click at [281, 439] on textarea at bounding box center [357, 442] width 352 height 13
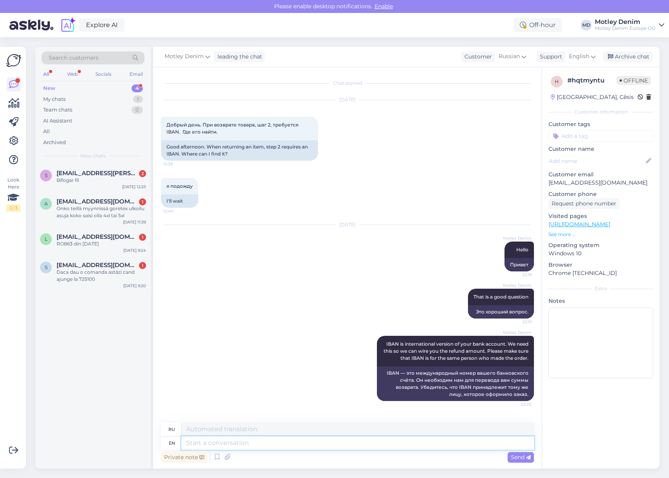
click at [302, 444] on textarea at bounding box center [357, 442] width 352 height 13
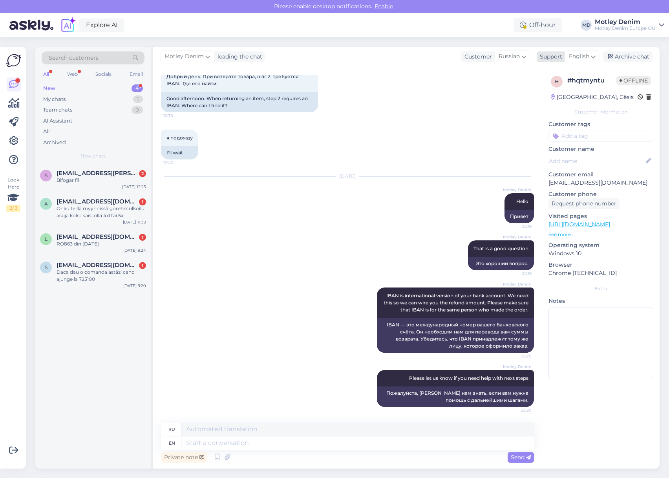
drag, startPoint x: 642, startPoint y: 58, endPoint x: 635, endPoint y: 62, distance: 8.1
click at [643, 58] on div "Archive chat" at bounding box center [627, 56] width 49 height 11
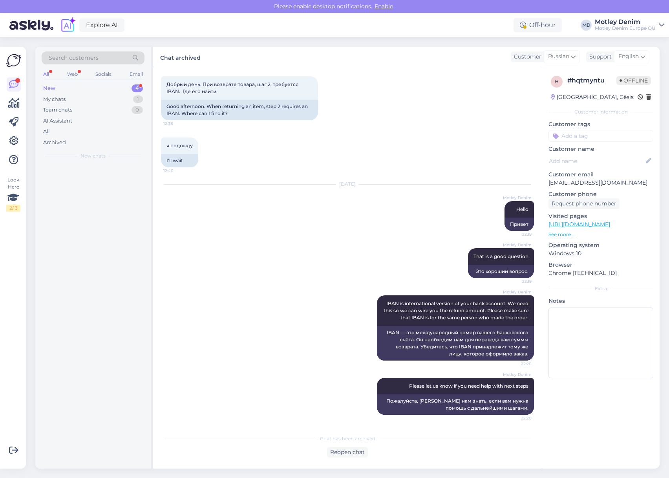
scroll to position [40, 0]
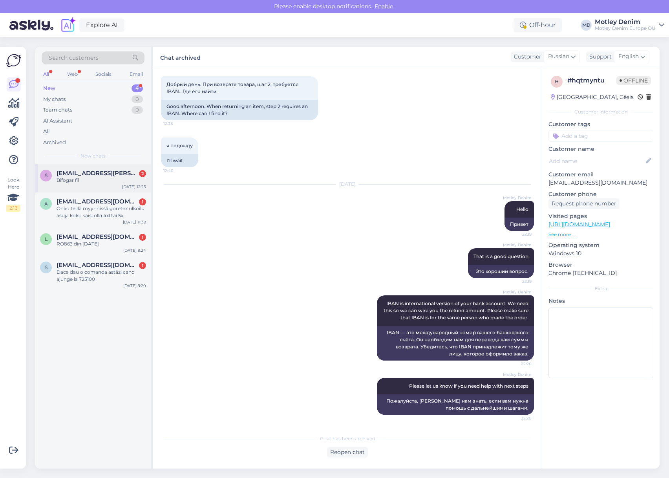
click at [103, 182] on div "Bifogar fil" at bounding box center [101, 180] width 89 height 7
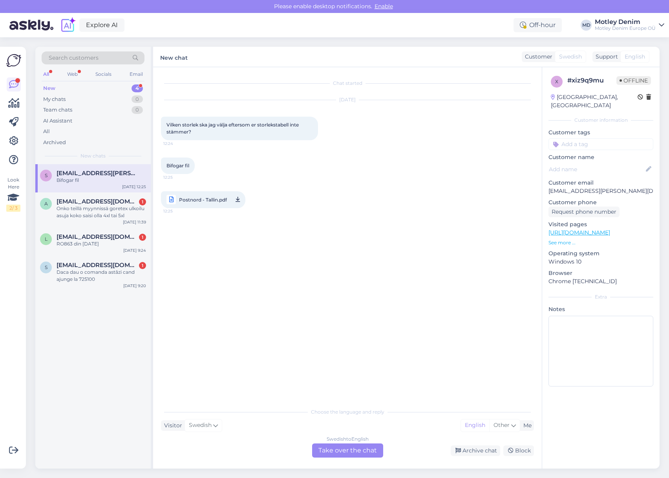
click at [350, 452] on div "Swedish to English Take over the chat" at bounding box center [347, 450] width 71 height 14
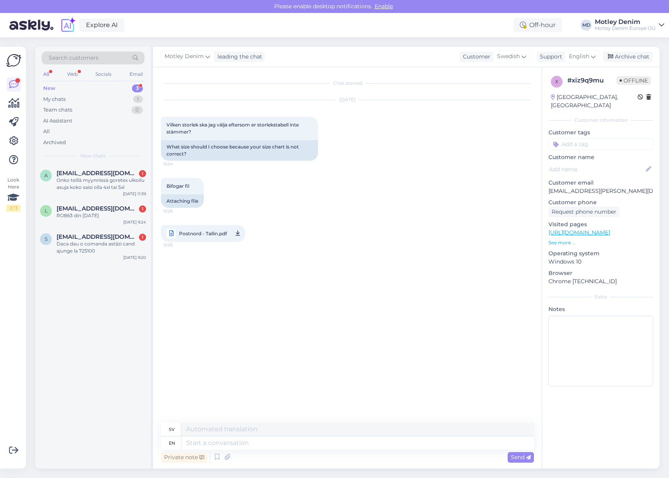
click at [197, 235] on span "Postnord - Tallin.pdf" at bounding box center [203, 233] width 48 height 10
click at [326, 443] on textarea at bounding box center [357, 442] width 352 height 13
click at [559, 187] on p "[EMAIL_ADDRESS][PERSON_NAME][DOMAIN_NAME]" at bounding box center [600, 191] width 105 height 8
drag, startPoint x: 559, startPoint y: 183, endPoint x: 608, endPoint y: 182, distance: 49.1
click at [608, 187] on p "[EMAIL_ADDRESS][PERSON_NAME][DOMAIN_NAME]" at bounding box center [600, 191] width 105 height 8
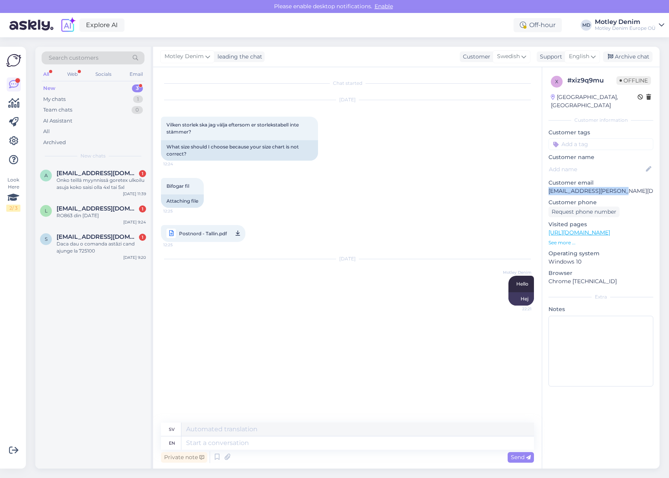
click at [83, 58] on span "Search customers" at bounding box center [74, 58] width 50 height 8
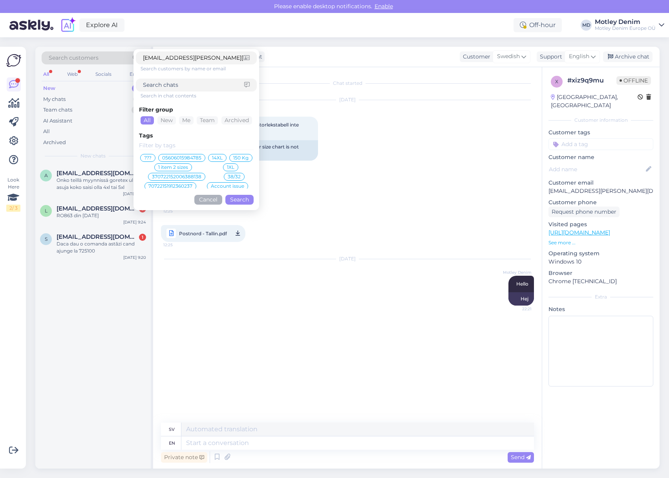
click at [236, 198] on button "Search" at bounding box center [239, 200] width 28 height 10
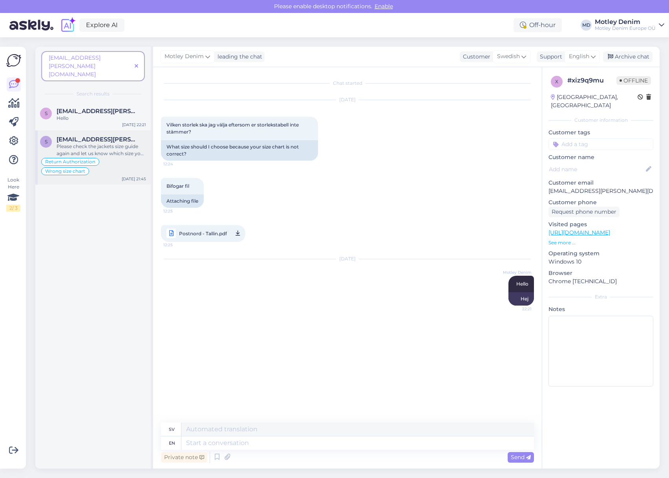
click at [110, 143] on div "Please check the jackets size guide again and let us know which size you would …" at bounding box center [101, 150] width 89 height 14
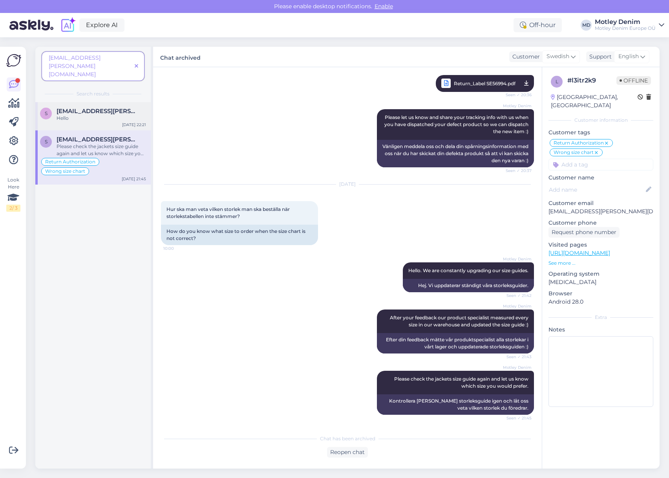
click at [114, 108] on span "[EMAIL_ADDRESS][PERSON_NAME][DOMAIN_NAME]" at bounding box center [98, 111] width 82 height 7
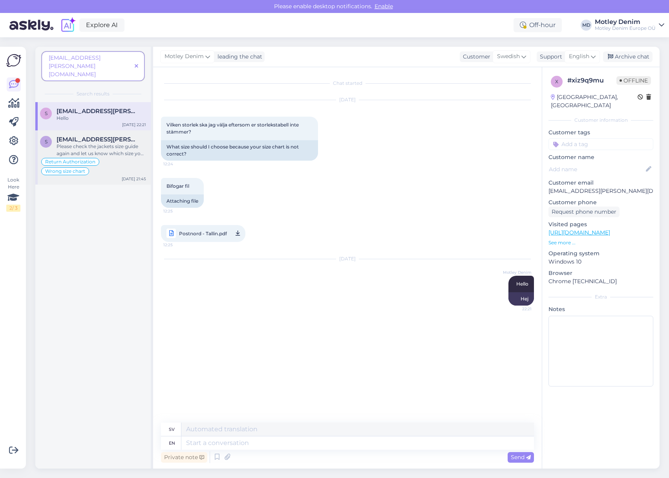
click at [109, 136] on span "[EMAIL_ADDRESS][PERSON_NAME][DOMAIN_NAME]" at bounding box center [98, 139] width 82 height 7
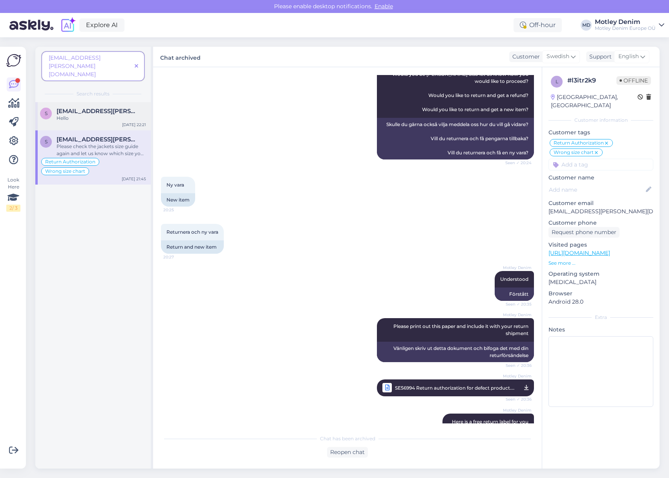
scroll to position [628, 0]
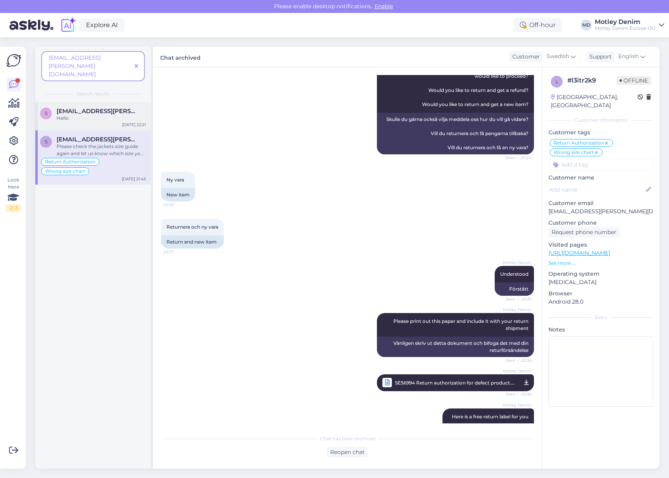
click at [110, 109] on div "s svante.hjorth@gmail.com Hello Oct 15 22:21" at bounding box center [92, 116] width 115 height 28
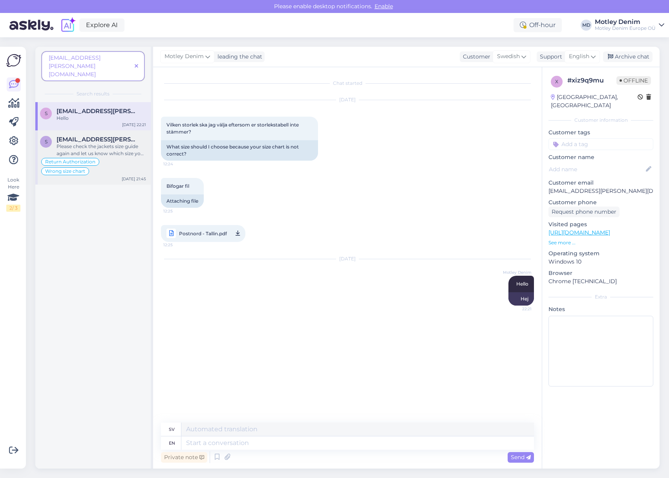
click at [128, 143] on div "Please check the jackets size guide again and let us know which size you would …" at bounding box center [101, 150] width 89 height 14
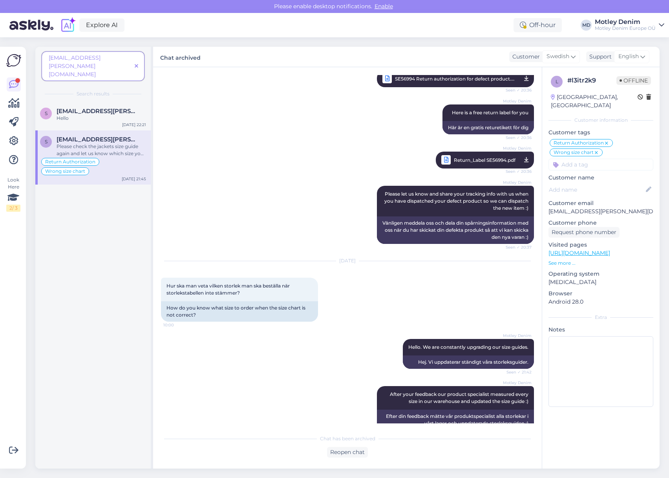
scroll to position [930, 0]
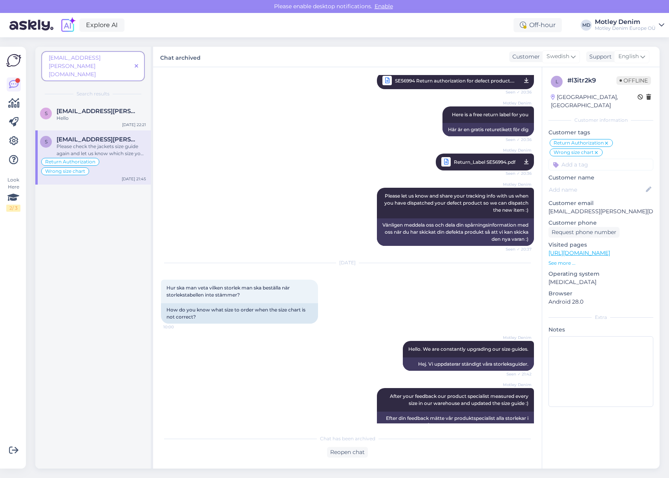
click at [483, 161] on span "Return_Label SE56994.pdf" at bounding box center [485, 162] width 62 height 10
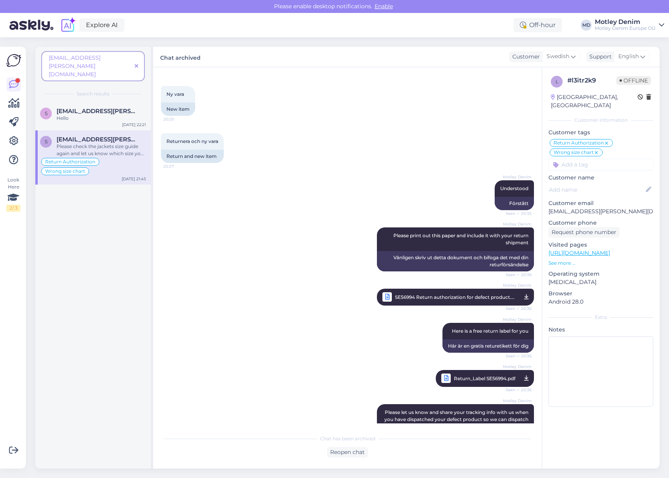
scroll to position [694, 0]
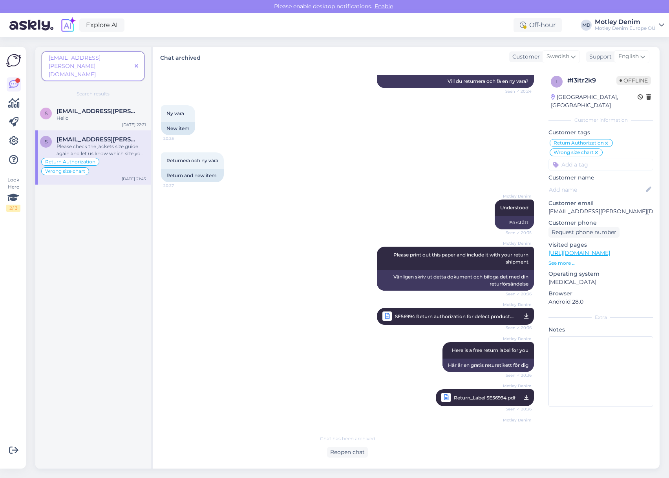
click at [395, 318] on span "SE56994 Return authorization for defect product.pdf" at bounding box center [455, 316] width 120 height 10
click at [316, 206] on div "Motley Denim Understood Seen ✓ 20:35 Förstått" at bounding box center [347, 214] width 373 height 47
click at [115, 106] on div "s svante.hjorth@gmail.com Hello Oct 15 22:21" at bounding box center [92, 116] width 115 height 28
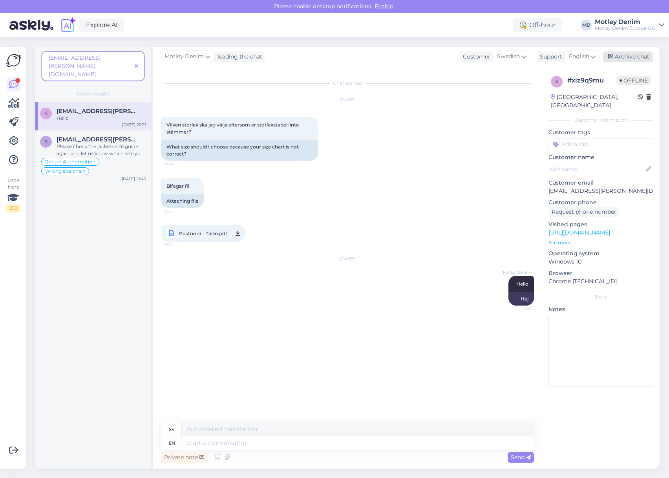
click at [637, 55] on div "Archive chat" at bounding box center [627, 56] width 49 height 11
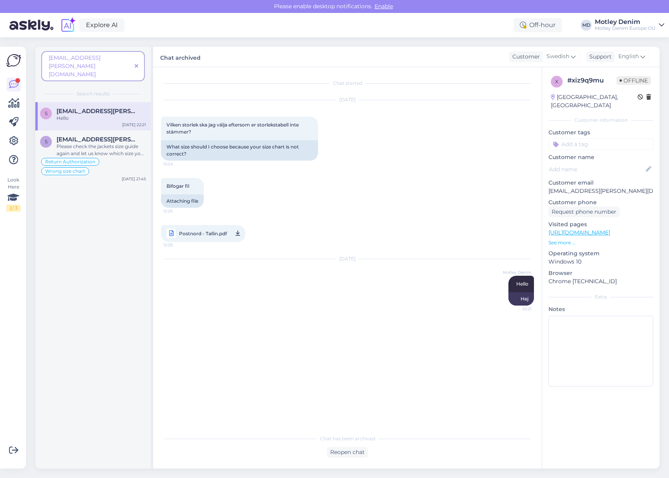
click at [139, 62] on span at bounding box center [136, 66] width 10 height 8
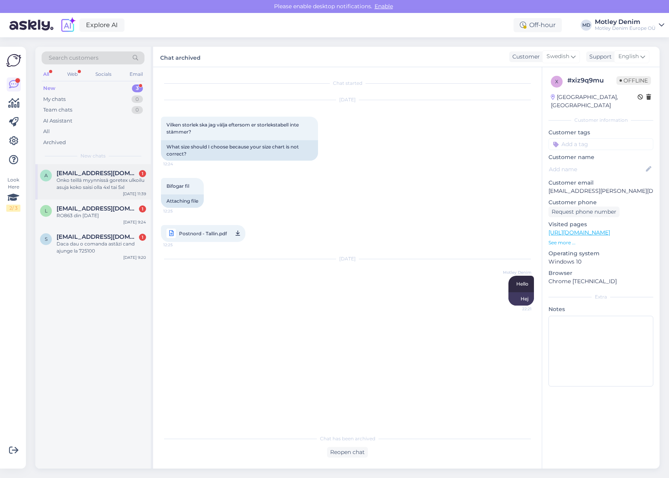
click at [103, 178] on div "Onko teillä myynnissä goretex ulkoilu [PERSON_NAME] [PERSON_NAME] 4xl tai 5xl" at bounding box center [101, 184] width 89 height 14
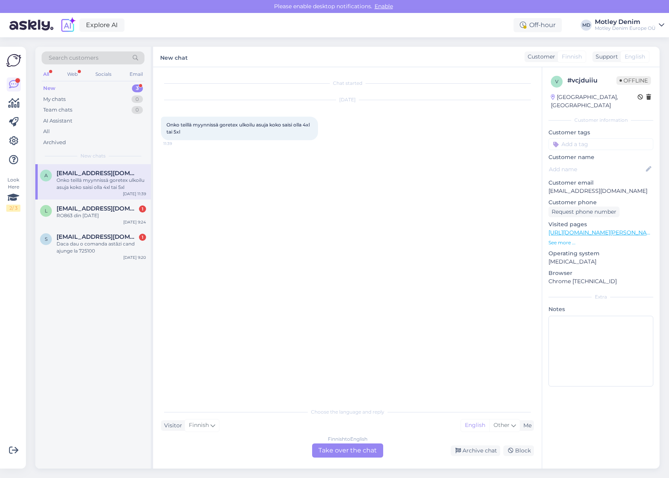
click at [335, 450] on div "Finnish to English Take over the chat" at bounding box center [347, 450] width 71 height 14
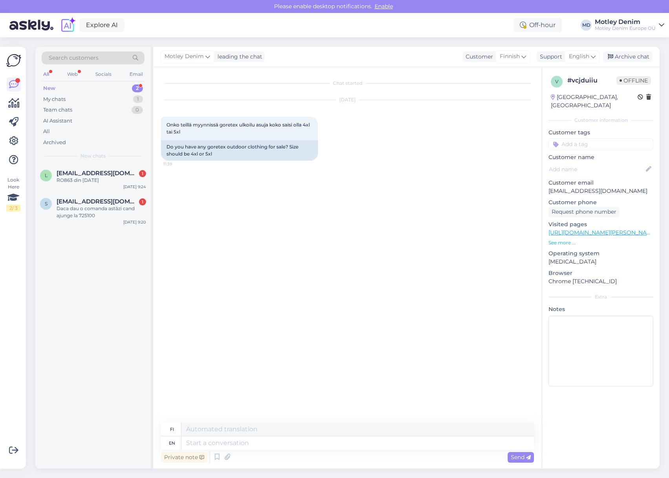
click at [561, 187] on p "[EMAIL_ADDRESS][DOMAIN_NAME]" at bounding box center [600, 191] width 105 height 8
click at [549, 187] on p "[EMAIL_ADDRESS][DOMAIN_NAME]" at bounding box center [600, 191] width 105 height 8
drag, startPoint x: 549, startPoint y: 182, endPoint x: 606, endPoint y: 182, distance: 56.9
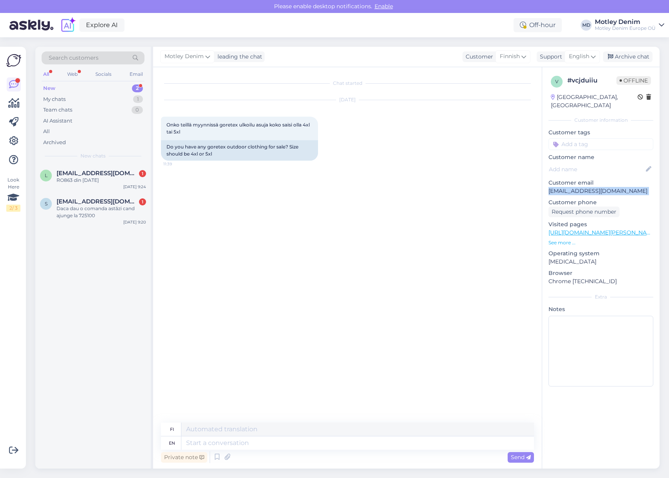
click at [606, 187] on p "[EMAIL_ADDRESS][DOMAIN_NAME]" at bounding box center [600, 191] width 105 height 8
click at [106, 58] on div "Search customers" at bounding box center [93, 57] width 103 height 13
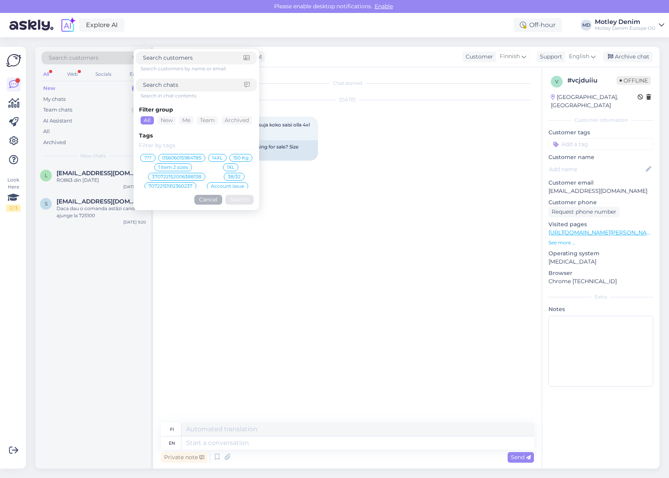
paste input "[EMAIL_ADDRESS][DOMAIN_NAME]"
click at [242, 201] on button "Search" at bounding box center [239, 200] width 28 height 10
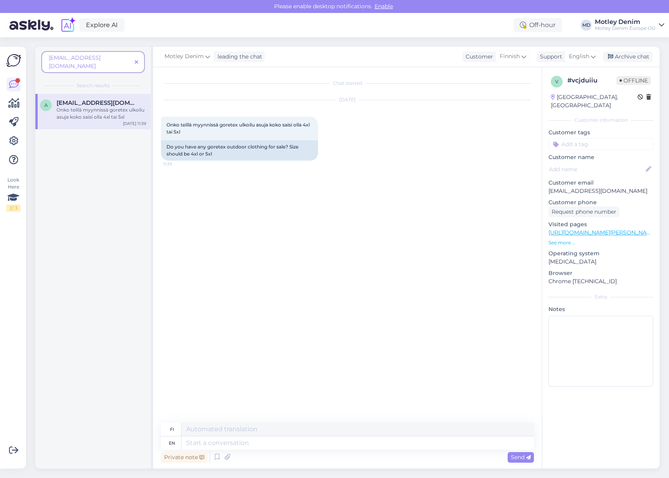
click at [134, 58] on span at bounding box center [136, 62] width 10 height 8
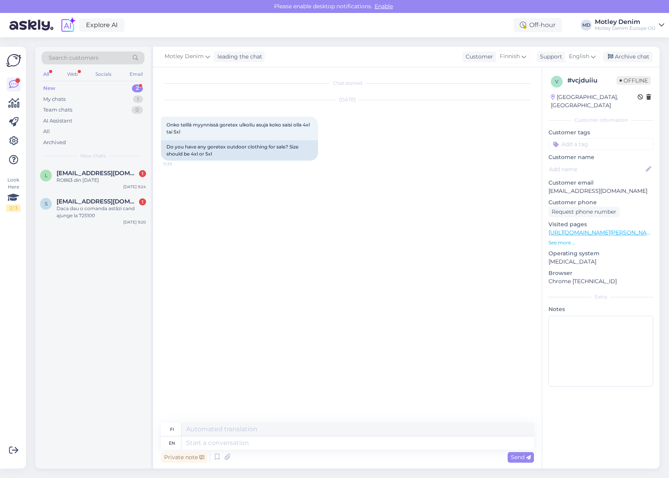
click at [217, 168] on div "Oct 13 2025 Onko teillä myynnissä goretex ulkoilu asuja koko saisi olla 4xl tai…" at bounding box center [347, 130] width 373 height 78
click at [268, 175] on div "Chat started Oct 13 2025 Onko teillä myynnissä goretex ulkoilu asuja koko saisi…" at bounding box center [351, 245] width 380 height 340
click at [173, 124] on span "Onko teillä myynnissä goretex ulkoilu [PERSON_NAME] [PERSON_NAME] 4xl tai 5xl" at bounding box center [238, 128] width 144 height 13
drag, startPoint x: 173, startPoint y: 124, endPoint x: 181, endPoint y: 133, distance: 11.7
click at [181, 133] on div "Onko teillä myynnissä goretex ulkoilu asuja koko saisi olla 4xl tai 5xl 11:39" at bounding box center [239, 129] width 157 height 24
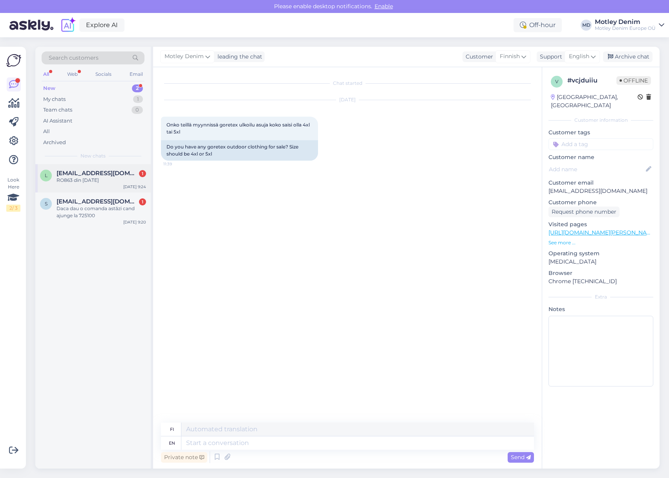
click at [93, 178] on div "RO863 din [DATE]" at bounding box center [101, 180] width 89 height 7
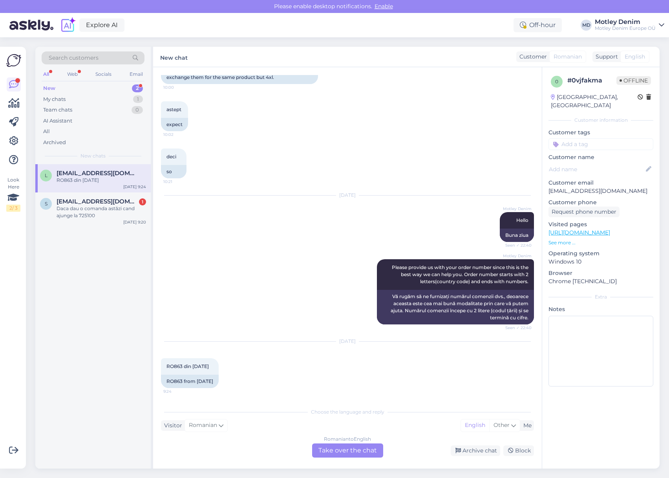
click at [364, 452] on div "Romanian to English Take over the chat" at bounding box center [347, 450] width 71 height 14
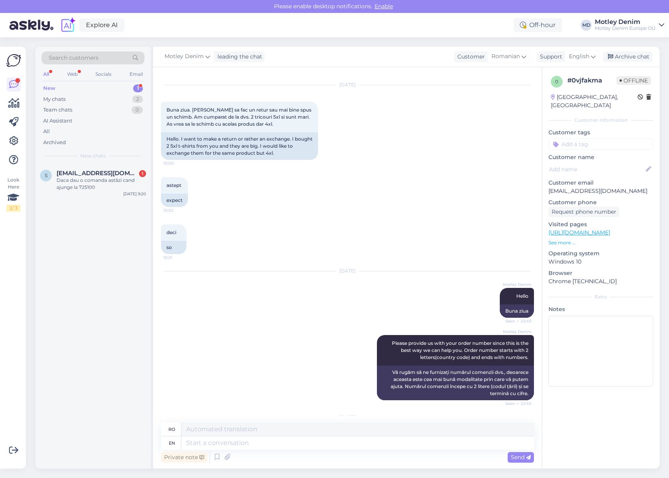
scroll to position [72, 0]
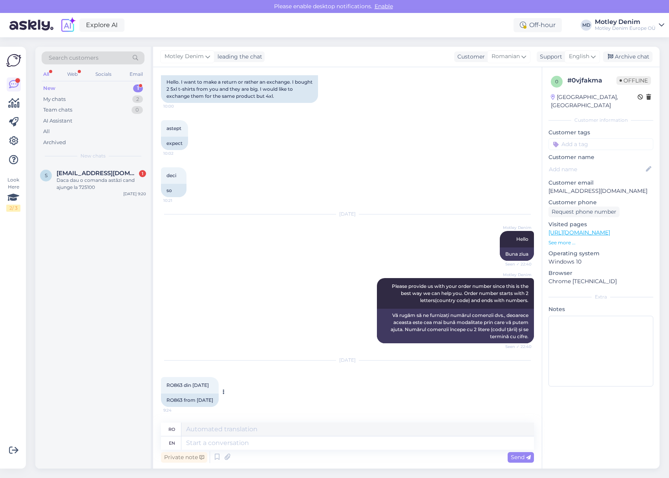
click at [172, 399] on div "RO863 from 28.09.2025" at bounding box center [190, 399] width 58 height 13
click at [173, 399] on div "RO863 from 28.09.2025" at bounding box center [190, 399] width 58 height 13
click at [297, 444] on textarea at bounding box center [357, 442] width 352 height 13
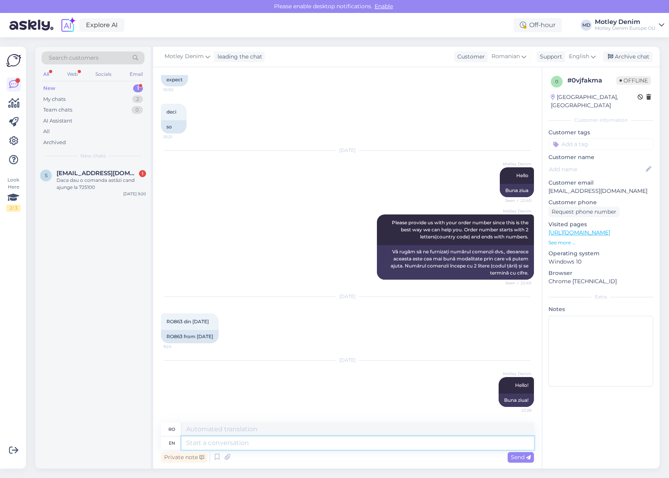
scroll to position [182, 0]
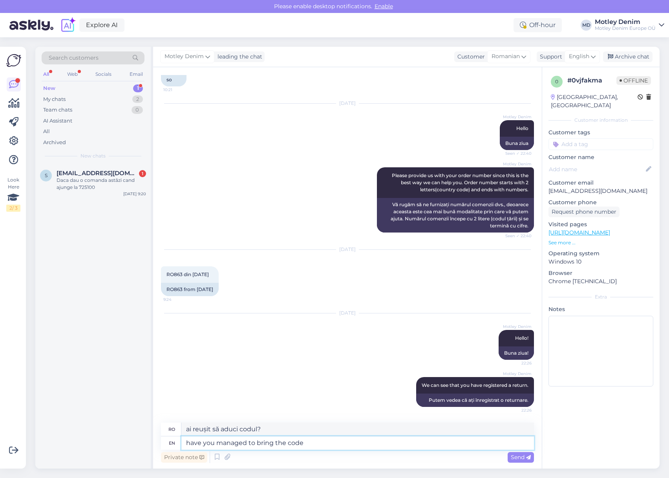
click at [317, 441] on textarea "have you managed to bring the code" at bounding box center [357, 442] width 352 height 13
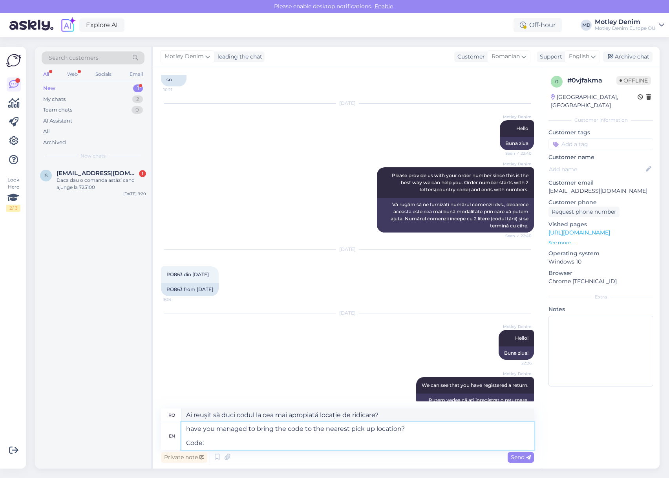
paste textarea "95886026"
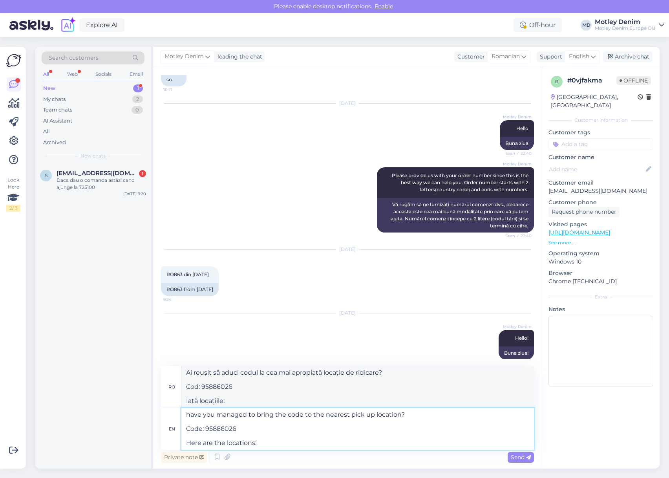
click at [287, 443] on textarea "have you managed to bring the code to the nearest pick up location? Code: 95886…" at bounding box center [357, 429] width 352 height 42
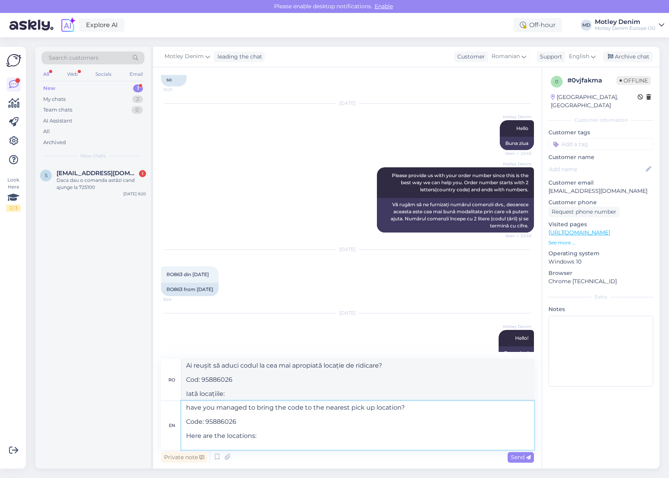
paste textarea "[URL][DOMAIN_NAME]"
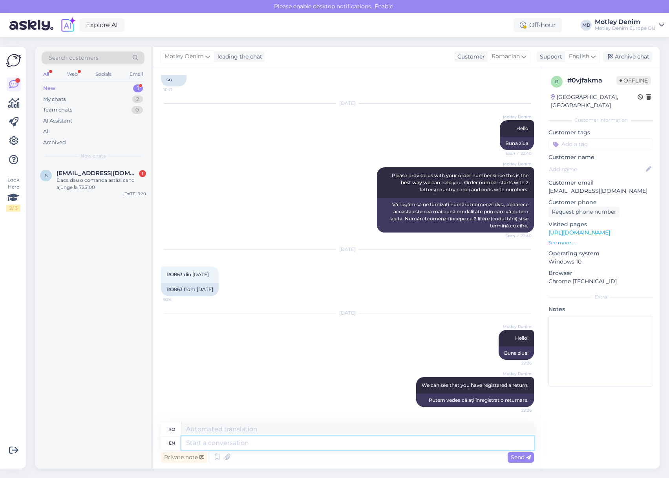
scroll to position [314, 0]
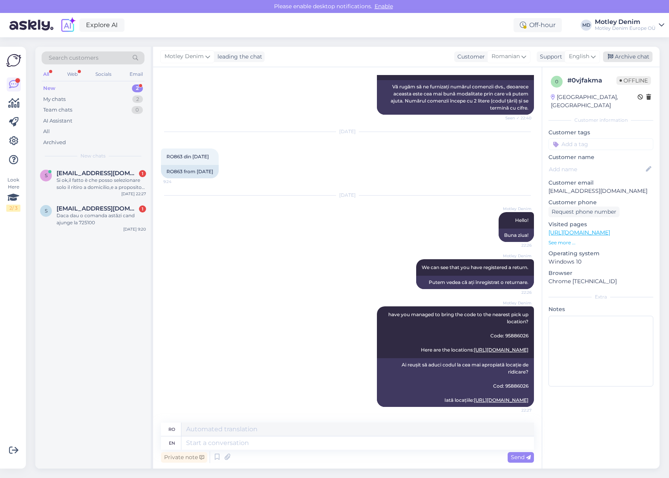
click at [628, 53] on div "Archive chat" at bounding box center [627, 56] width 49 height 11
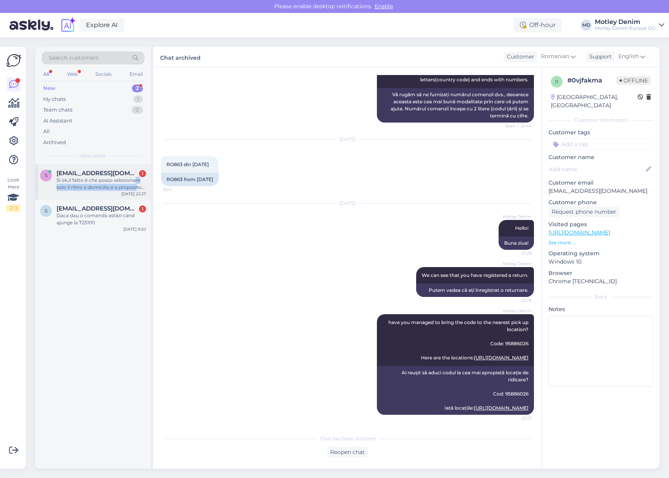
click at [135, 183] on div "Si ok,il fatto è che posso selezionare solo il ritiro a domicilio,e a proposito…" at bounding box center [101, 184] width 89 height 14
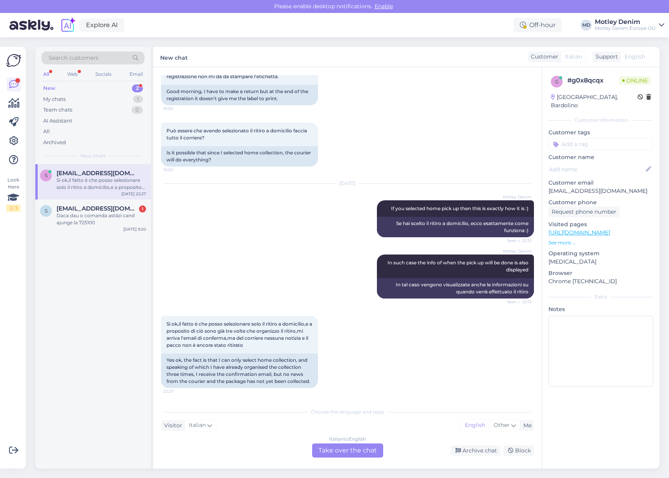
click at [329, 447] on div "Italian to English Take over the chat" at bounding box center [347, 450] width 71 height 14
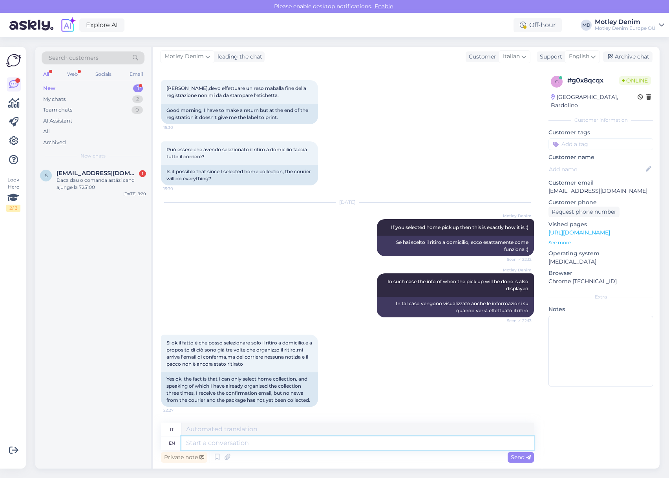
click at [299, 443] on textarea at bounding box center [357, 442] width 352 height 13
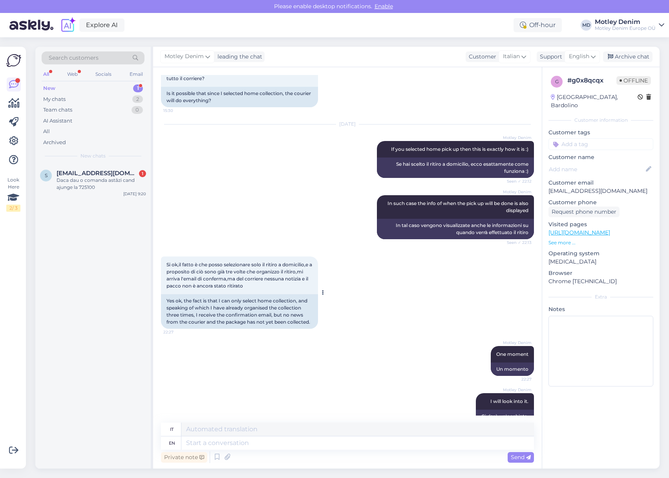
scroll to position [901, 0]
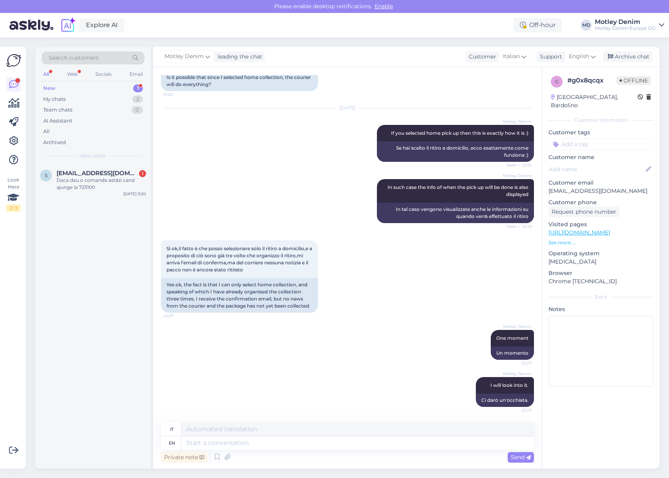
click at [560, 187] on p "[EMAIL_ADDRESS][DOMAIN_NAME]" at bounding box center [600, 191] width 105 height 8
drag, startPoint x: 560, startPoint y: 182, endPoint x: 625, endPoint y: 181, distance: 64.8
click at [625, 187] on p "[EMAIL_ADDRESS][DOMAIN_NAME]" at bounding box center [600, 191] width 105 height 8
click at [284, 441] on textarea at bounding box center [357, 442] width 352 height 13
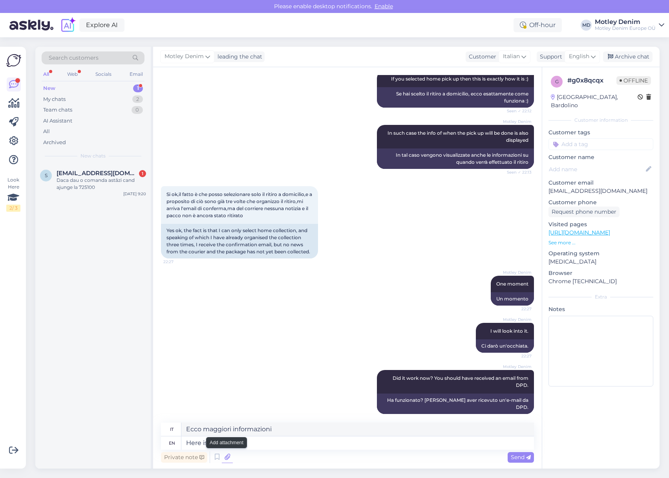
click at [227, 458] on icon at bounding box center [227, 457] width 11 height 12
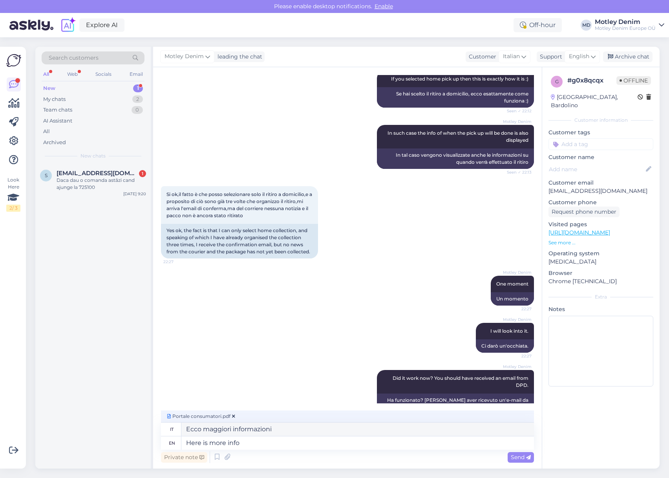
click at [520, 458] on span "Send" at bounding box center [521, 456] width 20 height 7
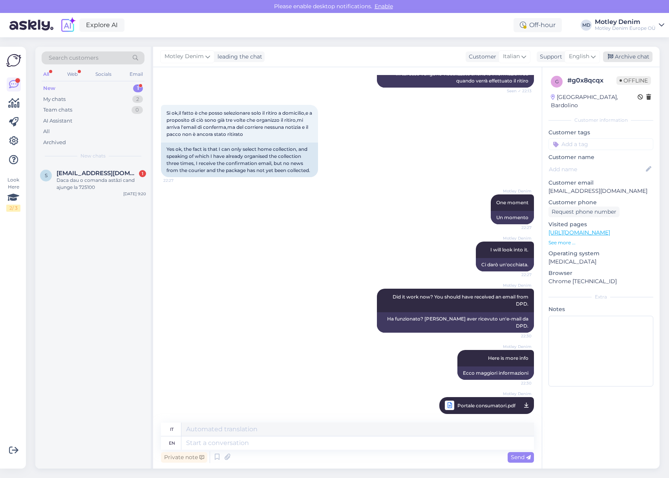
click at [630, 54] on div "Archive chat" at bounding box center [627, 56] width 49 height 11
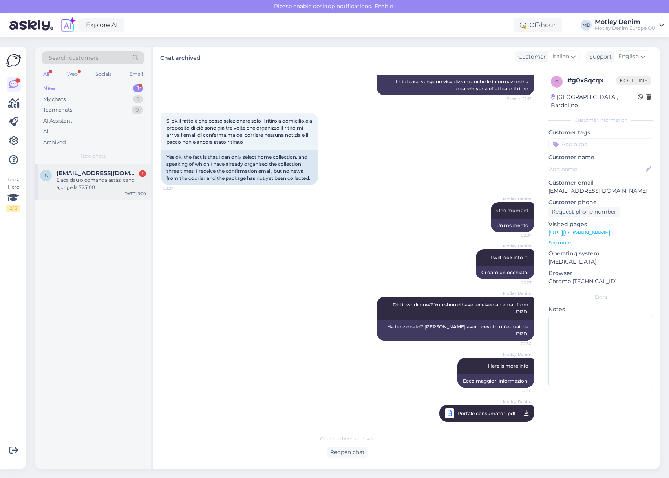
click at [79, 179] on div "Daca dau o comanda astăzi cand ajunge la 725100" at bounding box center [101, 184] width 89 height 14
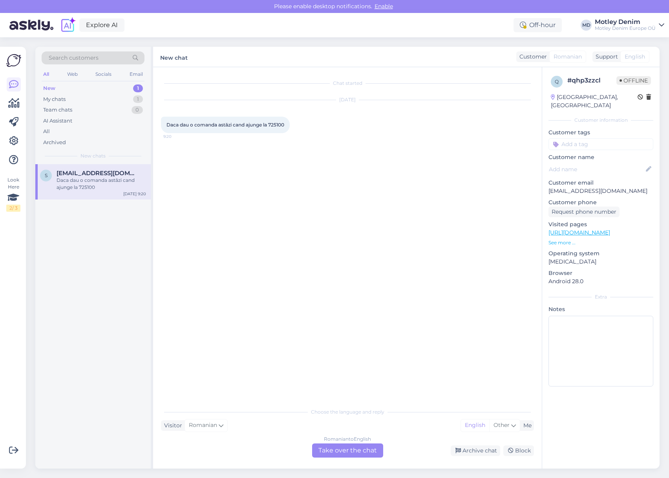
click at [352, 458] on div "Chat started Oct 13 2025 Daca dau o comanda astăzi cand ajunge la 725100 9:20 C…" at bounding box center [347, 267] width 388 height 401
click at [361, 464] on div "Chat started Oct 13 2025 Daca dau o comanda astăzi cand ajunge la 725100 9:20 C…" at bounding box center [347, 267] width 388 height 401
click at [363, 453] on div "Romanian to English Take over the chat" at bounding box center [347, 450] width 71 height 14
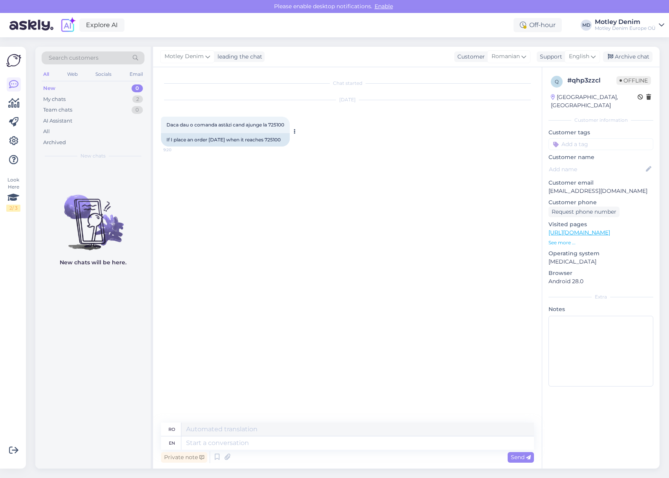
click at [275, 137] on div "If I place an order today when it reaches 725100" at bounding box center [225, 139] width 129 height 13
click at [386, 163] on div "Chat started Oct 13 2025 Daca dau o comanda astăzi cand ajunge la 725100 9:20 I…" at bounding box center [351, 245] width 380 height 340
click at [274, 139] on div "If I place an order today when it reaches 725100" at bounding box center [225, 139] width 129 height 13
click at [276, 190] on div "Chat started Oct 13 2025 Daca dau o comanda astăzi cand ajunge la 725100 9:20 I…" at bounding box center [351, 245] width 380 height 340
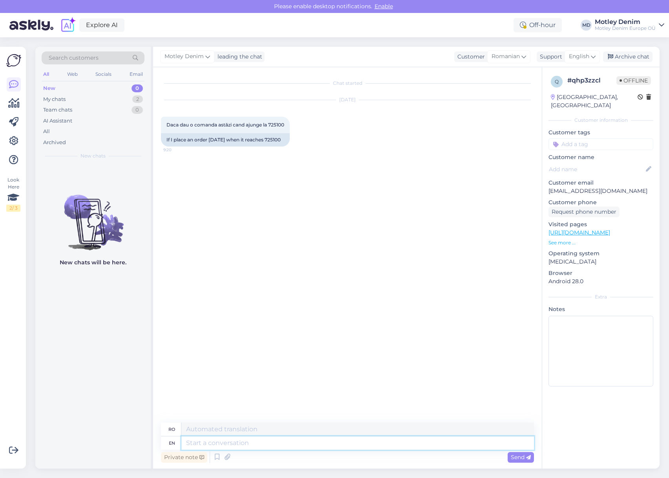
click at [324, 445] on textarea at bounding box center [357, 442] width 352 height 13
click at [281, 438] on textarea at bounding box center [357, 442] width 352 height 13
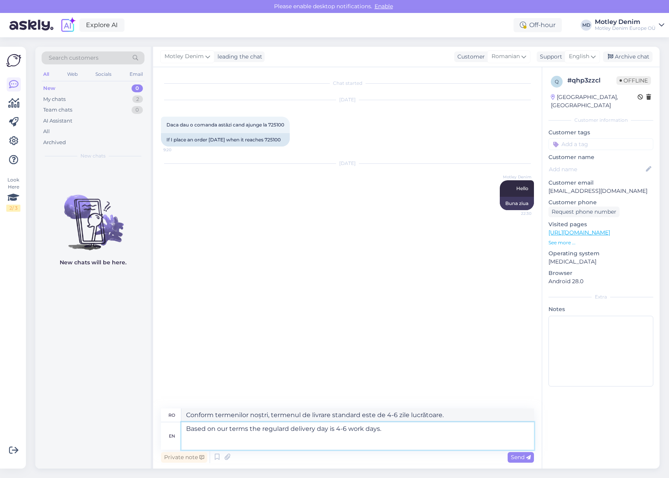
paste textarea "[URL][DOMAIN_NAME]"
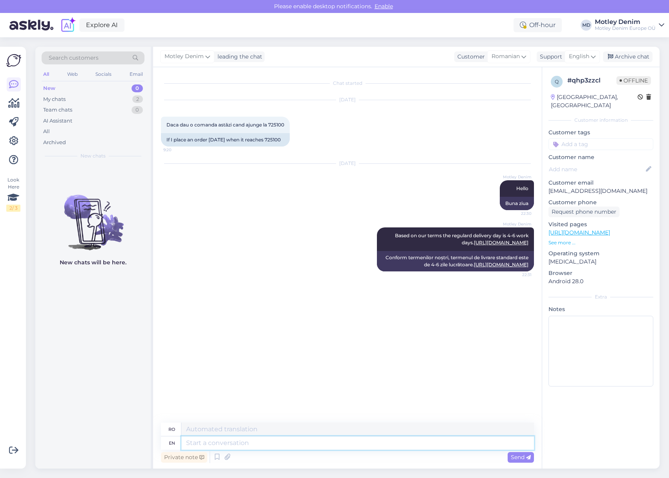
click at [461, 441] on textarea at bounding box center [357, 442] width 352 height 13
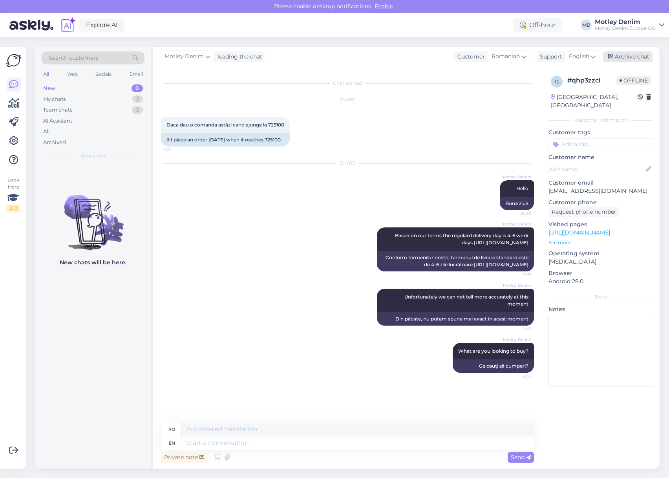
click at [642, 59] on div "Archive chat" at bounding box center [627, 56] width 49 height 11
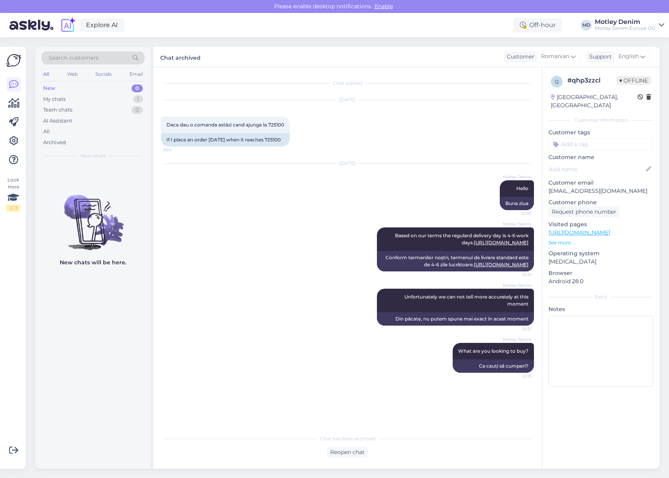
drag, startPoint x: 283, startPoint y: 168, endPoint x: 269, endPoint y: 168, distance: 13.7
click at [283, 168] on div "Oct 15 2025 Motley Denim Hello 22:30 Buna ziua" at bounding box center [347, 187] width 373 height 64
click at [122, 98] on div "My chats 1" at bounding box center [93, 99] width 103 height 11
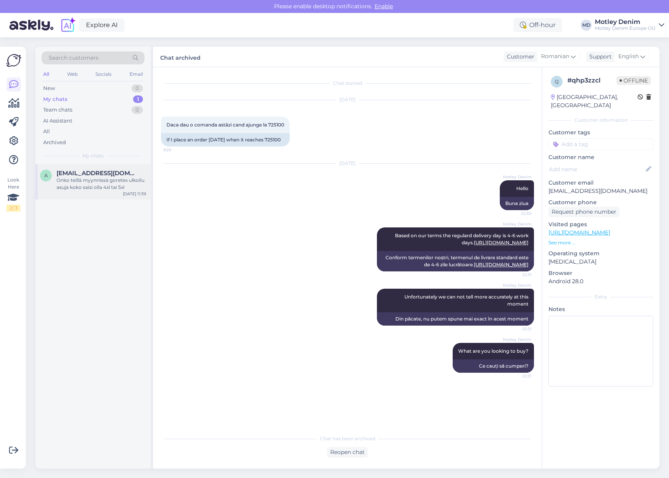
click at [118, 182] on div "Onko teillä myynnissä goretex ulkoilu [PERSON_NAME] [PERSON_NAME] 4xl tai 5xl" at bounding box center [101, 184] width 89 height 14
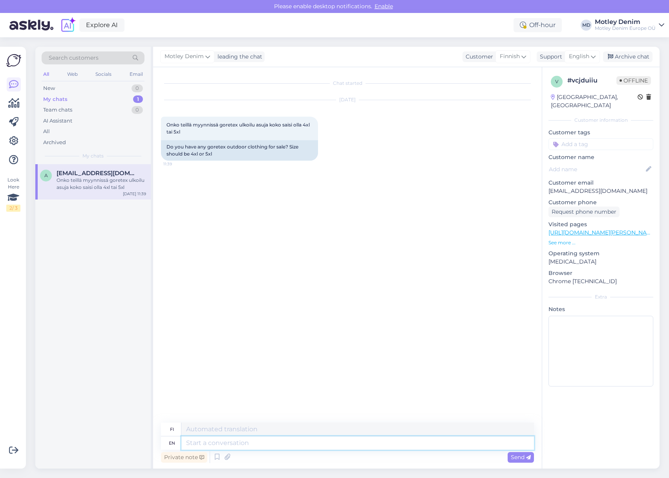
click at [293, 445] on textarea at bounding box center [357, 442] width 352 height 13
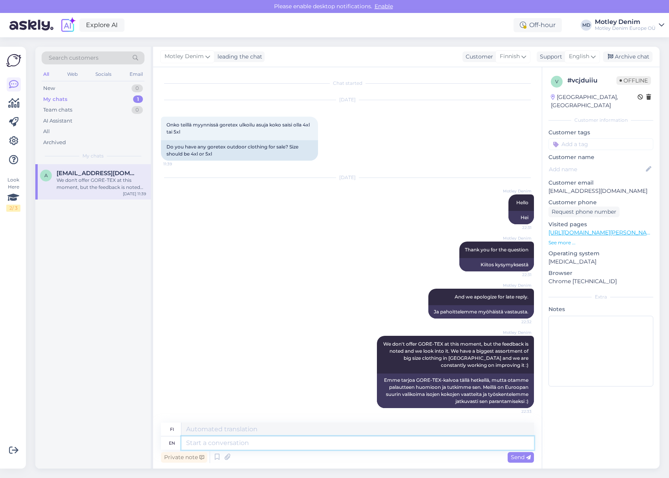
scroll to position [1, 0]
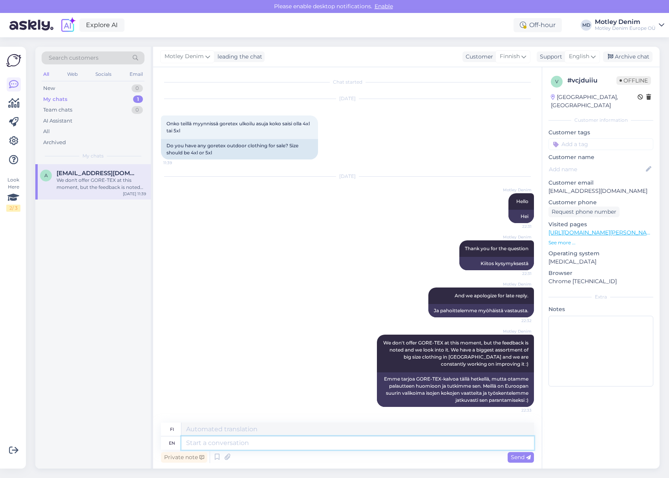
click at [443, 443] on textarea at bounding box center [357, 442] width 352 height 13
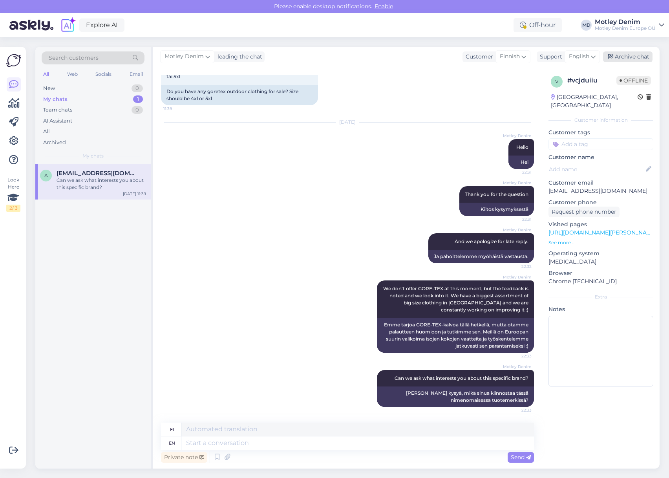
click at [635, 56] on div "Archive chat" at bounding box center [627, 56] width 49 height 11
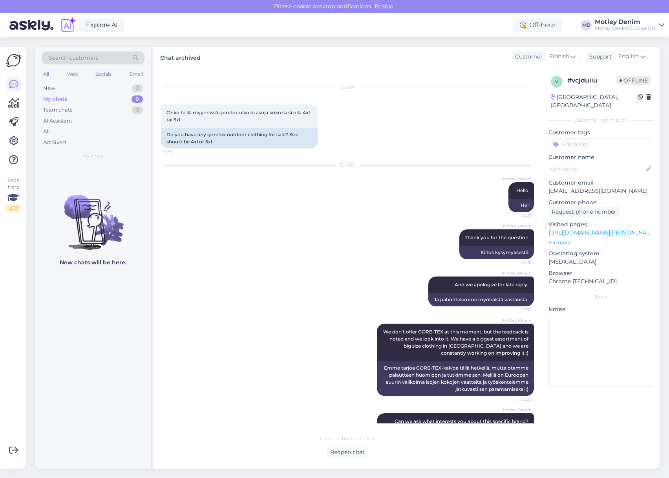
scroll to position [0, 0]
